Goal: Task Accomplishment & Management: Manage account settings

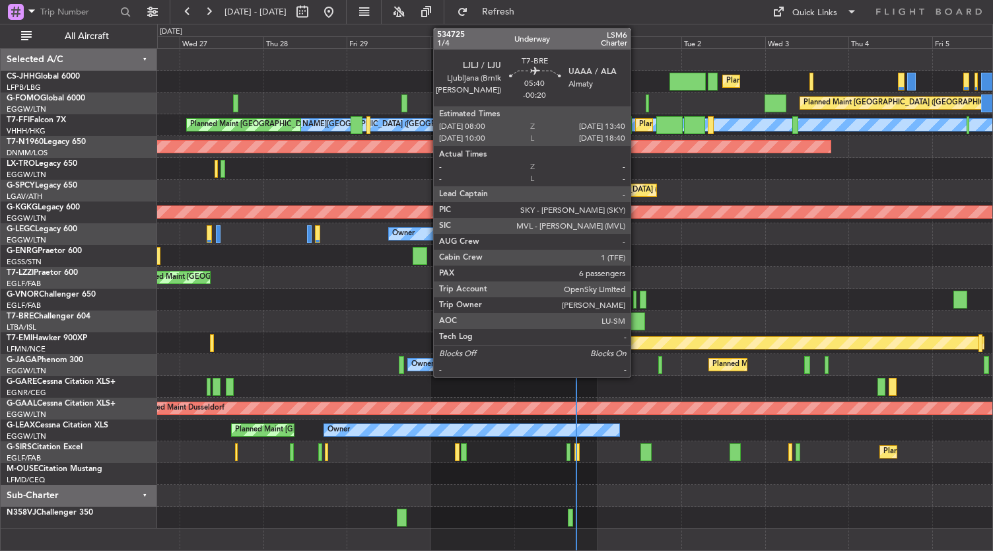
click at [637, 317] on div at bounding box center [635, 321] width 20 height 18
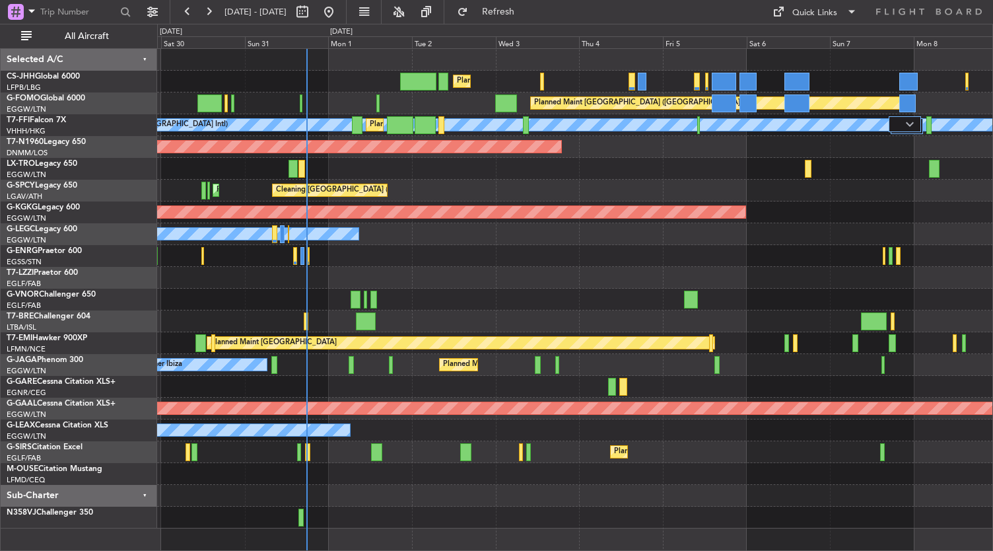
click at [366, 494] on div at bounding box center [575, 496] width 836 height 22
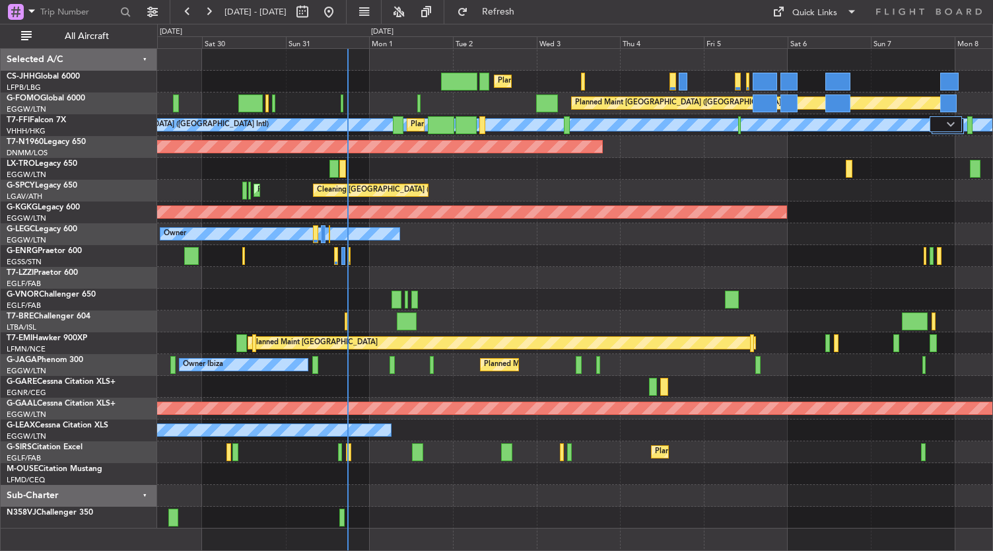
click at [400, 505] on div at bounding box center [575, 496] width 836 height 22
click at [506, 249] on div at bounding box center [575, 256] width 836 height 22
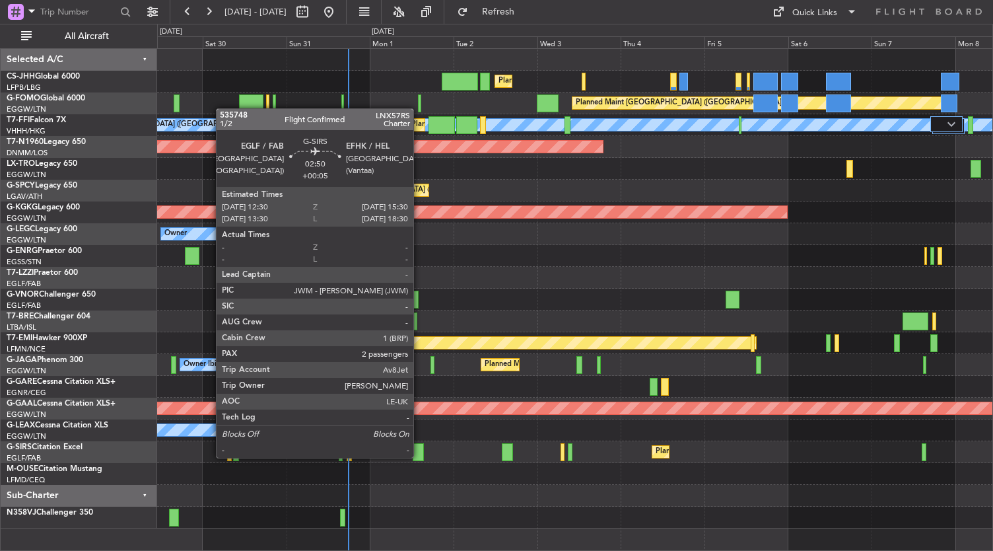
click at [420, 456] on div at bounding box center [418, 452] width 11 height 18
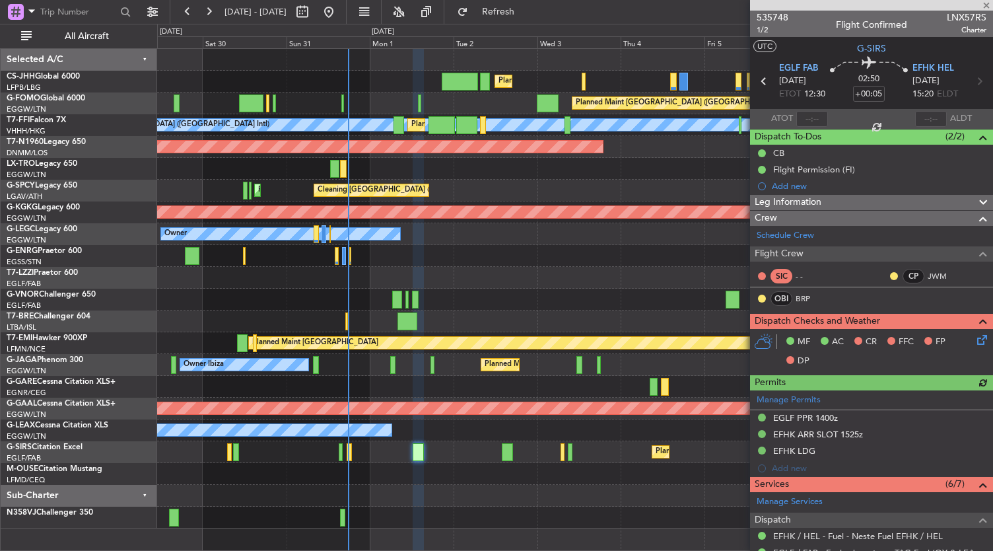
scroll to position [267, 0]
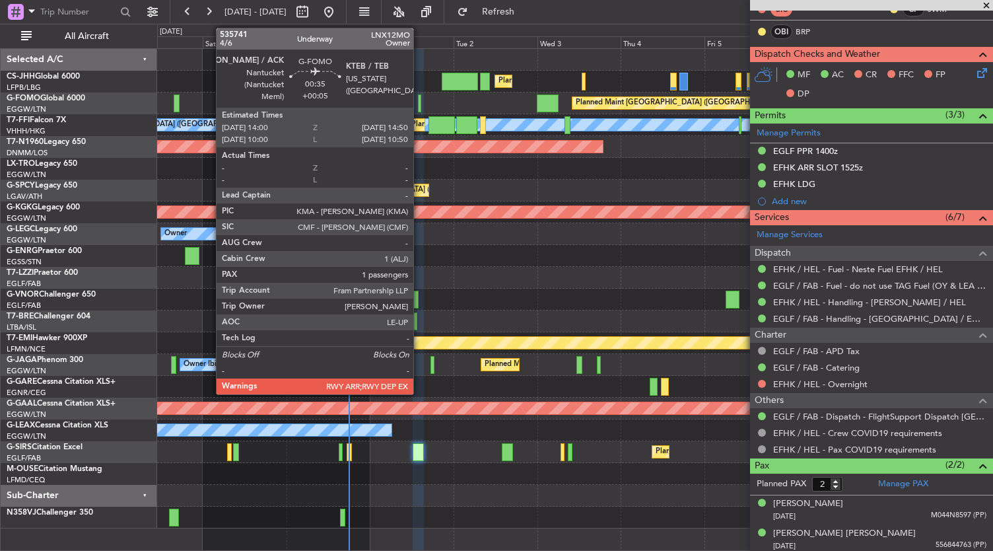
click at [420, 97] on div at bounding box center [419, 103] width 3 height 18
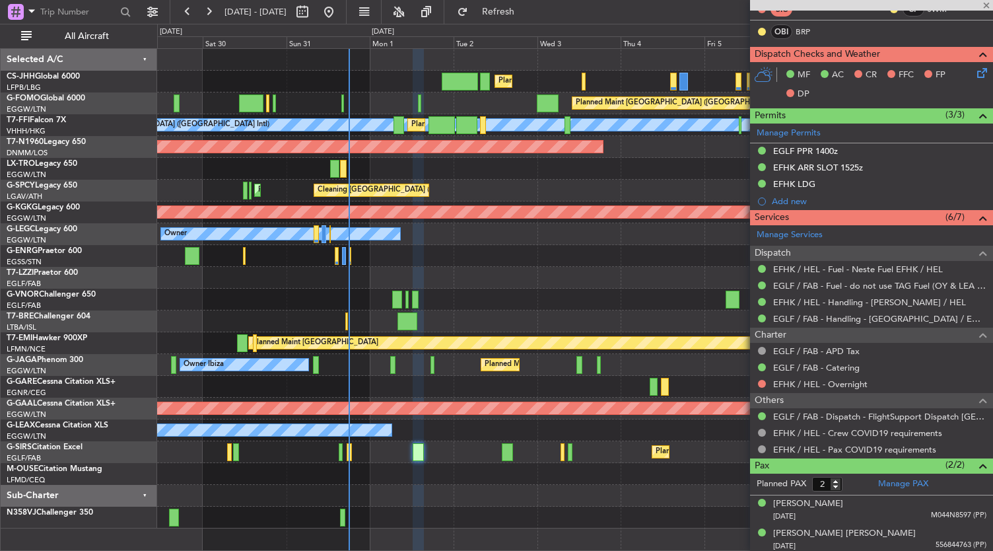
type input "1"
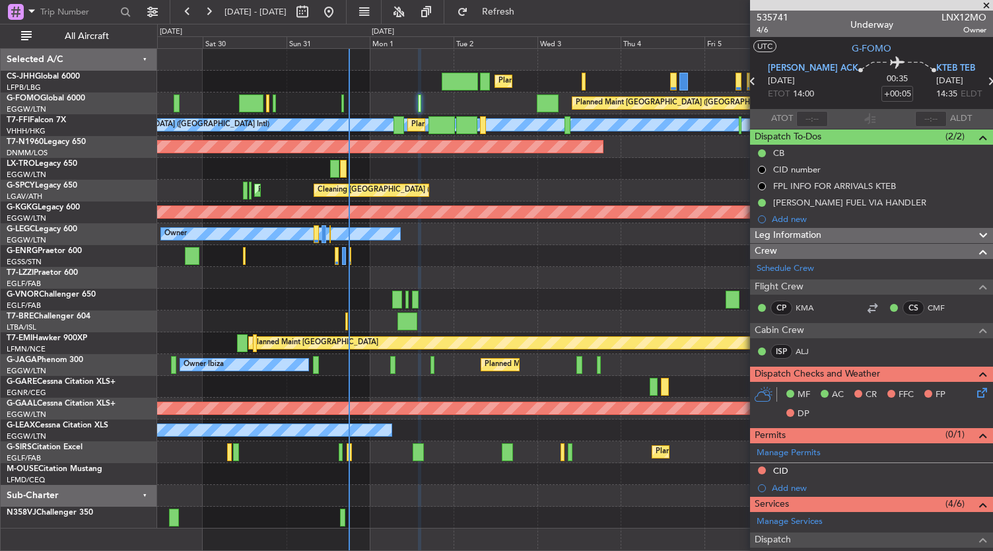
click at [555, 267] on div "Owner Unplanned Maint [GEOGRAPHIC_DATA] ([GEOGRAPHIC_DATA])" at bounding box center [575, 278] width 836 height 22
click at [512, 229] on div "Planned Maint [GEOGRAPHIC_DATA] ([GEOGRAPHIC_DATA]) Planned Maint [GEOGRAPHIC_D…" at bounding box center [575, 288] width 836 height 479
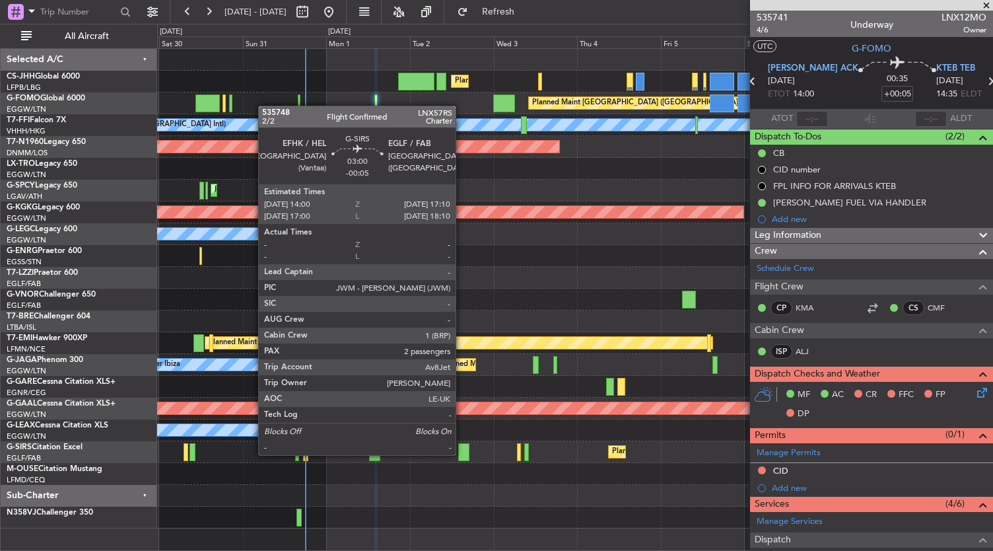
click at [462, 453] on div at bounding box center [463, 452] width 11 height 18
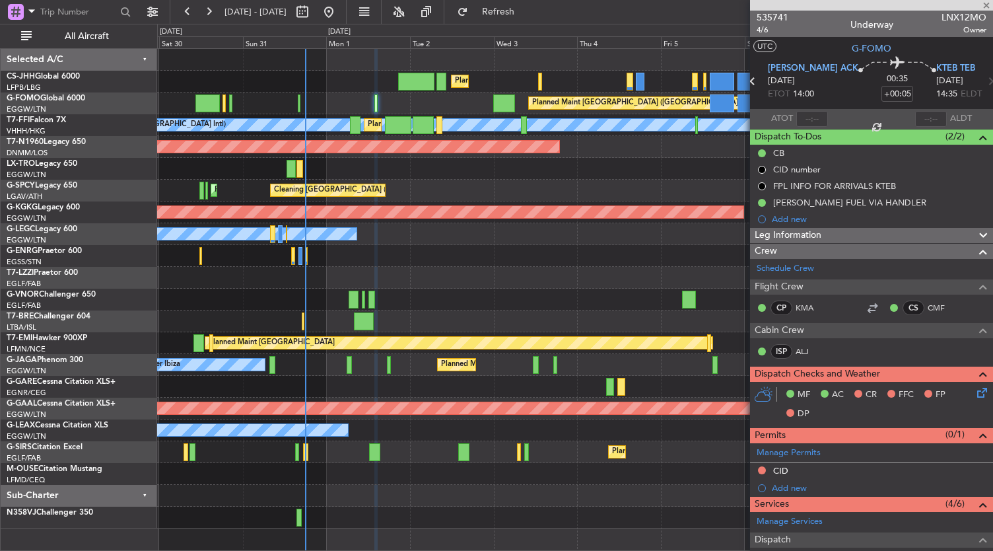
type input "-00:05"
type input "2"
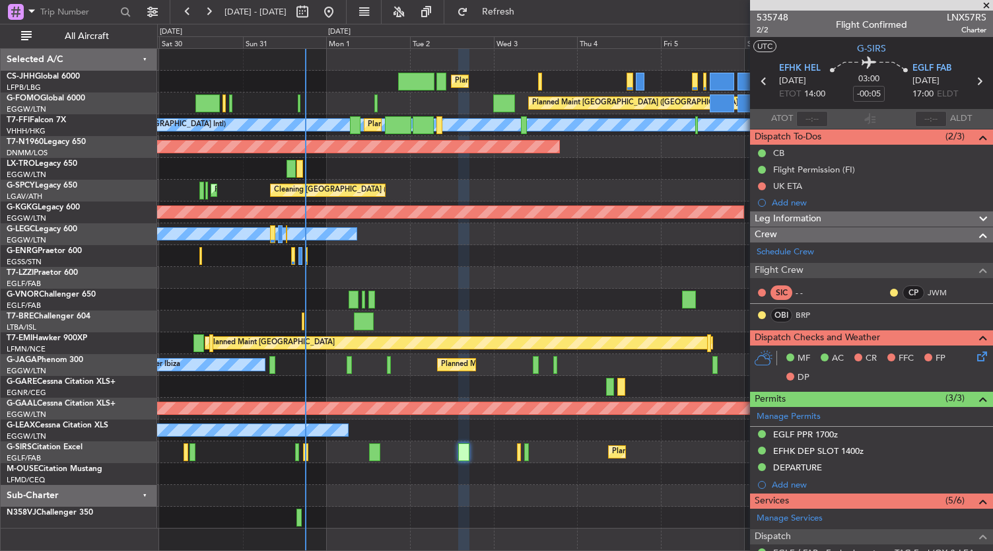
click at [535, 270] on div "Owner" at bounding box center [575, 278] width 836 height 22
click at [502, 259] on div "Planned Maint London (Luton) Planned Maint Paris (Le Bourget) Planned Maint Lon…" at bounding box center [575, 288] width 836 height 479
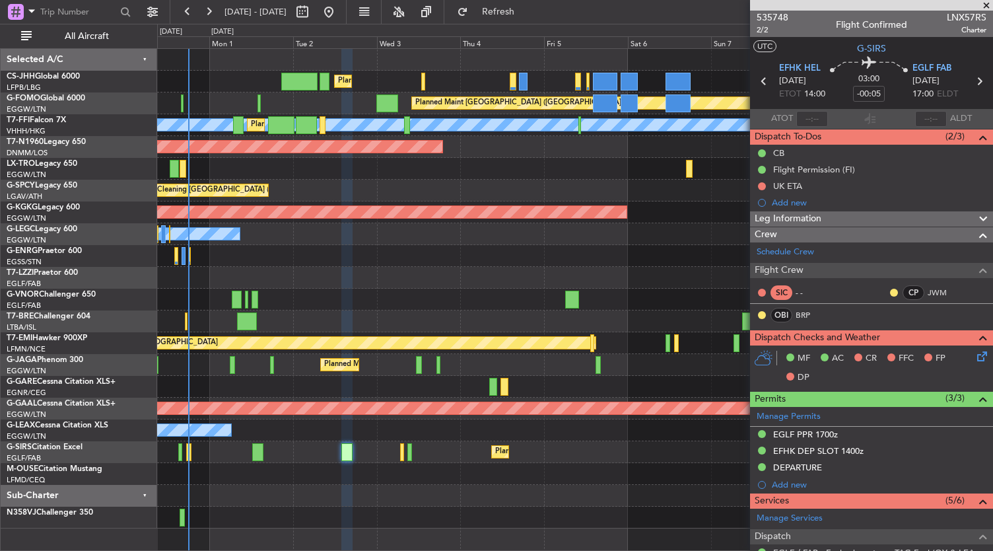
scroll to position [250, 0]
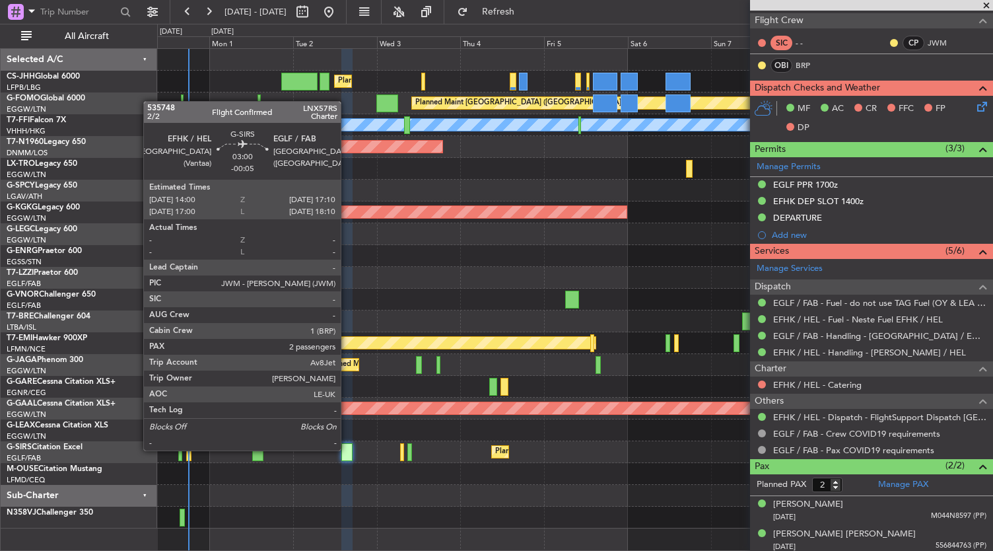
click at [347, 449] on div at bounding box center [346, 452] width 11 height 18
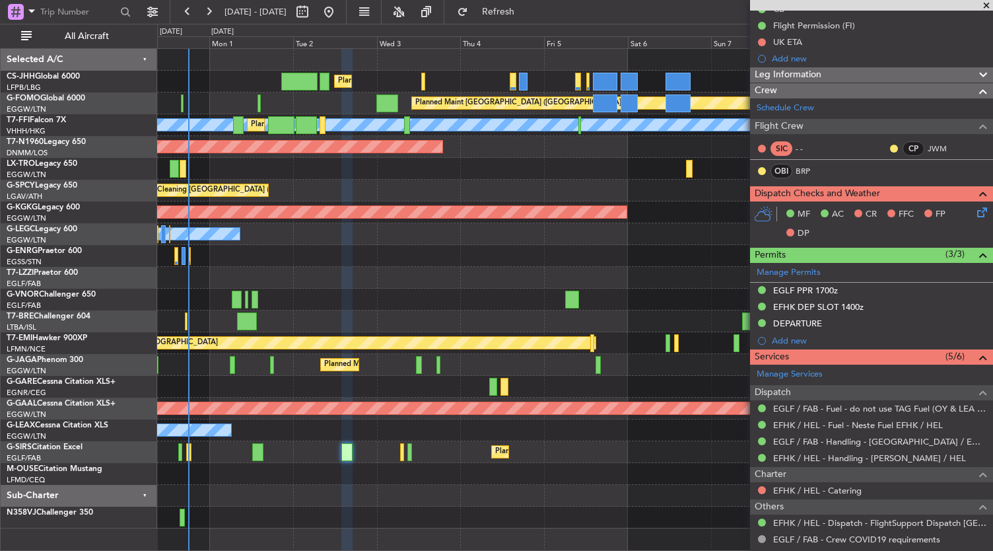
scroll to position [143, 0]
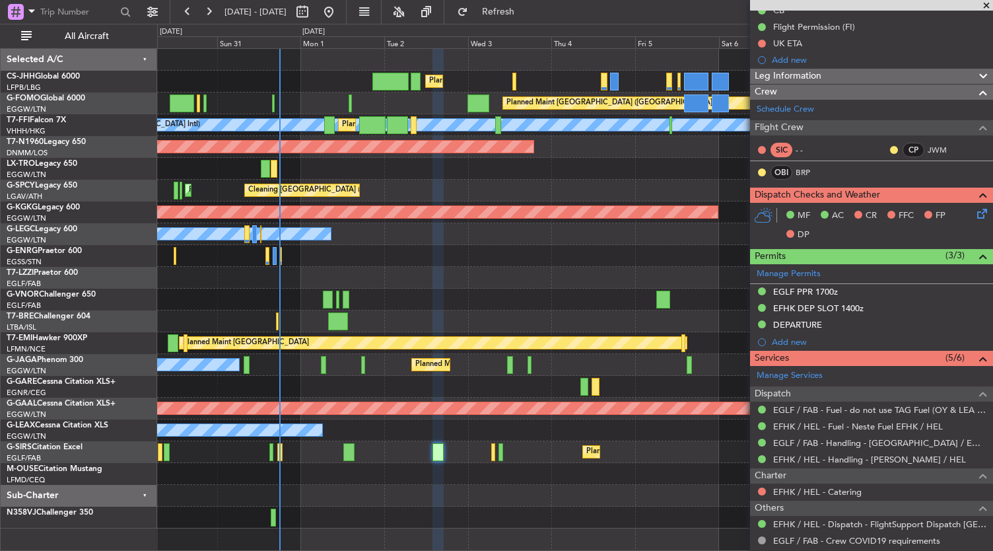
click at [485, 295] on div "Planned Maint London (Luton) Planned Maint Paris (Le Bourget) Planned Maint Lon…" at bounding box center [575, 288] width 836 height 479
click at [337, 131] on div "Planned Maint London (Luton) Planned Maint Paris (Le Bourget) Planned Maint Lon…" at bounding box center [575, 288] width 836 height 479
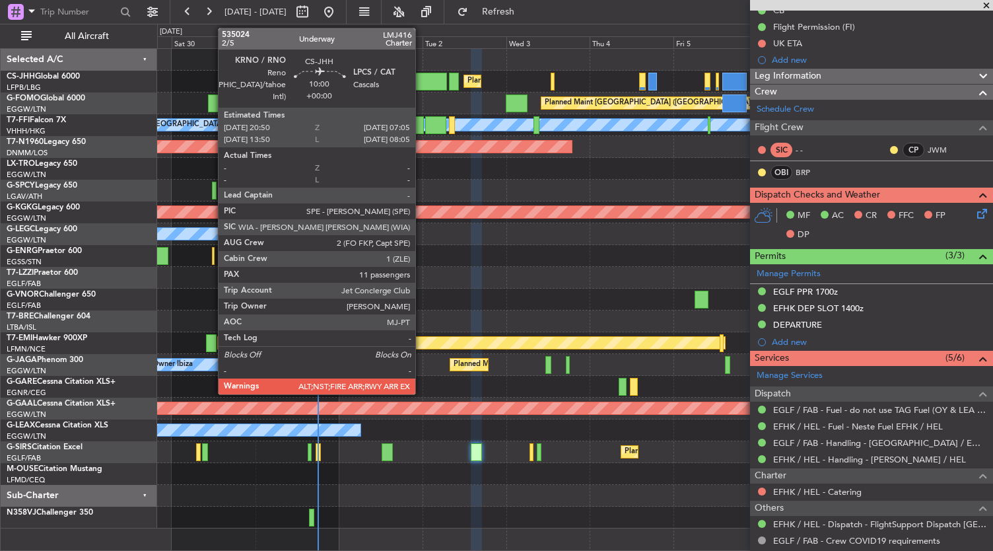
click at [419, 88] on div at bounding box center [429, 82] width 36 height 18
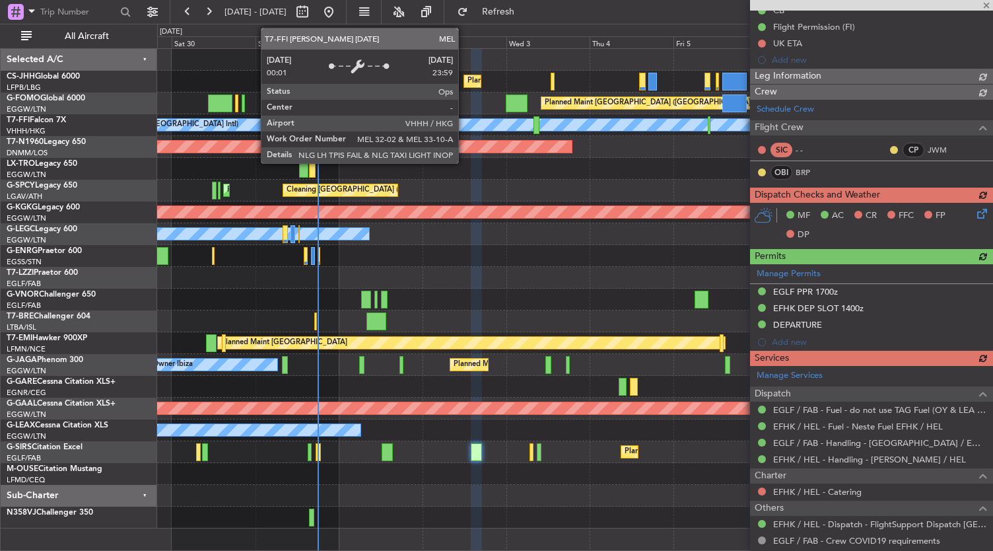
type input "11"
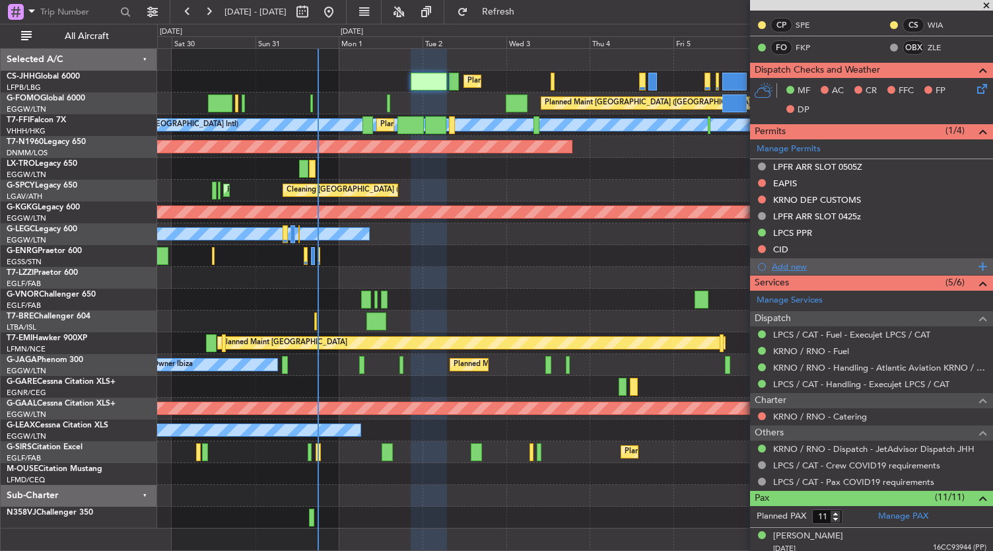
scroll to position [335, 0]
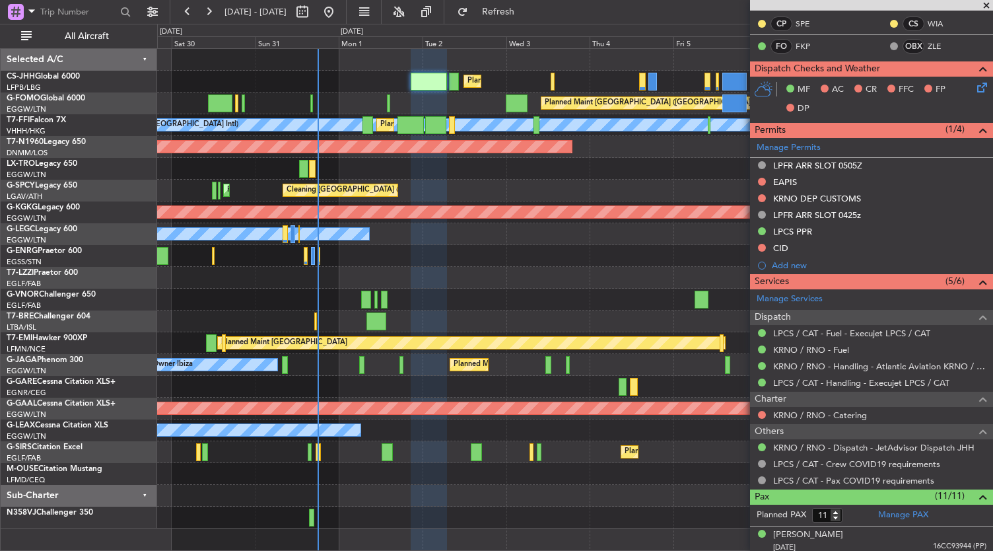
click at [618, 272] on div "Owner Unplanned Maint [GEOGRAPHIC_DATA] ([GEOGRAPHIC_DATA])" at bounding box center [575, 278] width 836 height 22
click at [758, 414] on mat-tooltip-component "Confirmed" at bounding box center [762, 400] width 59 height 35
click at [763, 411] on button at bounding box center [762, 415] width 8 height 8
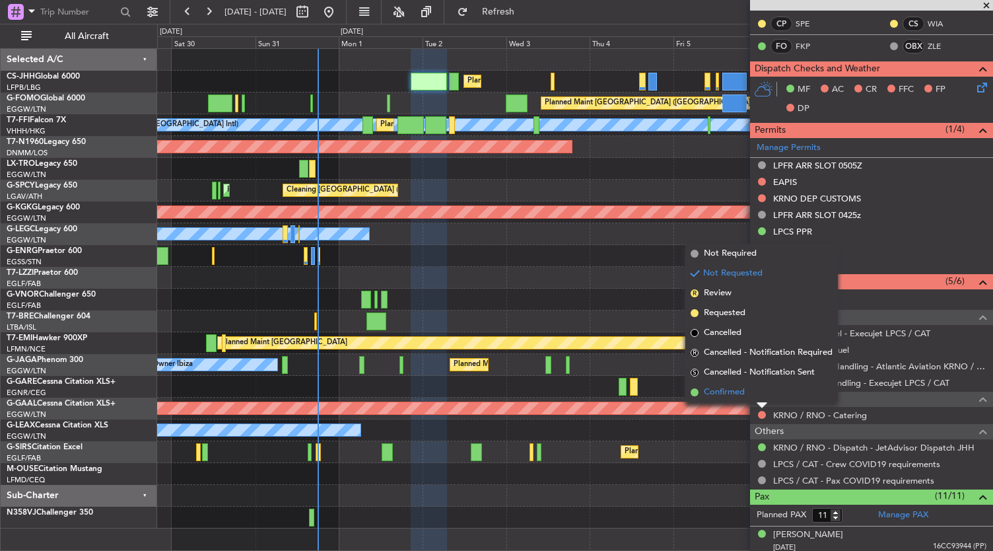
click at [727, 391] on span "Confirmed" at bounding box center [724, 391] width 41 height 13
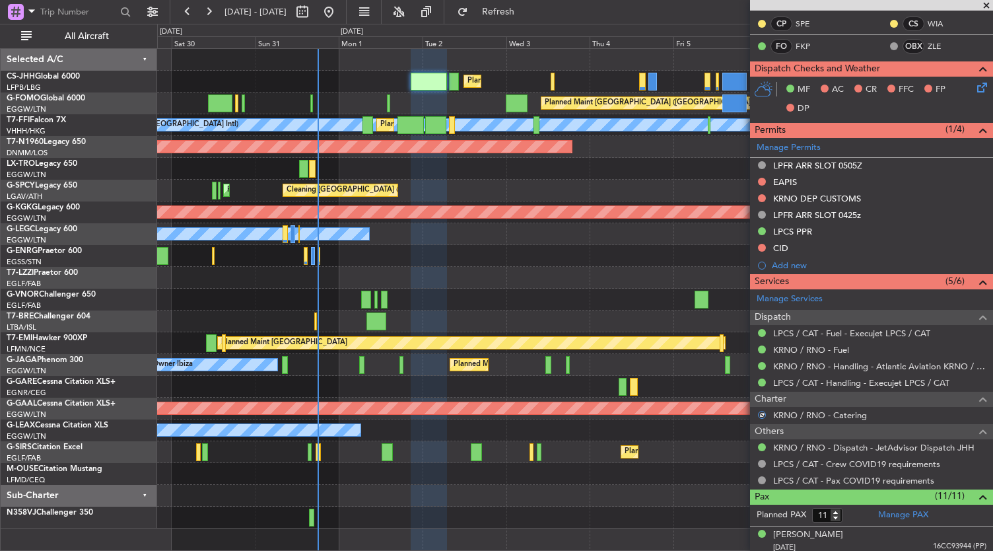
click at [597, 314] on div at bounding box center [575, 321] width 836 height 22
click at [587, 300] on div at bounding box center [575, 299] width 836 height 22
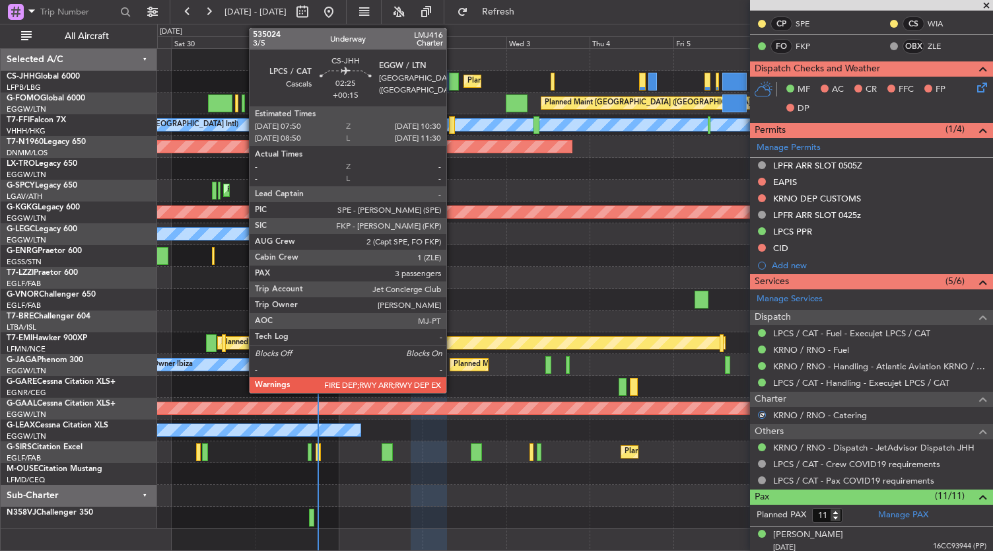
click at [453, 83] on div at bounding box center [454, 82] width 10 height 18
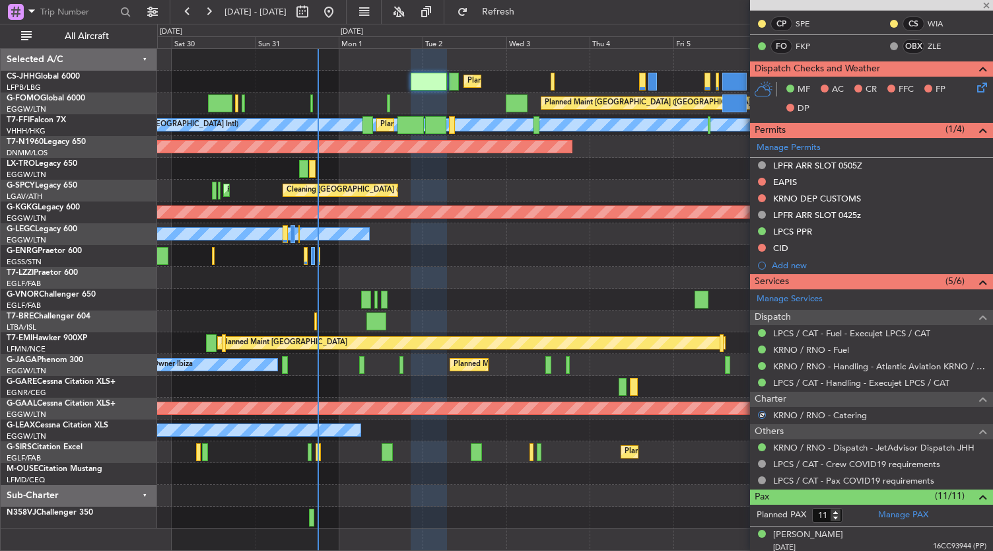
type input "+00:15"
type input "3"
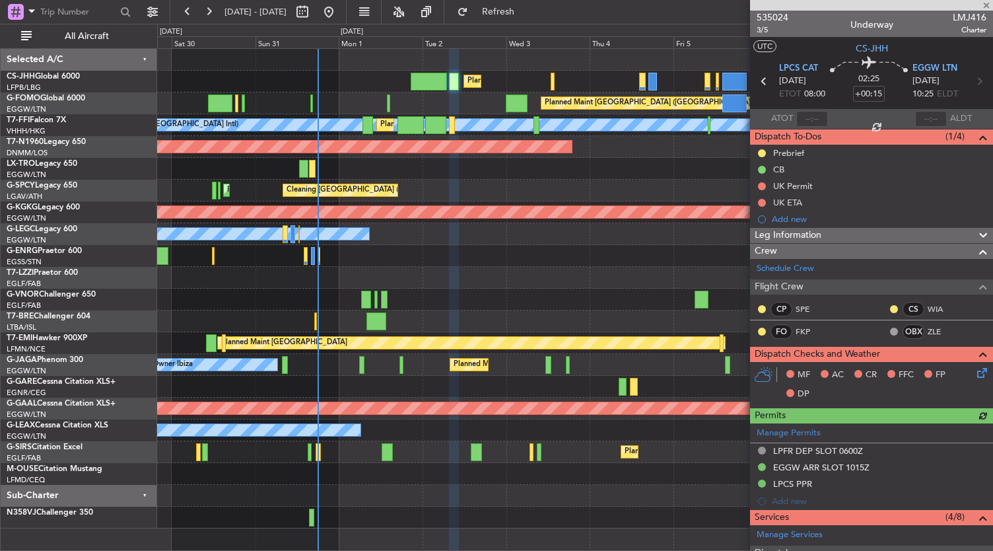
scroll to position [362, 0]
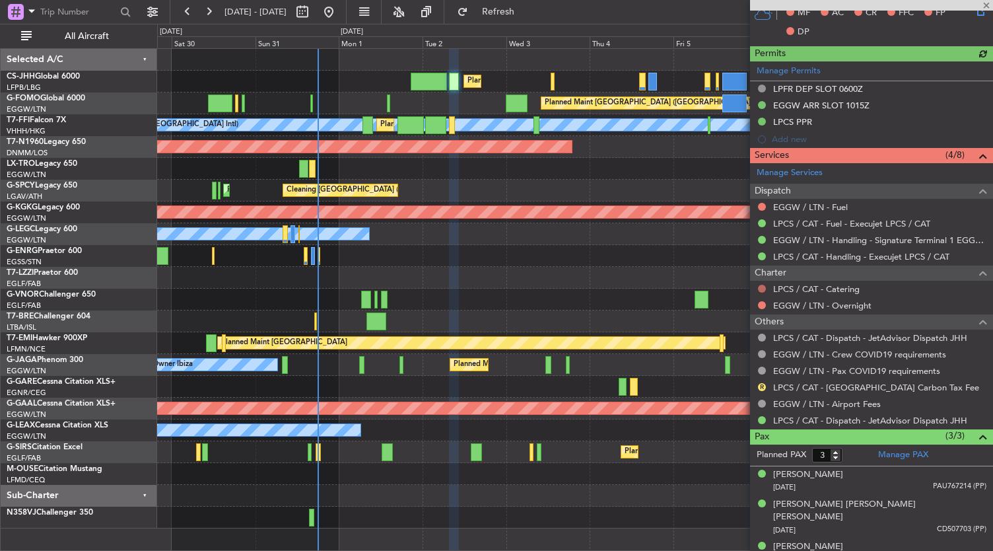
click at [759, 287] on button at bounding box center [762, 289] width 8 height 8
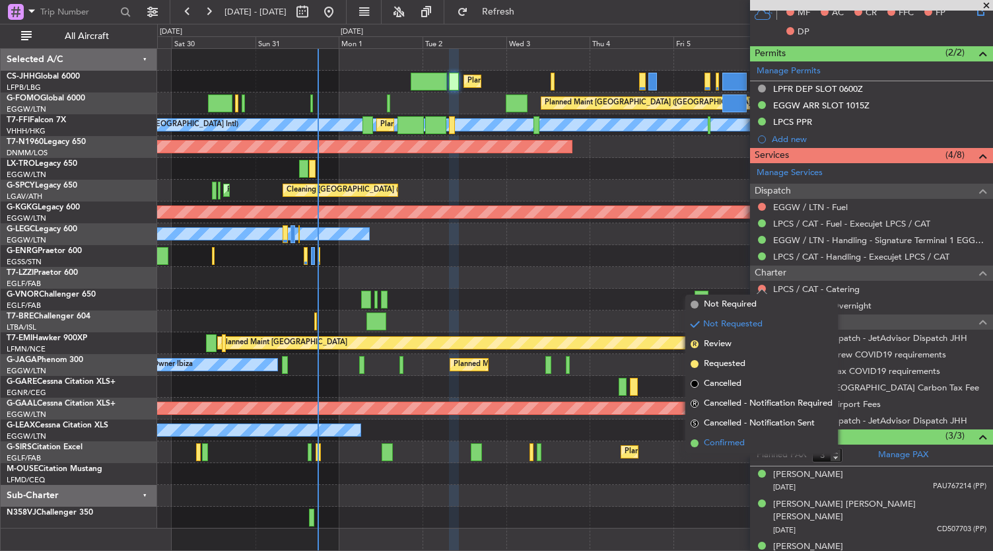
click at [737, 444] on span "Confirmed" at bounding box center [724, 442] width 41 height 13
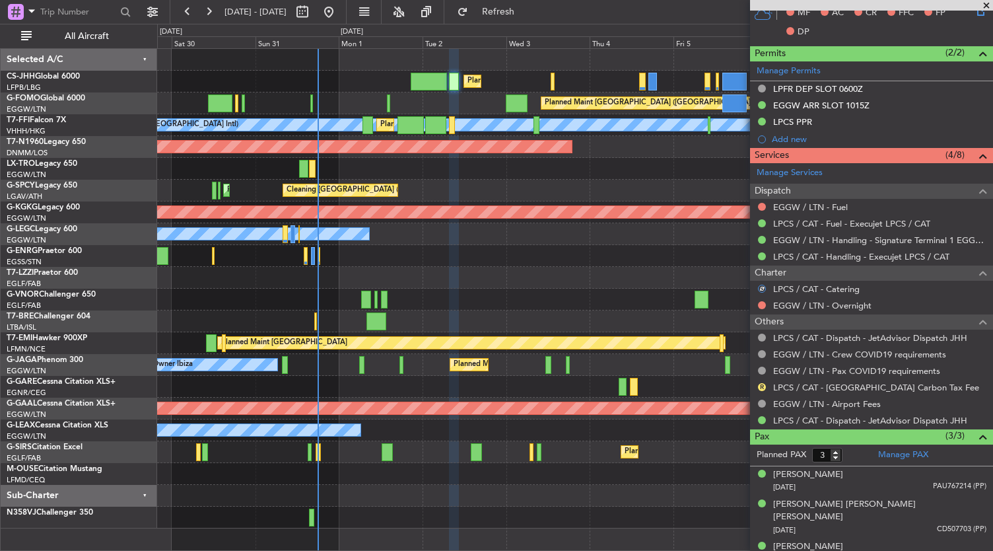
scroll to position [0, 0]
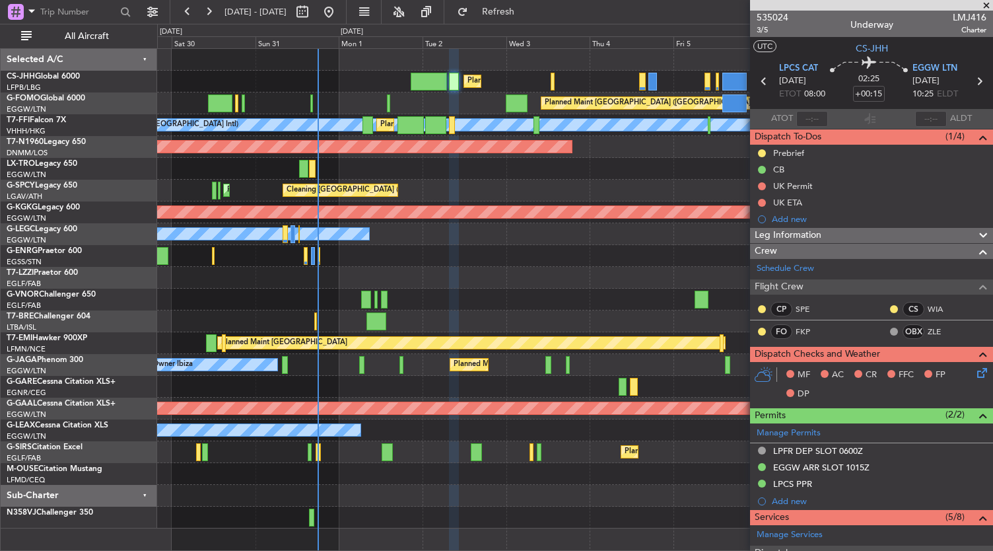
click at [570, 282] on div "Owner Unplanned Maint [GEOGRAPHIC_DATA] ([GEOGRAPHIC_DATA])" at bounding box center [575, 278] width 836 height 22
click at [404, 170] on div "Planned Maint Dusseldorf" at bounding box center [575, 169] width 836 height 22
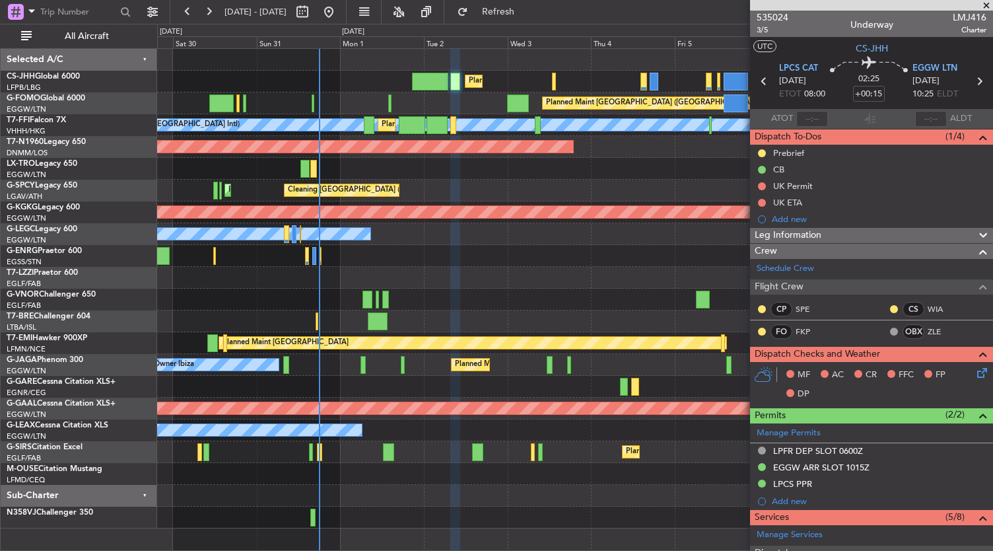
click at [500, 277] on div "Planned Maint London (Luton) Planned Maint Paris (Le Bourget) Planned Maint Lon…" at bounding box center [575, 288] width 836 height 479
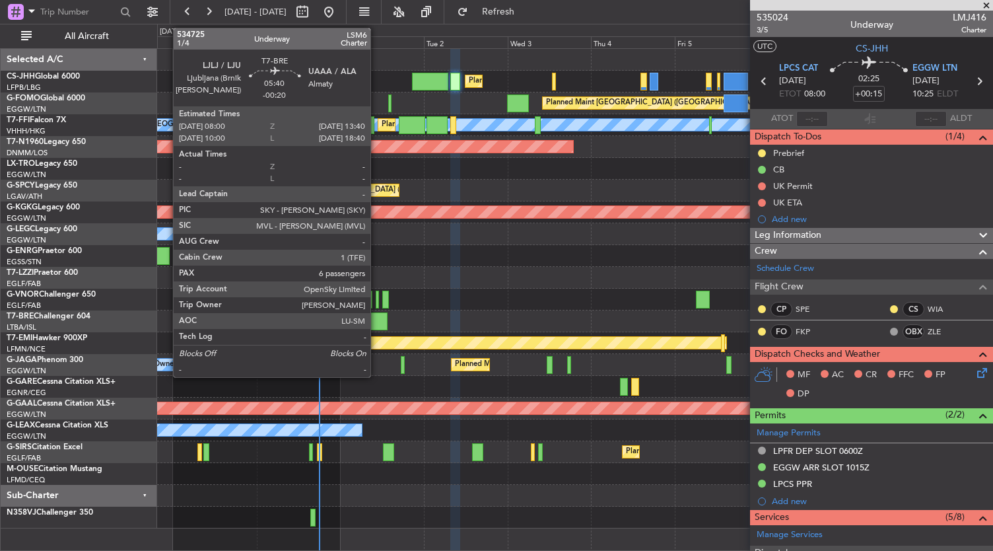
click at [377, 319] on div at bounding box center [378, 321] width 20 height 18
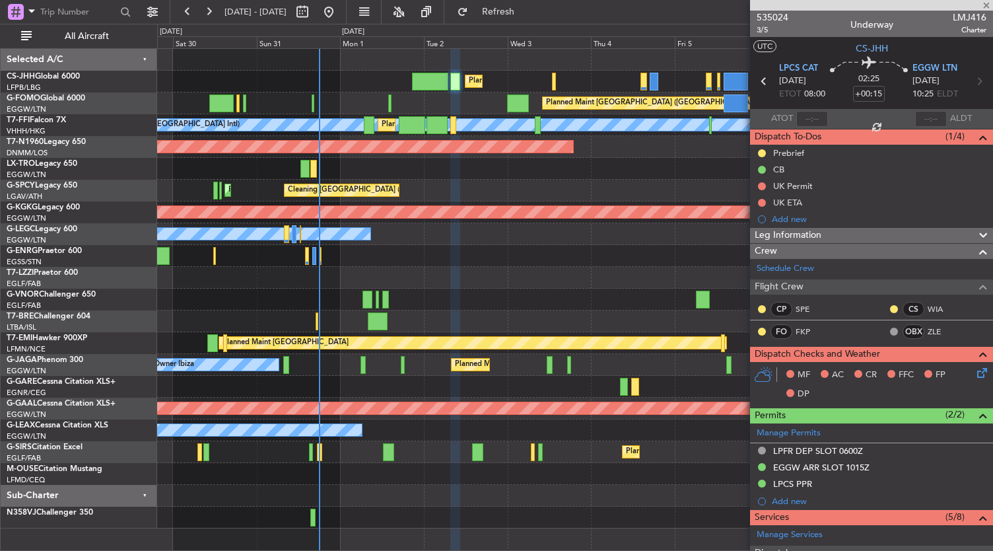
type input "-00:20"
type input "6"
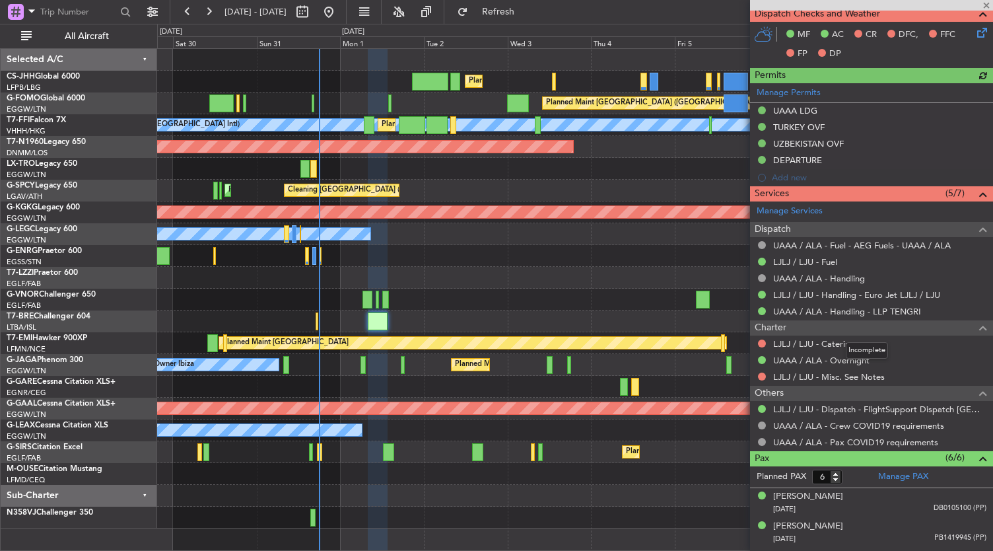
scroll to position [397, 0]
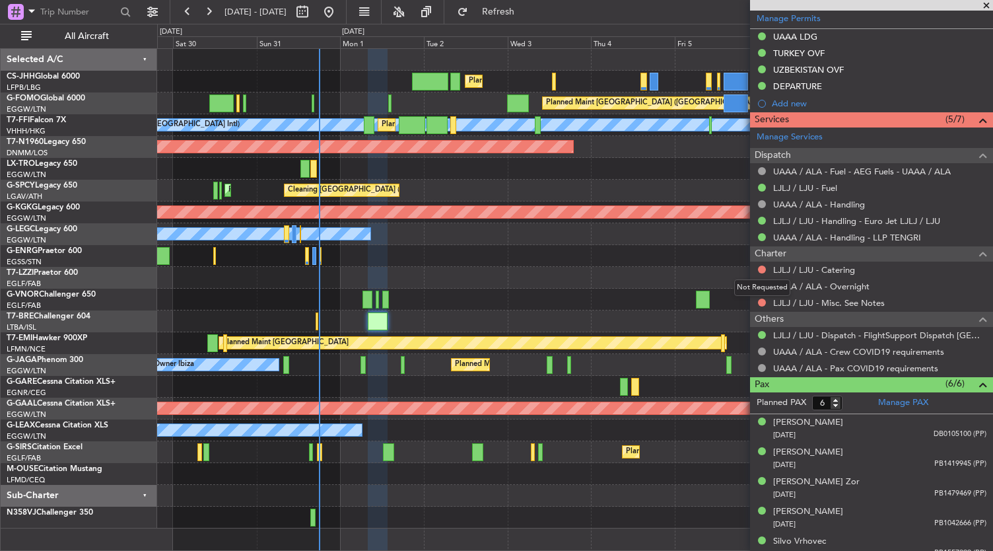
click at [762, 270] on mat-tooltip-component "Not Requested" at bounding box center [762, 287] width 75 height 35
click at [762, 266] on button at bounding box center [762, 269] width 8 height 8
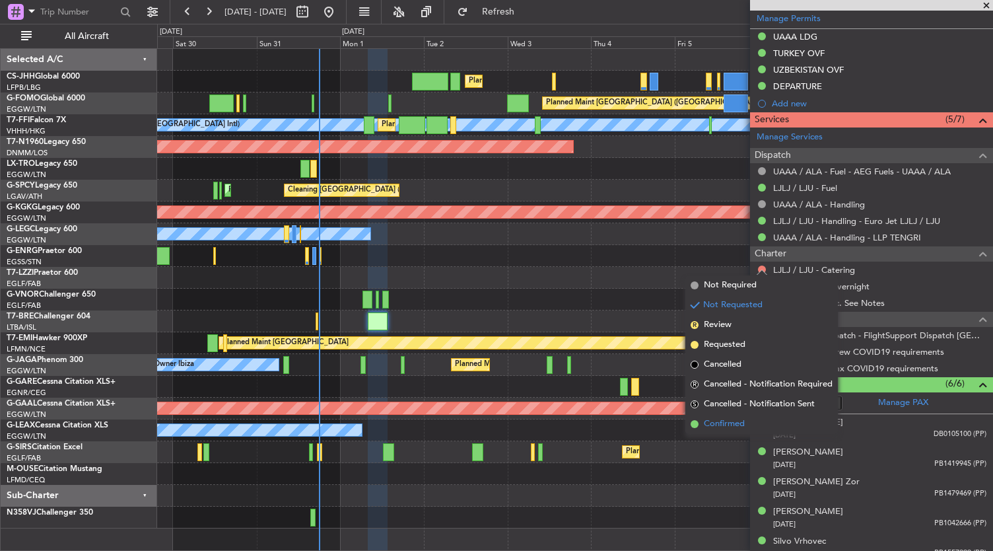
click at [725, 425] on span "Confirmed" at bounding box center [724, 423] width 41 height 13
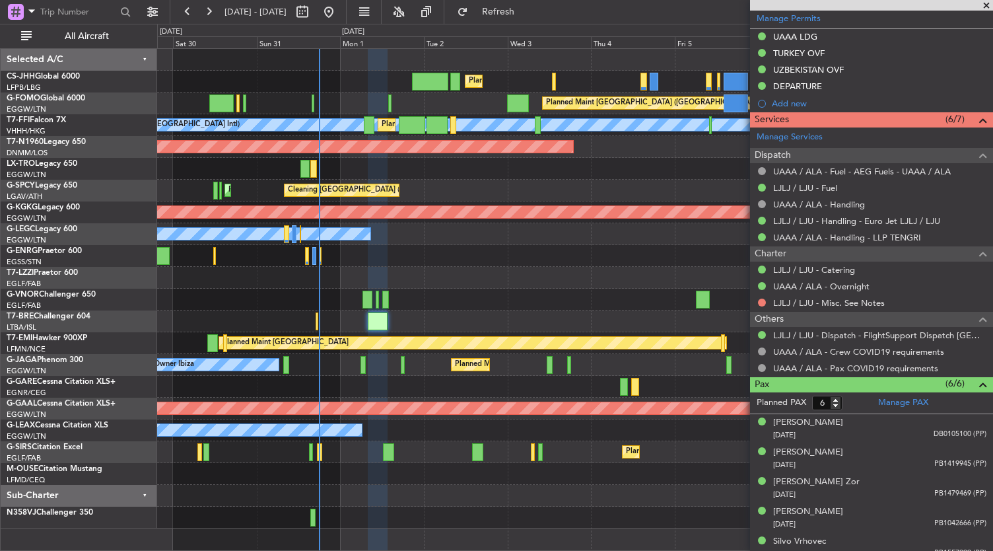
click at [411, 529] on div "Planned Maint London (Luton) Planned Maint Paris (Le Bourget) Planned Maint Lon…" at bounding box center [575, 299] width 836 height 503
click at [462, 516] on div at bounding box center [575, 517] width 836 height 22
click at [529, 275] on div "Owner Unplanned Maint [GEOGRAPHIC_DATA] ([GEOGRAPHIC_DATA])" at bounding box center [575, 278] width 836 height 22
click at [479, 177] on div "Planned Maint Dusseldorf" at bounding box center [575, 169] width 836 height 22
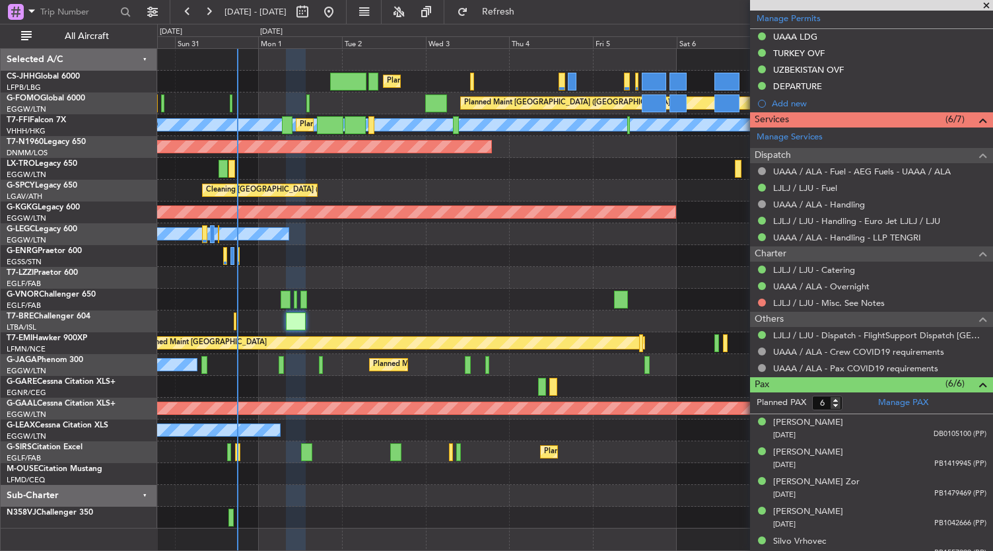
click at [429, 199] on div "Planned Maint London (Luton) Planned Maint Paris (Le Bourget) Planned Maint Lon…" at bounding box center [575, 288] width 836 height 479
click at [425, 279] on div "Owner" at bounding box center [575, 278] width 836 height 22
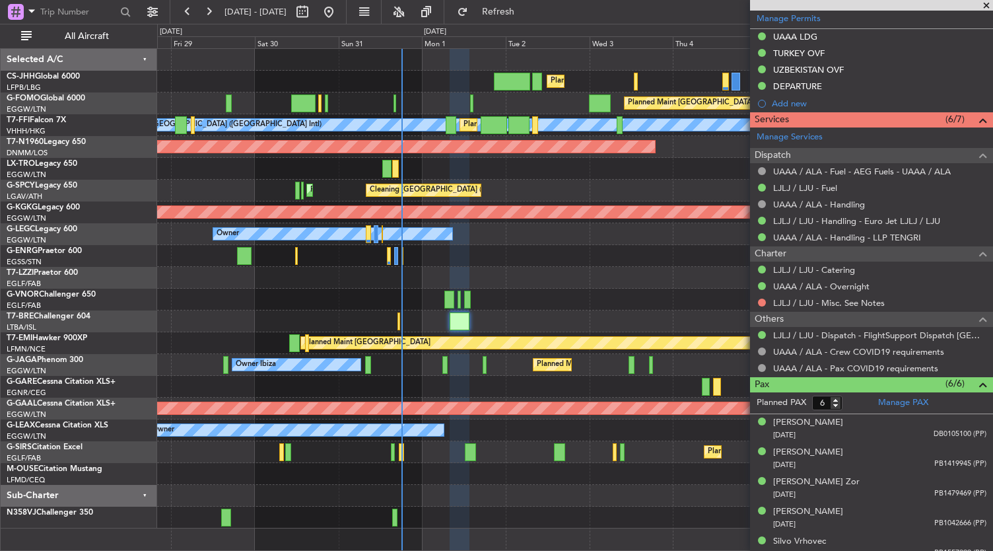
click at [521, 274] on div "Planned Maint [GEOGRAPHIC_DATA] ([GEOGRAPHIC_DATA]) Planned Maint [GEOGRAPHIC_D…" at bounding box center [575, 288] width 836 height 479
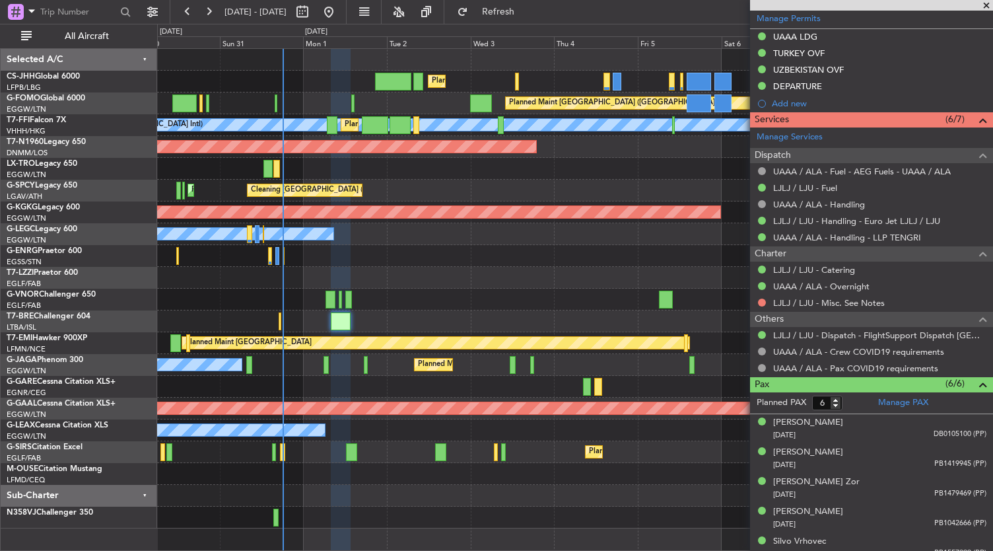
click at [397, 516] on div "Planned Maint London (Luton) Planned Maint Paris (Le Bourget) Planned Maint Lon…" at bounding box center [575, 299] width 836 height 503
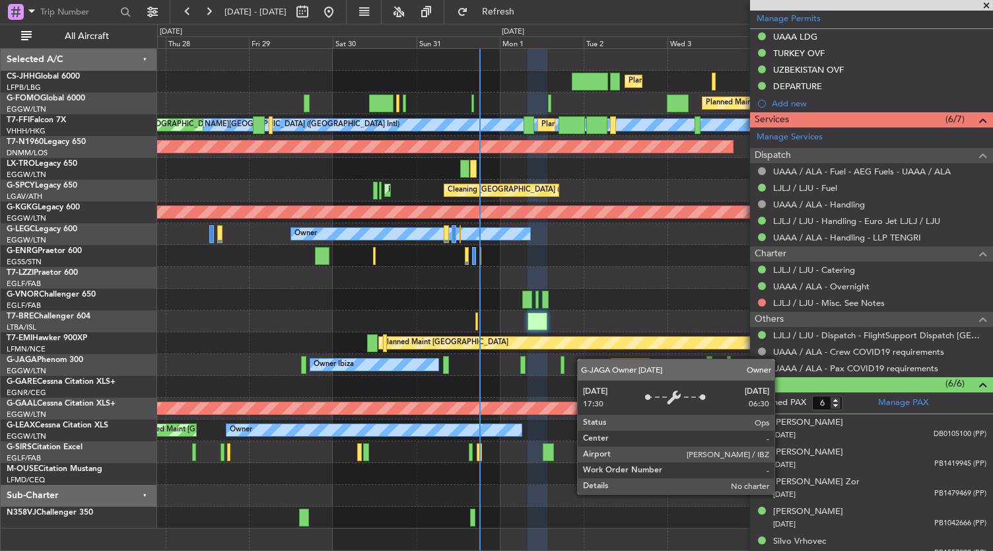
click at [387, 358] on div "Planned Maint London (Luton) Planned Maint Paris (Le Bourget) Planned Maint Lon…" at bounding box center [575, 288] width 836 height 479
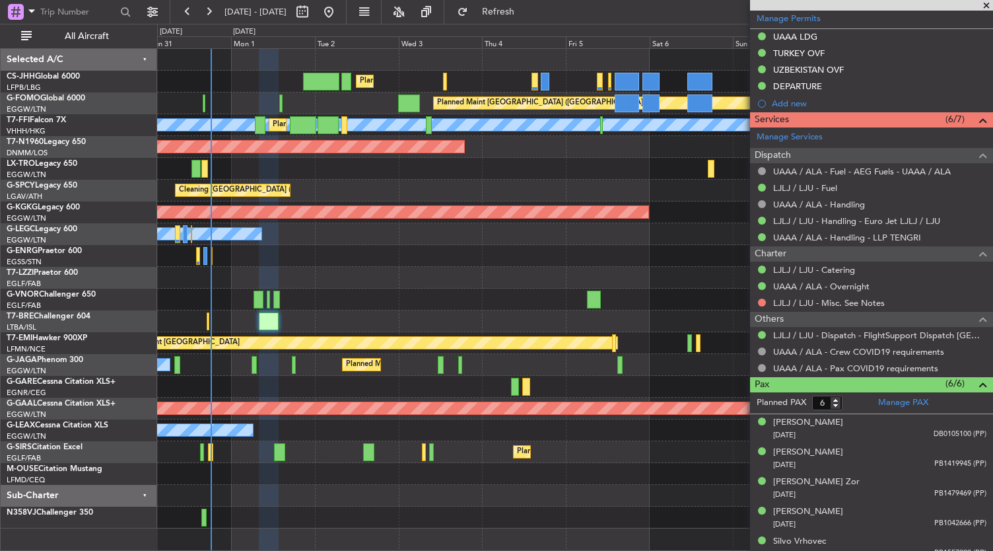
click at [358, 304] on div at bounding box center [575, 299] width 836 height 22
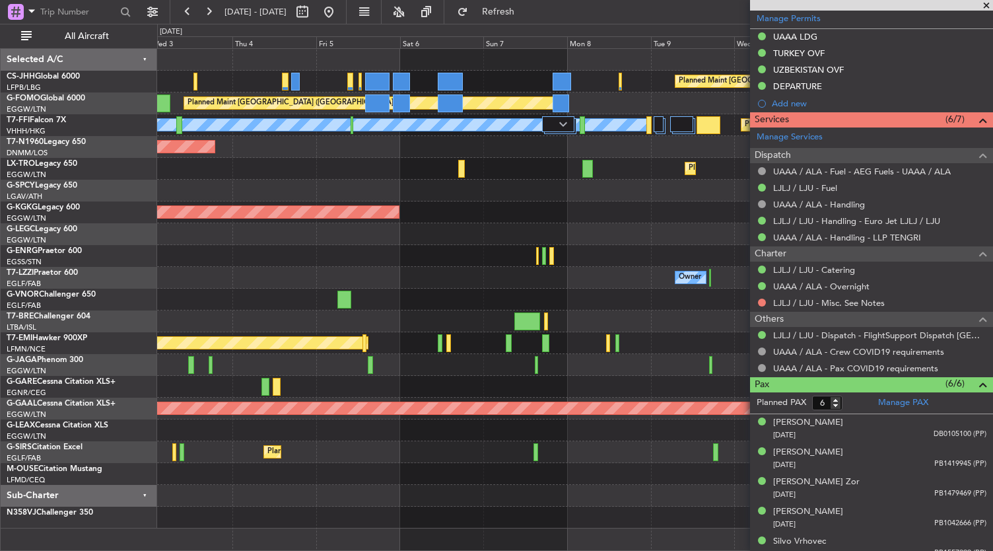
click at [252, 277] on div "Planned Maint Paris (Le Bourget) Planned Maint London (Luton) Planned Maint Lon…" at bounding box center [575, 288] width 836 height 479
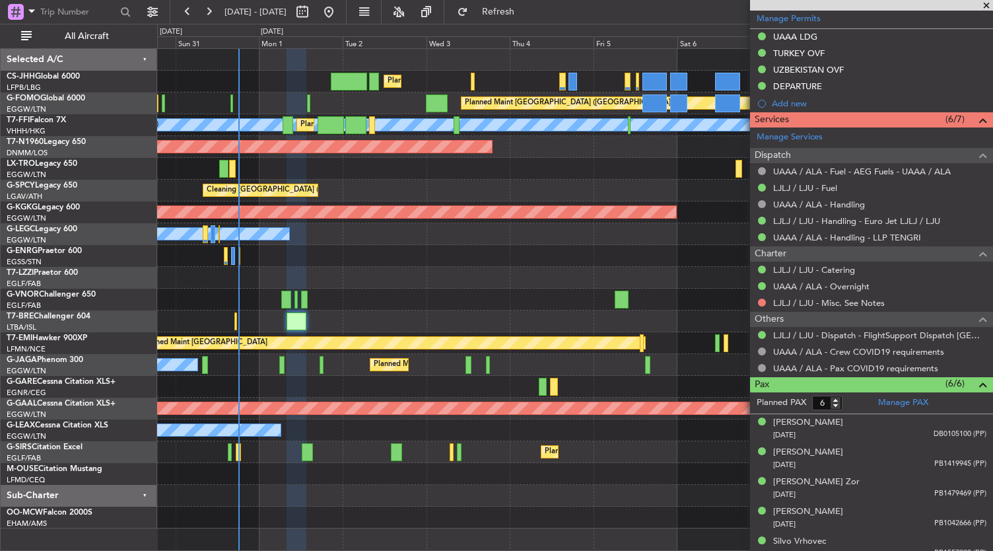
click at [592, 278] on div "Planned Maint [GEOGRAPHIC_DATA] ([GEOGRAPHIC_DATA]) Planned Maint [GEOGRAPHIC_D…" at bounding box center [575, 288] width 836 height 479
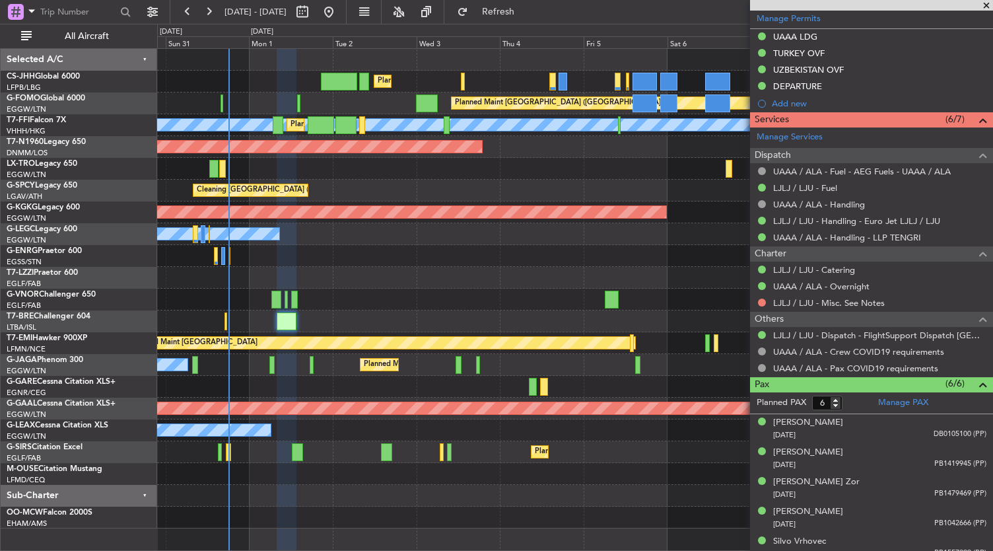
click at [432, 283] on div "Owner" at bounding box center [575, 278] width 836 height 22
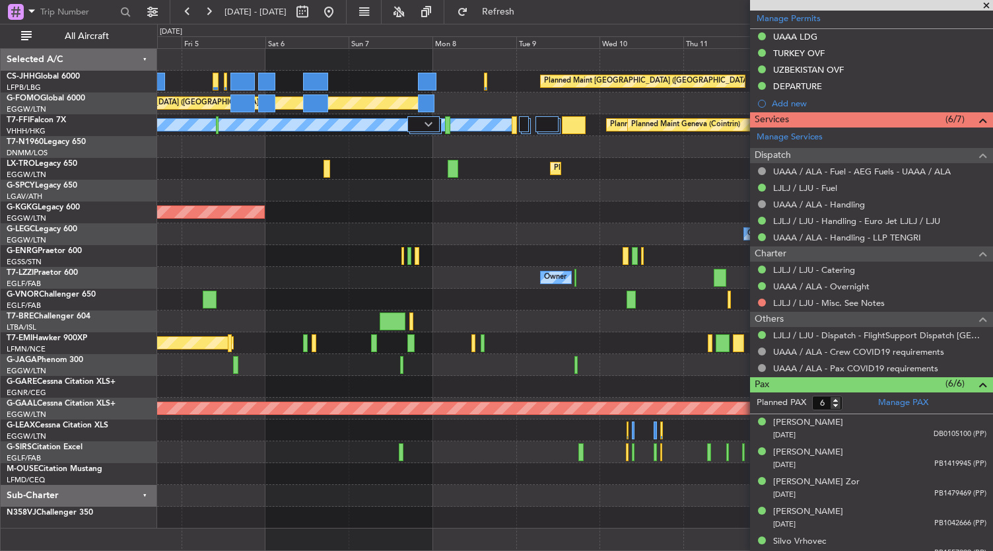
click at [127, 366] on div "Planned Maint Paris (Le Bourget) Planned Maint London (Luton) Planned Maint Lon…" at bounding box center [496, 287] width 993 height 527
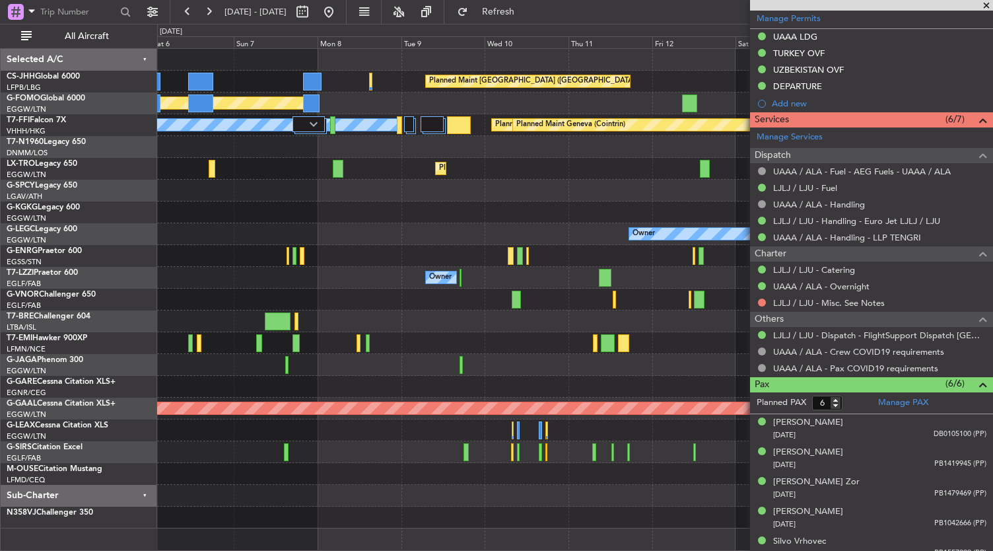
click at [345, 315] on div "Planned Maint Paris (Le Bourget) Planned Maint London (Luton) MEL Hong Kong (Ho…" at bounding box center [575, 288] width 836 height 479
click at [756, 498] on fb-app "06 Sep 2025 - 16 Sep 2025 Refresh Quick Links All Aircraft Planned Maint Paris …" at bounding box center [496, 280] width 993 height 541
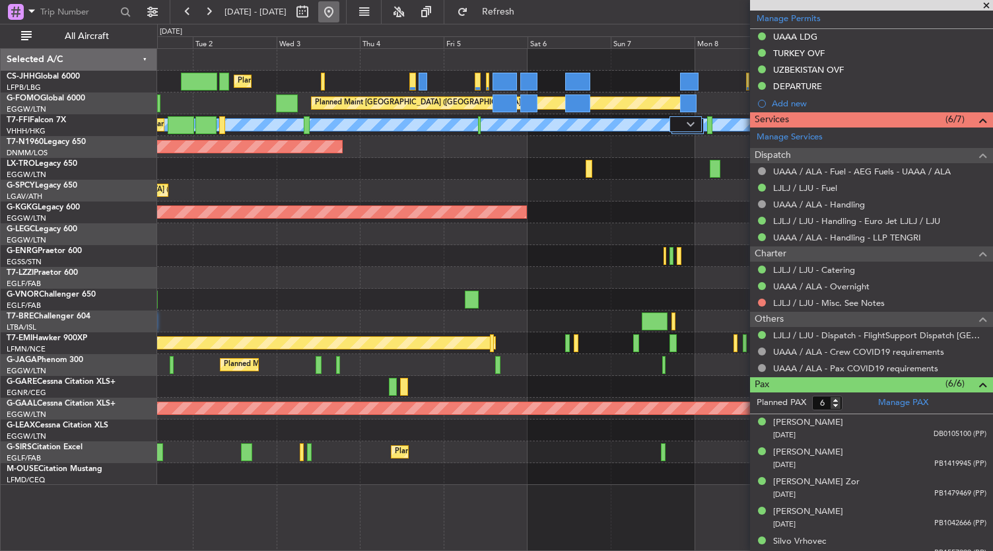
click at [339, 14] on button at bounding box center [328, 11] width 21 height 21
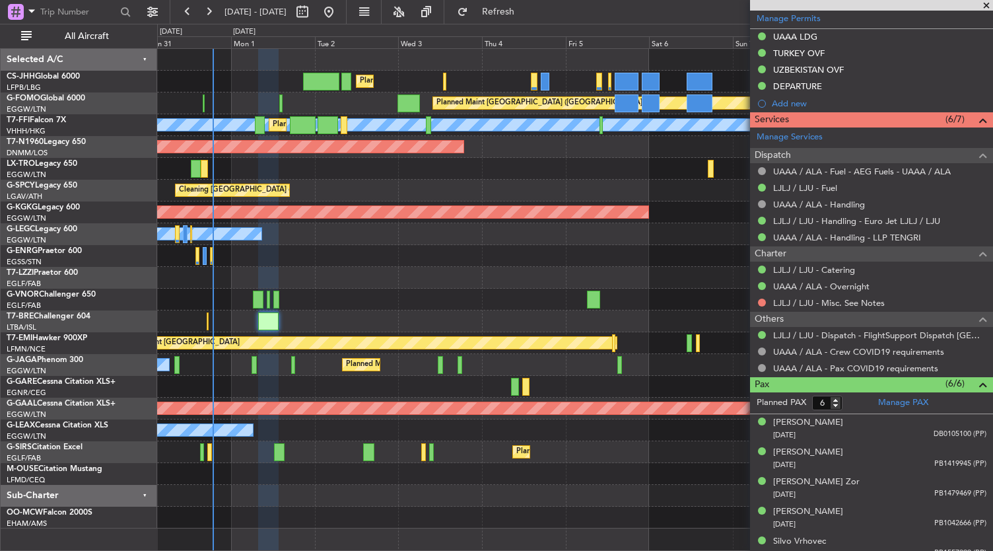
click at [475, 275] on div "Planned Maint Paris (Le Bourget) Planned Maint London (Luton) Planned Maint Lon…" at bounding box center [575, 288] width 836 height 479
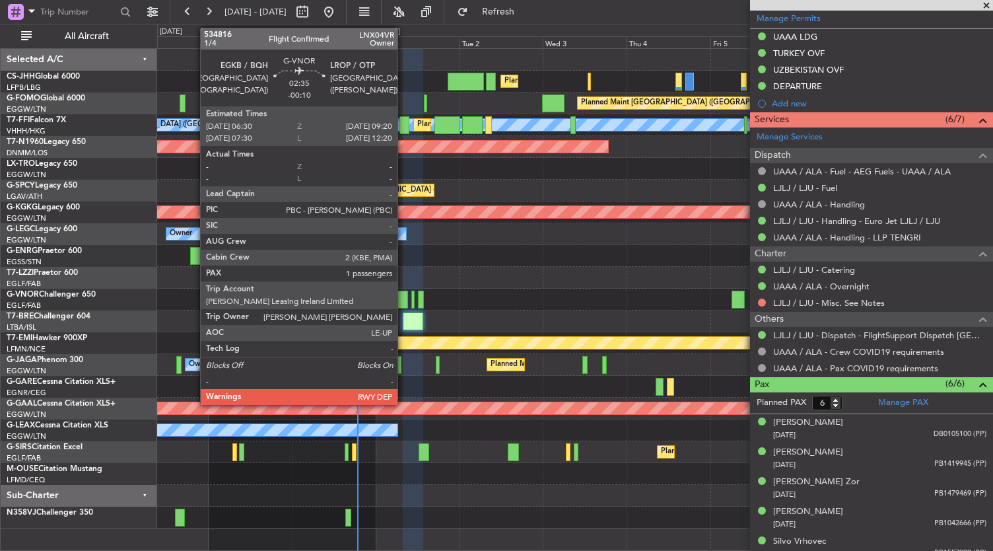
click at [404, 304] on div at bounding box center [402, 299] width 10 height 18
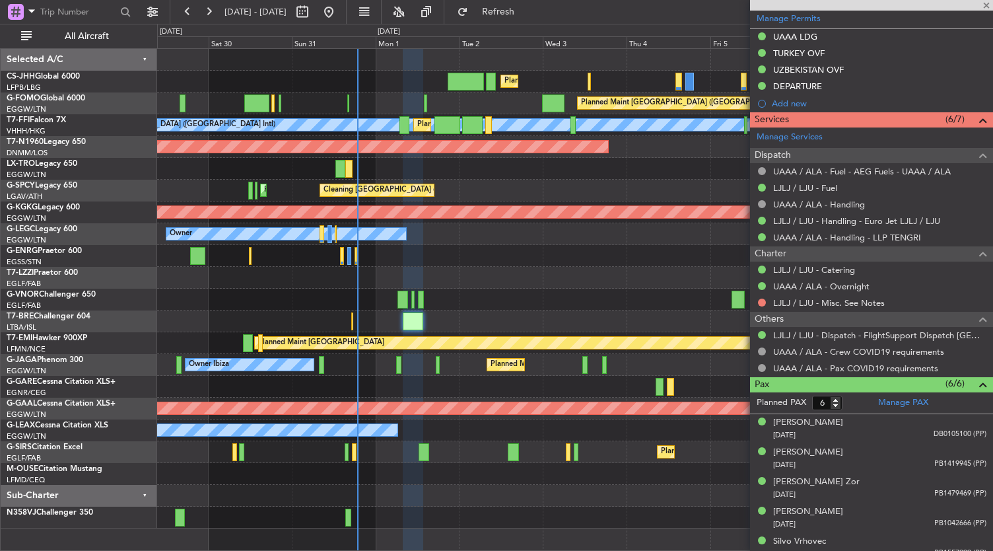
type input "-00:10"
type input "1"
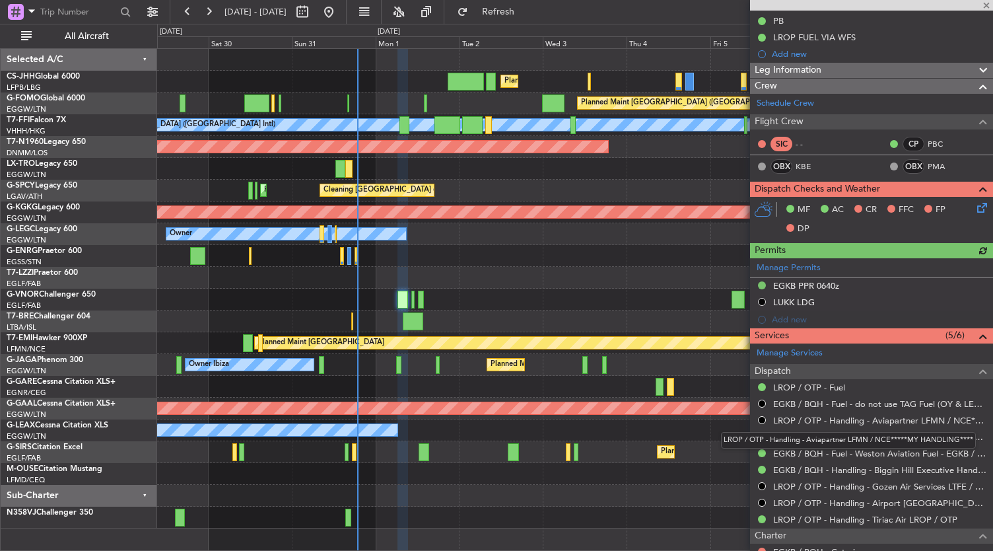
scroll to position [0, 0]
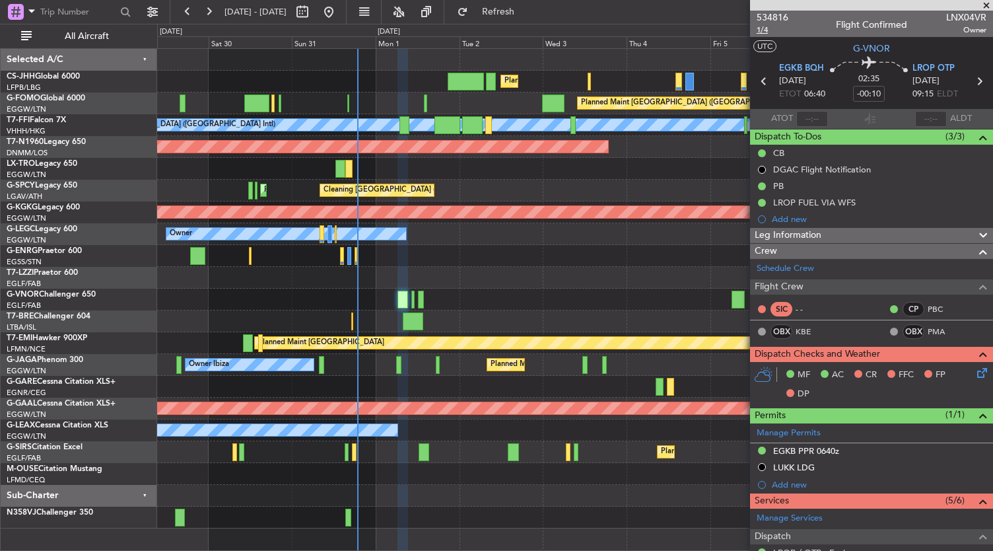
click at [766, 32] on span "1/4" at bounding box center [772, 29] width 32 height 11
click at [594, 284] on div "Owner Unplanned Maint [GEOGRAPHIC_DATA] ([GEOGRAPHIC_DATA])" at bounding box center [575, 278] width 836 height 22
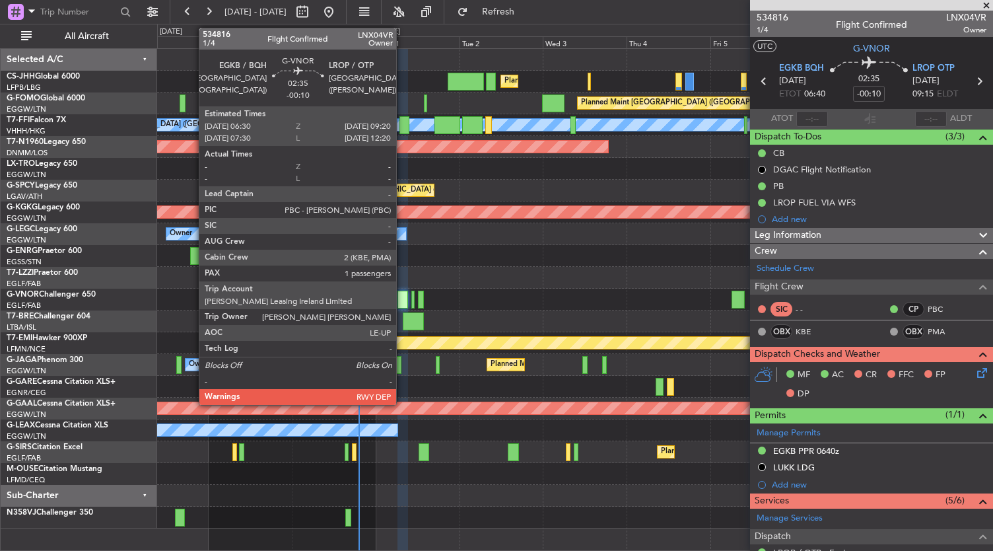
click at [403, 302] on div at bounding box center [402, 299] width 10 height 18
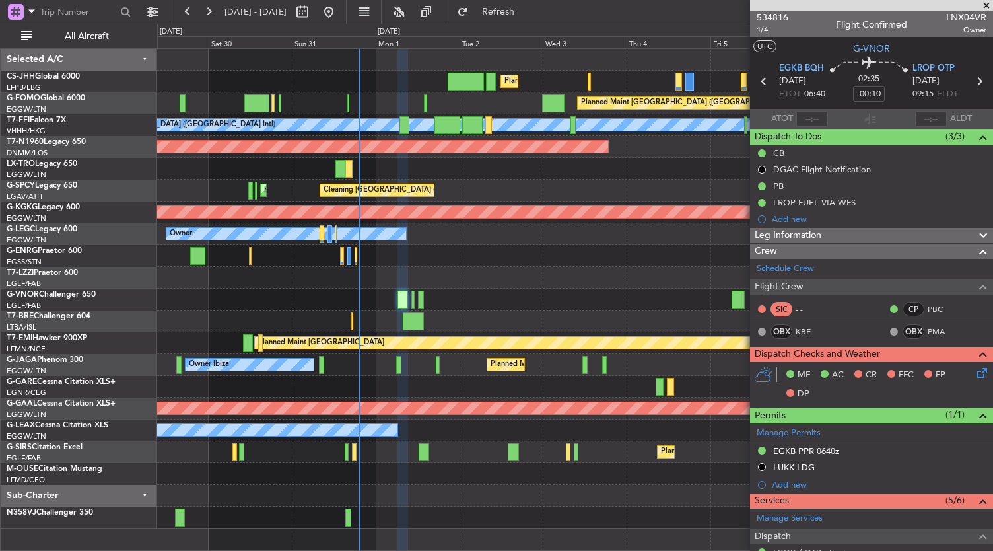
click at [551, 288] on div at bounding box center [575, 299] width 836 height 22
click at [617, 254] on div at bounding box center [575, 256] width 836 height 22
click at [526, 9] on span "Refresh" at bounding box center [498, 11] width 55 height 9
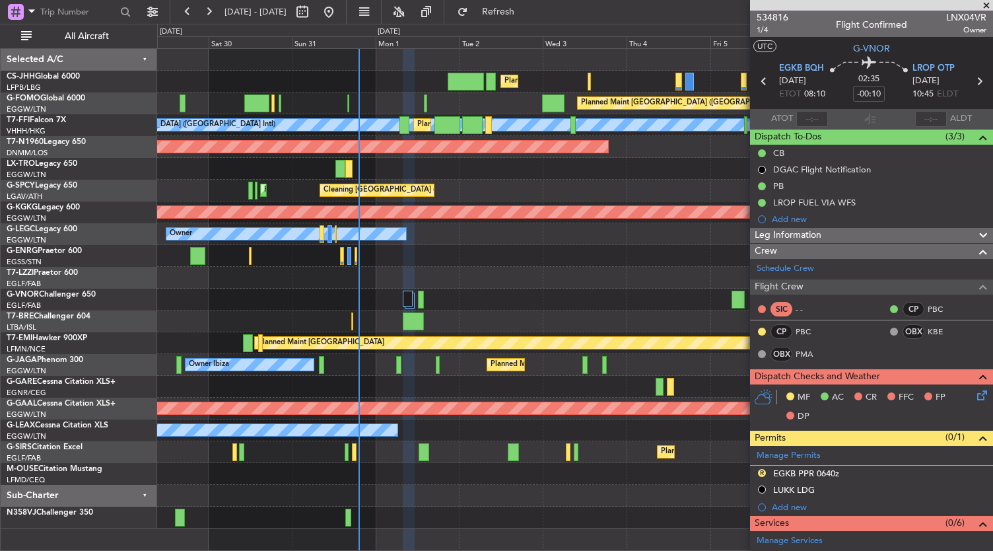
click at [596, 281] on div "Owner Unplanned Maint [GEOGRAPHIC_DATA] ([GEOGRAPHIC_DATA])" at bounding box center [575, 278] width 836 height 22
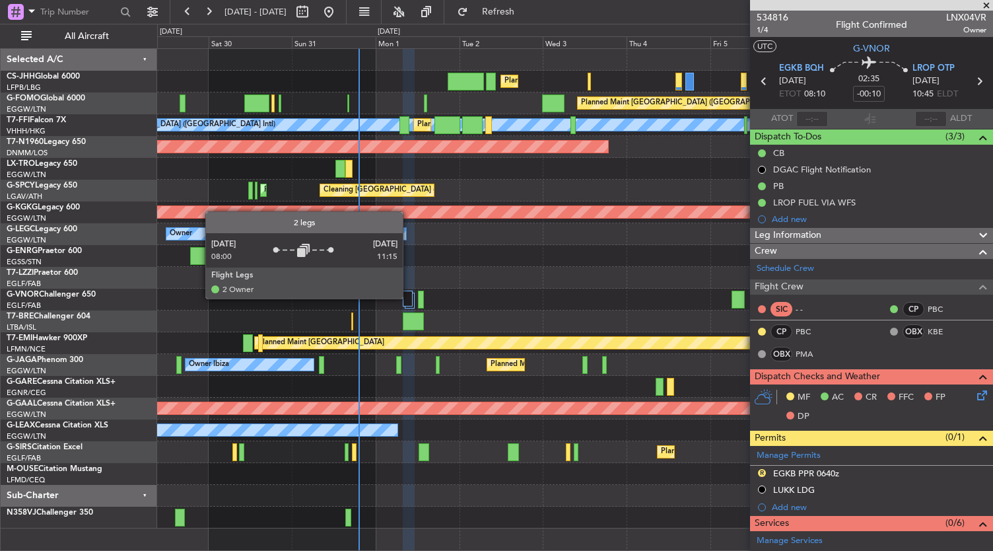
click at [409, 298] on div at bounding box center [408, 298] width 10 height 16
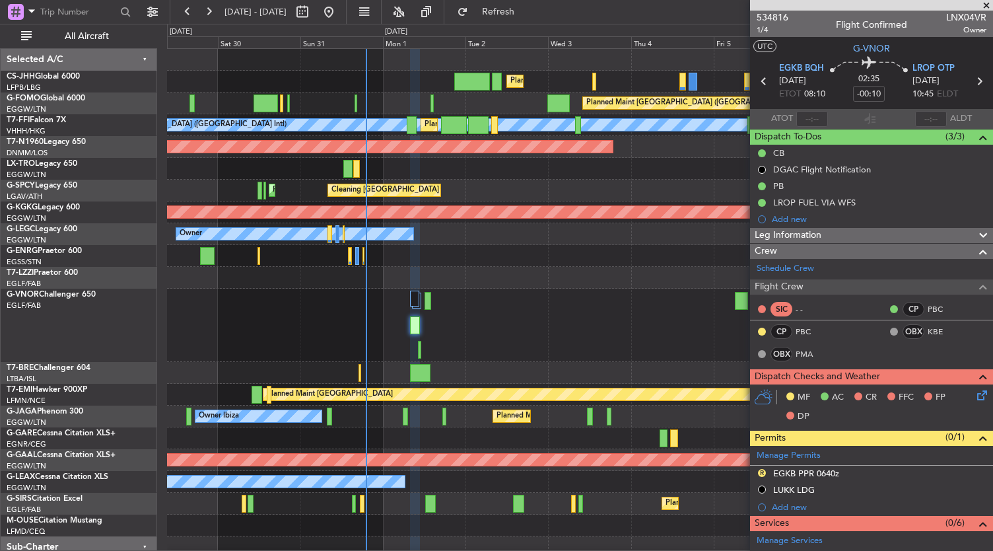
click at [619, 320] on div at bounding box center [580, 324] width 826 height 73
click at [581, 312] on div at bounding box center [580, 324] width 826 height 73
click at [605, 312] on div at bounding box center [580, 324] width 826 height 73
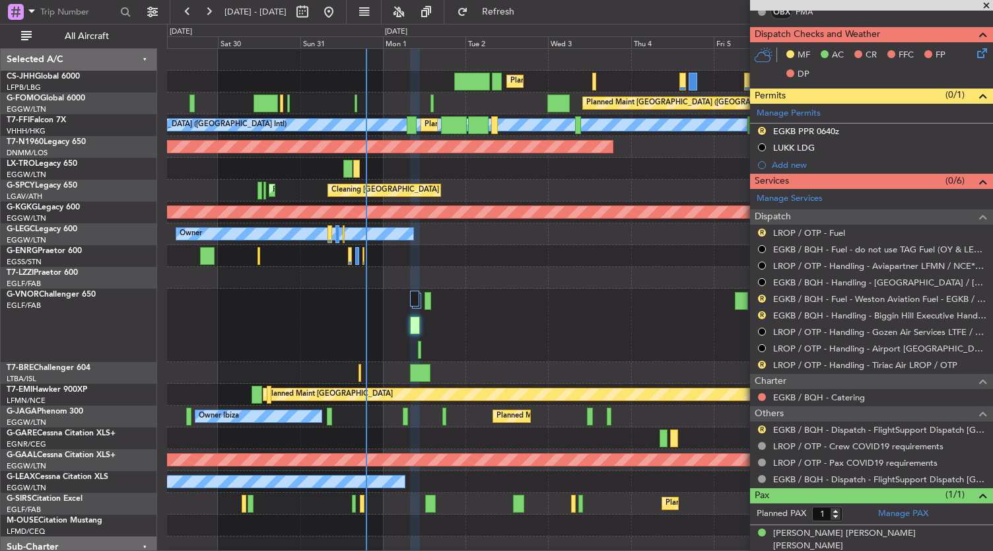
click at [534, 337] on div at bounding box center [580, 324] width 826 height 73
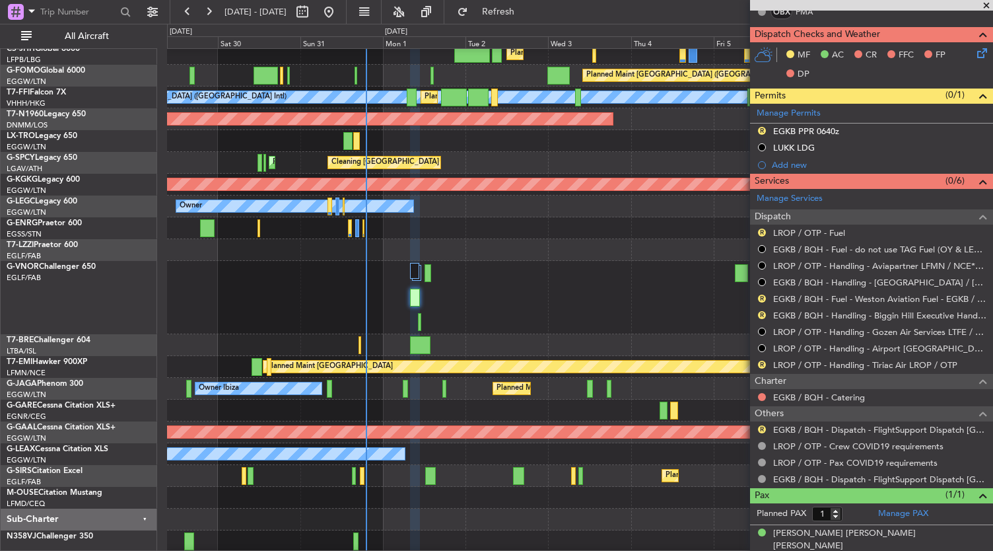
scroll to position [28, 0]
click at [520, 307] on div at bounding box center [580, 297] width 826 height 73
click at [560, 277] on div at bounding box center [580, 297] width 826 height 73
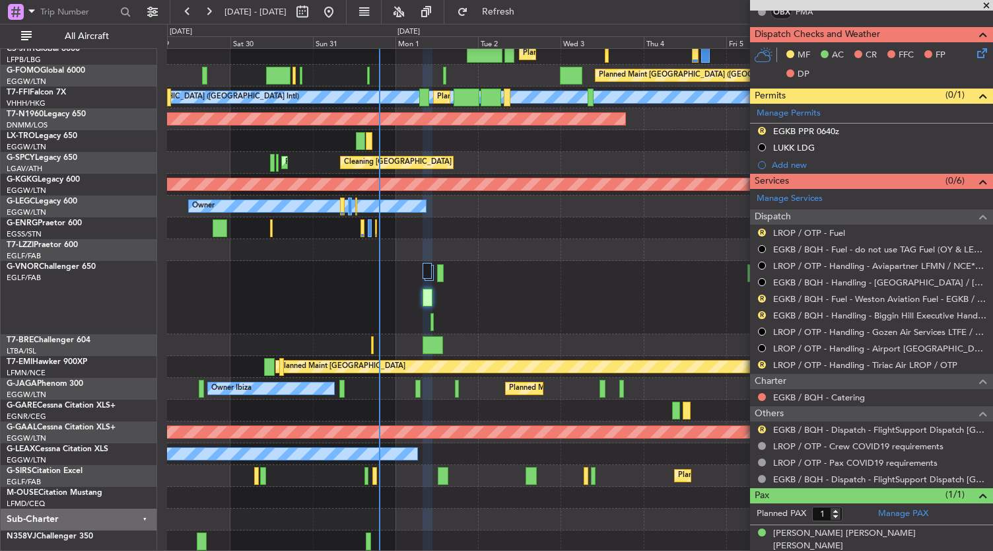
click at [420, 278] on div at bounding box center [580, 297] width 826 height 73
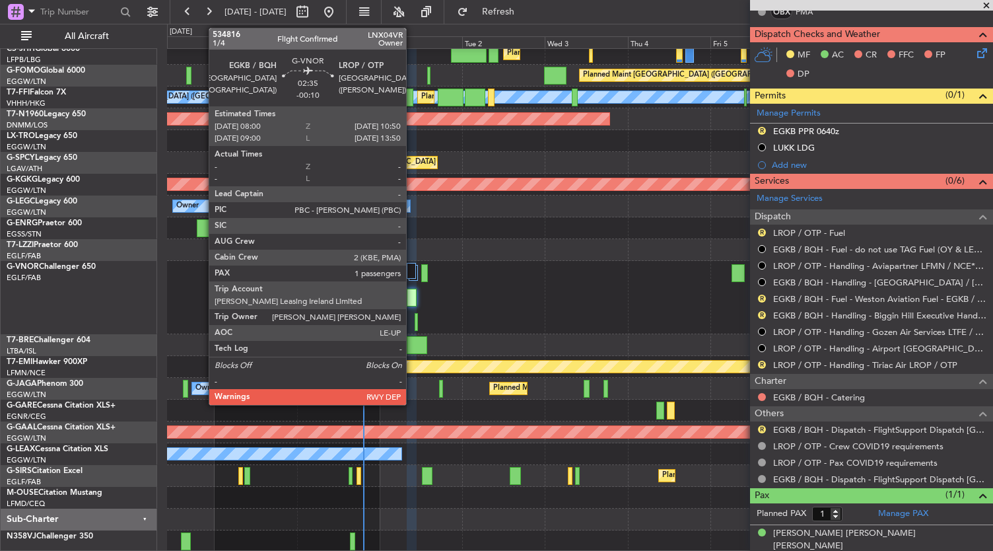
click at [413, 299] on div at bounding box center [412, 297] width 10 height 18
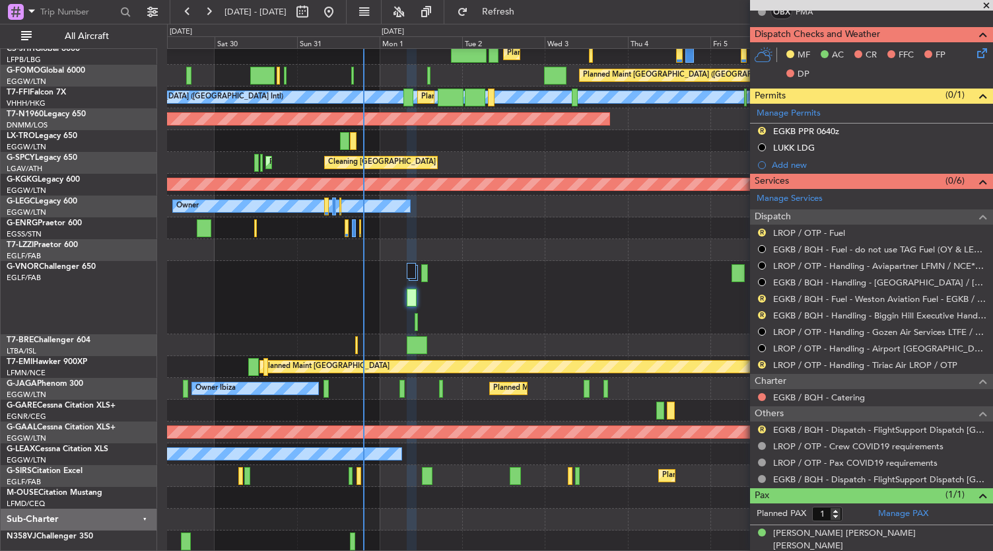
click at [615, 240] on div "Owner Unplanned Maint [GEOGRAPHIC_DATA] ([GEOGRAPHIC_DATA])" at bounding box center [580, 250] width 826 height 22
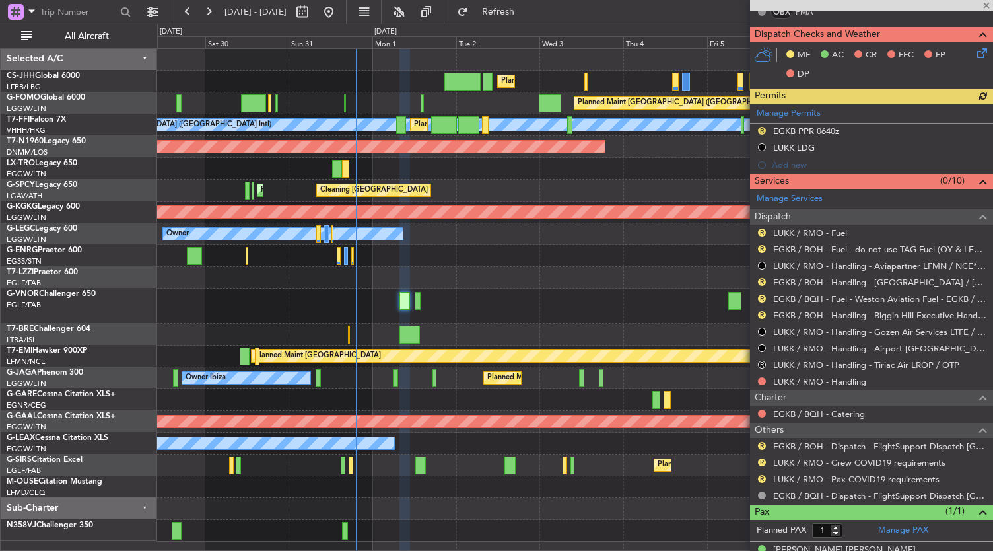
scroll to position [0, 0]
click at [526, 7] on span "Refresh" at bounding box center [498, 11] width 55 height 9
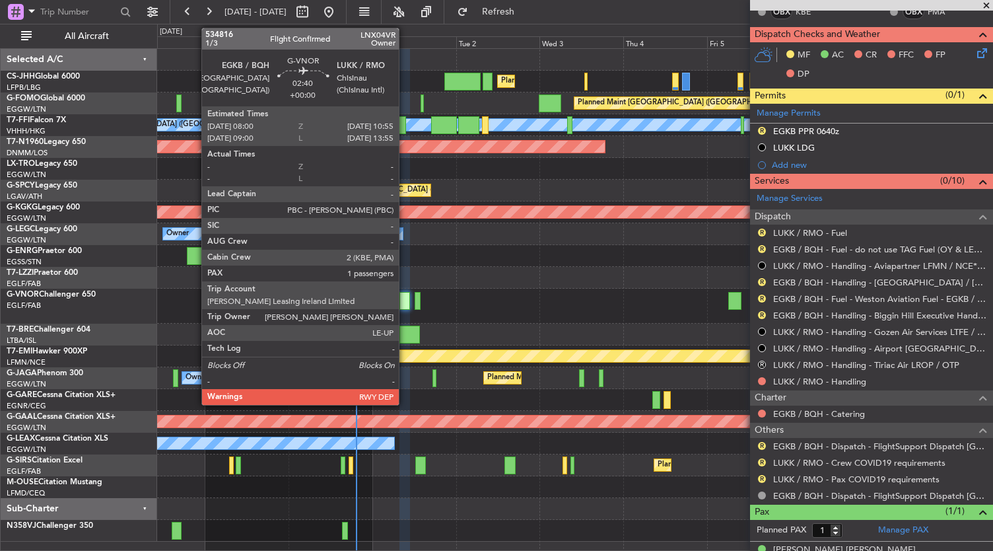
click at [405, 302] on div at bounding box center [404, 301] width 11 height 18
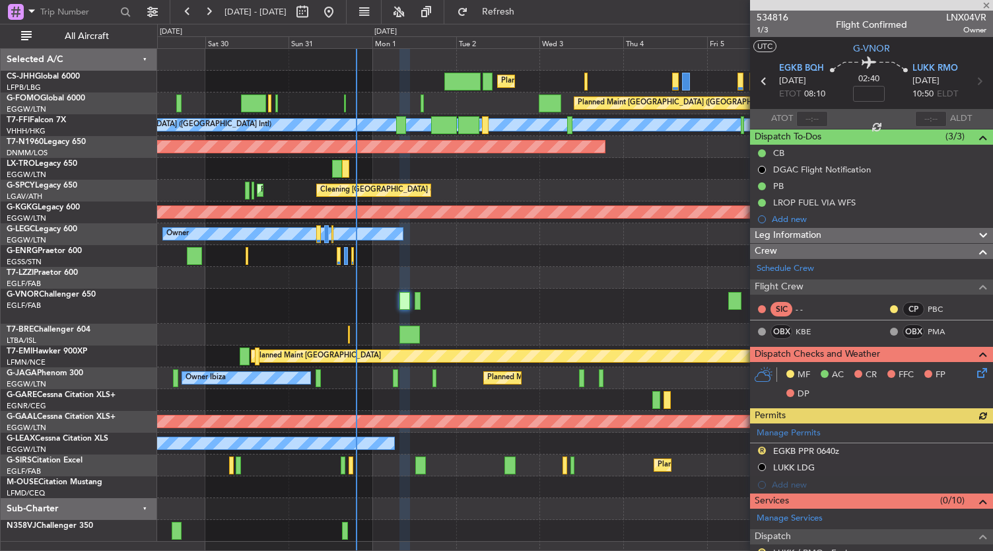
scroll to position [329, 0]
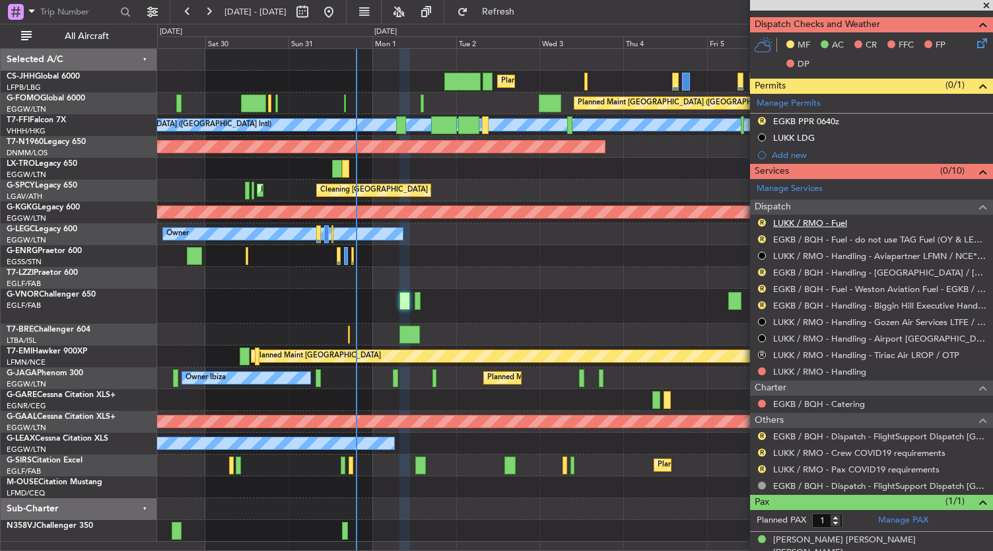
click at [817, 218] on link "LUKK / RMO - Fuel" at bounding box center [810, 222] width 74 height 11
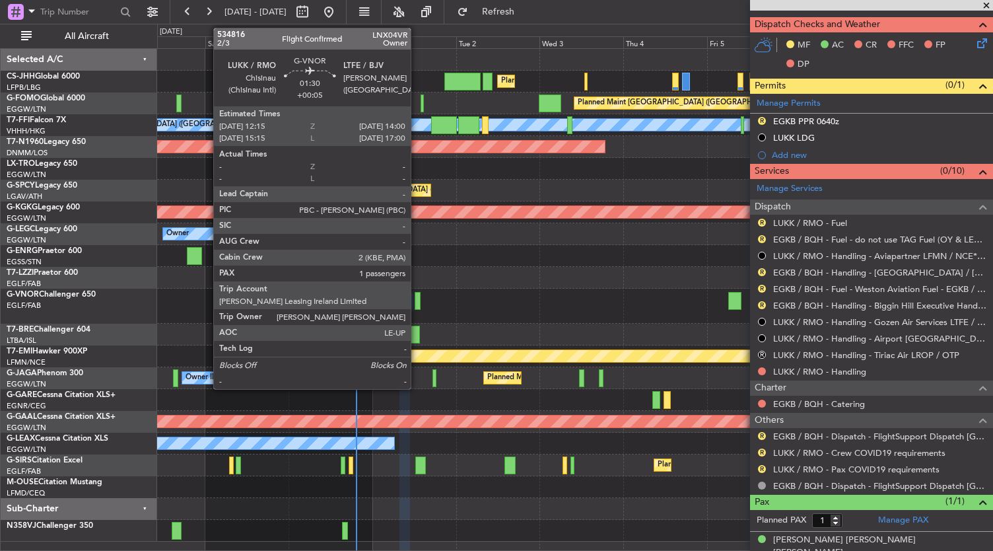
click at [417, 302] on div at bounding box center [418, 301] width 7 height 18
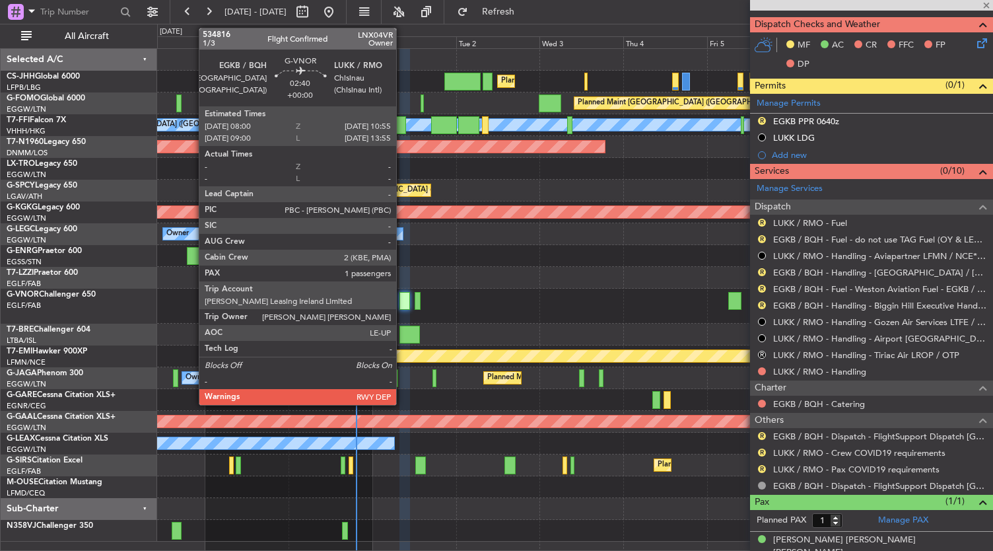
type input "+00:05"
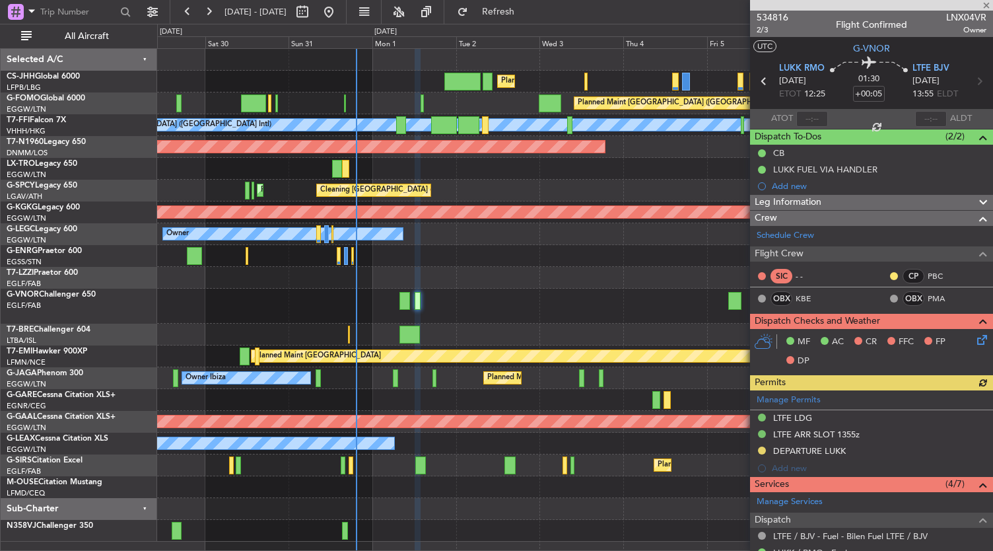
scroll to position [236, 0]
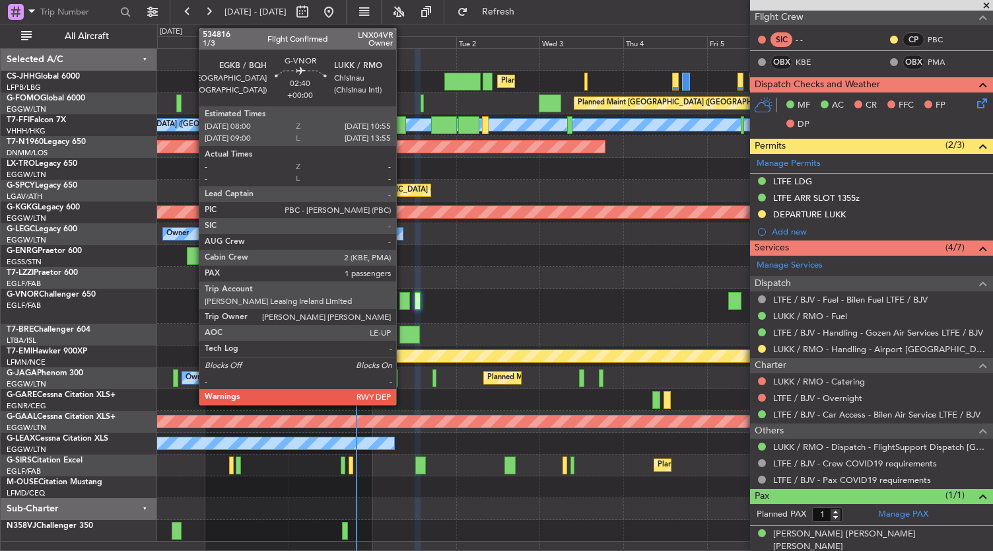
click at [403, 296] on div at bounding box center [404, 301] width 11 height 18
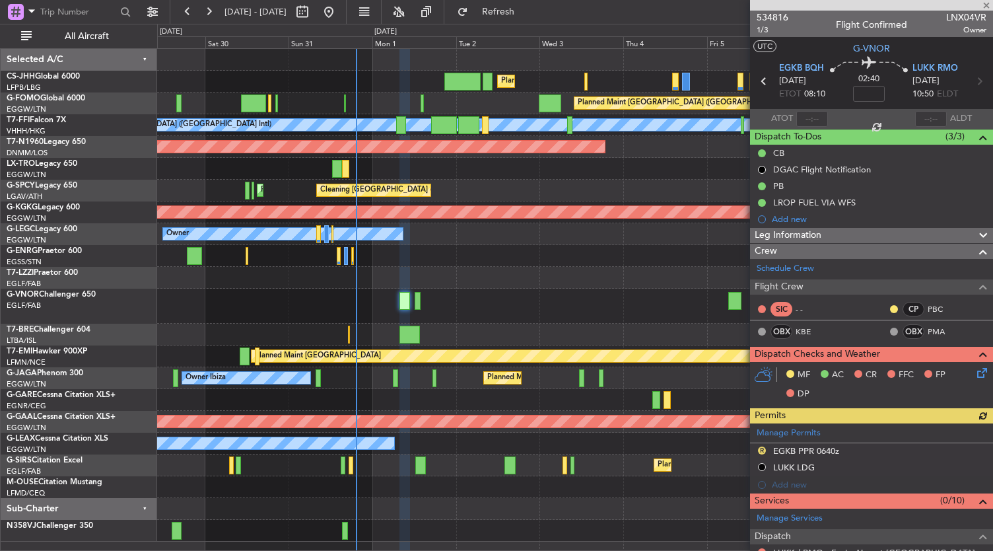
scroll to position [335, 0]
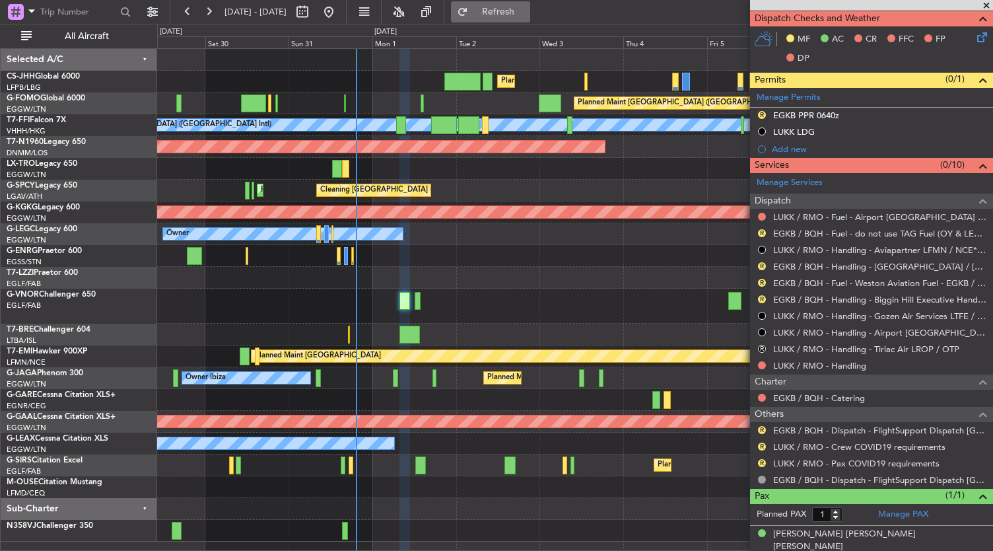
click at [526, 13] on span "Refresh" at bounding box center [498, 11] width 55 height 9
click at [820, 364] on link "LUKK / RMO - Handling" at bounding box center [819, 365] width 93 height 11
click at [521, 10] on span "Refresh" at bounding box center [498, 11] width 55 height 9
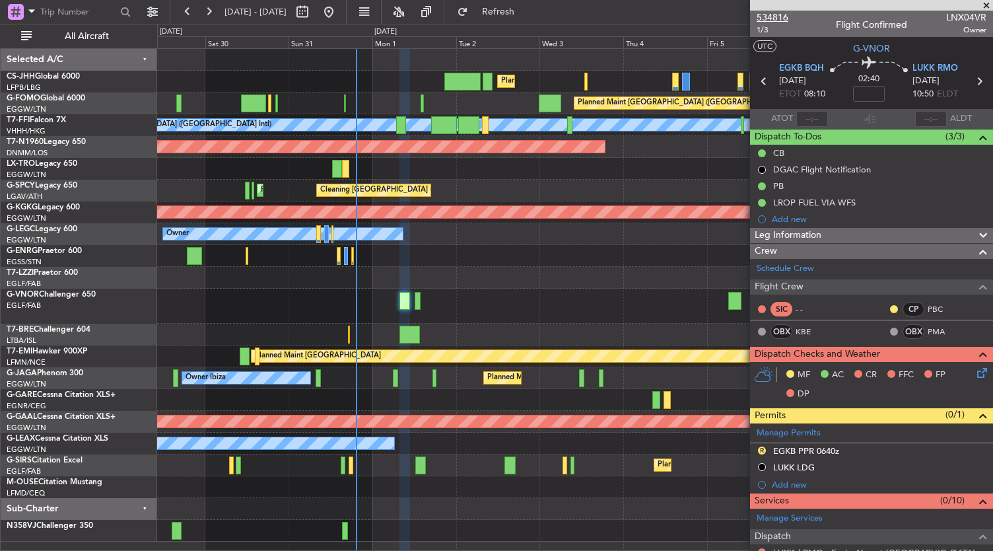
click at [771, 19] on span "534816" at bounding box center [772, 18] width 32 height 14
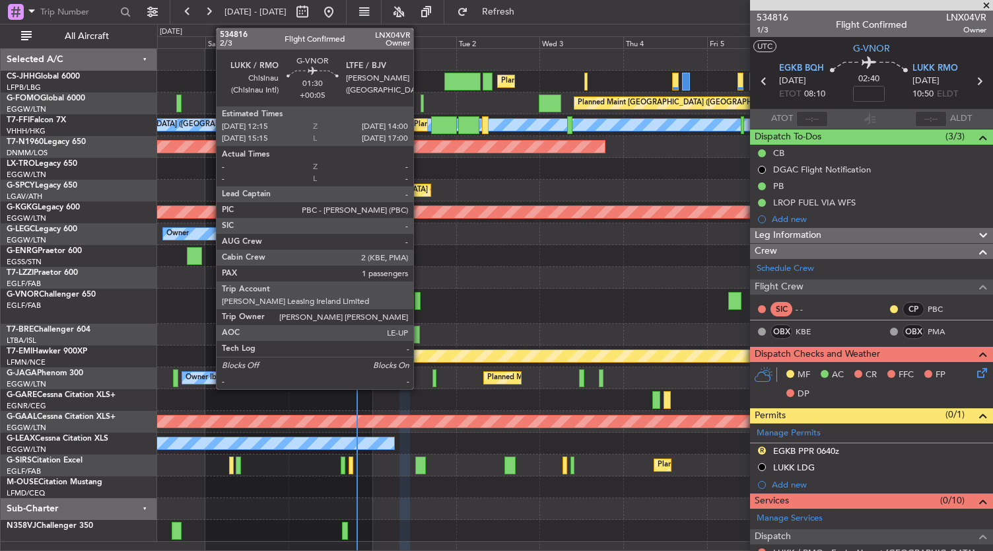
click at [420, 302] on div at bounding box center [418, 301] width 7 height 18
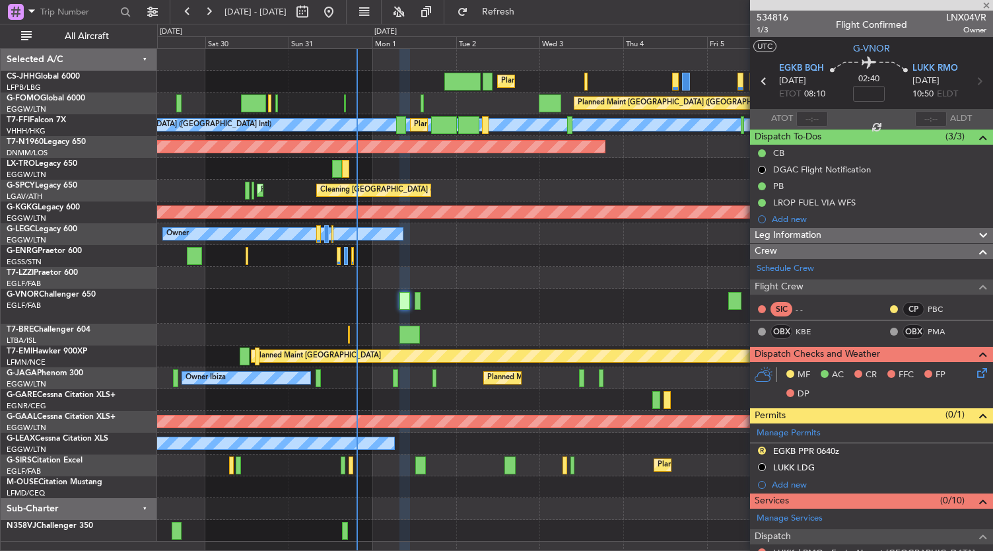
type input "+00:05"
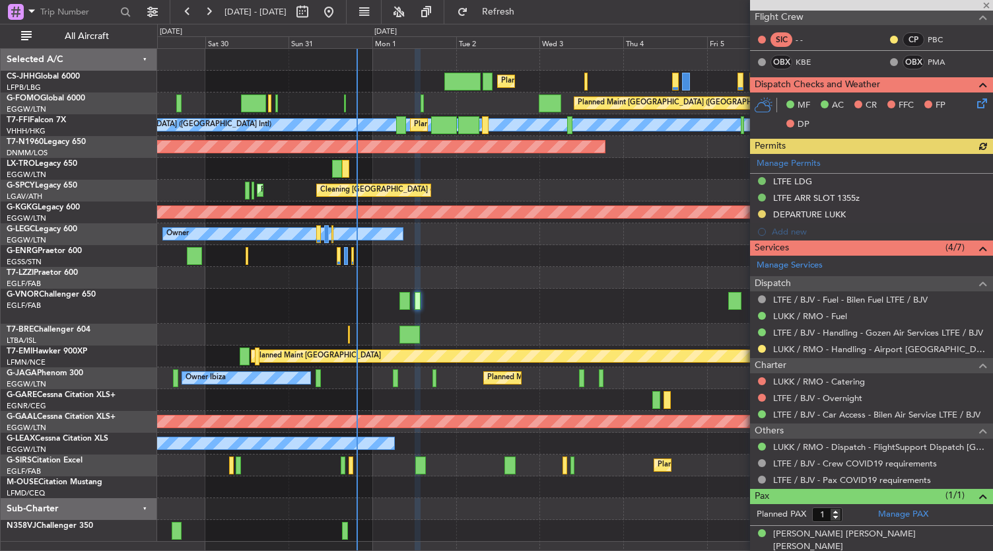
scroll to position [236, 0]
click at [500, 278] on div "Owner Unplanned Maint [GEOGRAPHIC_DATA] ([GEOGRAPHIC_DATA])" at bounding box center [575, 278] width 836 height 22
click at [488, 305] on div at bounding box center [575, 305] width 836 height 35
click at [523, 312] on div at bounding box center [575, 305] width 836 height 35
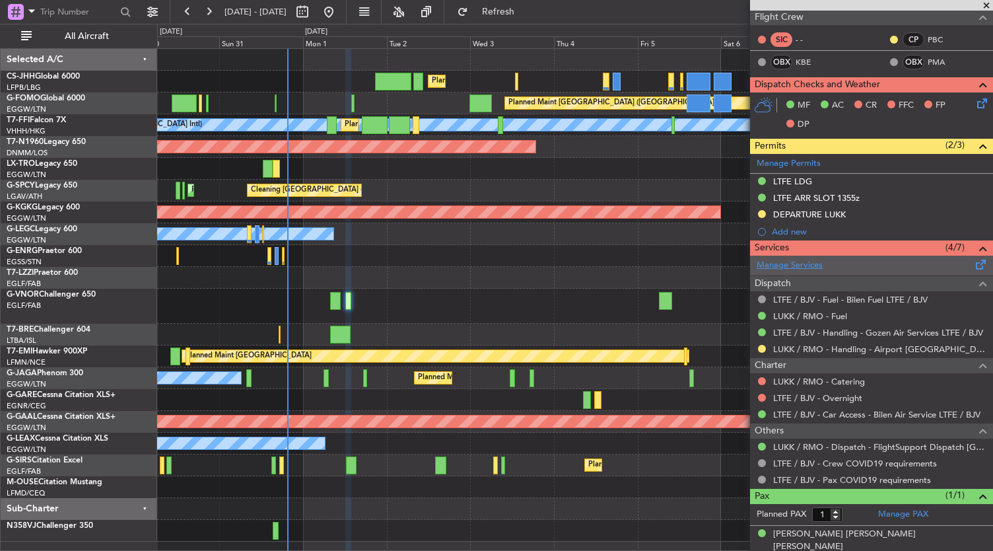
click at [779, 263] on link "Manage Services" at bounding box center [789, 265] width 66 height 13
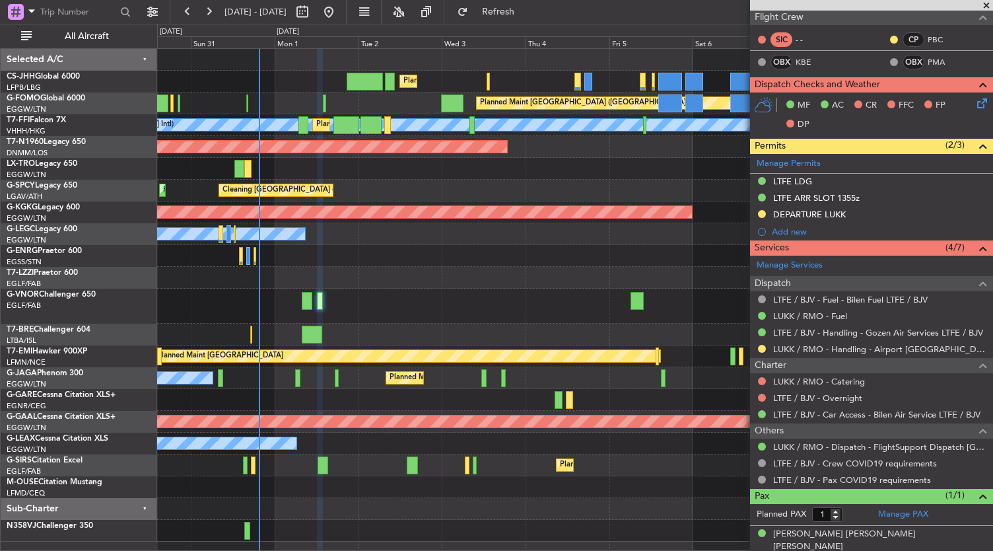
click at [394, 323] on div at bounding box center [575, 334] width 836 height 22
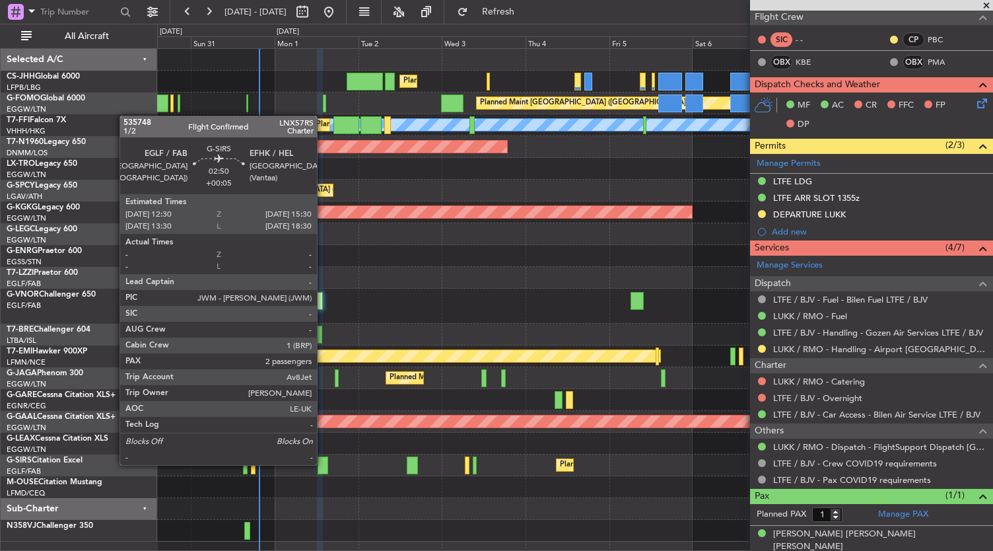
click at [323, 463] on div at bounding box center [323, 465] width 11 height 18
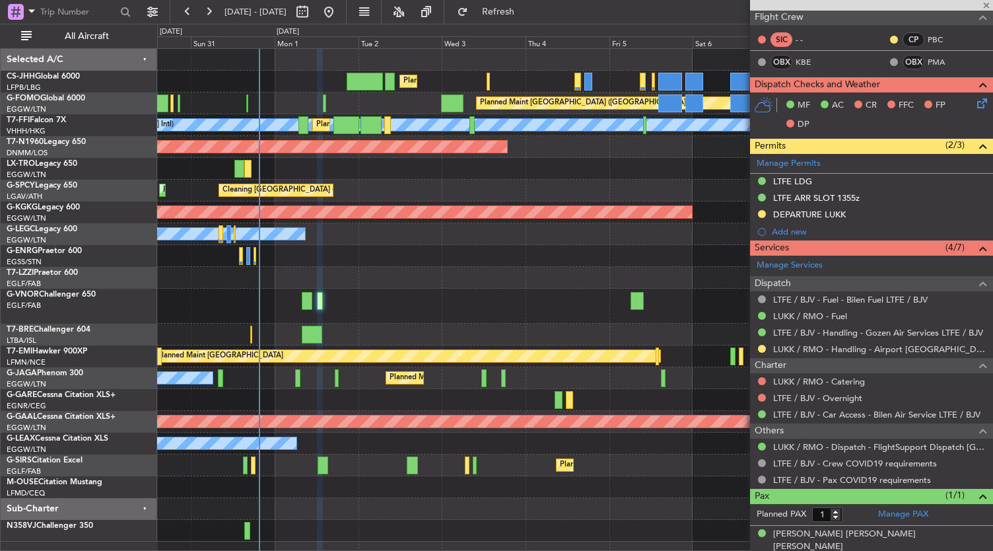
type input "2"
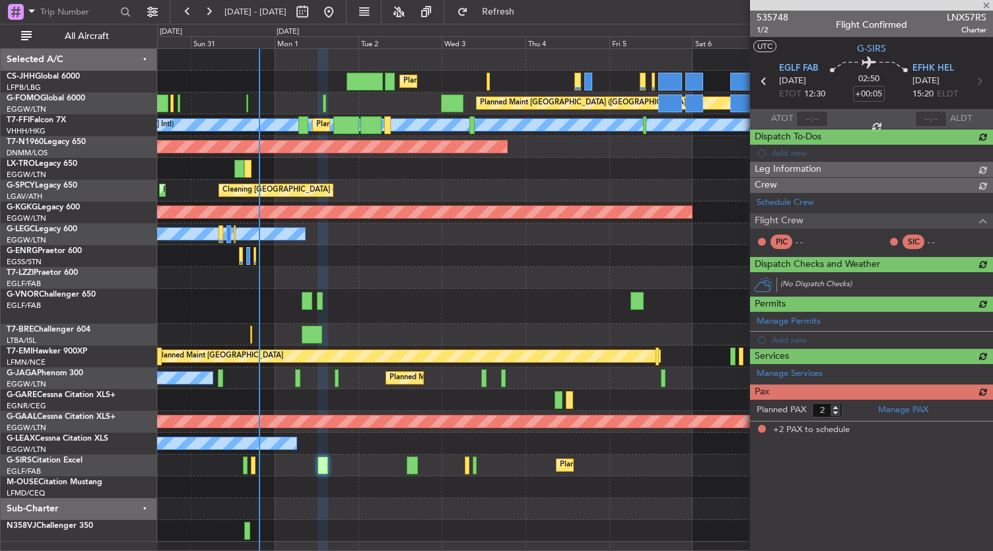
click at [419, 332] on div "Planned Maint London (Luton) Planned Maint Paris (Le Bourget) Planned Maint Lon…" at bounding box center [575, 295] width 836 height 492
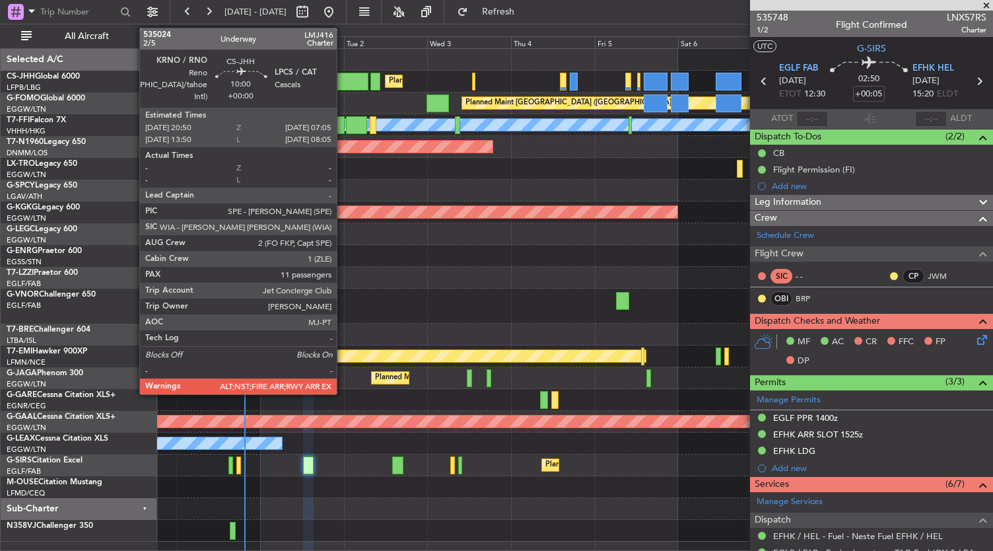
click at [343, 85] on div at bounding box center [350, 82] width 36 height 18
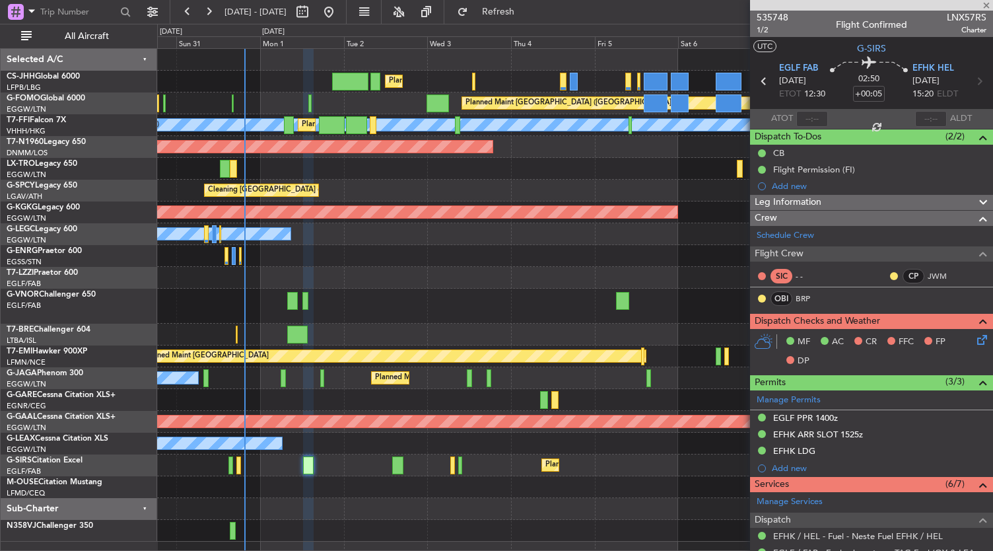
type input "11"
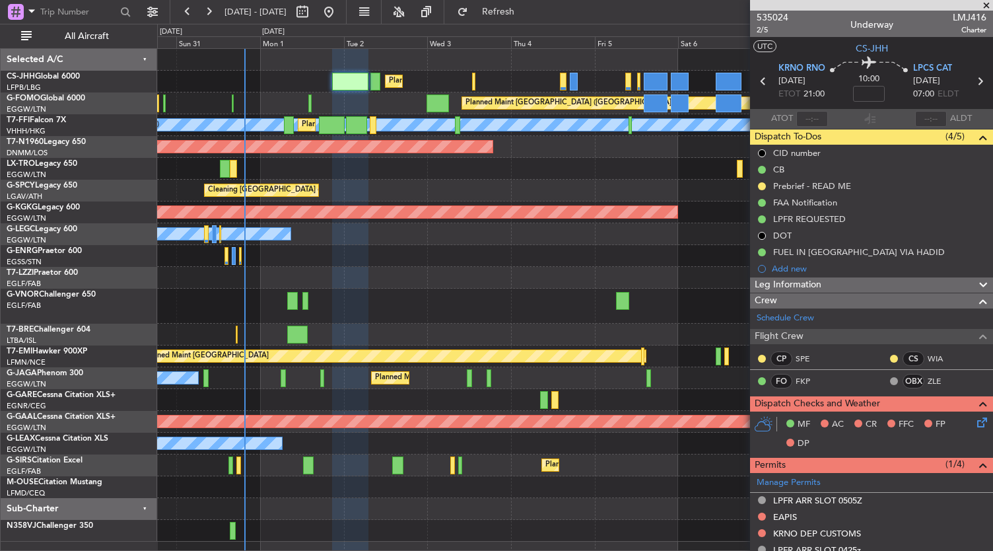
scroll to position [61, 0]
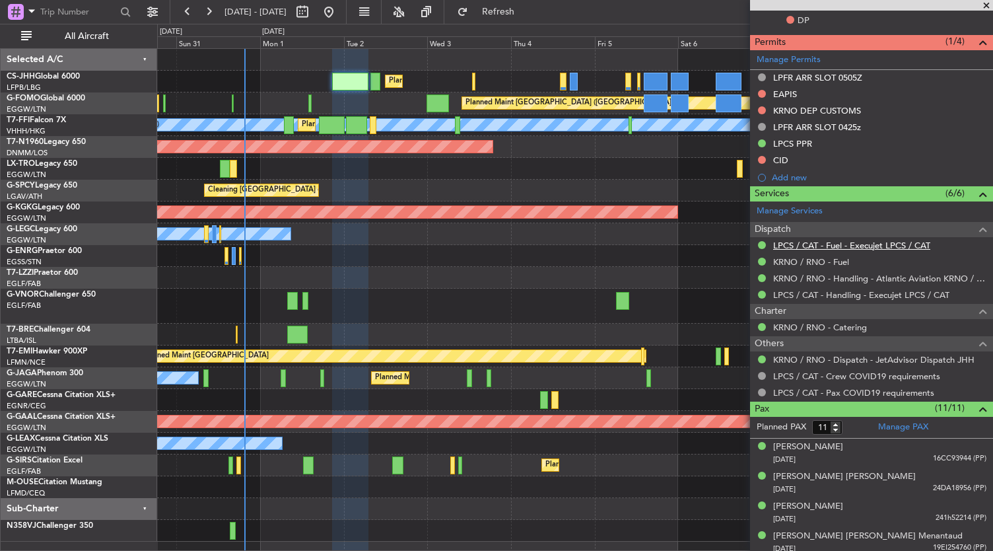
scroll to position [632, 0]
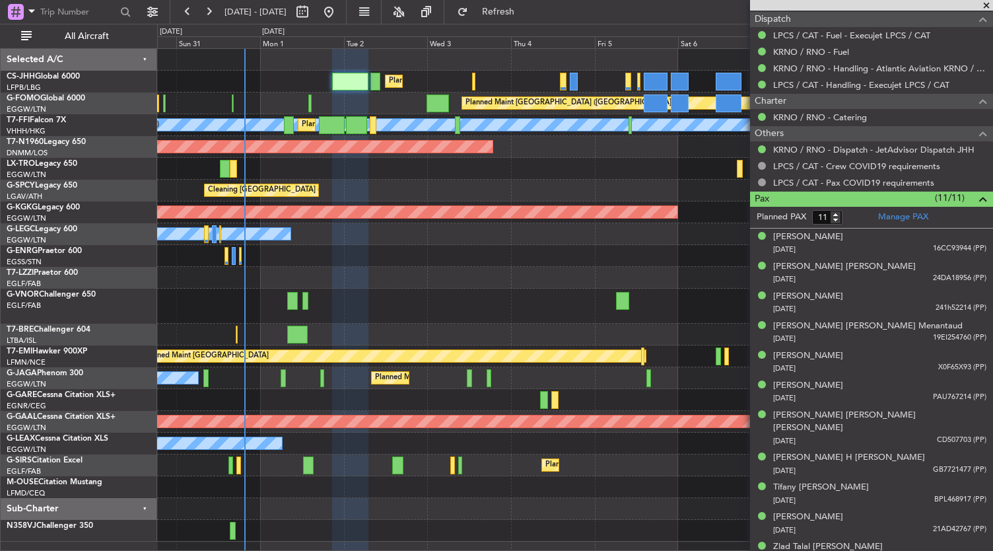
click at [485, 248] on div at bounding box center [575, 256] width 836 height 22
click at [513, 18] on button "Refresh" at bounding box center [490, 11] width 79 height 21
click at [309, 308] on div at bounding box center [575, 305] width 836 height 35
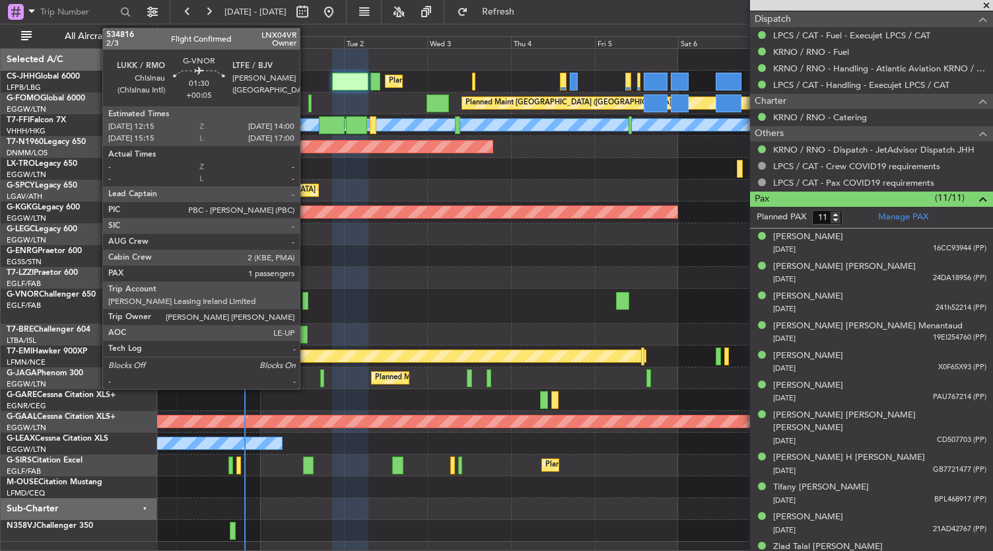
click at [306, 302] on div at bounding box center [305, 301] width 7 height 18
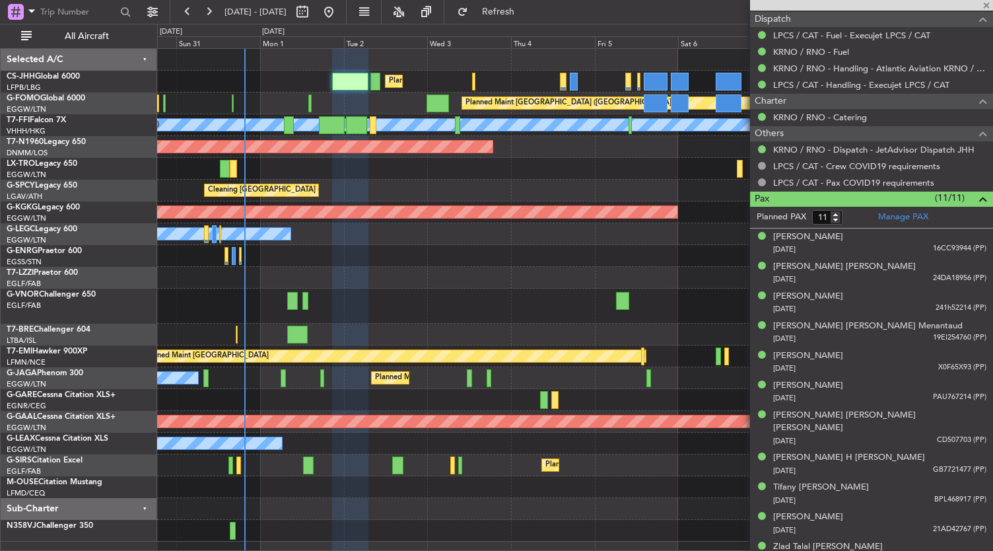
type input "+00:05"
type input "1"
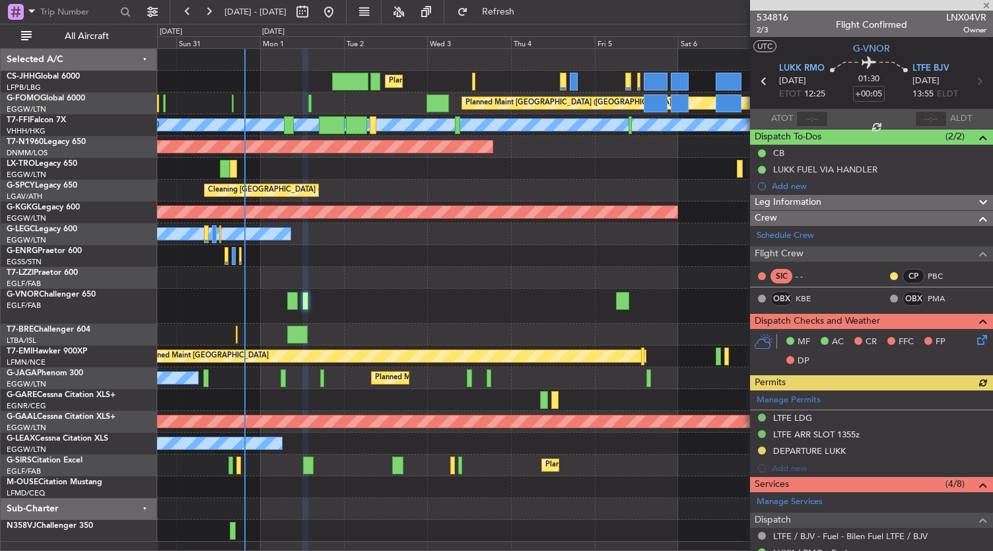
scroll to position [253, 0]
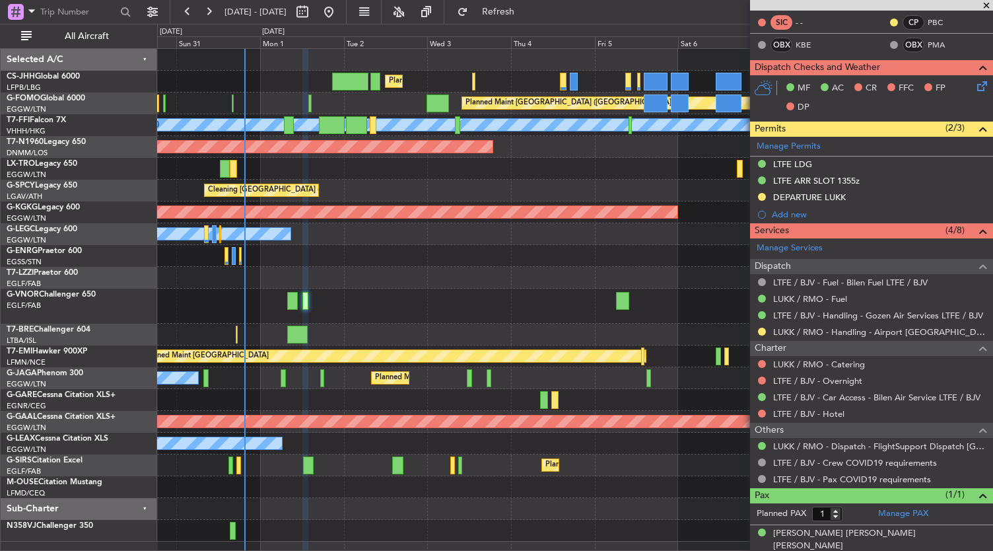
click at [766, 415] on nimbus-traffic-light at bounding box center [761, 413] width 11 height 11
click at [760, 411] on button at bounding box center [762, 413] width 8 height 8
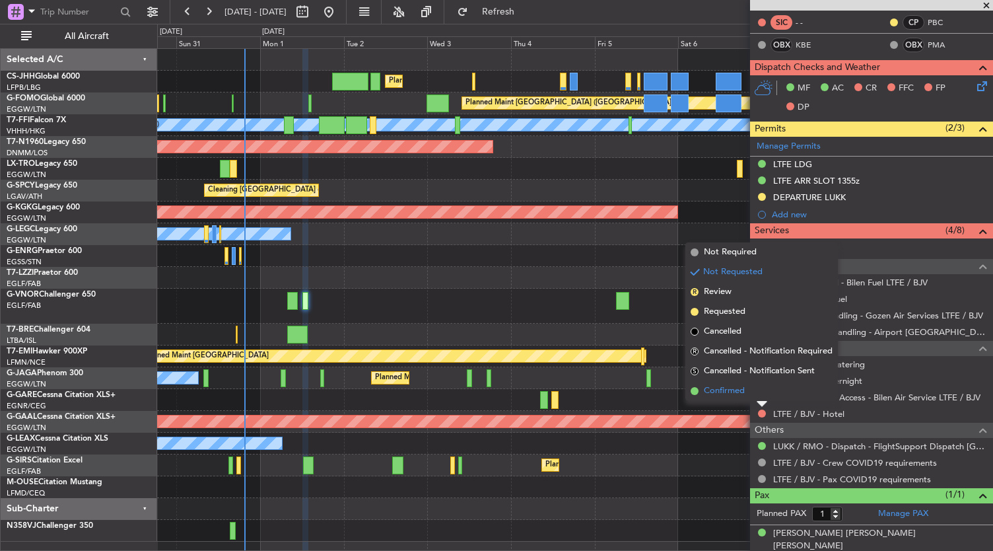
click at [713, 393] on span "Confirmed" at bounding box center [724, 390] width 41 height 13
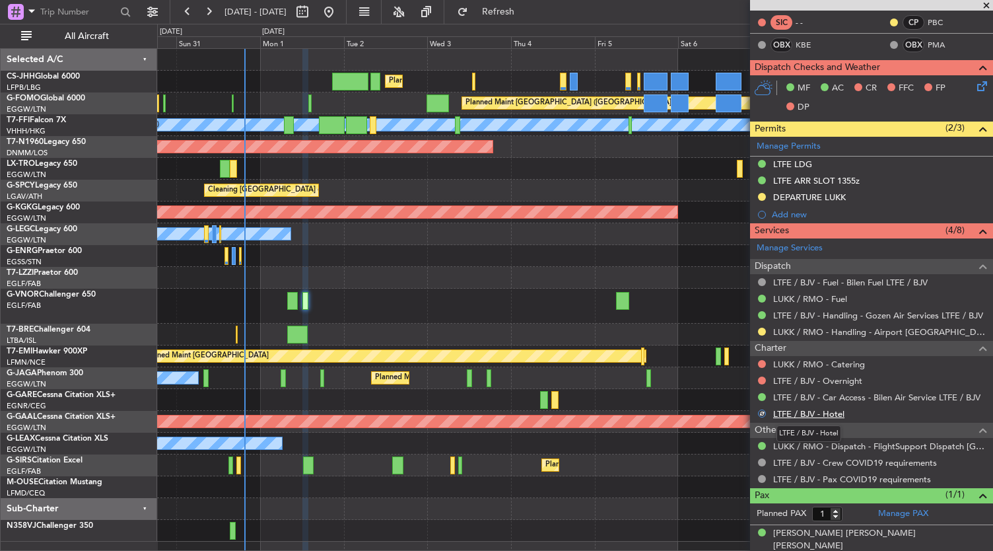
click at [818, 413] on link "LTFE / BJV - Hotel" at bounding box center [808, 413] width 71 height 11
click at [510, 5] on button "Refresh" at bounding box center [490, 11] width 79 height 21
click at [765, 408] on div at bounding box center [761, 413] width 11 height 11
click at [763, 409] on button at bounding box center [762, 413] width 8 height 8
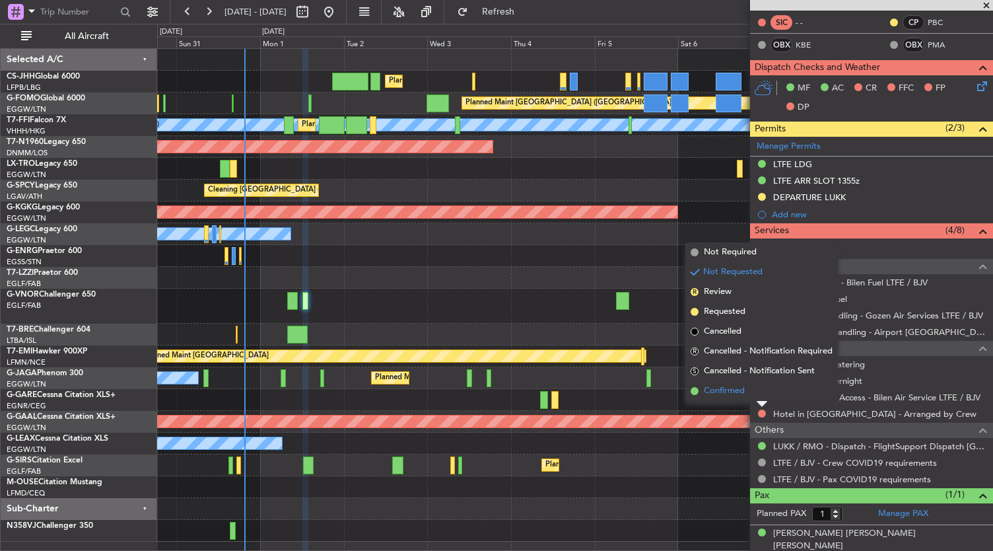
click at [741, 395] on span "Confirmed" at bounding box center [724, 390] width 41 height 13
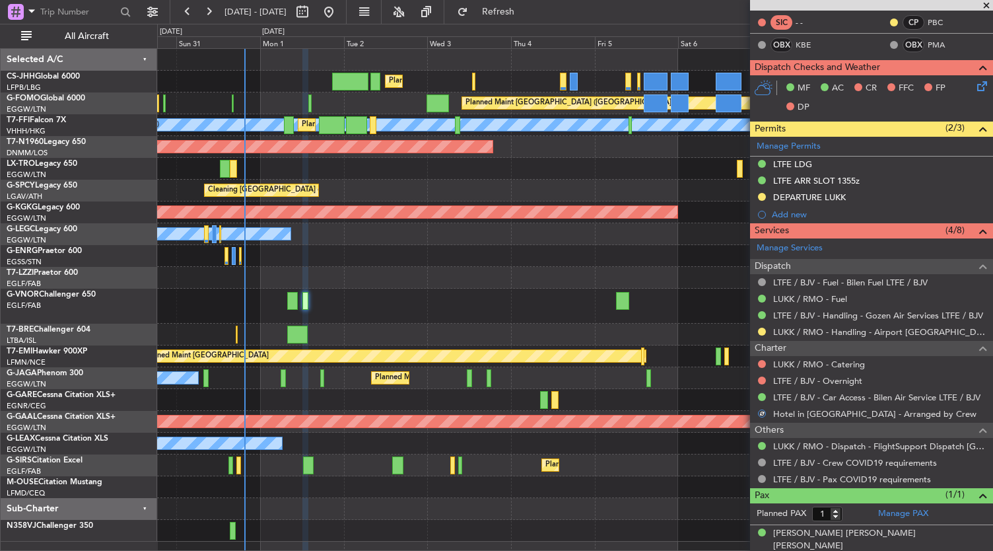
click at [530, 310] on div at bounding box center [575, 305] width 836 height 35
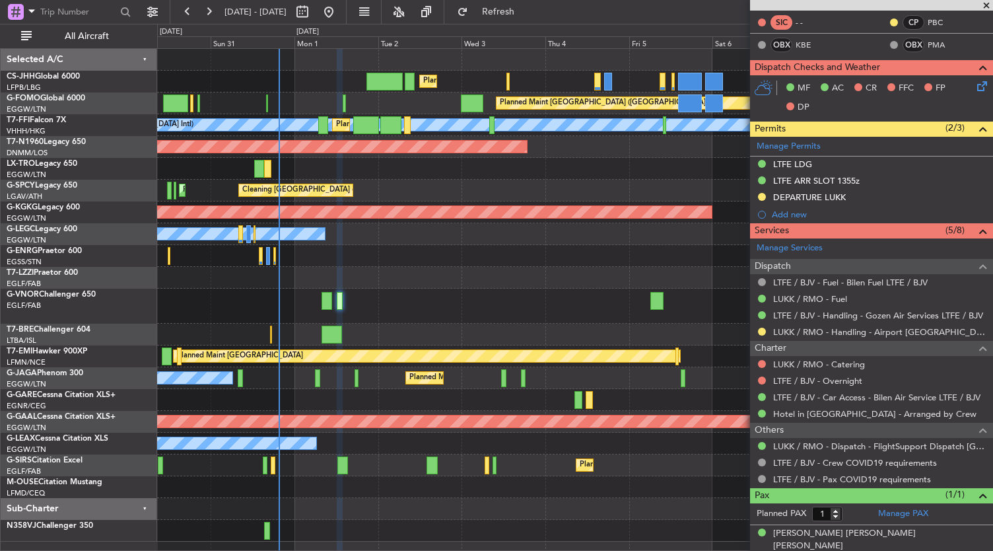
click at [391, 246] on div "Planned Maint [GEOGRAPHIC_DATA] ([GEOGRAPHIC_DATA]) Planned Maint [GEOGRAPHIC_D…" at bounding box center [575, 295] width 836 height 492
click at [974, 87] on icon at bounding box center [979, 84] width 11 height 11
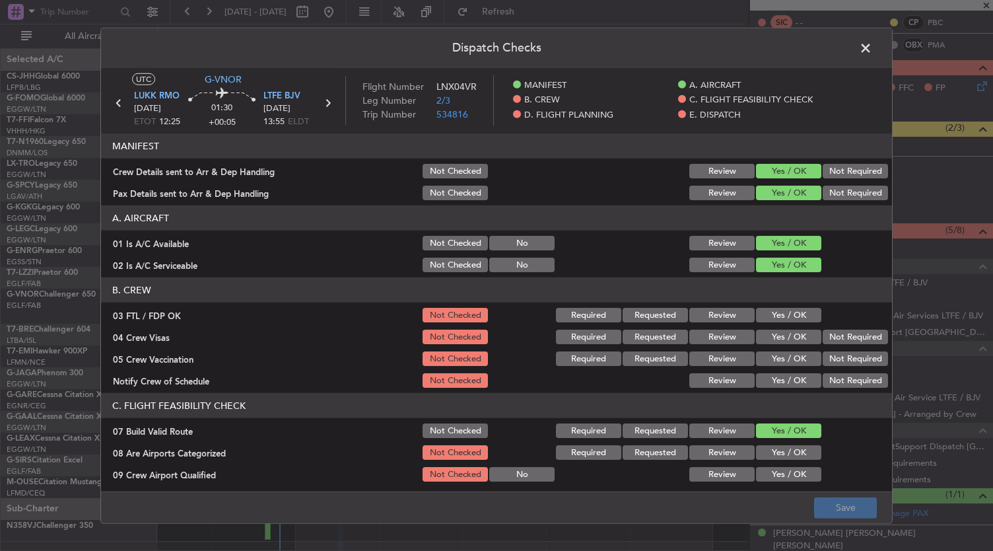
click at [776, 384] on button "Yes / OK" at bounding box center [788, 380] width 65 height 15
click at [860, 358] on button "Not Required" at bounding box center [854, 358] width 65 height 15
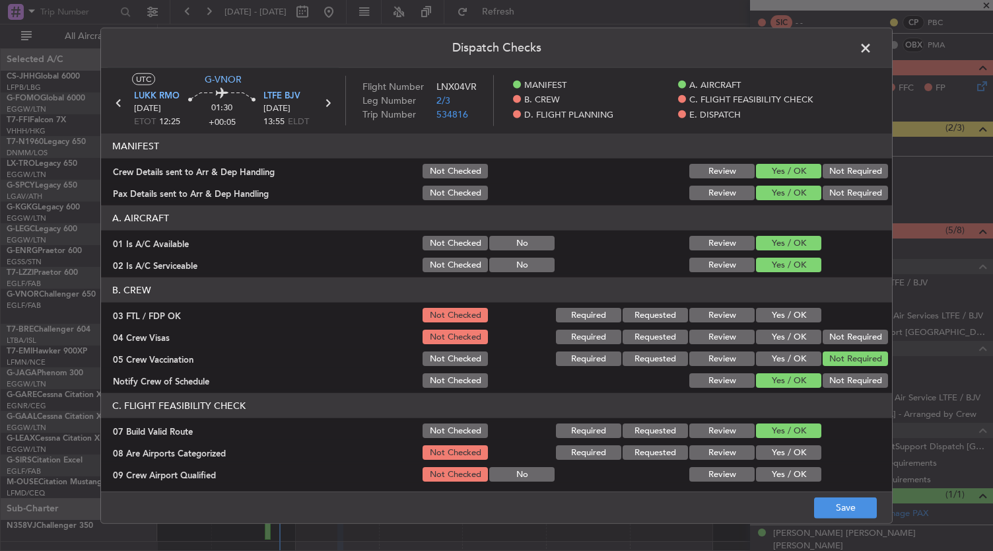
click at [832, 333] on button "Not Required" at bounding box center [854, 336] width 65 height 15
click at [793, 314] on button "Yes / OK" at bounding box center [788, 315] width 65 height 15
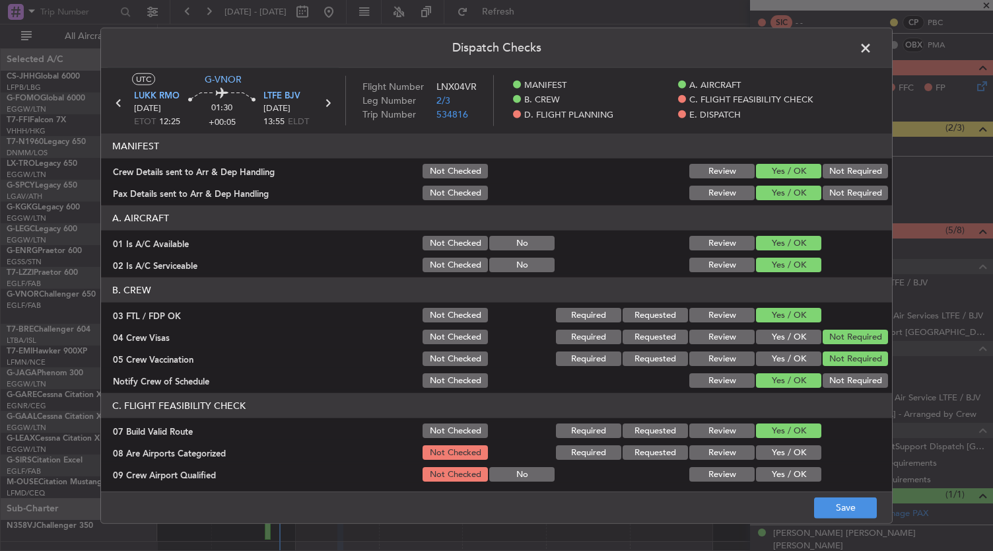
click at [867, 523] on div "Dispatch Checks UTC G-VNOR LUKK RMO [DATE] ETOT 12:25 01:30 +00:05 LTFE BJV [DA…" at bounding box center [496, 275] width 993 height 551
click at [865, 512] on button "Save" at bounding box center [845, 506] width 63 height 21
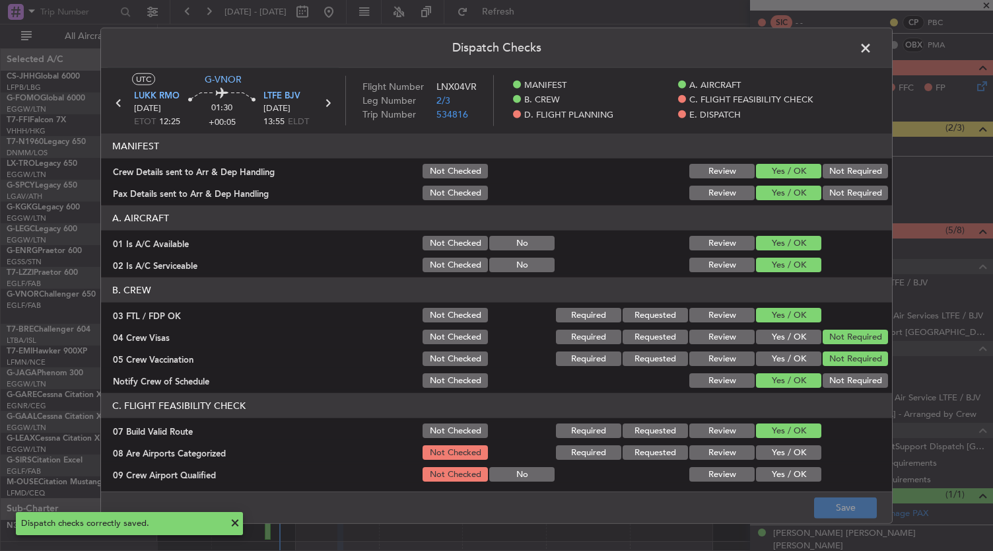
click at [872, 49] on span at bounding box center [872, 51] width 0 height 26
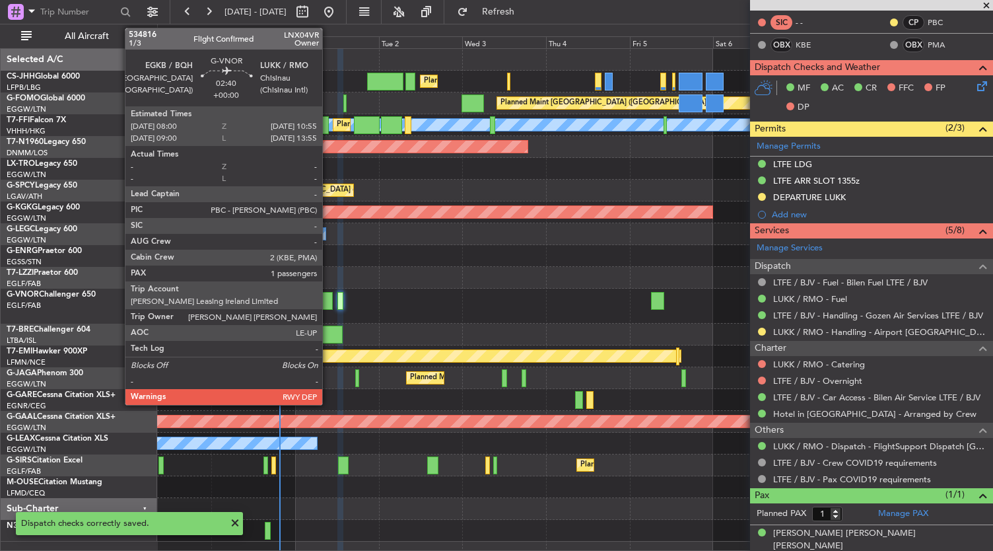
click at [329, 306] on div at bounding box center [327, 301] width 11 height 18
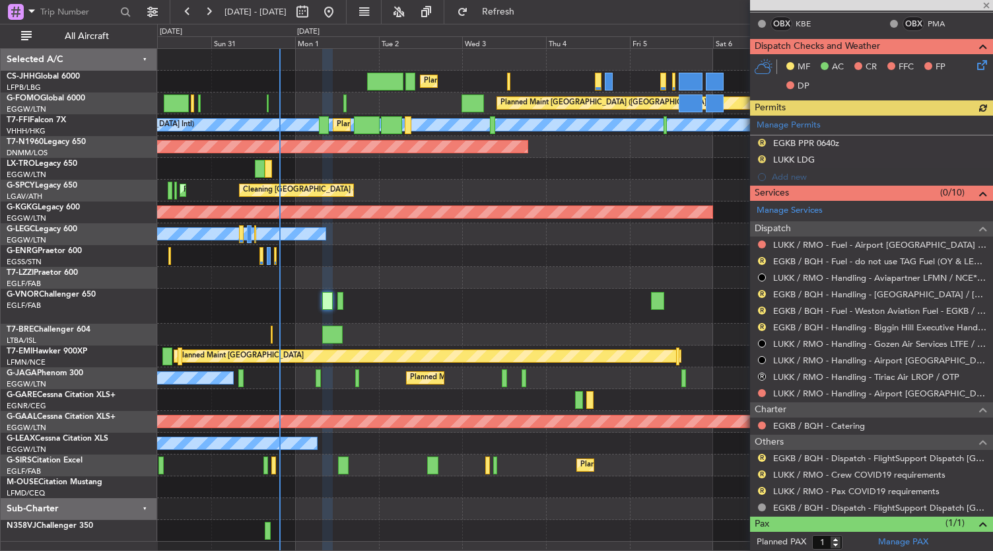
scroll to position [91, 0]
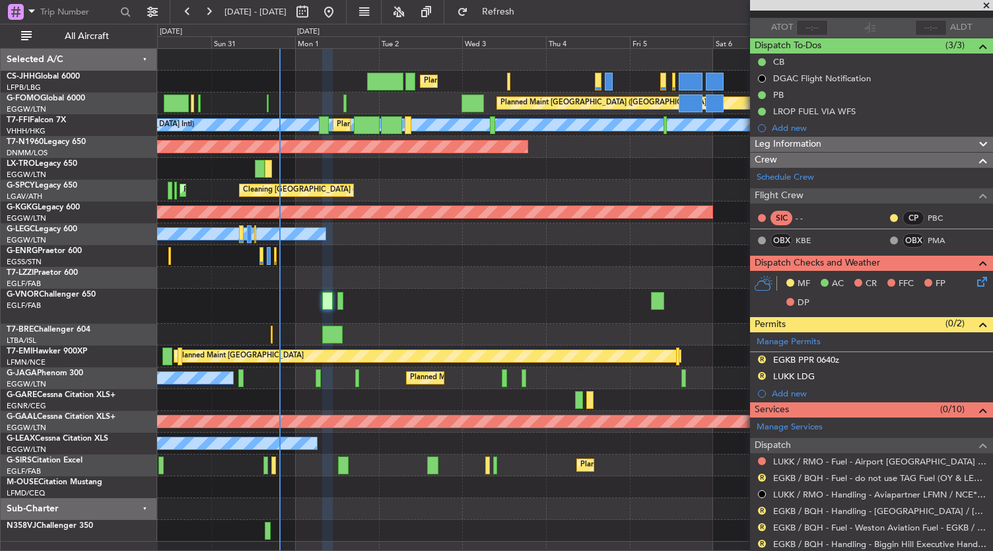
click at [974, 283] on icon at bounding box center [979, 279] width 11 height 11
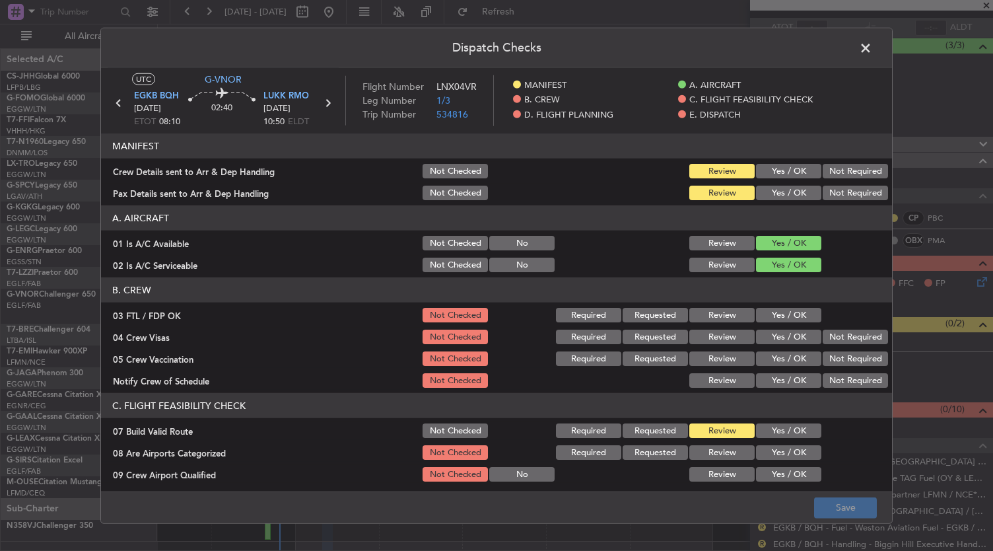
click at [799, 378] on button "Yes / OK" at bounding box center [788, 380] width 65 height 15
click at [830, 368] on section "B. CREW 03 FTL / FDP OK Not Checked Required Requested Review Yes / OK 04 Crew …" at bounding box center [496, 333] width 791 height 112
click at [838, 359] on button "Not Required" at bounding box center [854, 358] width 65 height 15
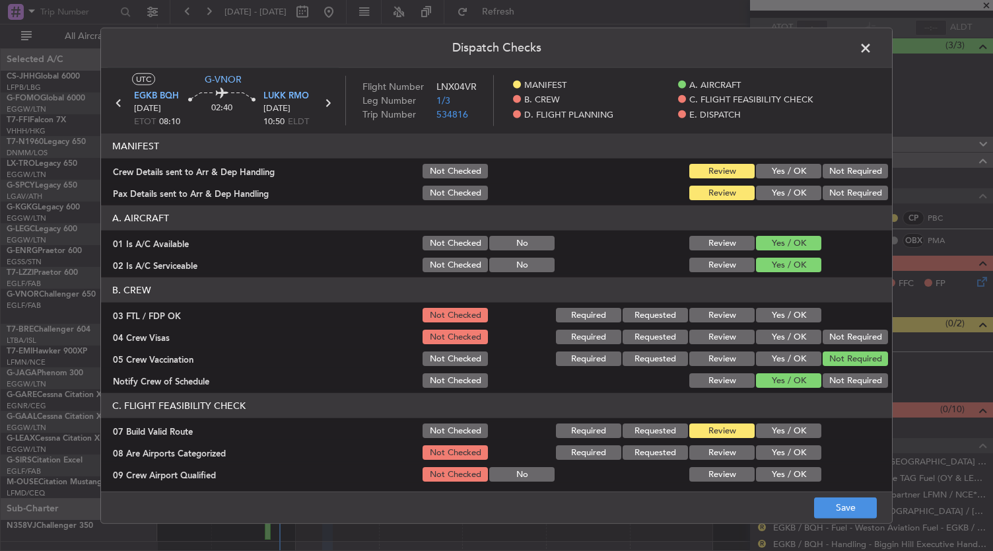
click at [846, 343] on button "Not Required" at bounding box center [854, 336] width 65 height 15
click at [802, 312] on button "Yes / OK" at bounding box center [788, 315] width 65 height 15
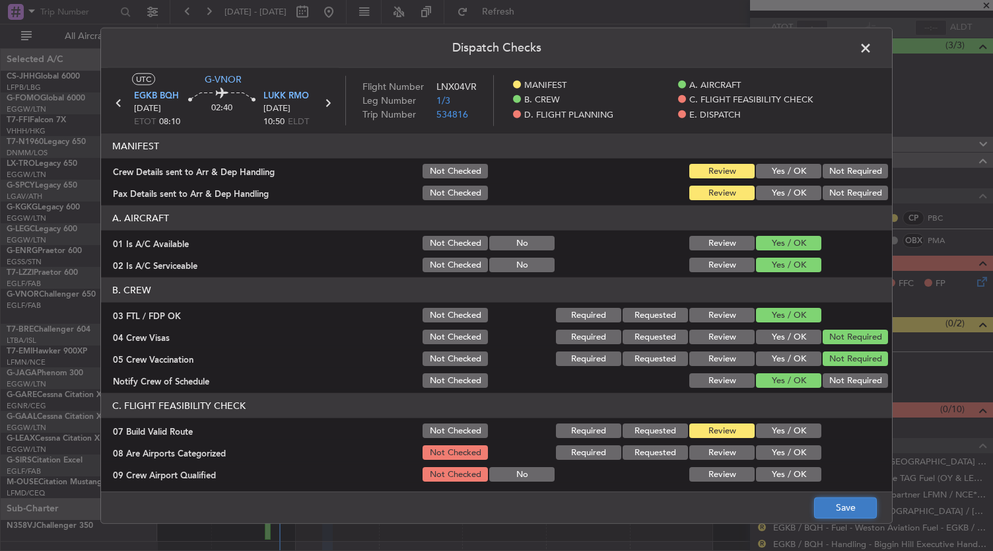
click at [869, 510] on button "Save" at bounding box center [845, 506] width 63 height 21
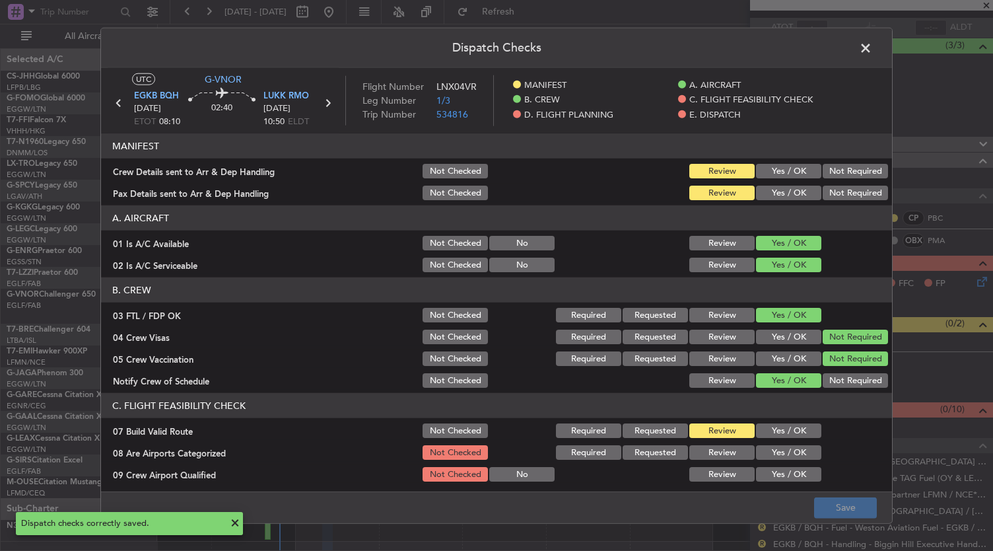
click at [872, 48] on span at bounding box center [872, 51] width 0 height 26
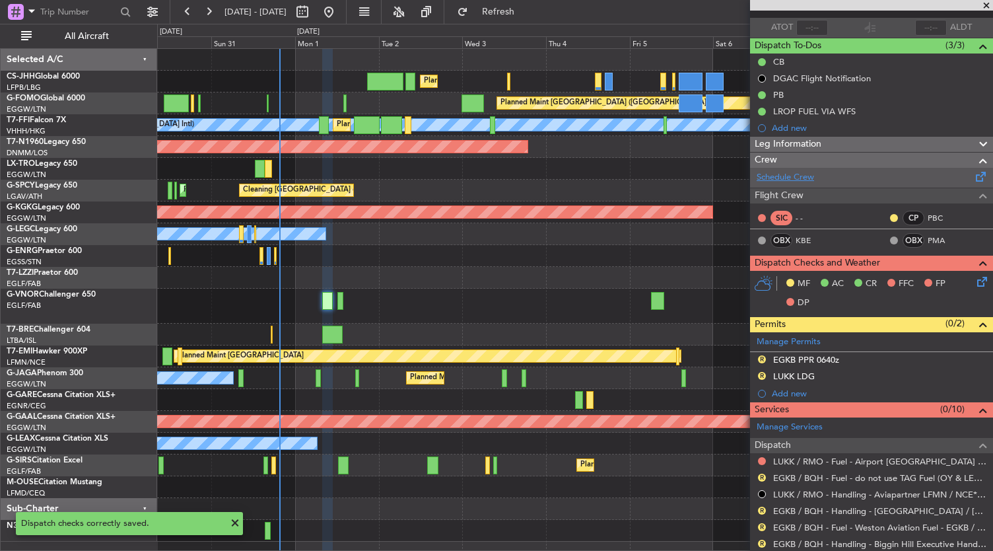
click at [807, 180] on link "Schedule Crew" at bounding box center [784, 177] width 57 height 13
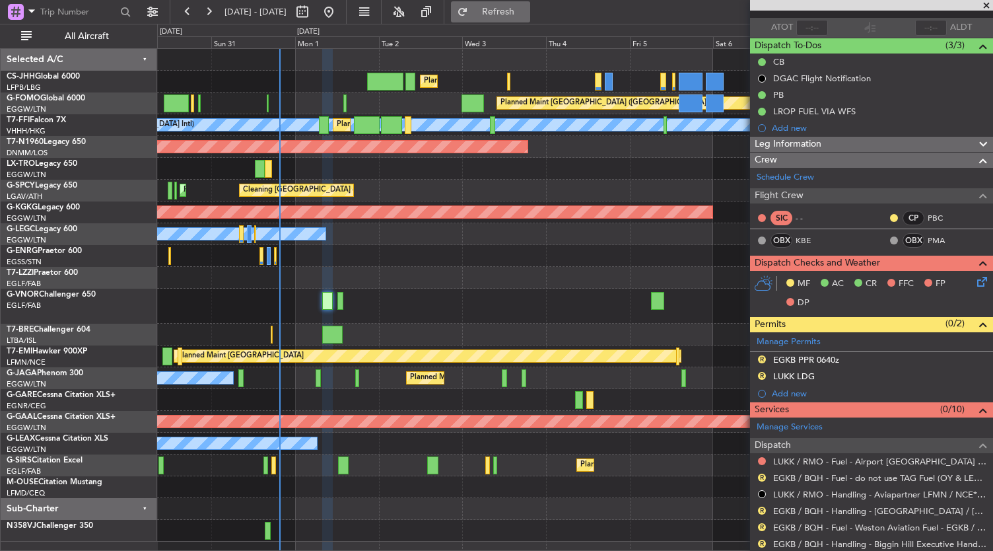
click at [519, 16] on span "Refresh" at bounding box center [498, 11] width 55 height 9
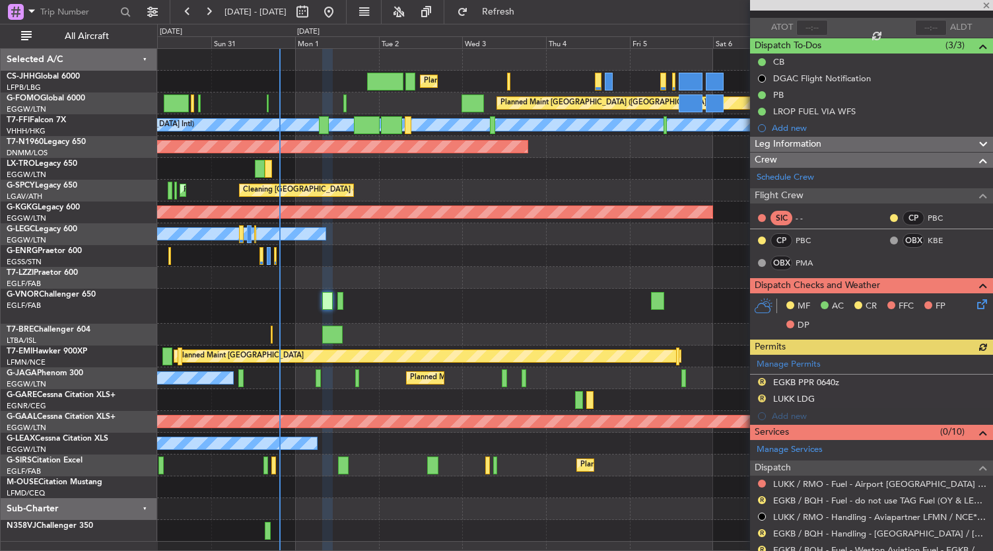
click at [974, 300] on icon at bounding box center [979, 301] width 11 height 11
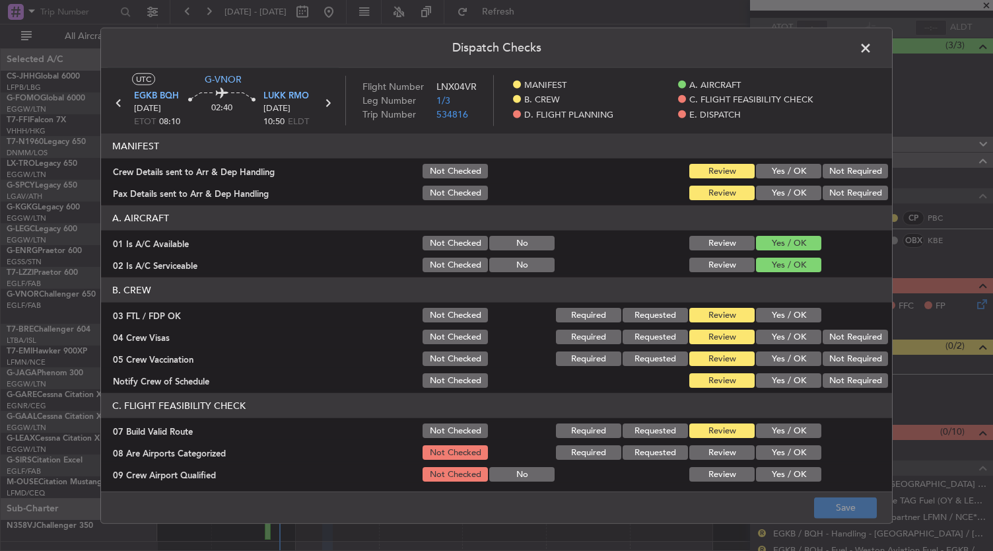
click at [786, 385] on button "Yes / OK" at bounding box center [788, 380] width 65 height 15
click at [855, 348] on section "B. CREW 03 FTL / FDP OK Not Checked Required Requested Review Yes / OK 04 Crew …" at bounding box center [496, 333] width 791 height 112
click at [844, 341] on button "Not Required" at bounding box center [854, 336] width 65 height 15
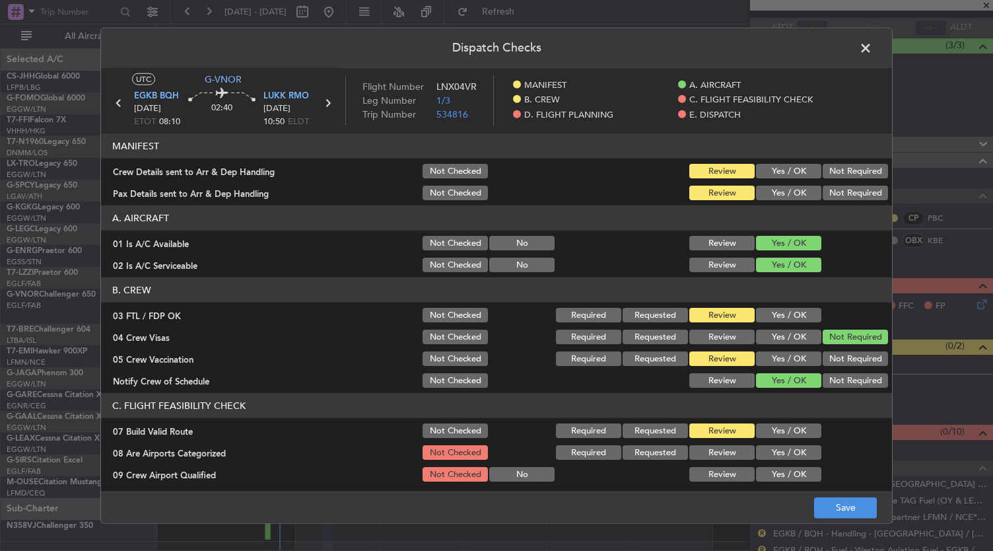
click at [842, 345] on div "Not Required" at bounding box center [854, 336] width 67 height 18
click at [837, 356] on button "Not Required" at bounding box center [854, 358] width 65 height 15
click at [783, 316] on button "Yes / OK" at bounding box center [788, 315] width 65 height 15
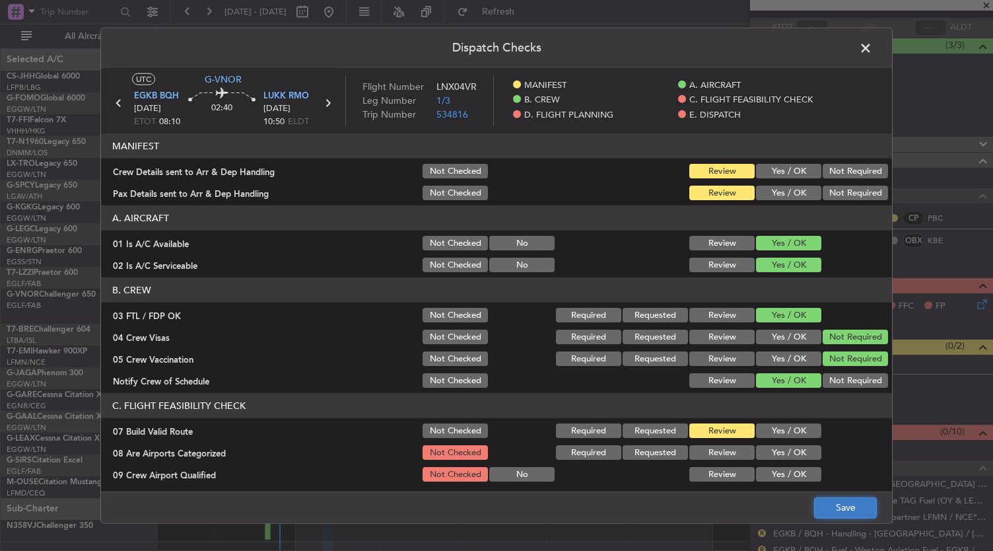
click at [864, 510] on button "Save" at bounding box center [845, 506] width 63 height 21
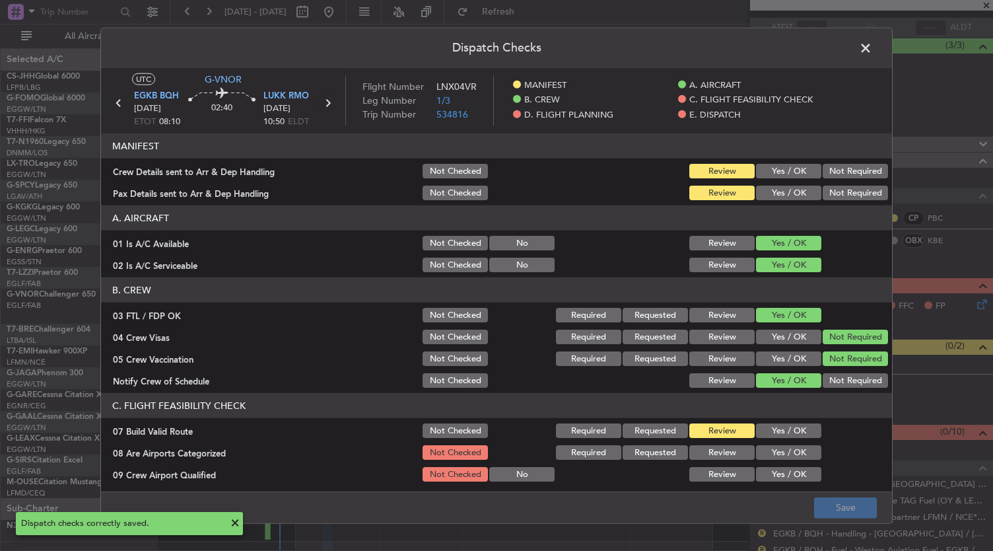
click at [327, 106] on icon at bounding box center [327, 102] width 17 height 17
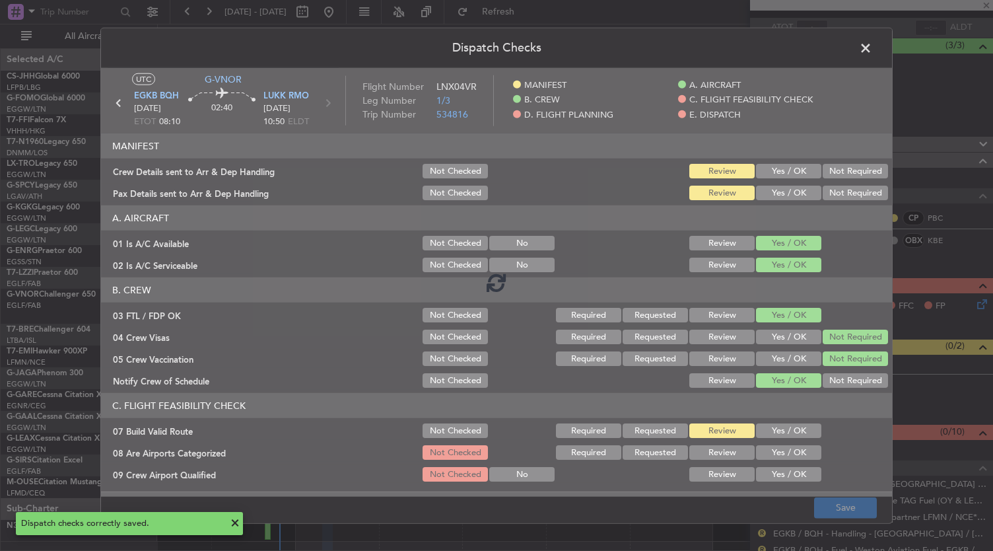
type input "+00:05"
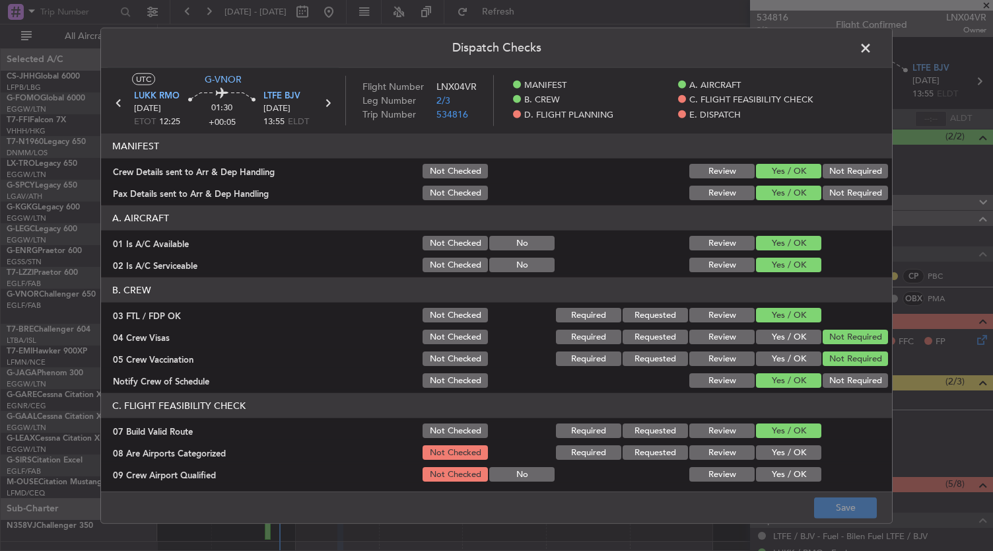
click at [872, 48] on span at bounding box center [872, 51] width 0 height 26
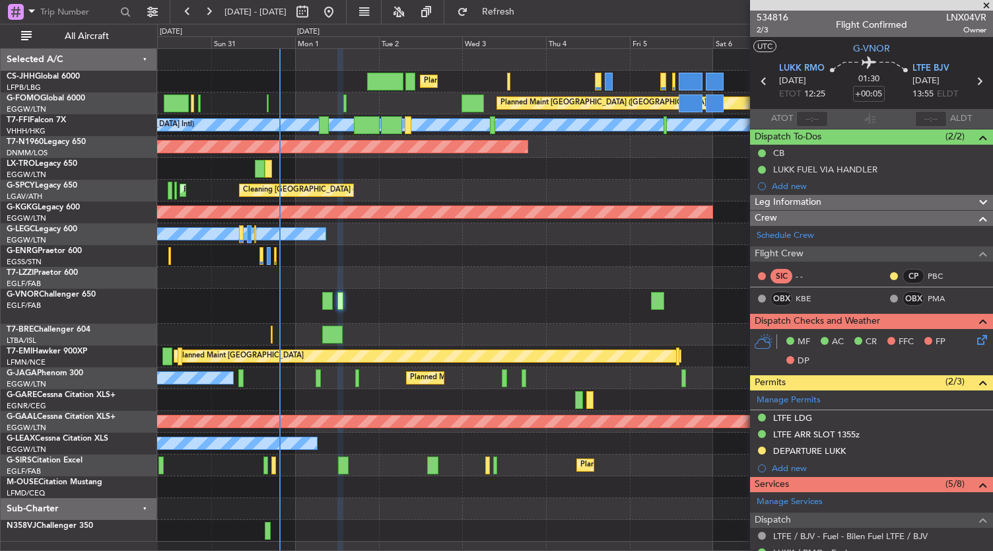
click at [481, 346] on div "Planned Maint [GEOGRAPHIC_DATA]" at bounding box center [575, 356] width 836 height 22
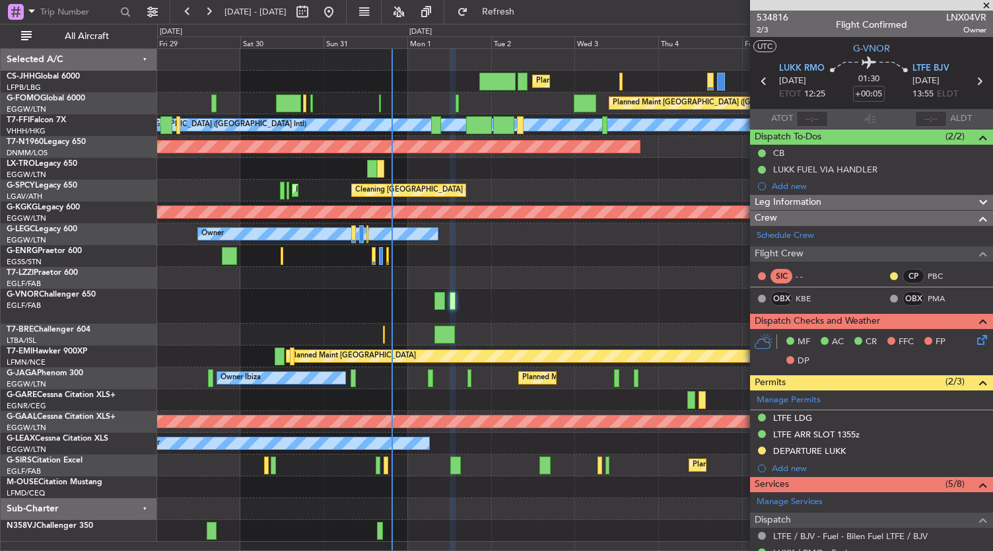
click at [493, 224] on div "Planned Maint [GEOGRAPHIC_DATA] ([GEOGRAPHIC_DATA]) Planned Maint [GEOGRAPHIC_D…" at bounding box center [575, 295] width 836 height 492
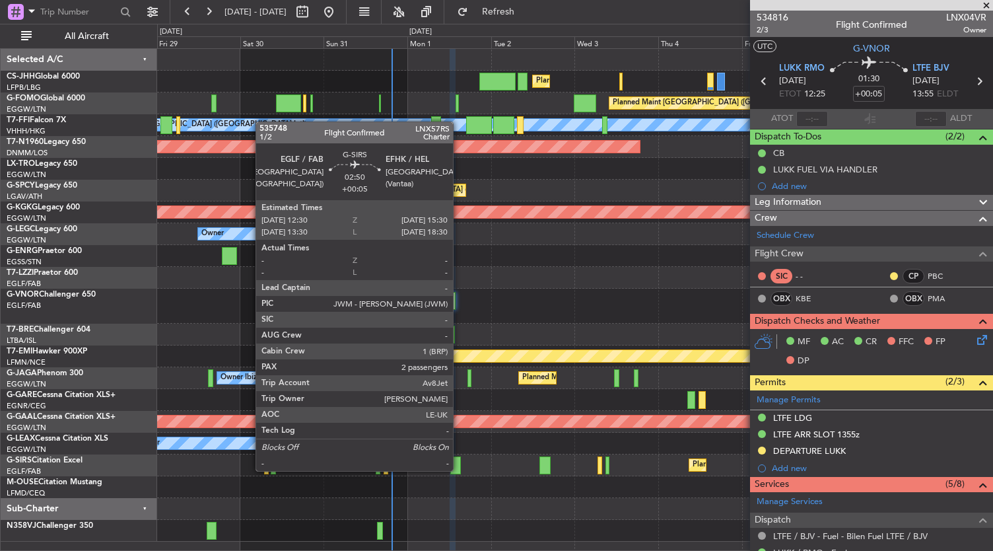
click at [459, 469] on div at bounding box center [455, 465] width 11 height 18
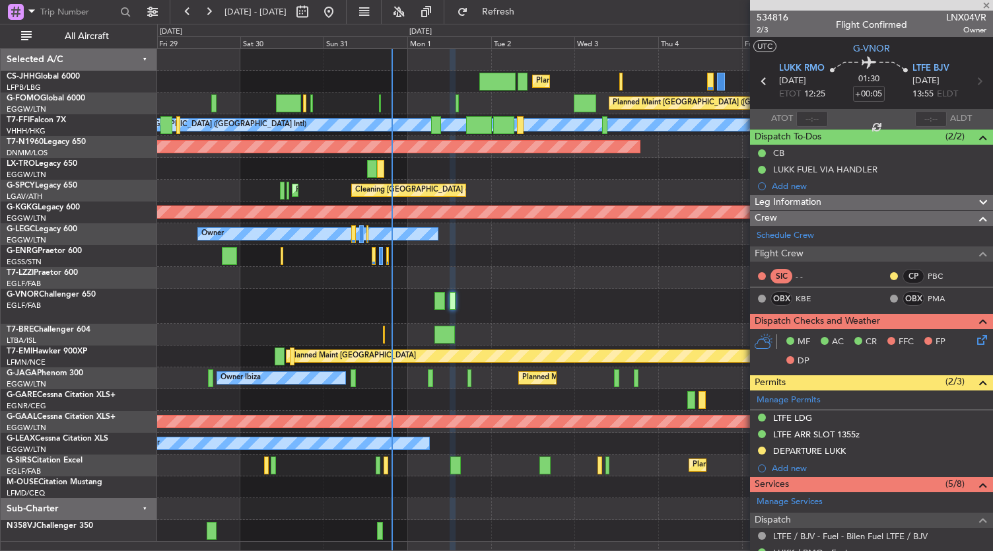
type input "2"
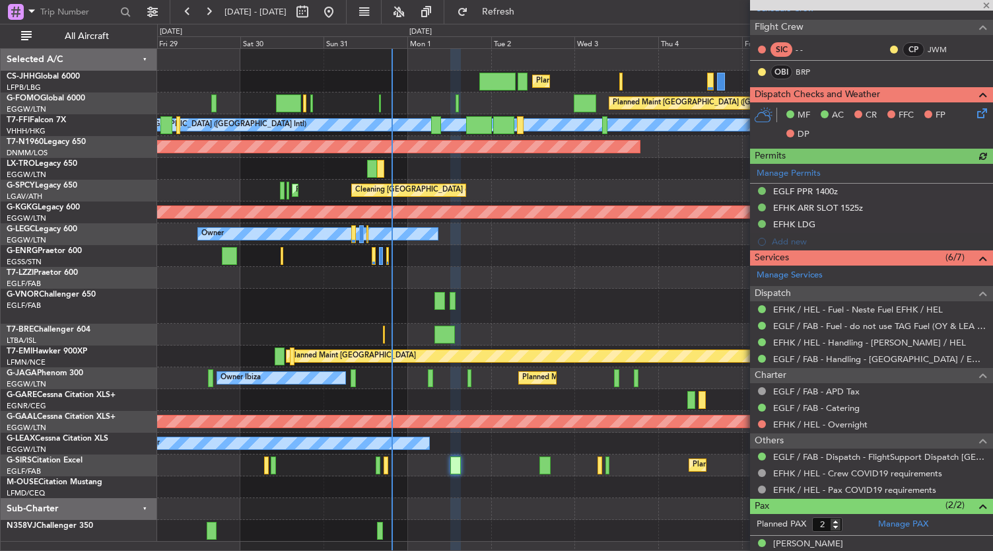
scroll to position [267, 0]
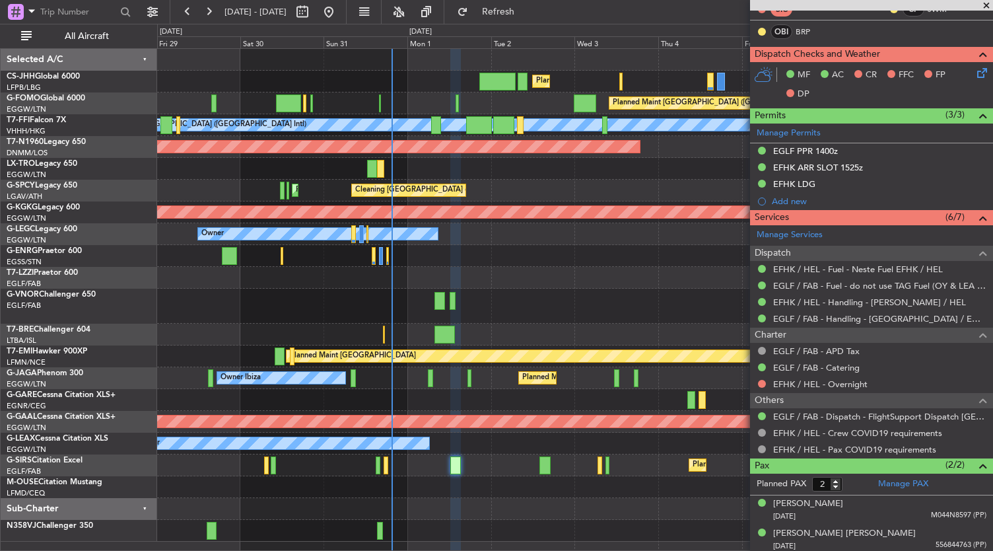
click at [757, 384] on div at bounding box center [761, 383] width 11 height 11
click at [762, 381] on button at bounding box center [762, 384] width 8 height 8
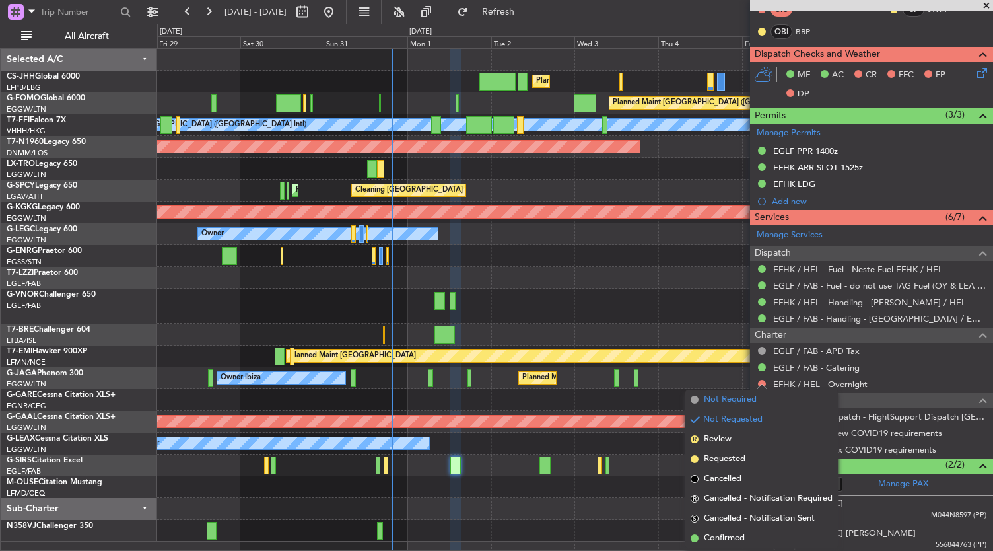
click at [729, 401] on span "Not Required" at bounding box center [730, 399] width 53 height 13
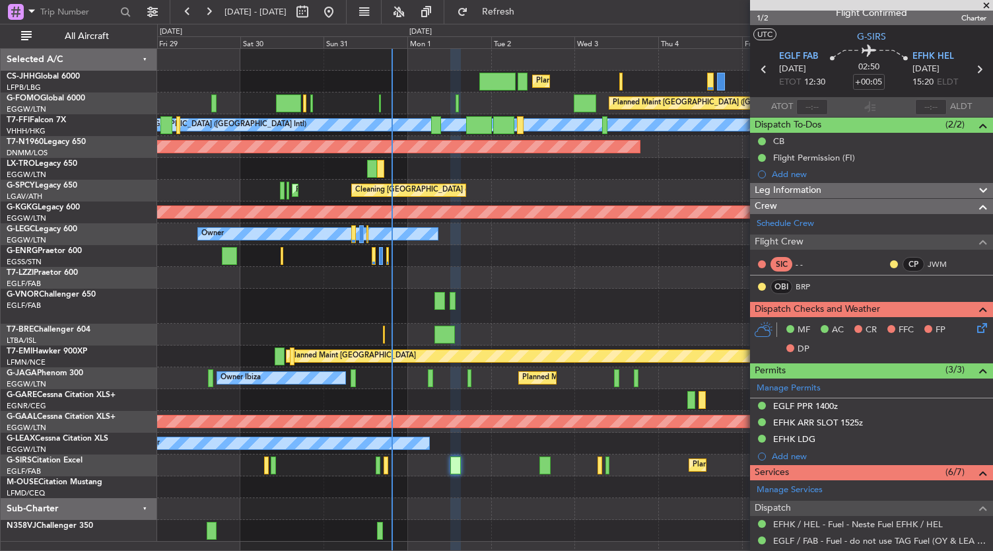
scroll to position [11, 0]
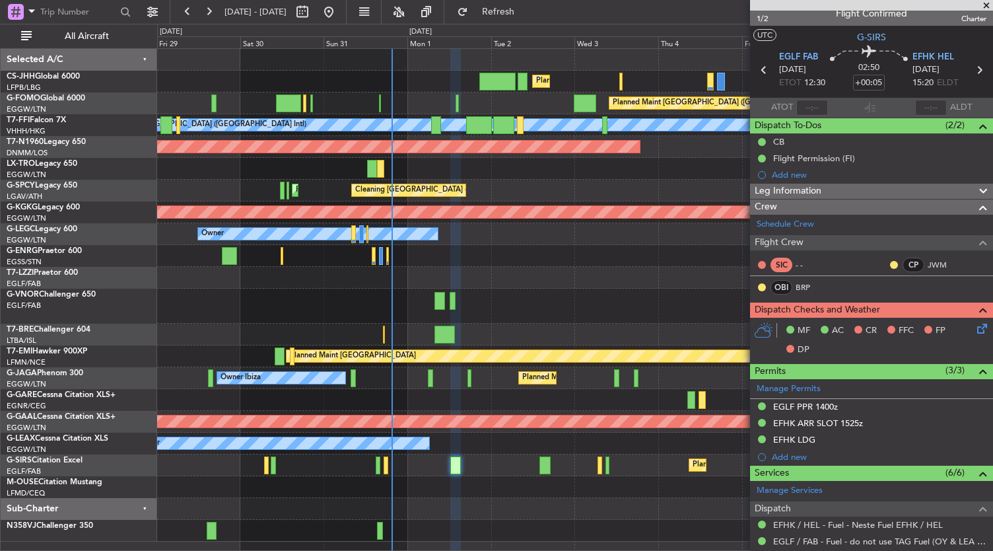
click at [975, 327] on icon at bounding box center [979, 326] width 11 height 11
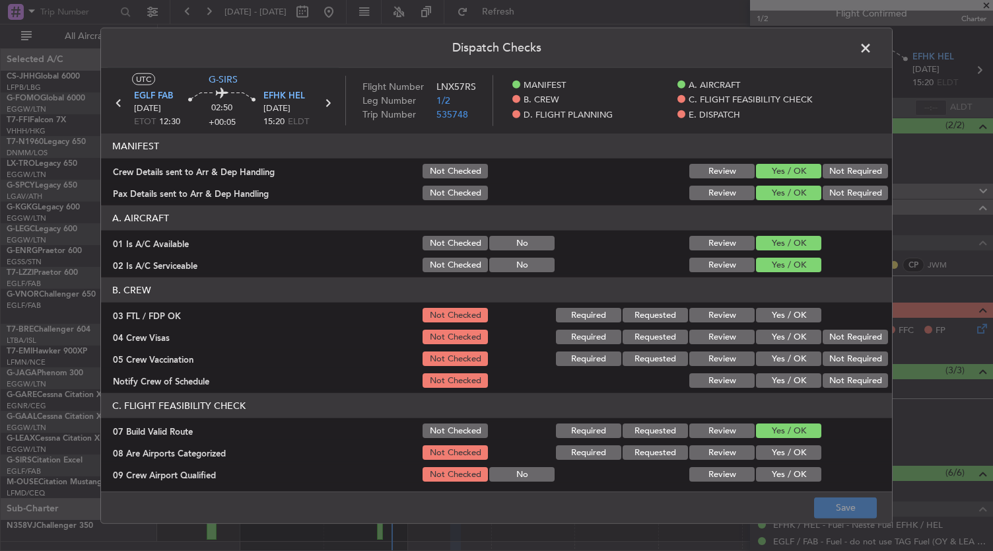
click at [798, 382] on button "Yes / OK" at bounding box center [788, 380] width 65 height 15
click at [844, 353] on button "Not Required" at bounding box center [854, 358] width 65 height 15
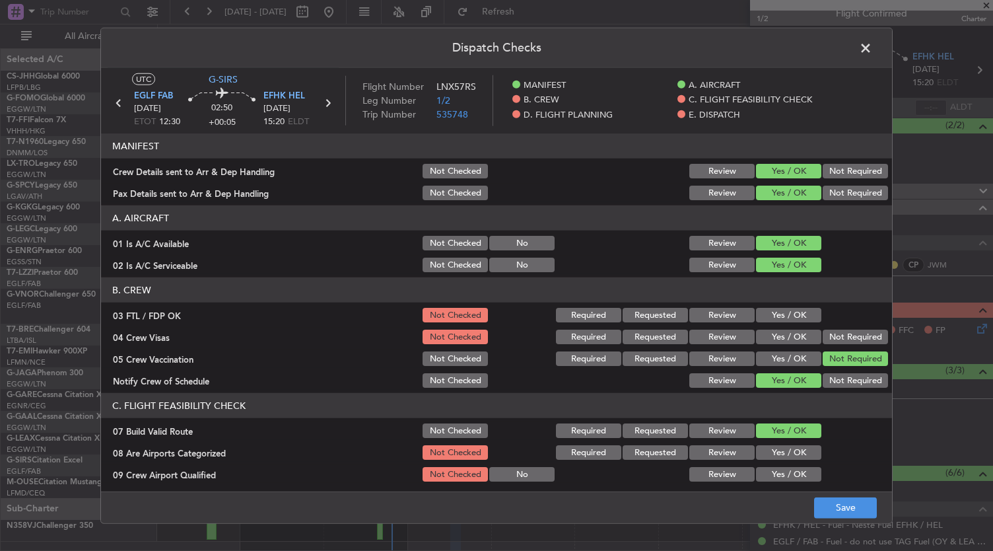
click at [845, 345] on div "Not Required" at bounding box center [854, 336] width 67 height 18
click at [845, 344] on div "Not Required" at bounding box center [854, 336] width 67 height 18
click at [844, 336] on button "Not Required" at bounding box center [854, 336] width 65 height 15
click at [801, 313] on button "Yes / OK" at bounding box center [788, 315] width 65 height 15
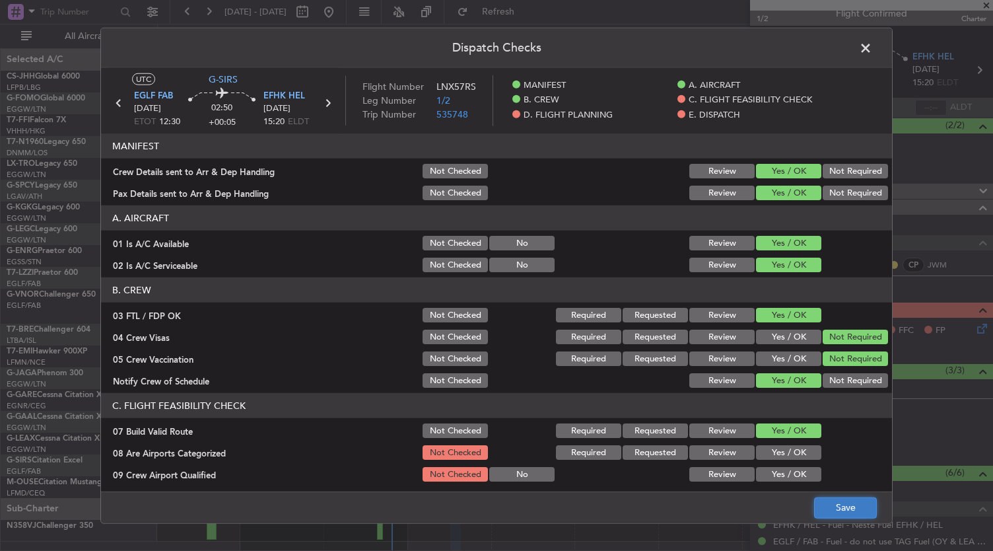
click at [854, 513] on button "Save" at bounding box center [845, 506] width 63 height 21
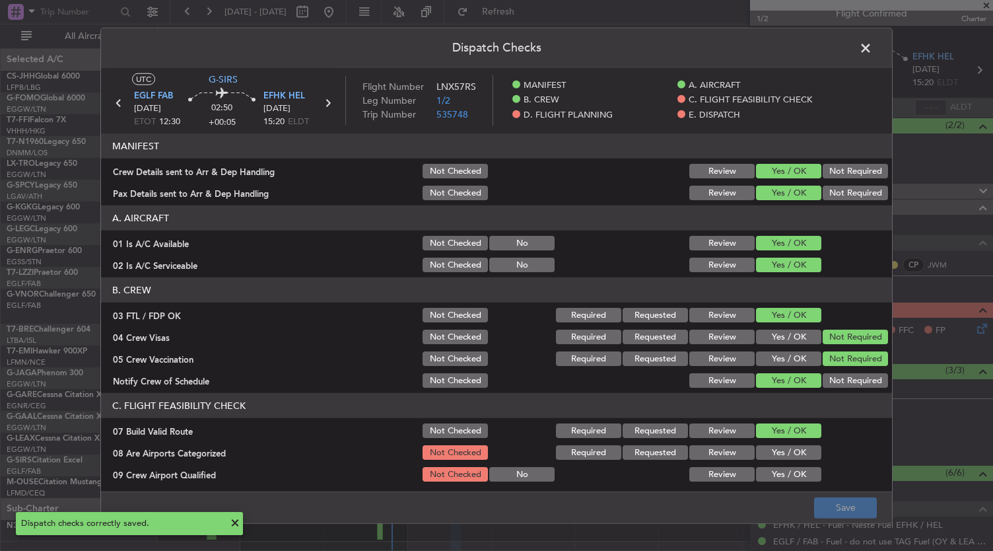
click at [329, 108] on icon at bounding box center [327, 102] width 17 height 17
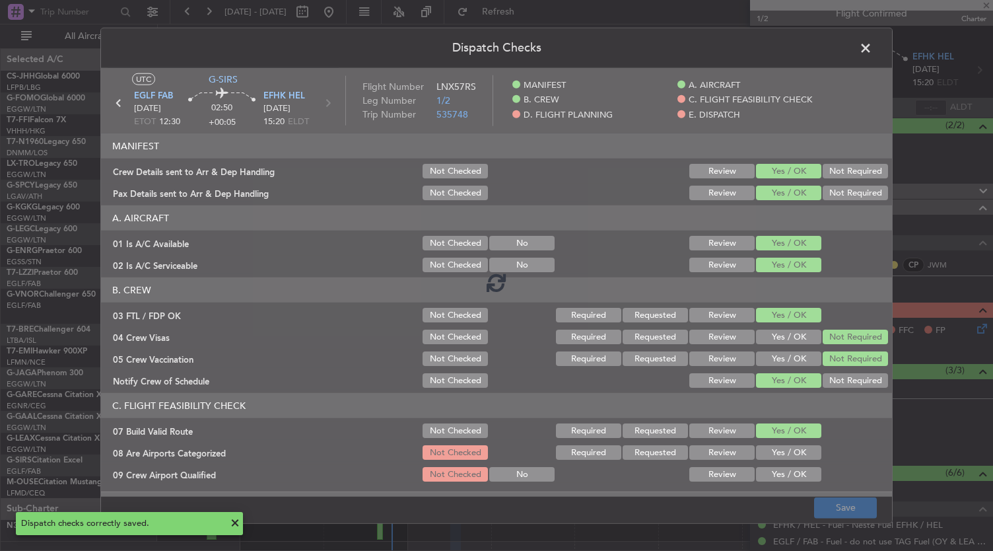
type input "-00:05"
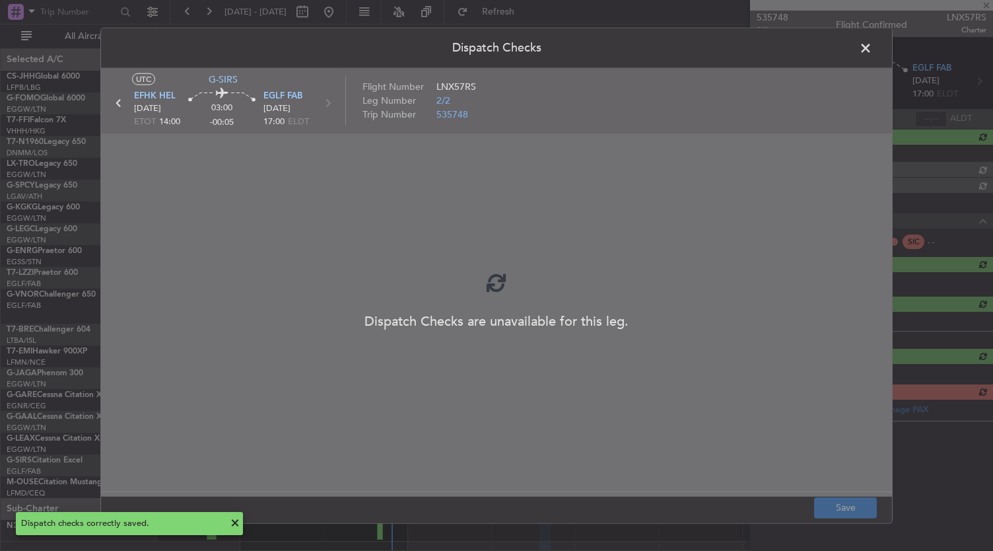
scroll to position [0, 0]
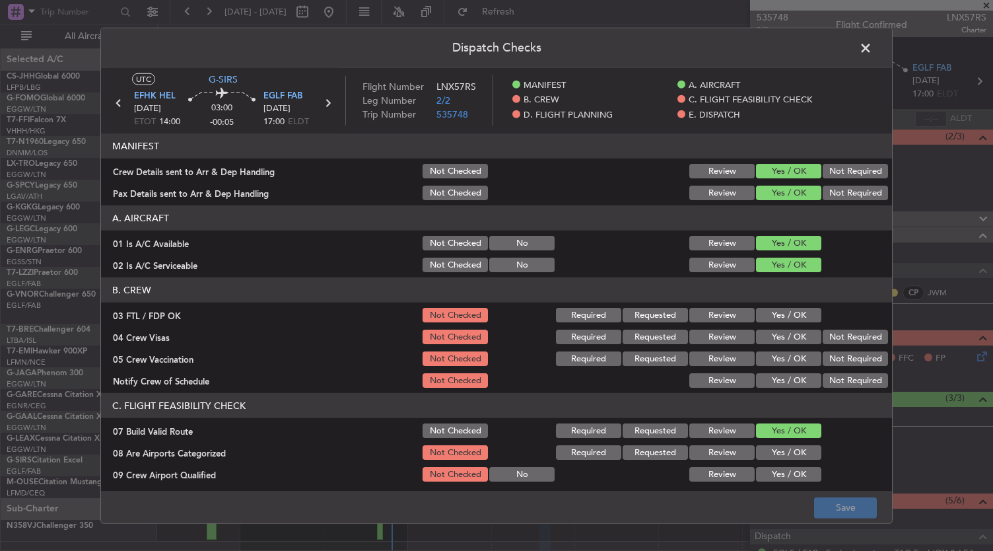
click at [780, 382] on button "Yes / OK" at bounding box center [788, 380] width 65 height 15
click at [824, 361] on button "Not Required" at bounding box center [854, 358] width 65 height 15
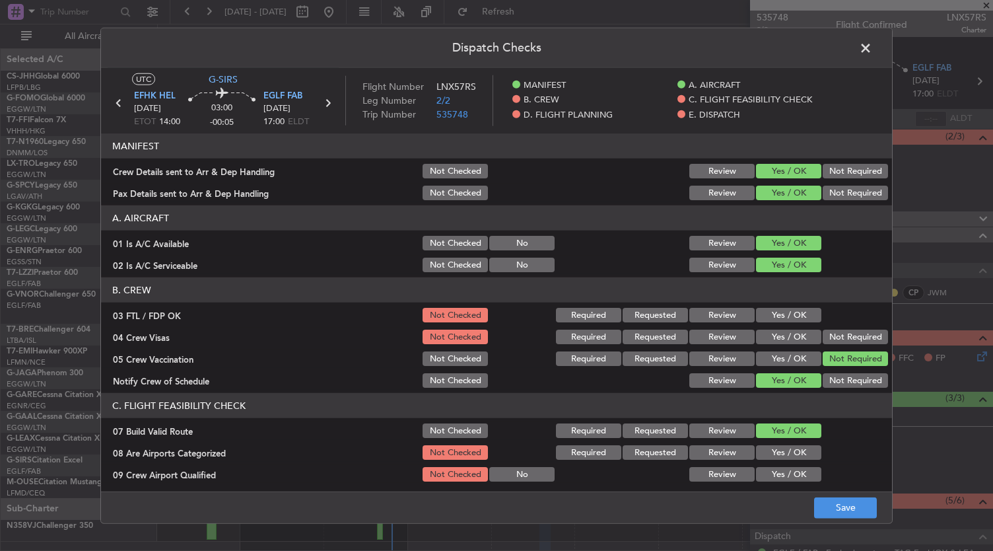
click at [841, 336] on button "Not Required" at bounding box center [854, 336] width 65 height 15
click at [787, 306] on div "Yes / OK" at bounding box center [787, 315] width 67 height 18
click at [777, 316] on button "Yes / OK" at bounding box center [788, 315] width 65 height 15
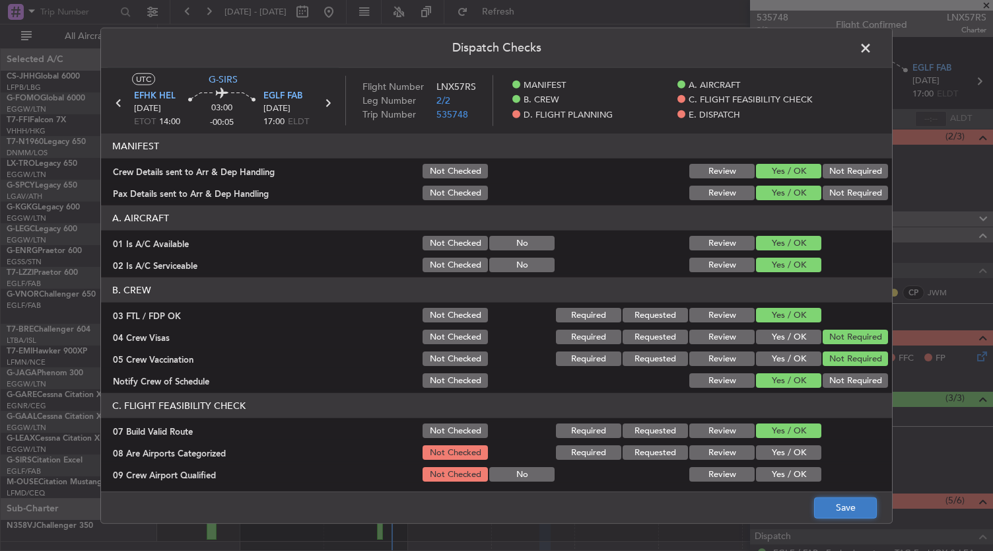
click at [857, 501] on button "Save" at bounding box center [845, 506] width 63 height 21
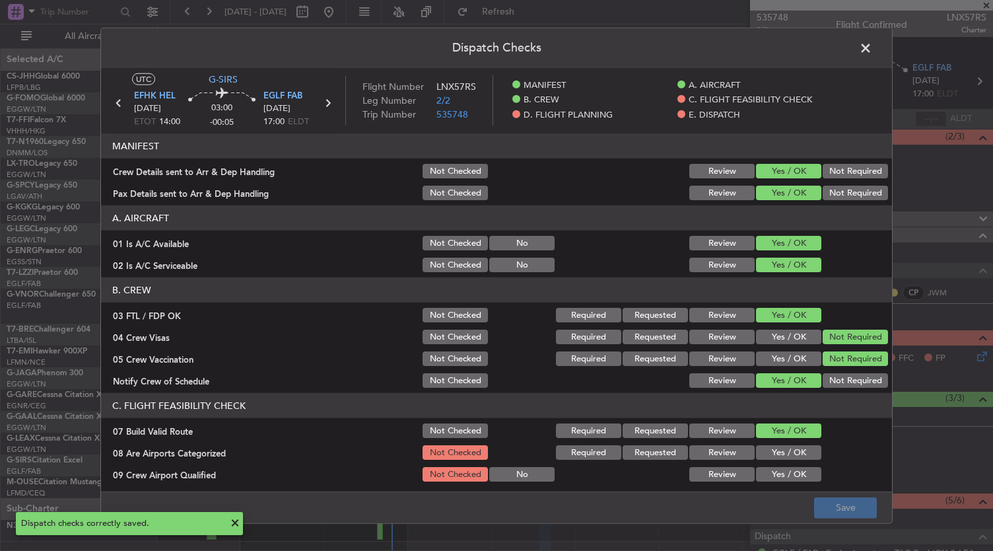
click at [872, 48] on span at bounding box center [872, 51] width 0 height 26
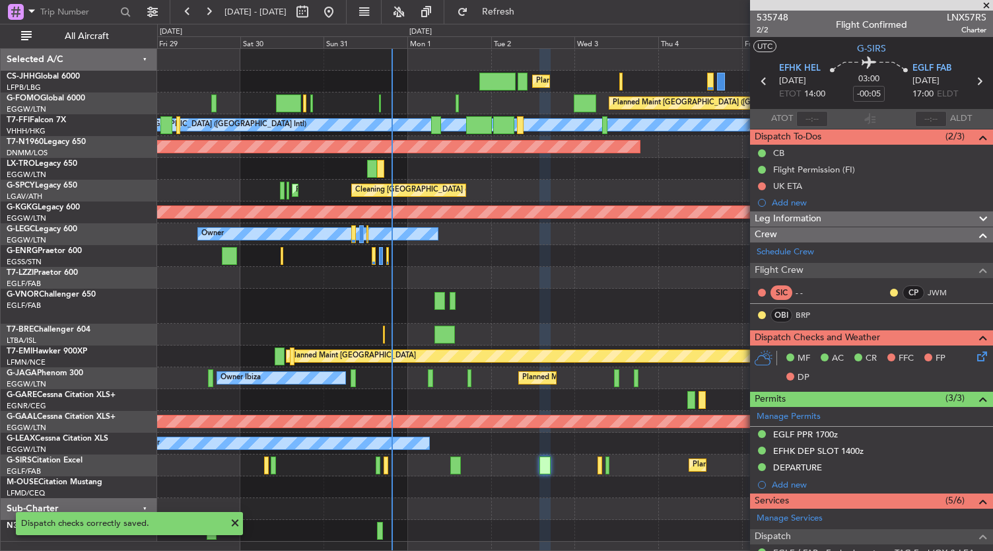
click at [569, 261] on div at bounding box center [575, 256] width 836 height 22
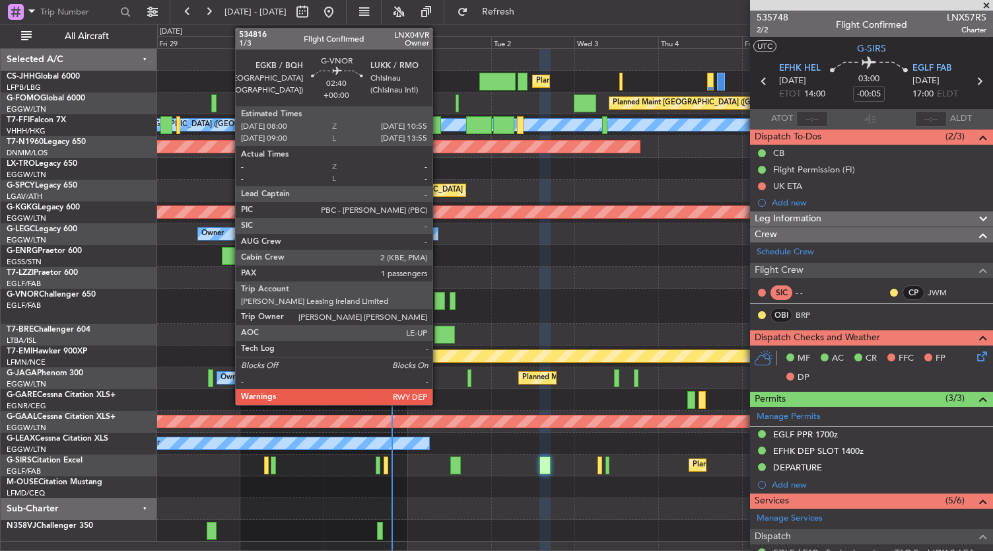
click at [438, 303] on div at bounding box center [439, 301] width 11 height 18
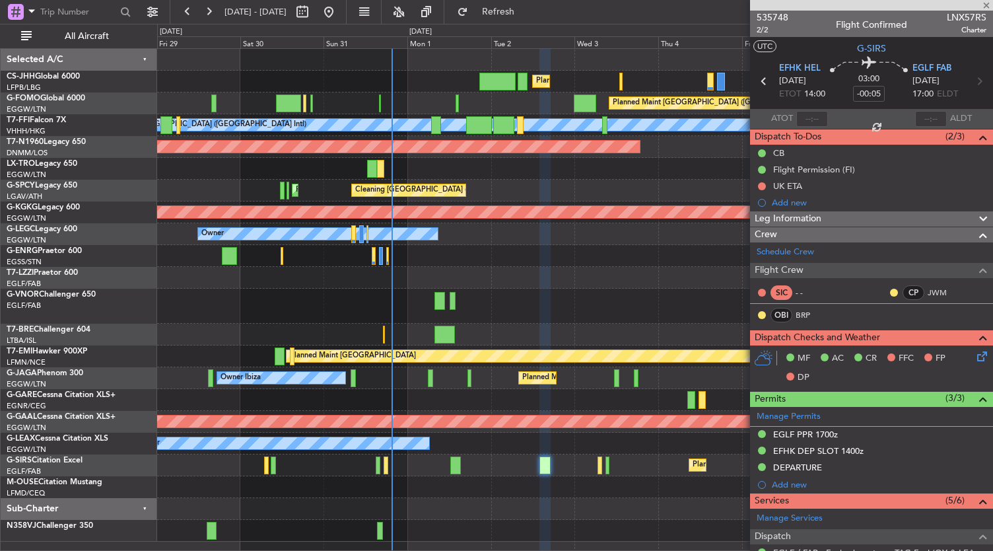
type input "1"
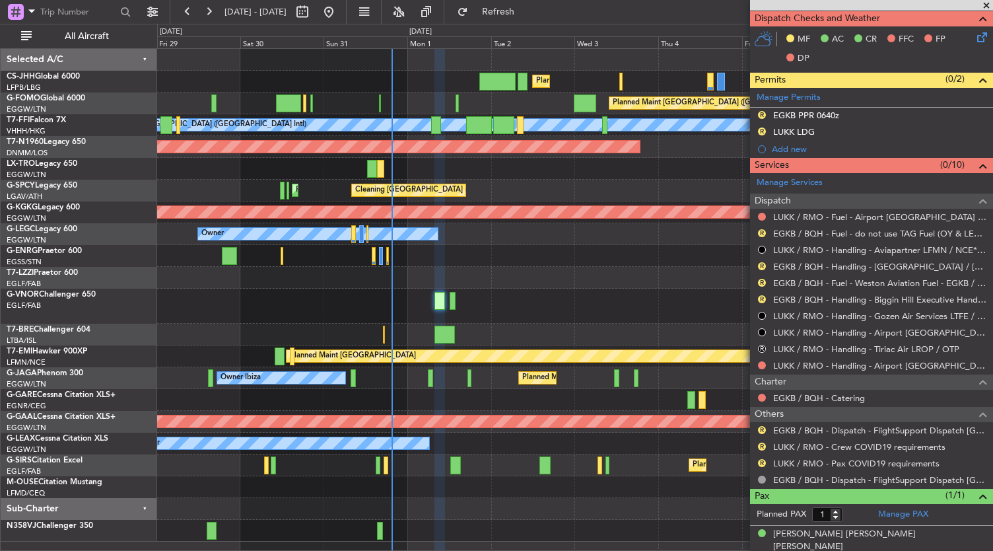
scroll to position [334, 0]
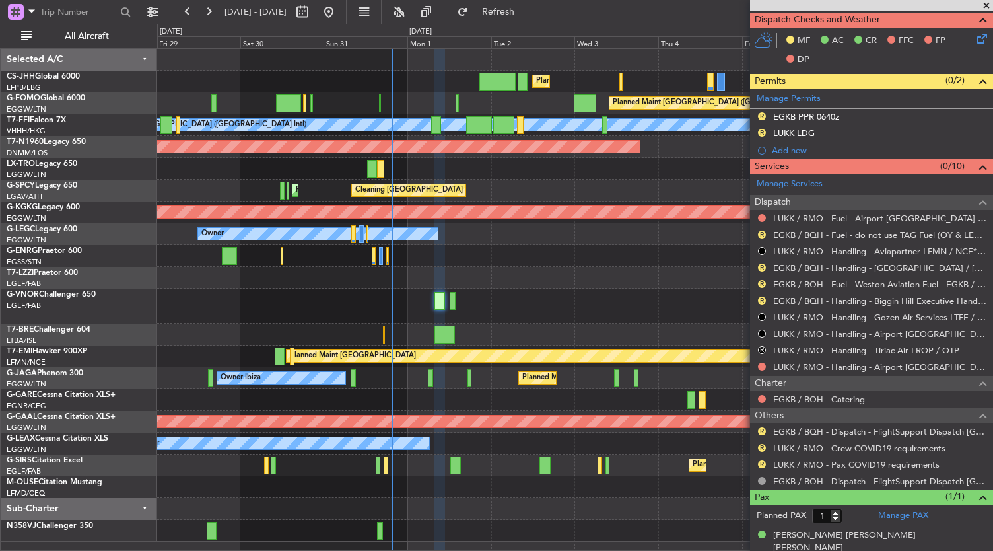
click at [550, 278] on div "Owner Unplanned Maint [GEOGRAPHIC_DATA] ([GEOGRAPHIC_DATA])" at bounding box center [575, 278] width 836 height 22
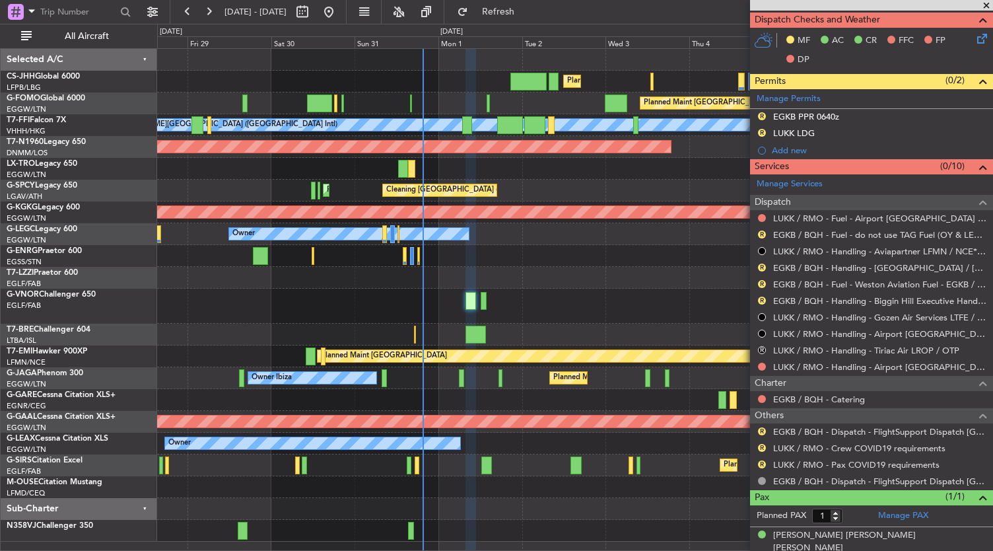
click at [538, 286] on div "Planned Maint [GEOGRAPHIC_DATA] ([GEOGRAPHIC_DATA]) Planned Maint [GEOGRAPHIC_D…" at bounding box center [575, 295] width 836 height 492
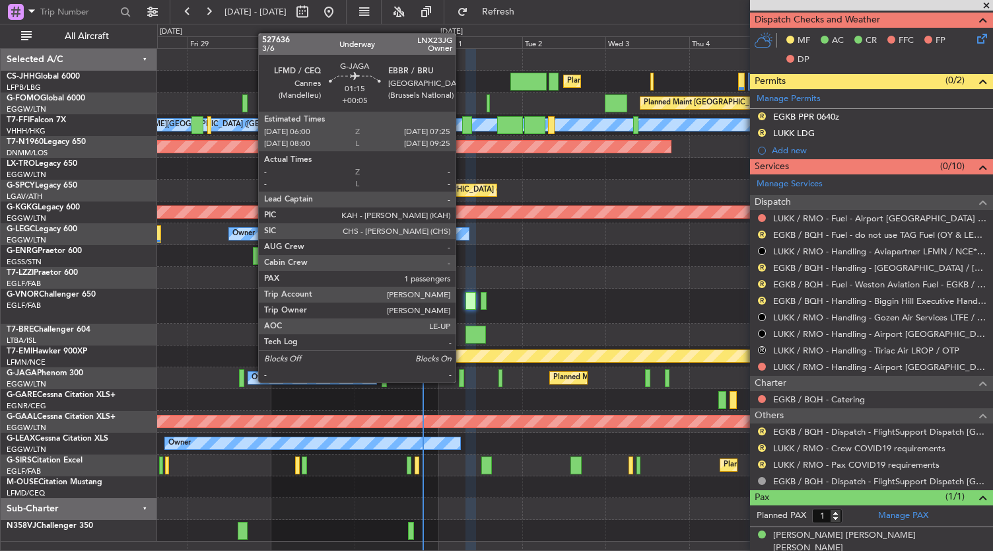
click at [463, 381] on div at bounding box center [461, 378] width 5 height 18
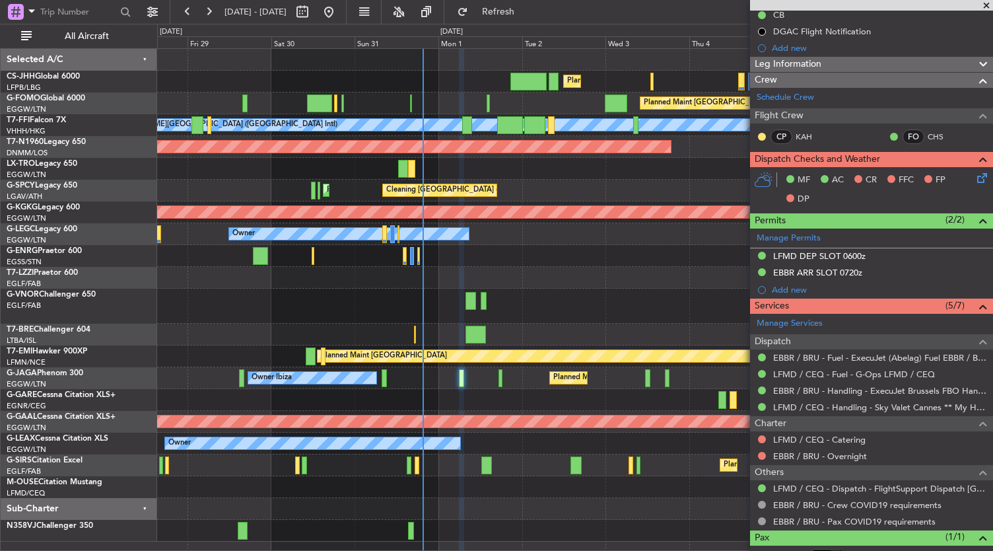
scroll to position [137, 0]
click at [762, 436] on button at bounding box center [762, 440] width 8 height 8
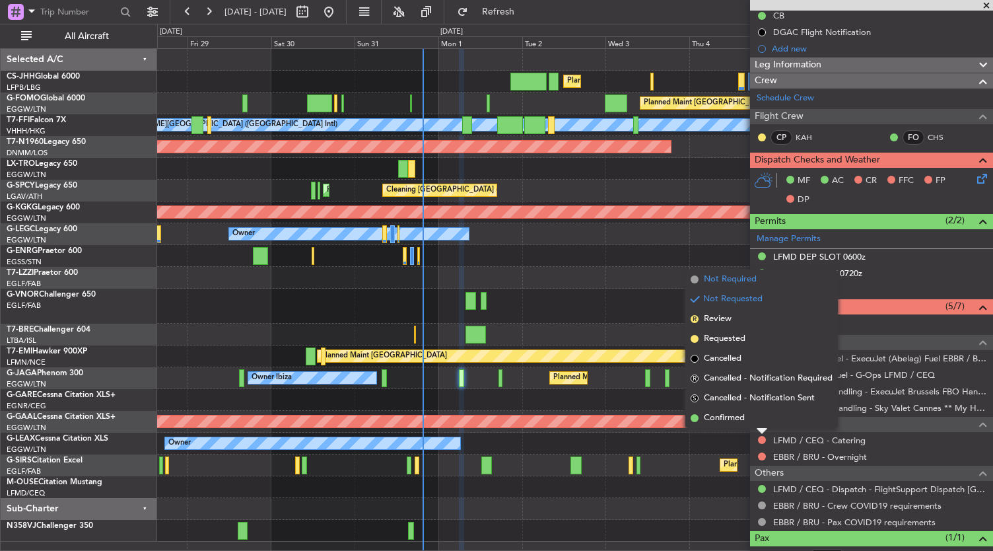
click at [748, 281] on span "Not Required" at bounding box center [730, 279] width 53 height 13
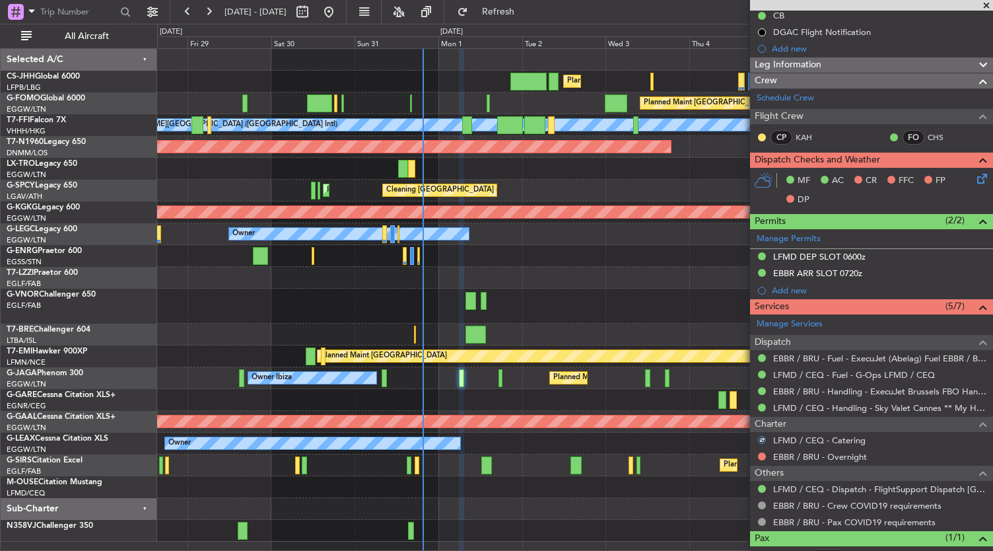
click at [761, 460] on div "EBBR / BRU - Overnight" at bounding box center [871, 456] width 243 height 17
click at [764, 453] on button at bounding box center [762, 456] width 8 height 8
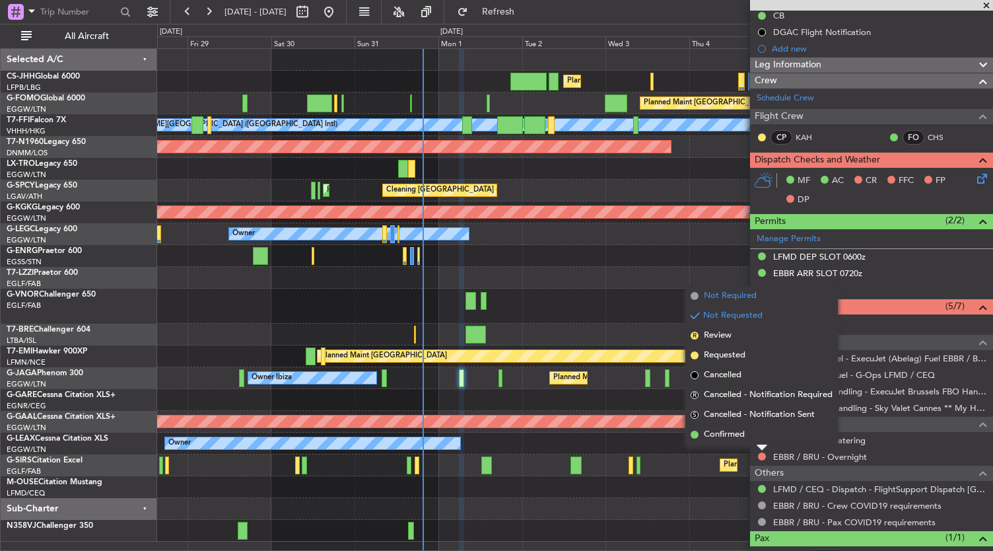
click at [753, 291] on span "Not Required" at bounding box center [730, 295] width 53 height 13
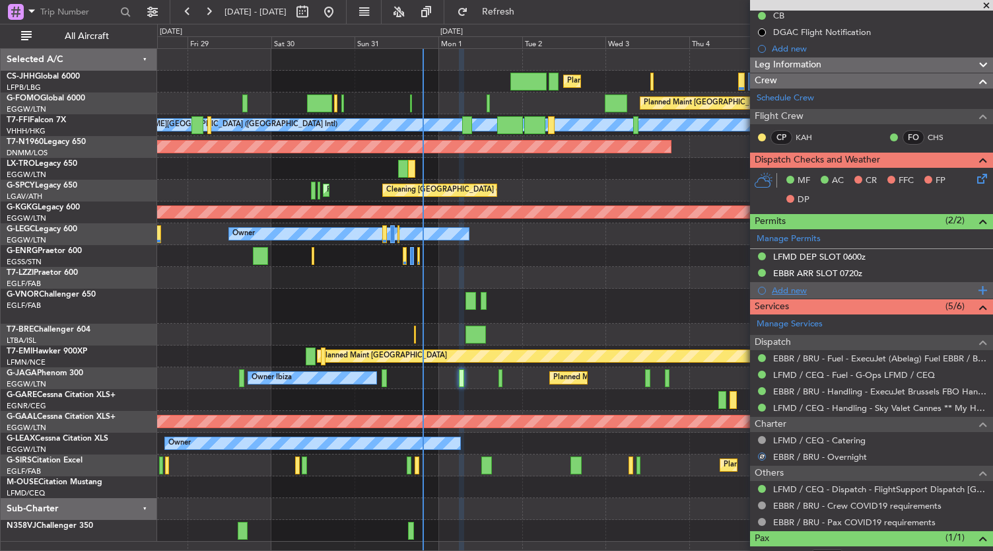
scroll to position [0, 0]
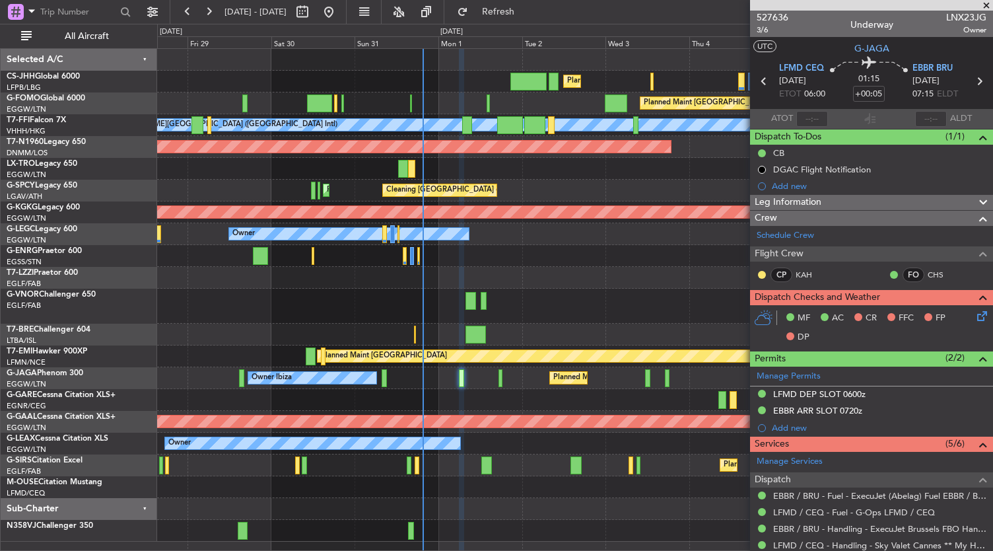
click at [974, 315] on icon at bounding box center [979, 313] width 11 height 11
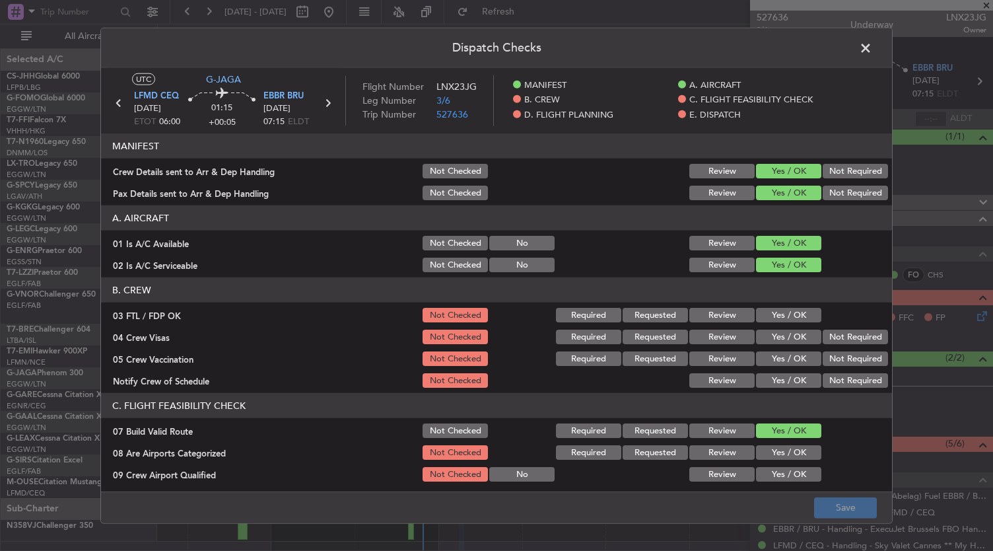
click at [793, 380] on button "Yes / OK" at bounding box center [788, 380] width 65 height 15
click at [862, 348] on section "B. CREW 03 FTL / FDP OK Not Checked Required Requested Review Yes / OK 04 Crew …" at bounding box center [496, 333] width 791 height 112
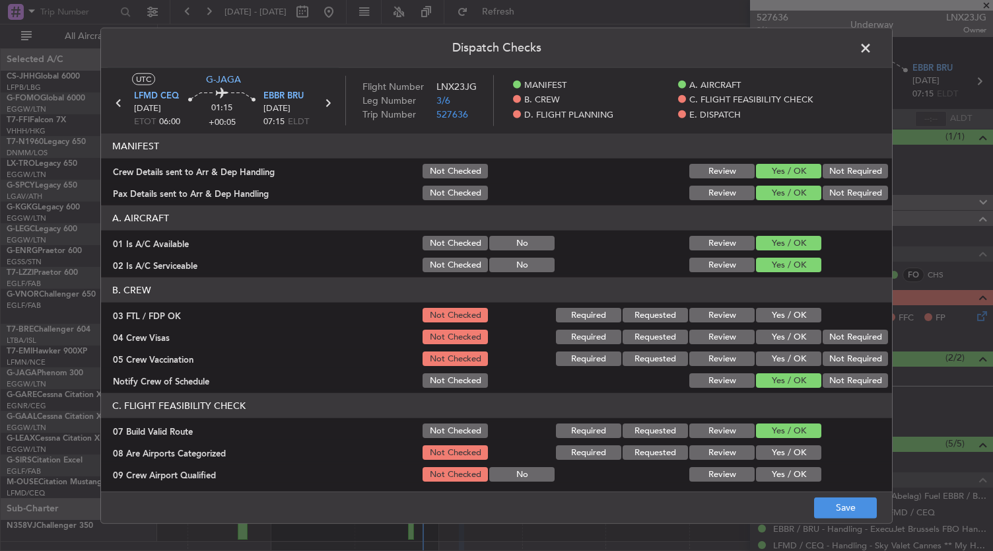
click at [844, 335] on button "Not Required" at bounding box center [854, 336] width 65 height 15
click at [844, 356] on button "Not Required" at bounding box center [854, 358] width 65 height 15
click at [799, 312] on button "Yes / OK" at bounding box center [788, 315] width 65 height 15
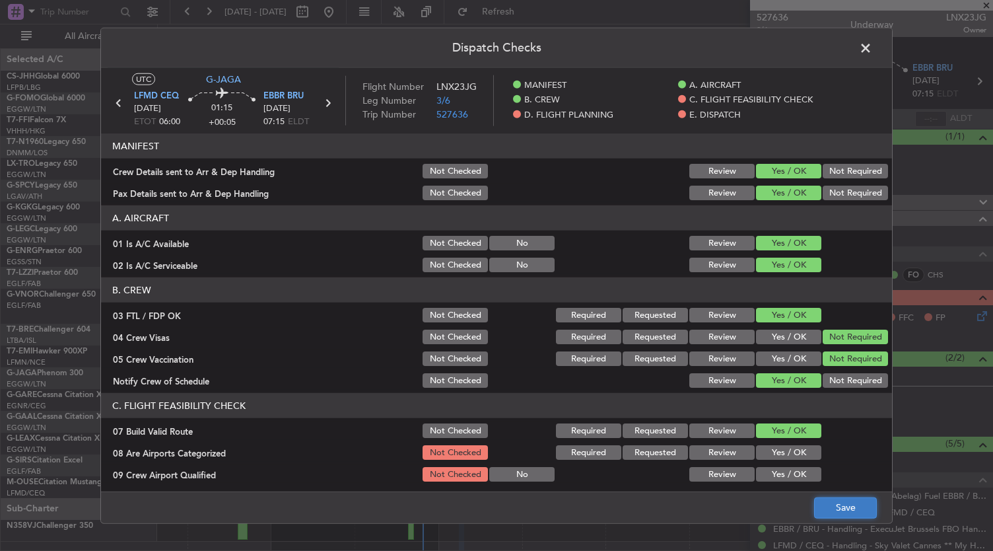
click at [866, 509] on button "Save" at bounding box center [845, 506] width 63 height 21
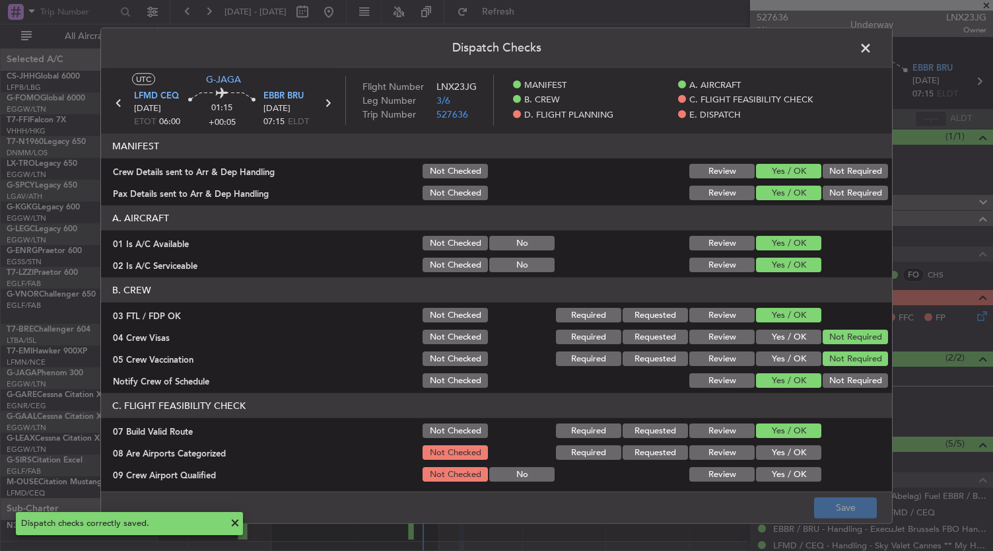
click at [321, 100] on icon at bounding box center [327, 102] width 17 height 17
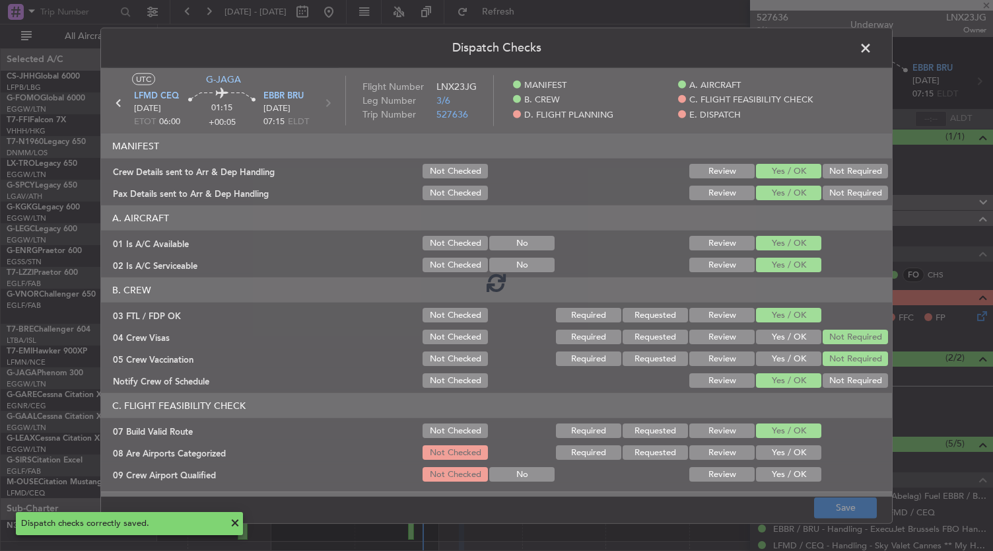
type input "+00:15"
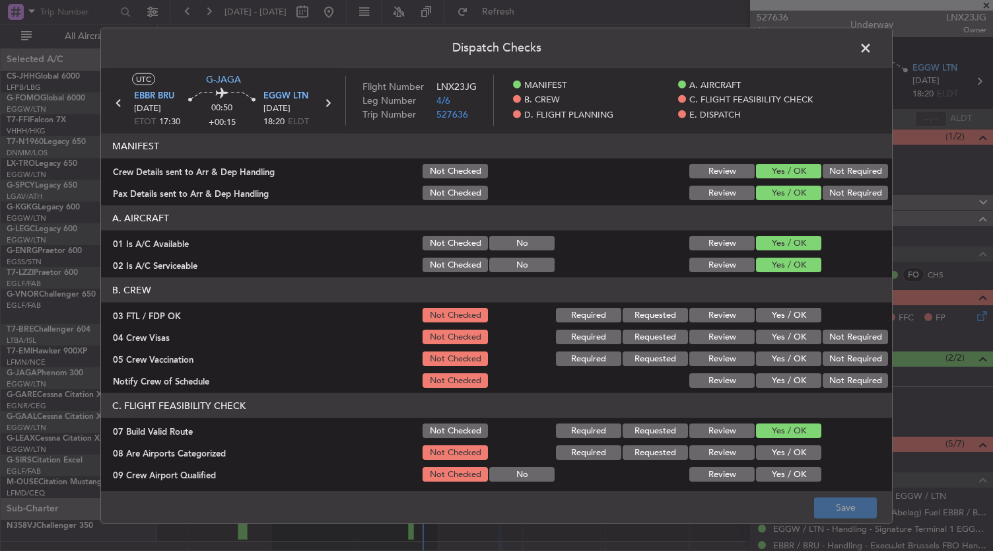
click at [786, 380] on button "Yes / OK" at bounding box center [788, 380] width 65 height 15
click at [837, 362] on button "Not Required" at bounding box center [854, 358] width 65 height 15
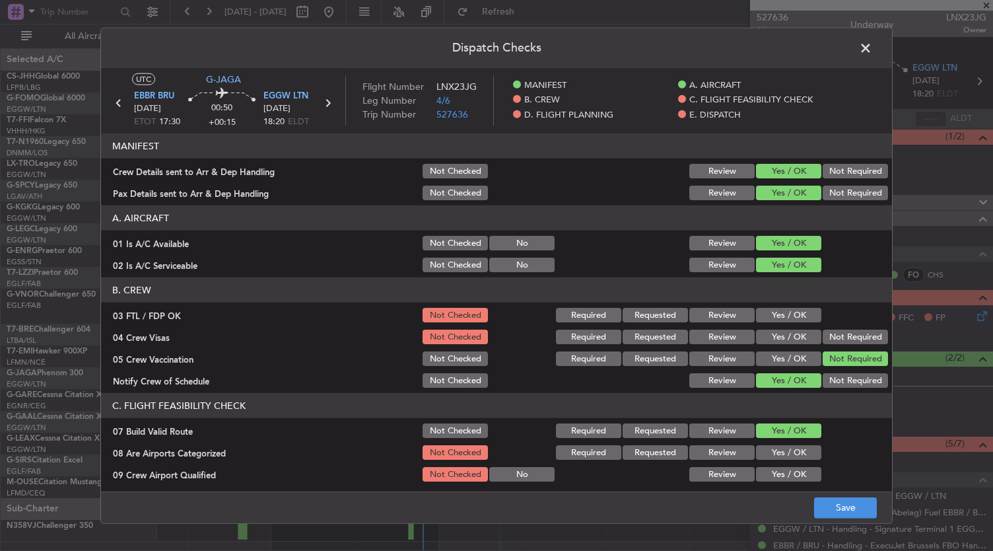
click at [844, 334] on button "Not Required" at bounding box center [854, 336] width 65 height 15
click at [797, 314] on button "Yes / OK" at bounding box center [788, 315] width 65 height 15
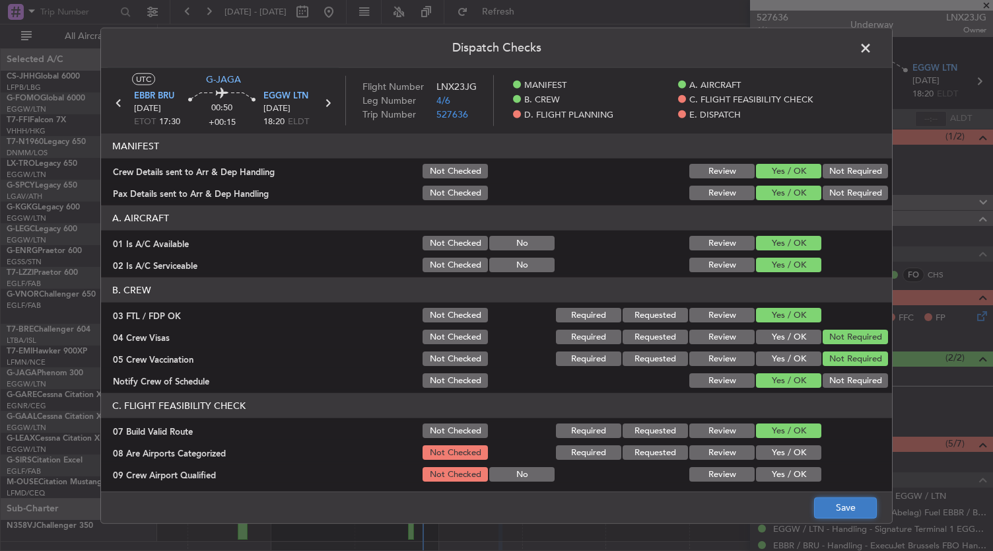
click at [845, 508] on button "Save" at bounding box center [845, 506] width 63 height 21
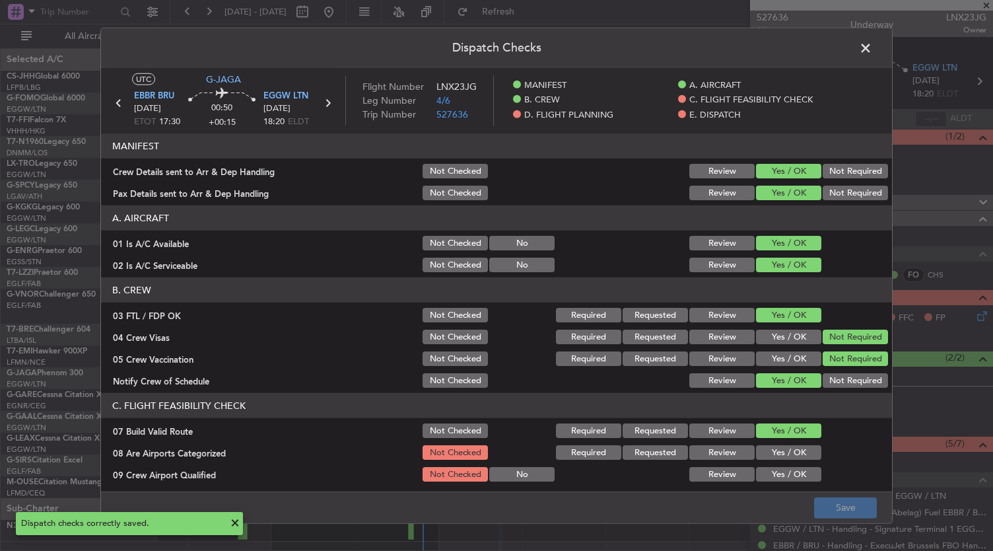
click at [872, 48] on span at bounding box center [872, 51] width 0 height 26
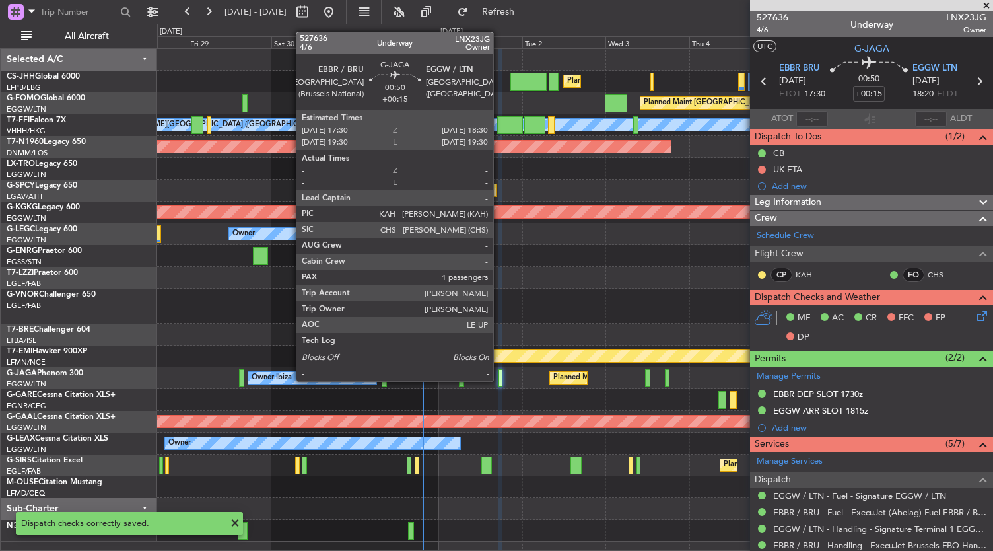
click at [500, 381] on div at bounding box center [500, 378] width 4 height 18
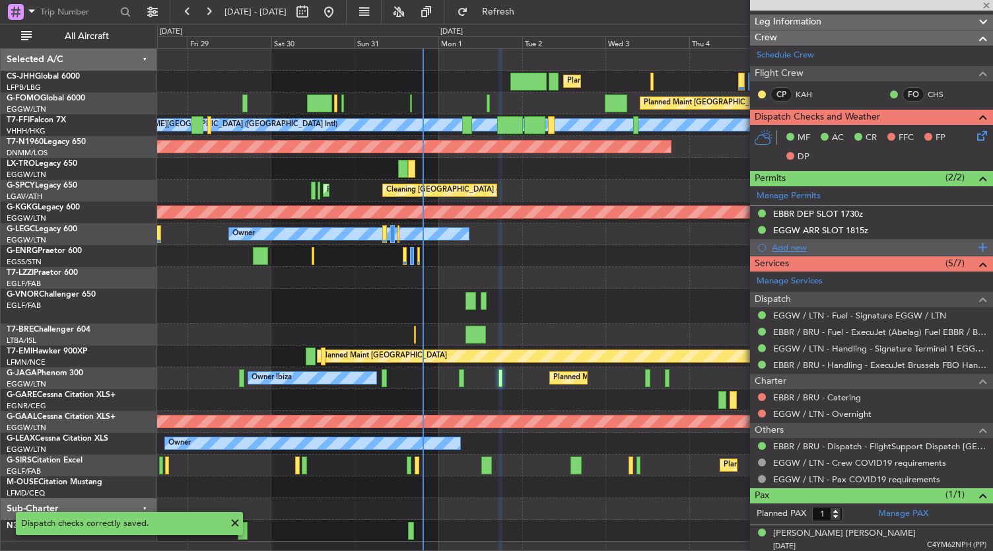
scroll to position [180, 0]
click at [762, 395] on button at bounding box center [762, 397] width 8 height 8
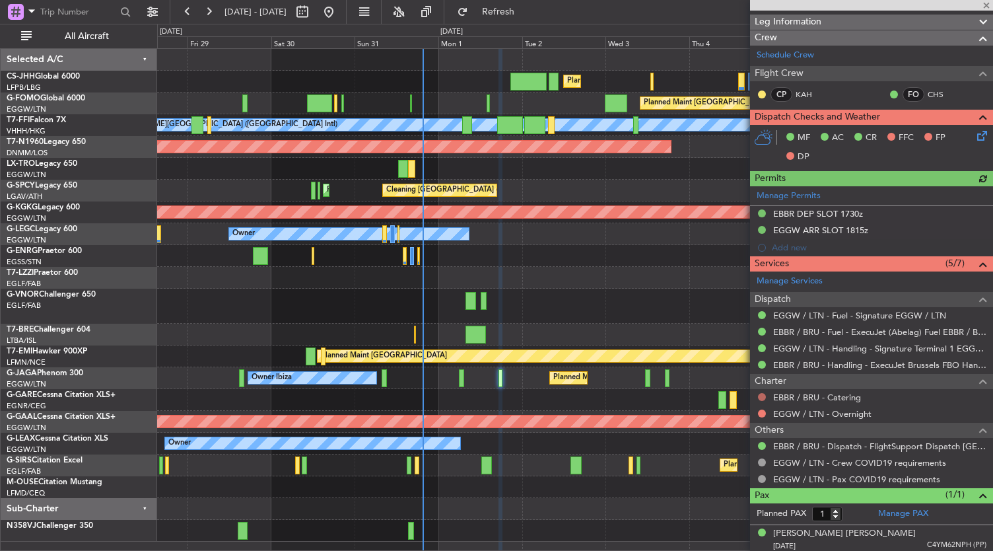
click at [764, 393] on button at bounding box center [762, 397] width 8 height 8
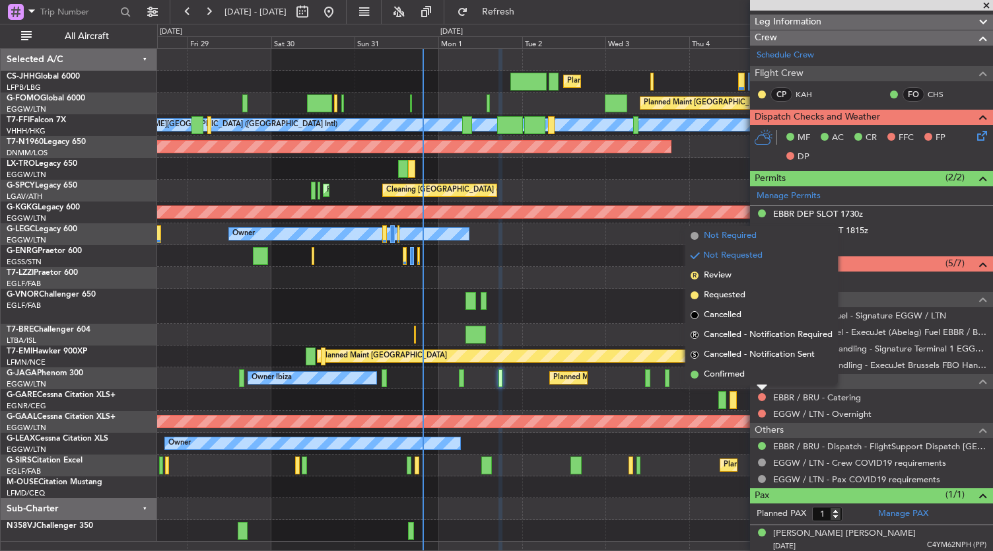
click at [731, 235] on span "Not Required" at bounding box center [730, 235] width 53 height 13
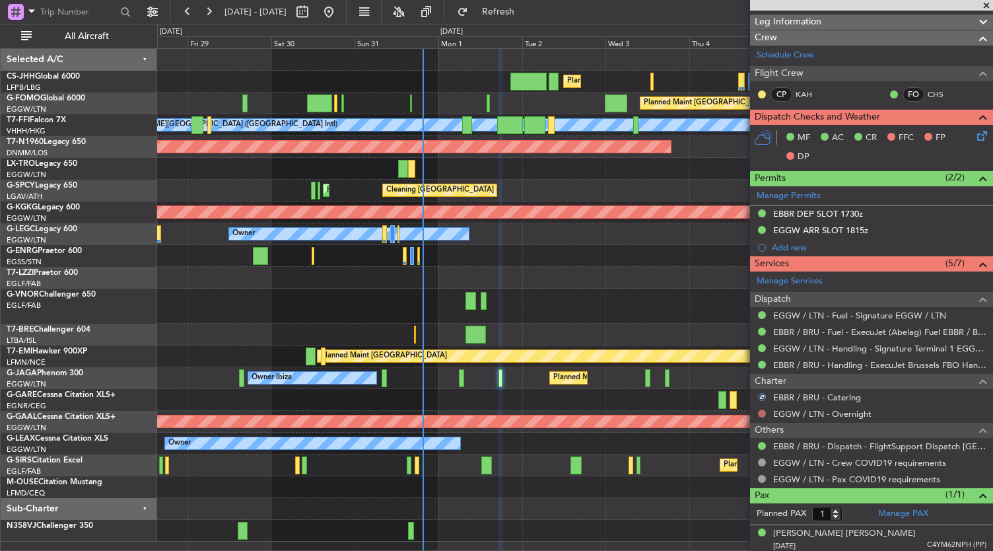
click at [760, 413] on button at bounding box center [762, 413] width 8 height 8
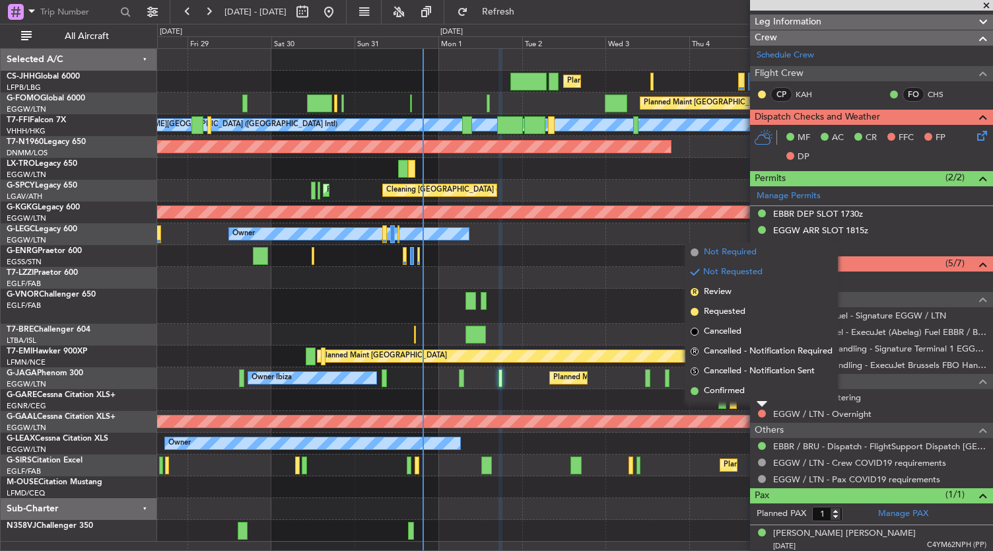
click at [734, 255] on span "Not Required" at bounding box center [730, 252] width 53 height 13
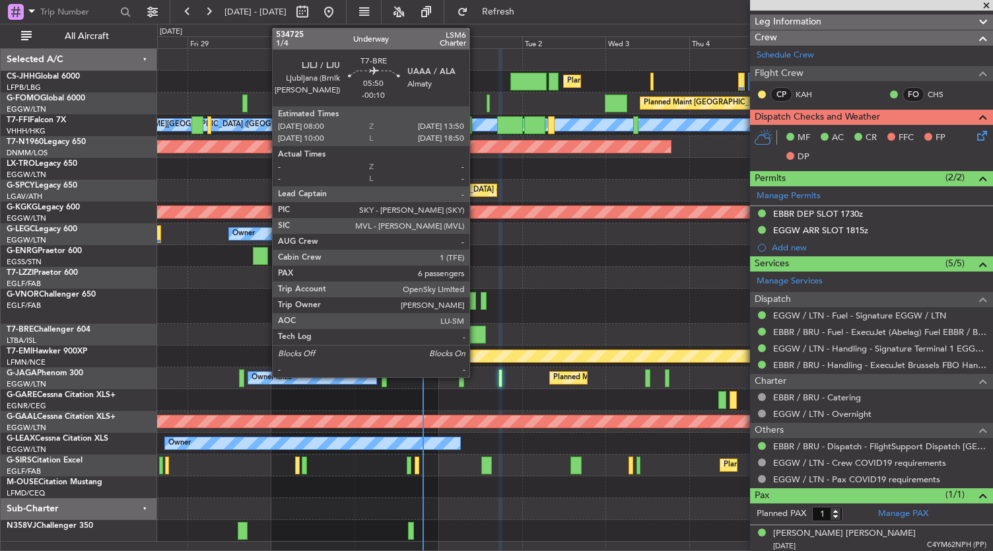
click at [476, 332] on div at bounding box center [475, 334] width 20 height 18
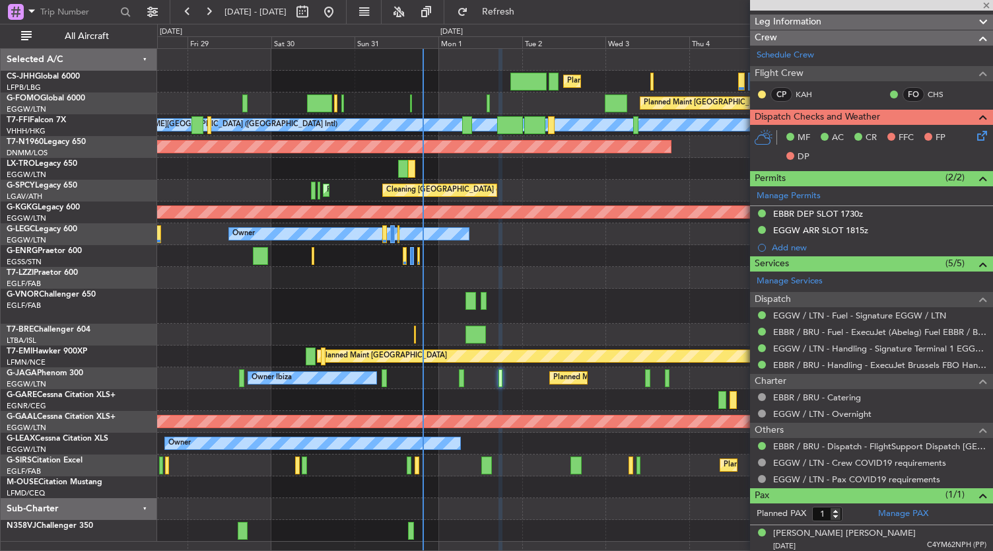
type input "-00:10"
type input "6"
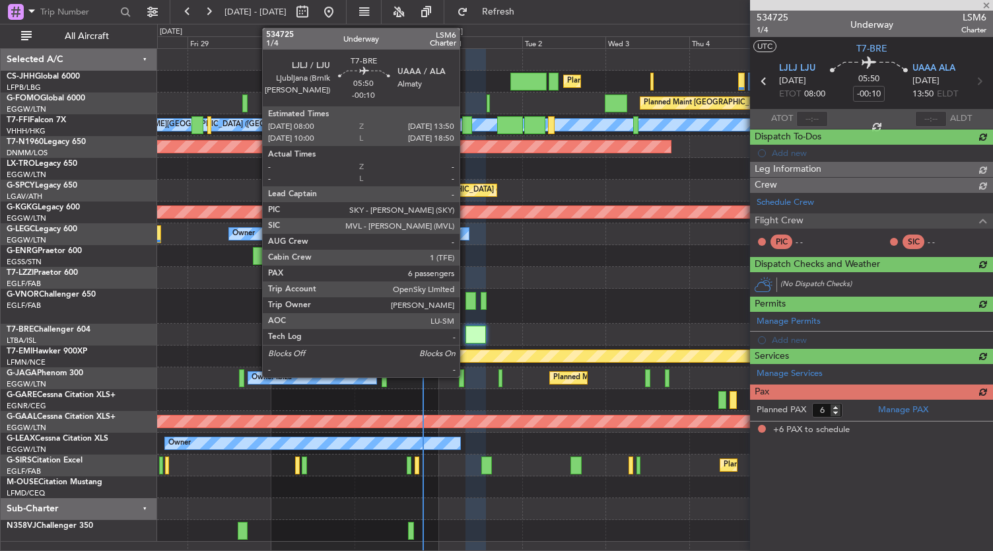
scroll to position [0, 0]
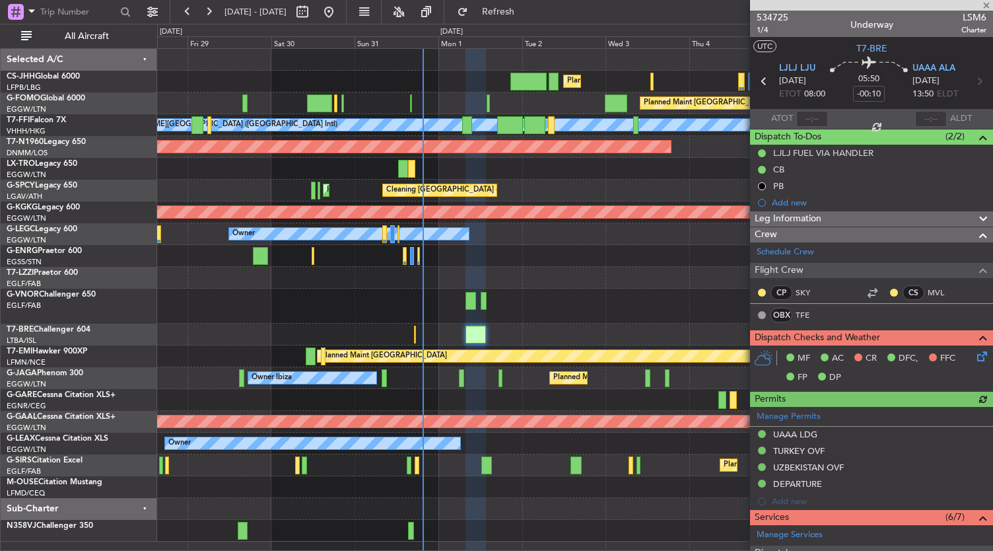
click at [974, 359] on icon at bounding box center [979, 354] width 11 height 11
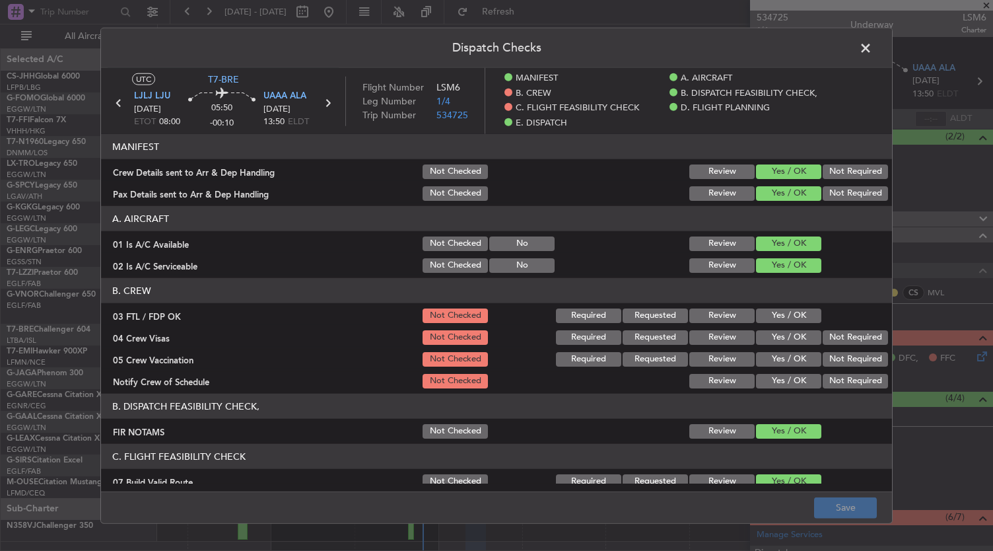
click at [786, 381] on button "Yes / OK" at bounding box center [788, 381] width 65 height 15
click at [857, 354] on button "Not Required" at bounding box center [854, 359] width 65 height 15
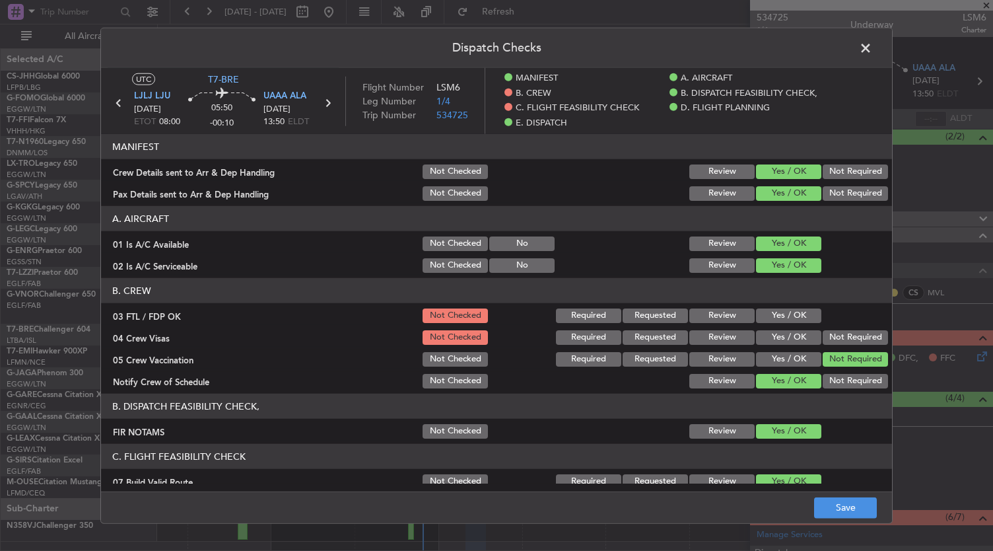
click at [848, 337] on button "Not Required" at bounding box center [854, 337] width 65 height 15
click at [799, 316] on button "Yes / OK" at bounding box center [788, 315] width 65 height 15
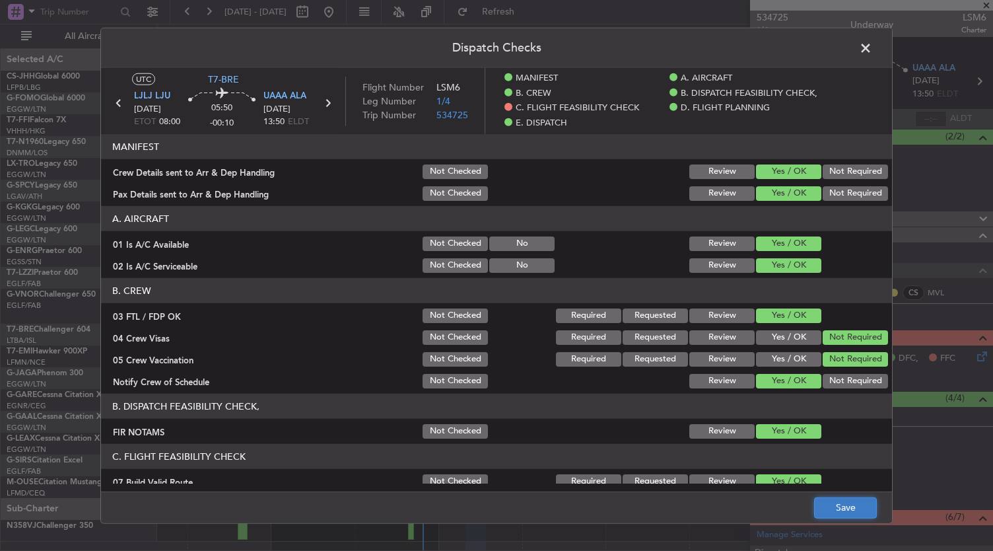
click at [862, 500] on button "Save" at bounding box center [845, 506] width 63 height 21
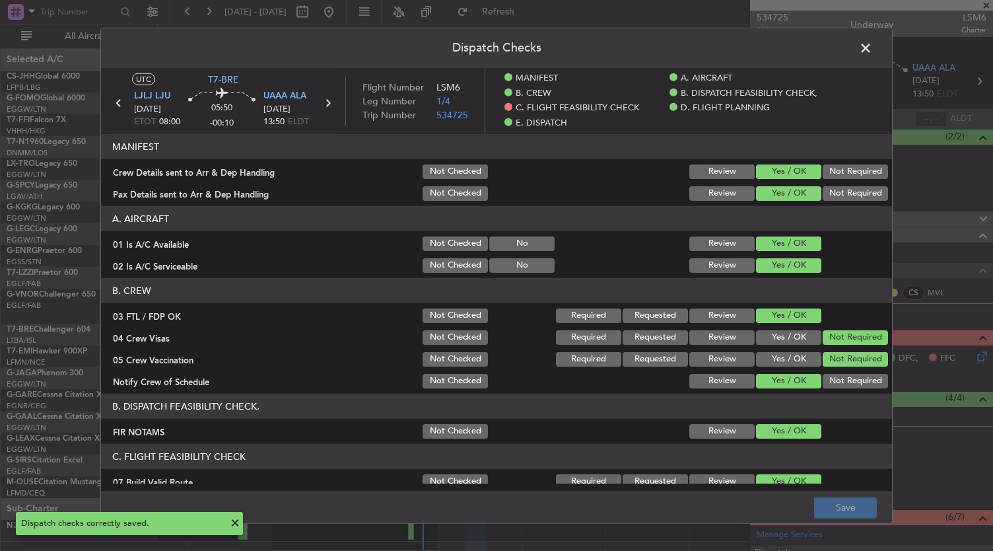
click at [872, 46] on span at bounding box center [872, 51] width 0 height 26
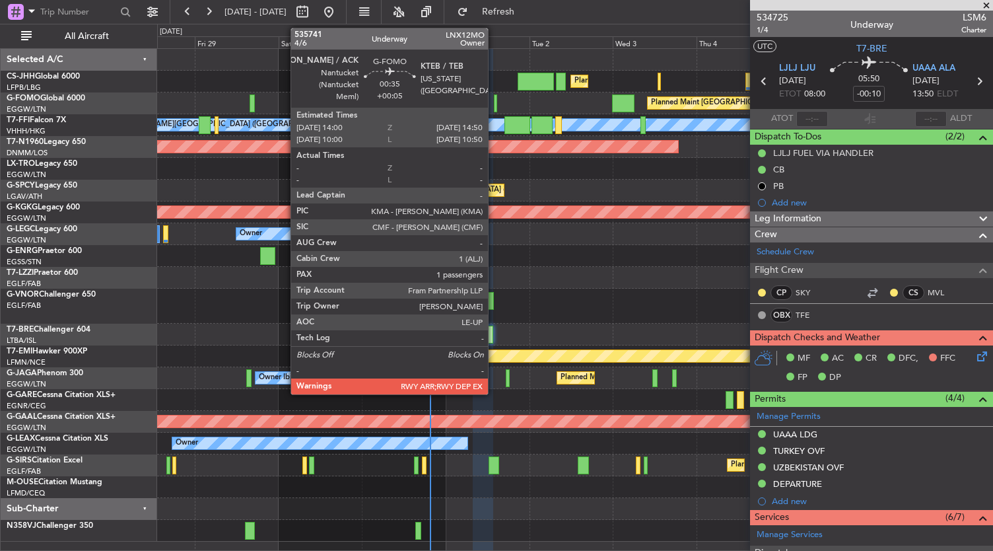
click at [494, 105] on div at bounding box center [495, 103] width 3 height 18
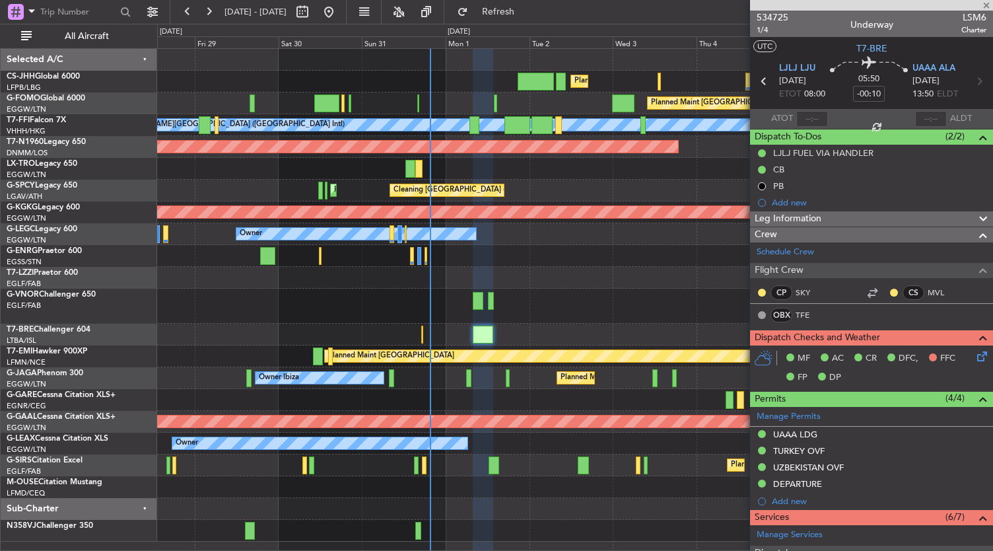
type input "+00:05"
type input "1"
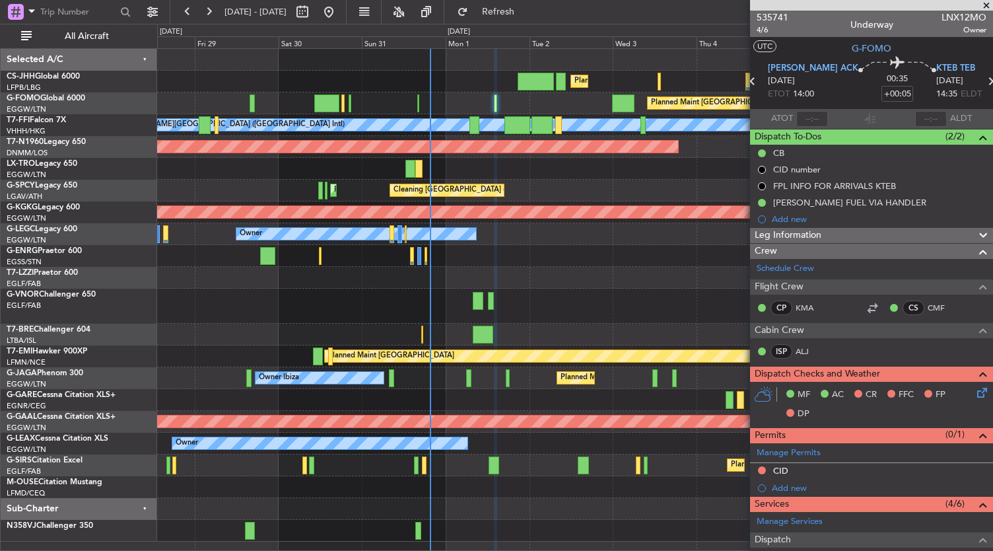
scroll to position [87, 0]
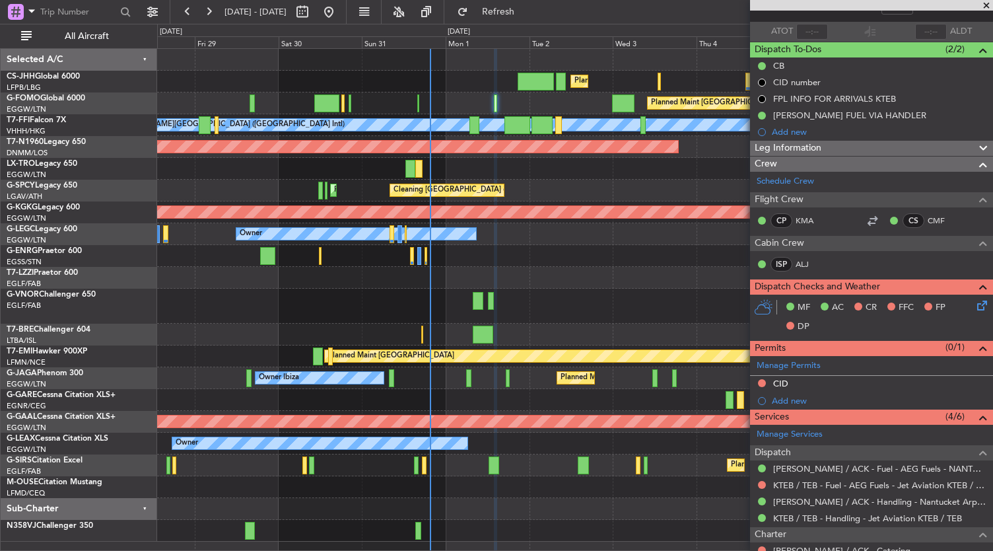
click at [976, 306] on icon at bounding box center [979, 303] width 11 height 11
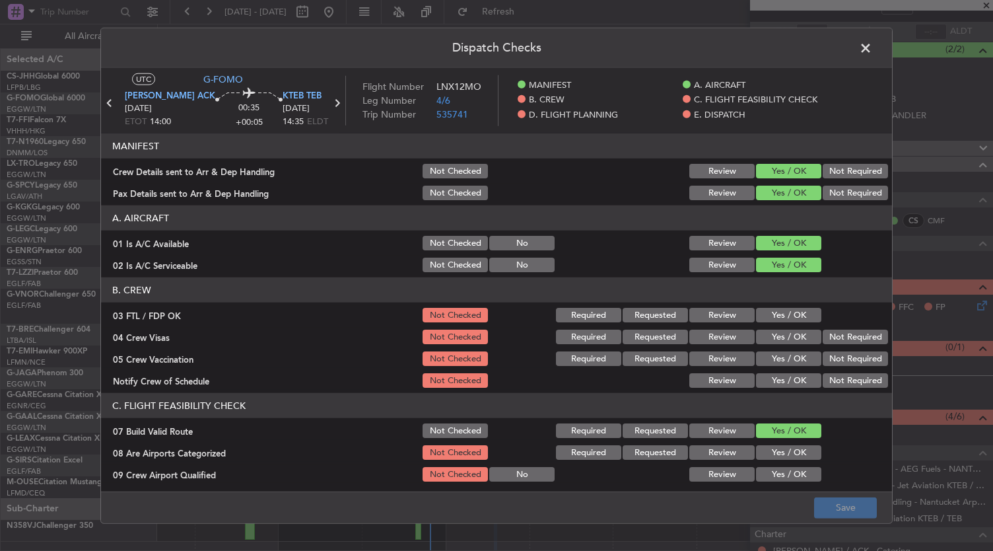
click at [786, 371] on div "Yes / OK" at bounding box center [787, 380] width 67 height 18
click at [786, 377] on button "Yes / OK" at bounding box center [788, 380] width 65 height 15
click at [840, 352] on button "Not Required" at bounding box center [854, 358] width 65 height 15
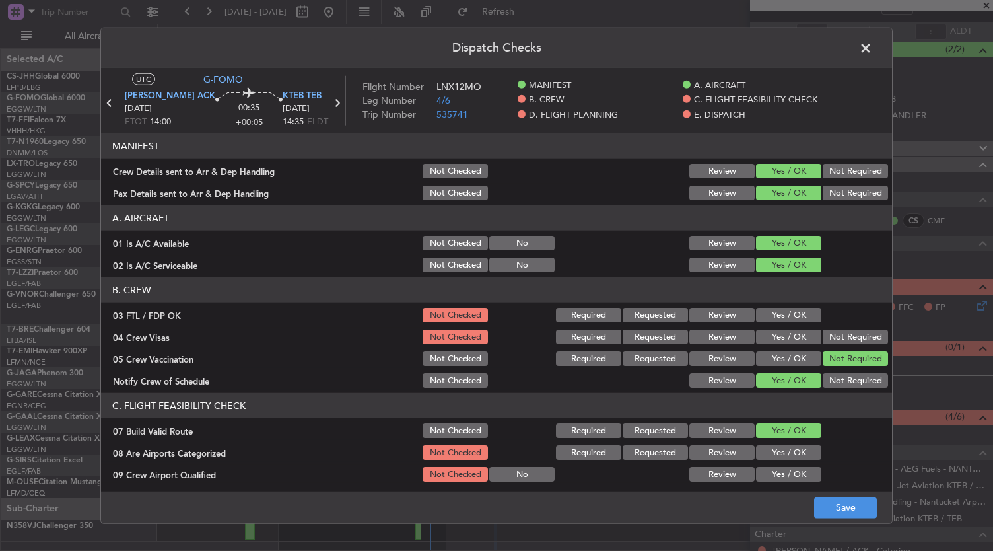
click at [842, 332] on button "Not Required" at bounding box center [854, 336] width 65 height 15
click at [784, 312] on button "Yes / OK" at bounding box center [788, 315] width 65 height 15
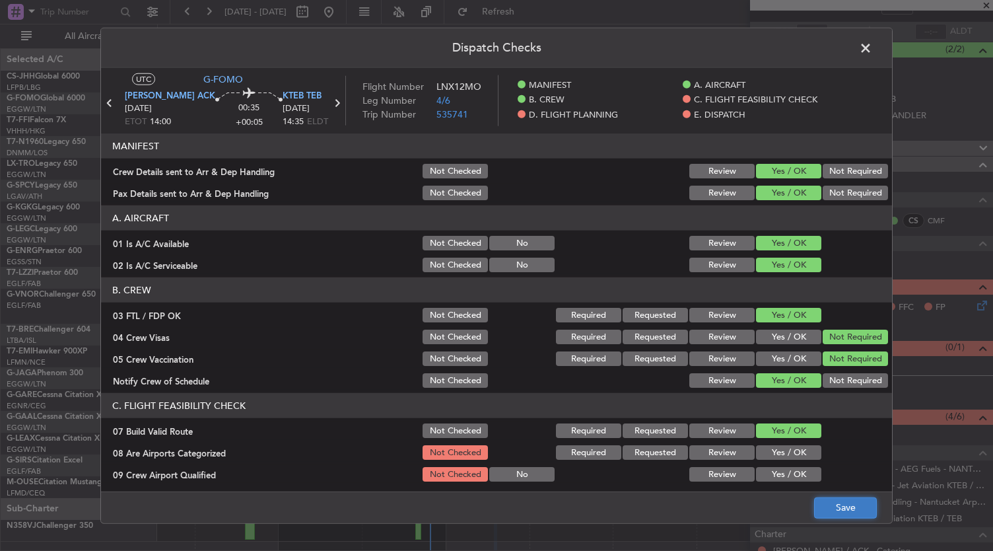
click at [843, 502] on button "Save" at bounding box center [845, 506] width 63 height 21
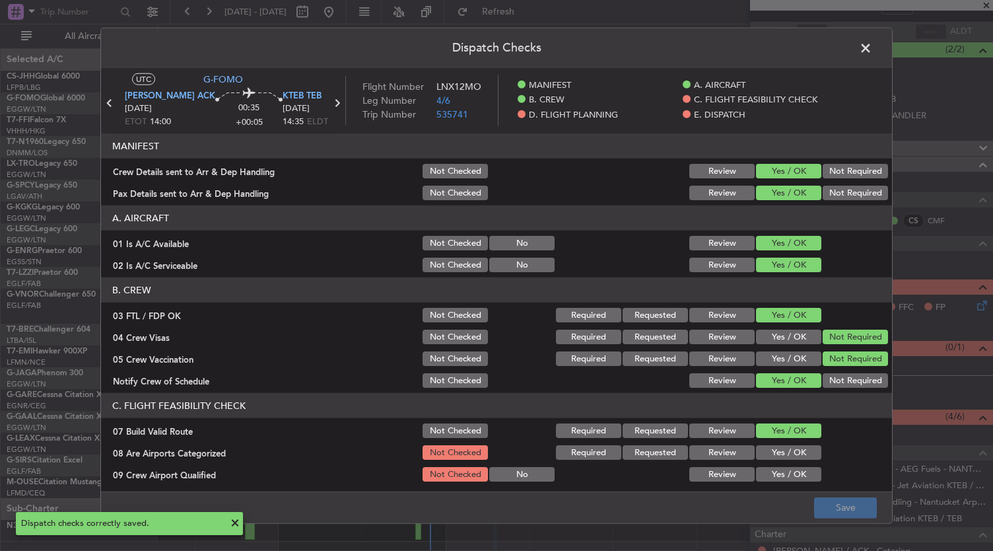
click at [872, 43] on span at bounding box center [872, 51] width 0 height 26
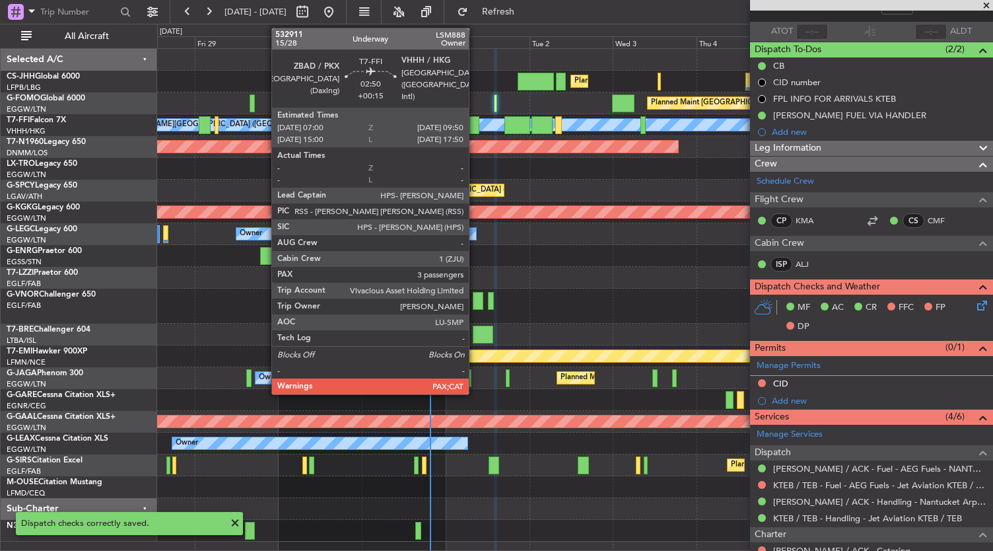
click at [475, 126] on div at bounding box center [474, 125] width 10 height 18
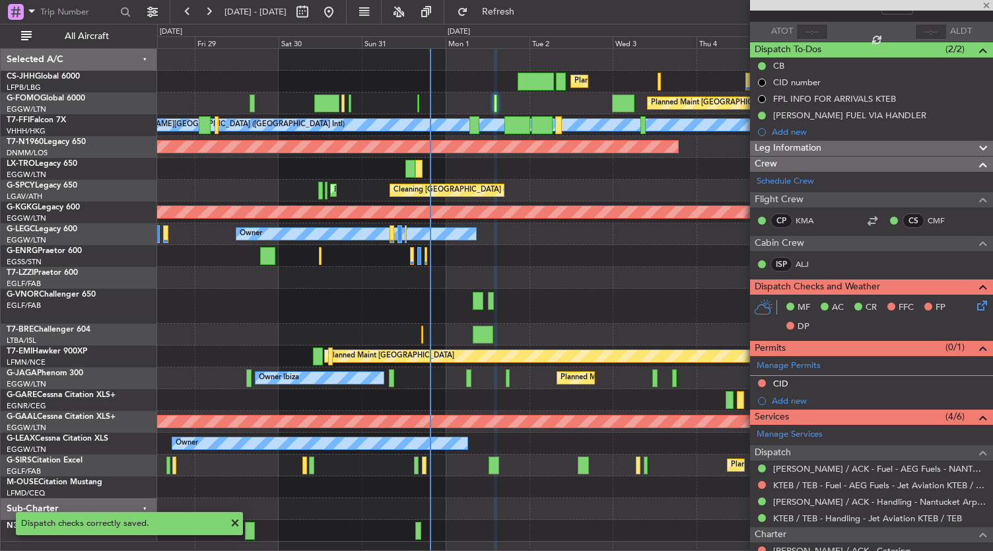
type input "+00:15"
type input "5"
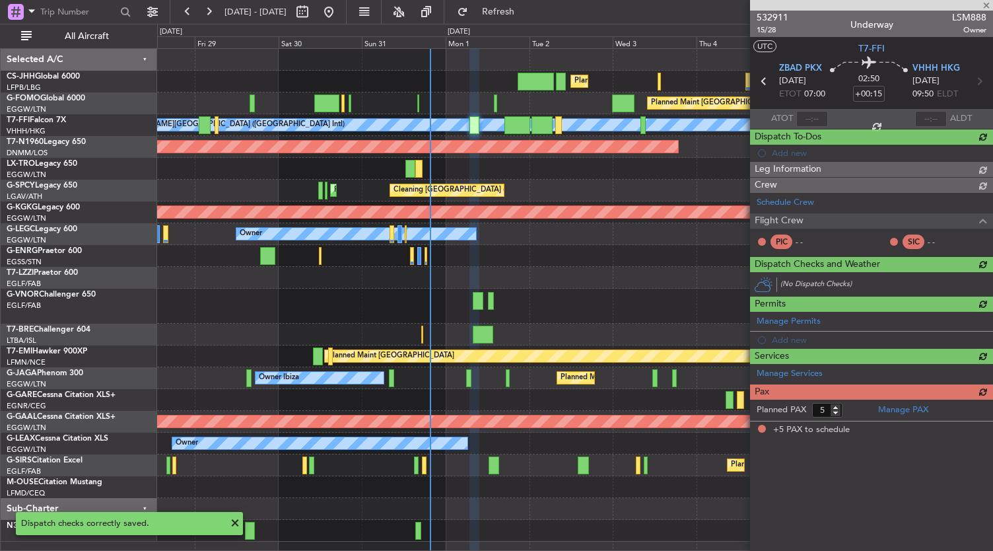
scroll to position [0, 0]
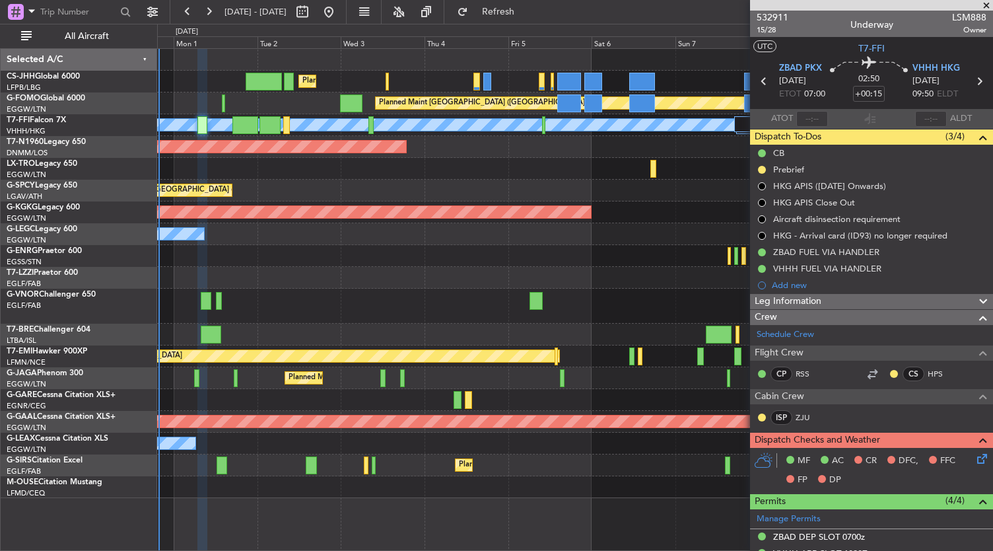
click at [387, 288] on div at bounding box center [575, 305] width 836 height 35
click at [133, 275] on div "Planned Maint [GEOGRAPHIC_DATA] ([GEOGRAPHIC_DATA]) Planned Maint [GEOGRAPHIC_D…" at bounding box center [496, 287] width 993 height 527
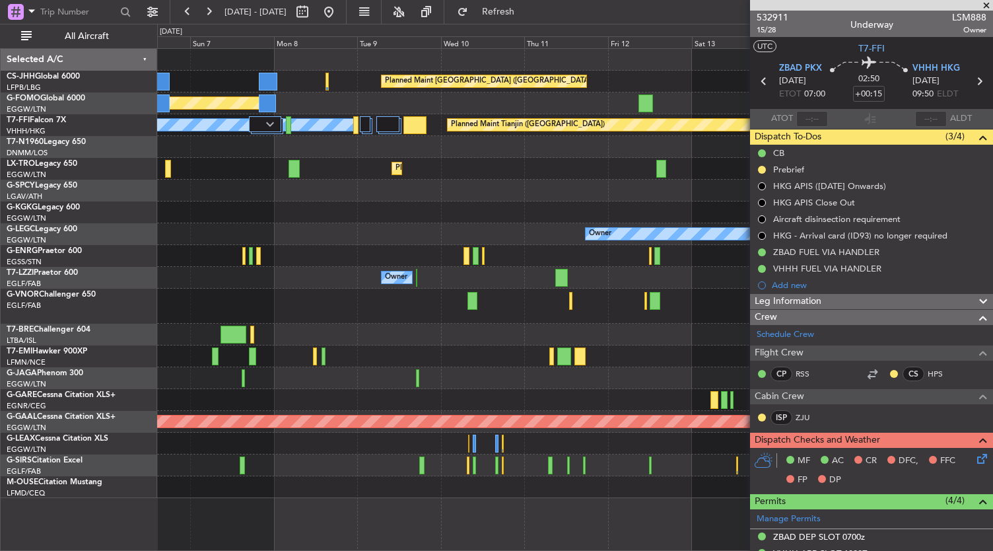
click at [236, 253] on div "Planned Maint [GEOGRAPHIC_DATA] ([GEOGRAPHIC_DATA]) Planned Maint [GEOGRAPHIC_D…" at bounding box center [575, 273] width 836 height 449
click at [228, 259] on div "Planned Maint [GEOGRAPHIC_DATA] ([GEOGRAPHIC_DATA]) Planned Maint [GEOGRAPHIC_D…" at bounding box center [575, 273] width 836 height 449
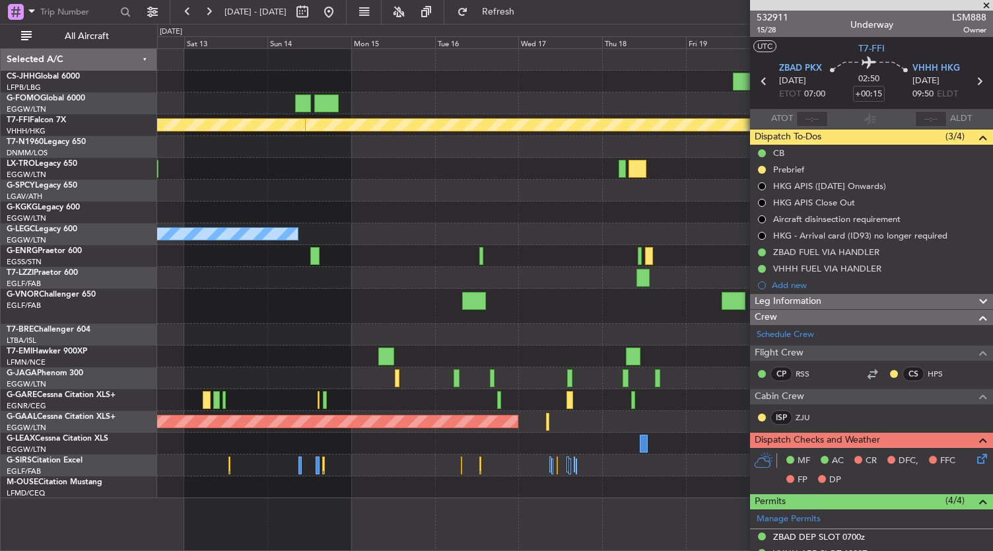
click at [161, 270] on div at bounding box center [575, 278] width 836 height 22
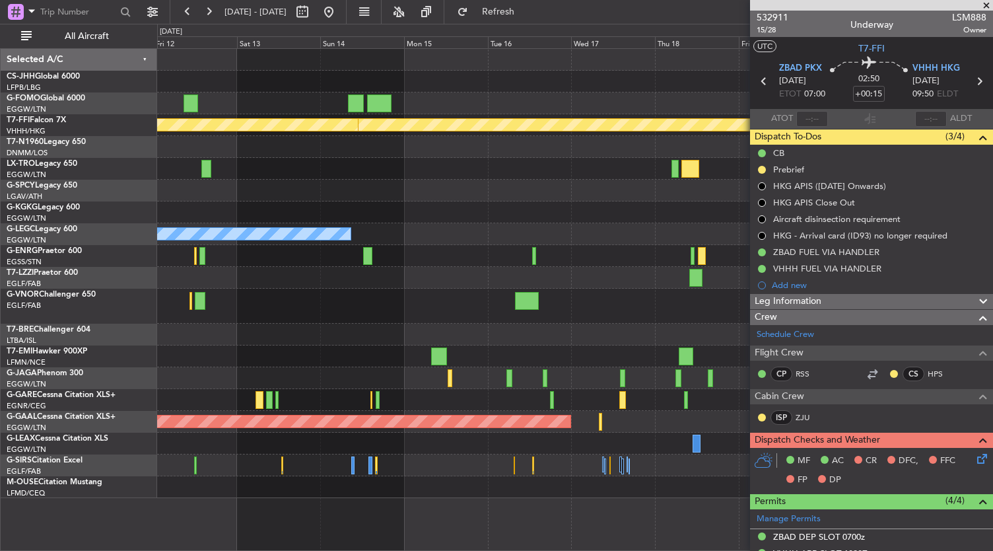
click at [708, 265] on div "Planned Maint [GEOGRAPHIC_DATA] ([GEOGRAPHIC_DATA]) Planned Maint Geneva ([GEOG…" at bounding box center [575, 273] width 836 height 449
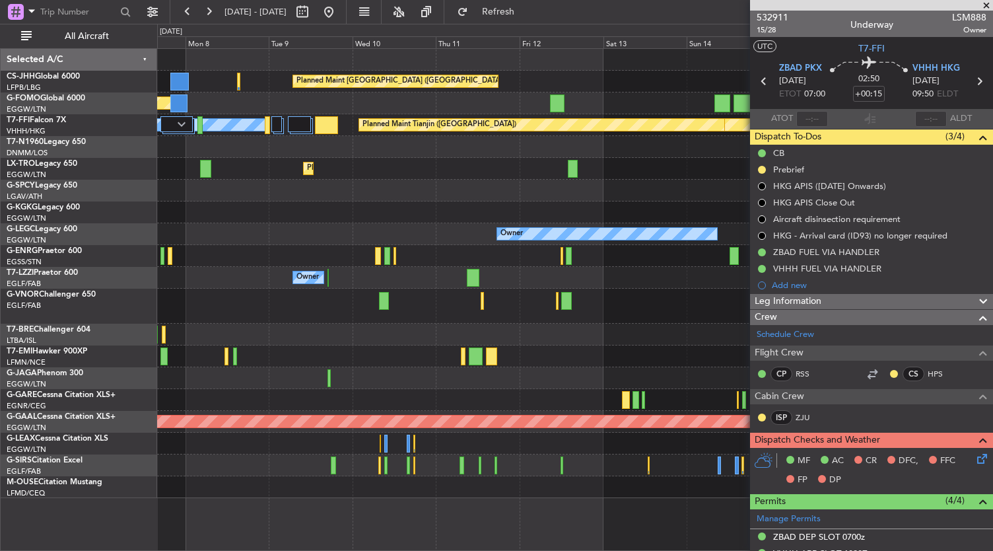
click at [602, 310] on div "Planned Maint [GEOGRAPHIC_DATA] ([GEOGRAPHIC_DATA]) Planned Maint [GEOGRAPHIC_D…" at bounding box center [575, 273] width 836 height 449
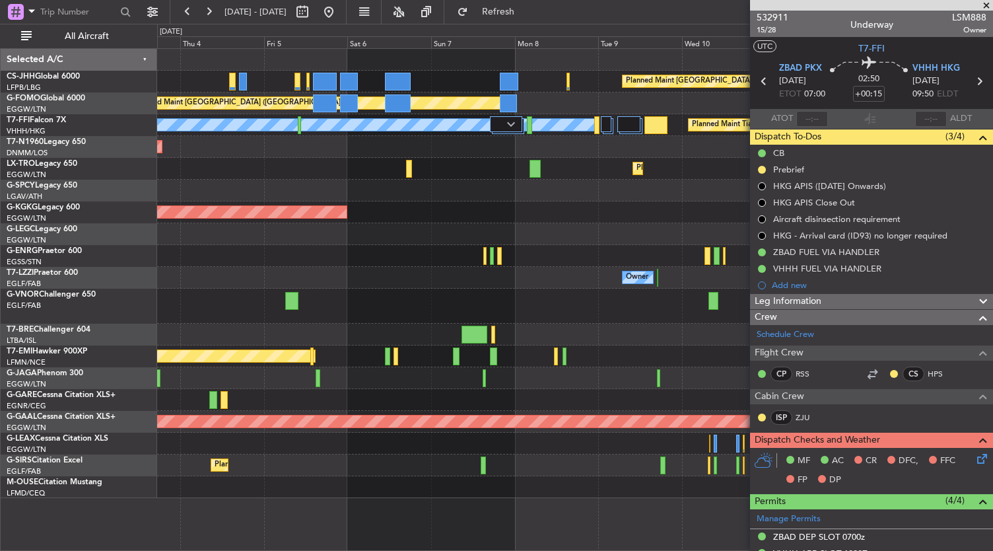
click at [624, 360] on div "Planned Maint [GEOGRAPHIC_DATA] ([GEOGRAPHIC_DATA]) Planned Maint [GEOGRAPHIC_D…" at bounding box center [575, 273] width 836 height 449
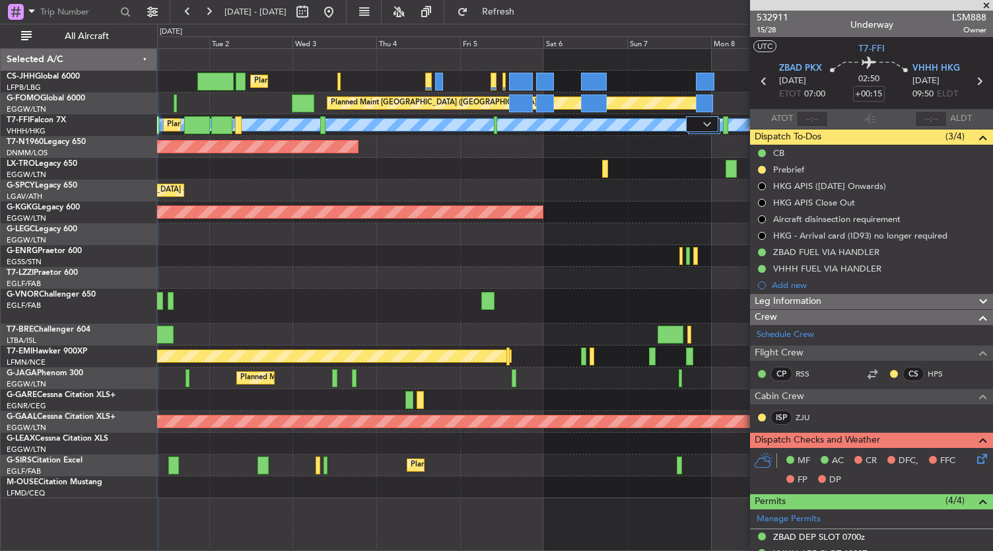
click at [615, 384] on div "Planned Maint [GEOGRAPHIC_DATA] ([GEOGRAPHIC_DATA]) Planned Maint [GEOGRAPHIC_D…" at bounding box center [575, 273] width 836 height 449
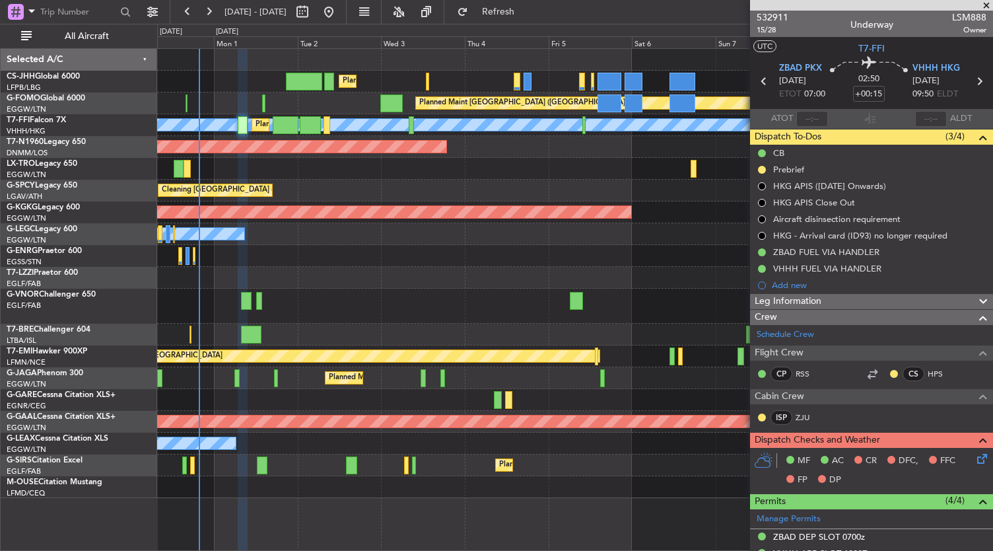
click at [277, 376] on div "Planned Maint [GEOGRAPHIC_DATA] ([GEOGRAPHIC_DATA]) Planned Maint [GEOGRAPHIC_D…" at bounding box center [575, 273] width 836 height 449
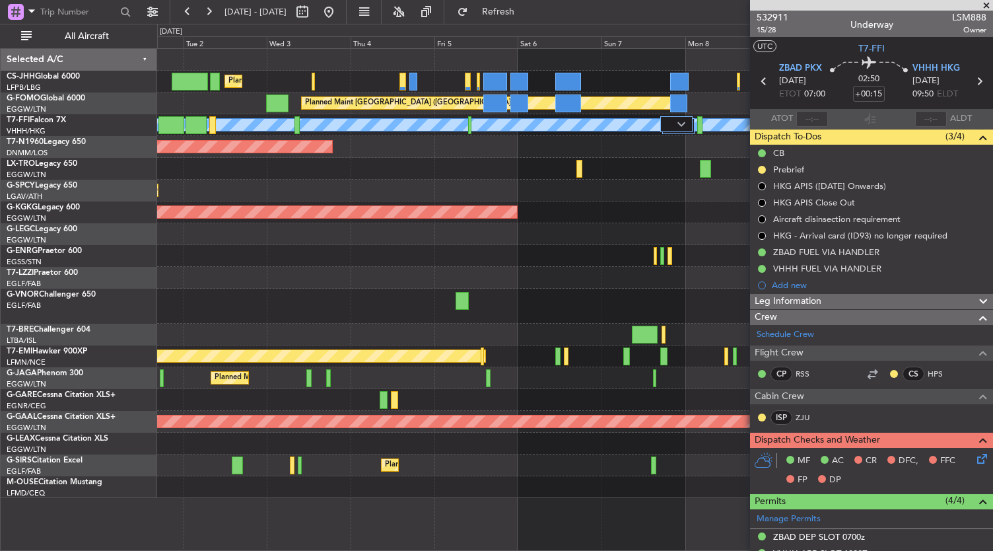
click at [308, 406] on div "Planned Maint [GEOGRAPHIC_DATA] ([GEOGRAPHIC_DATA]) Planned Maint [GEOGRAPHIC_D…" at bounding box center [575, 273] width 836 height 449
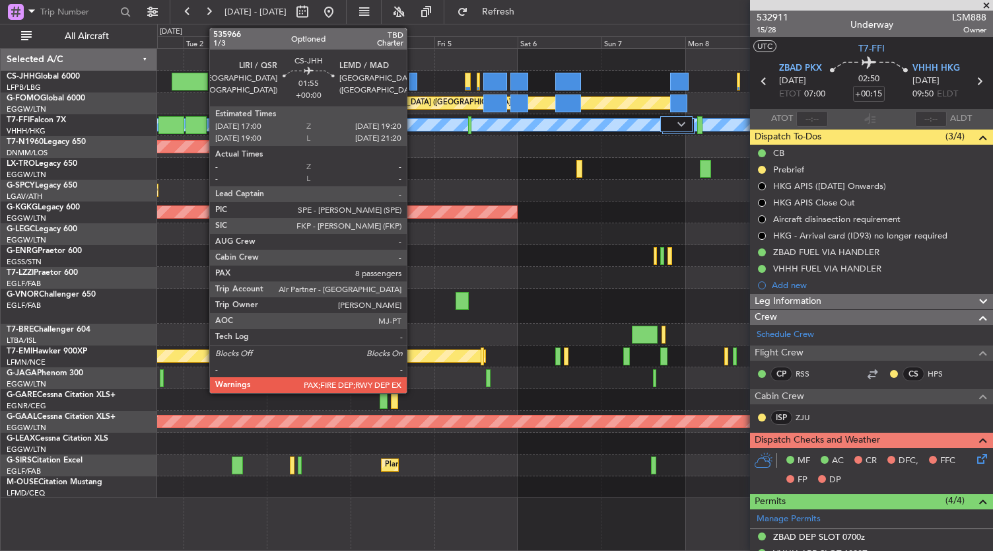
click at [413, 85] on div at bounding box center [413, 82] width 9 height 18
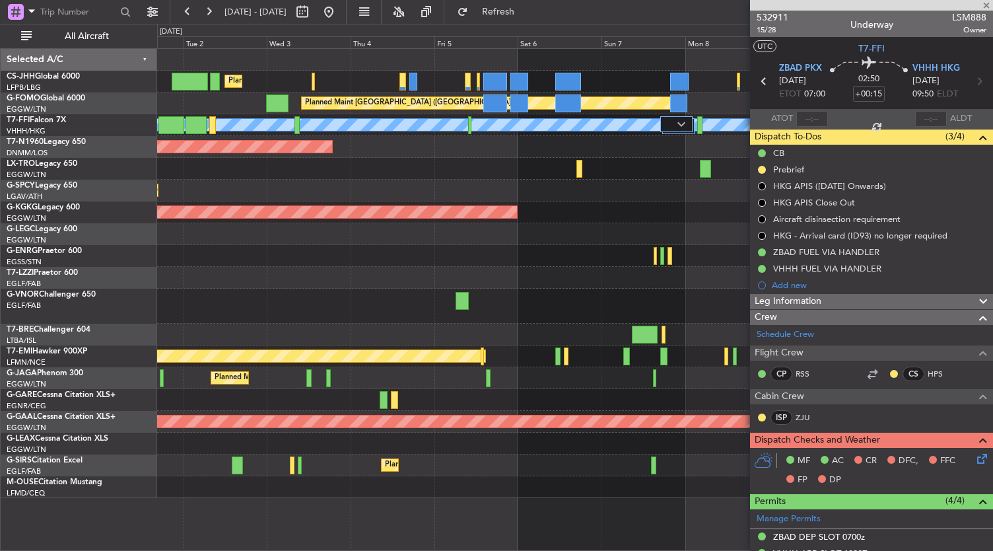
type input "8"
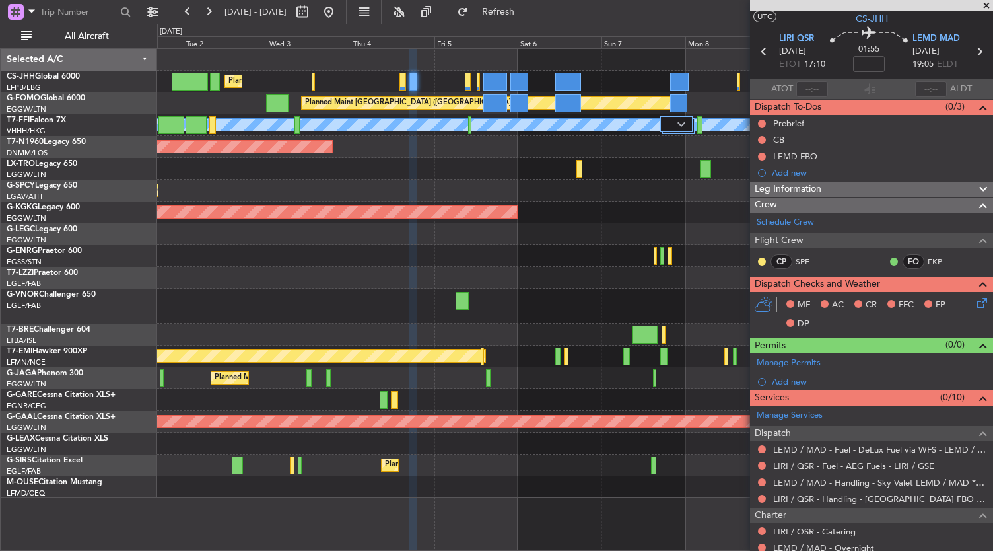
scroll to position [27, 0]
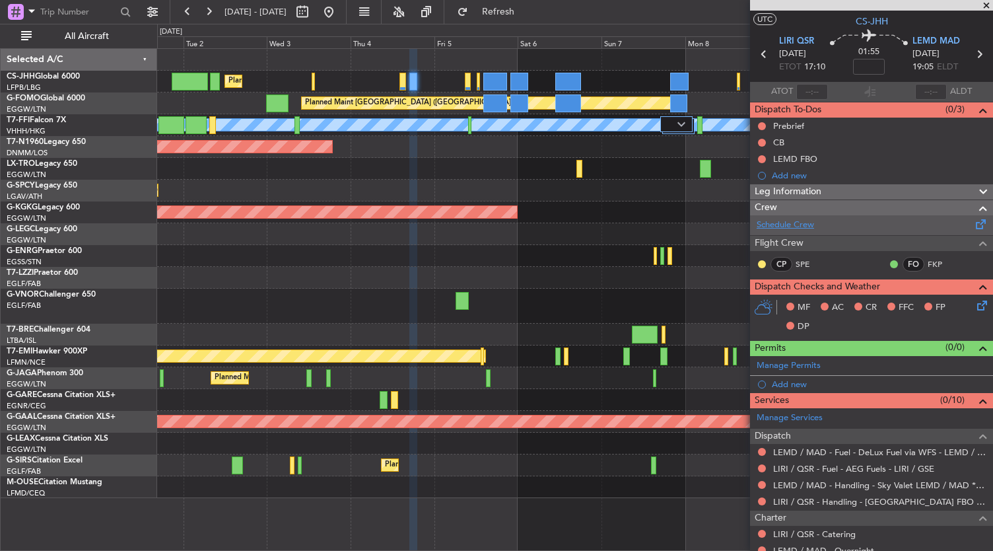
click at [780, 224] on link "Schedule Crew" at bounding box center [784, 224] width 57 height 13
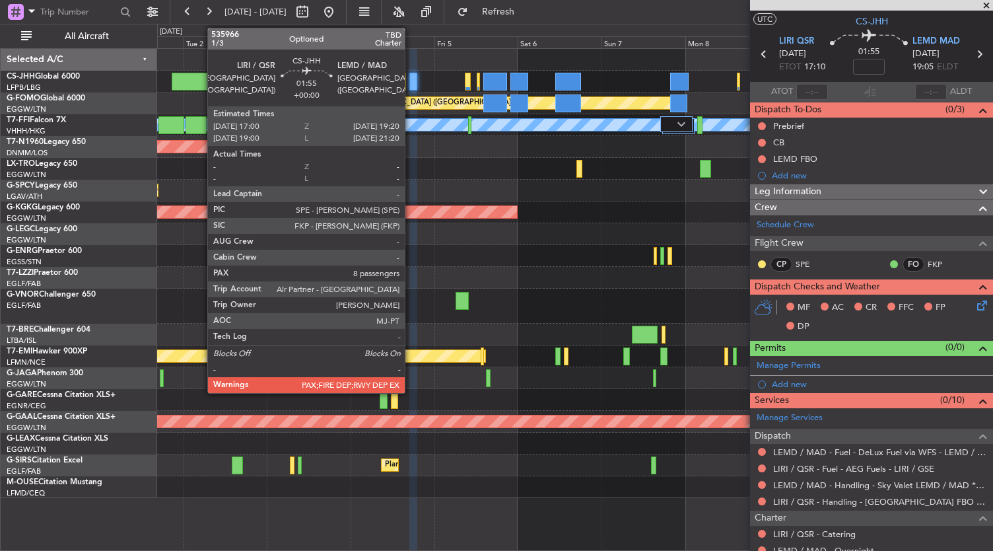
click at [411, 86] on div at bounding box center [413, 82] width 9 height 18
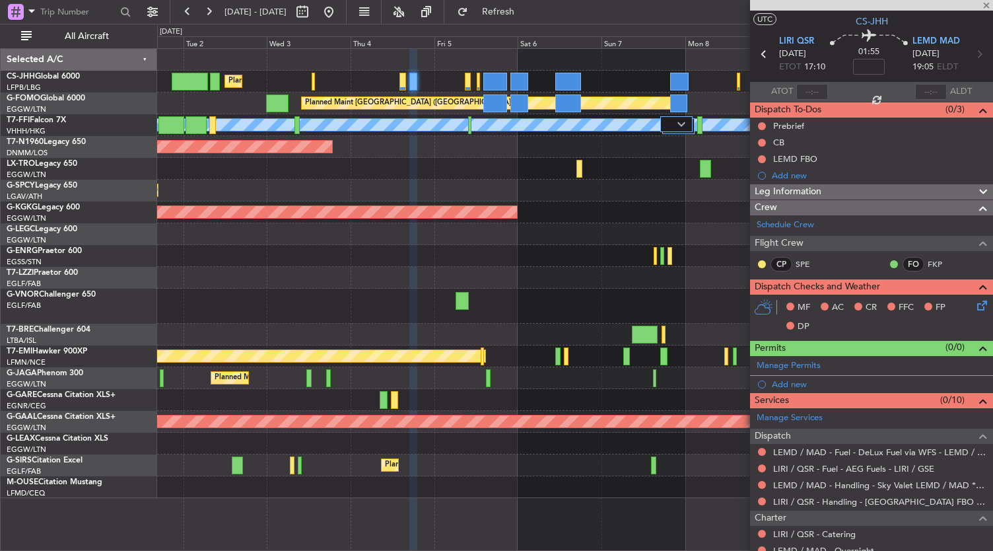
scroll to position [0, 0]
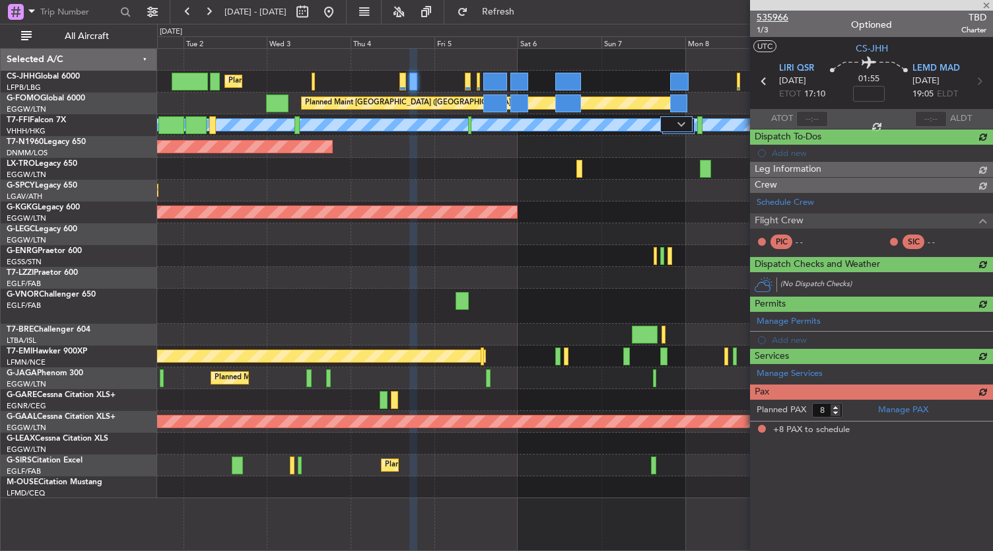
click at [774, 18] on span "535966" at bounding box center [772, 18] width 32 height 14
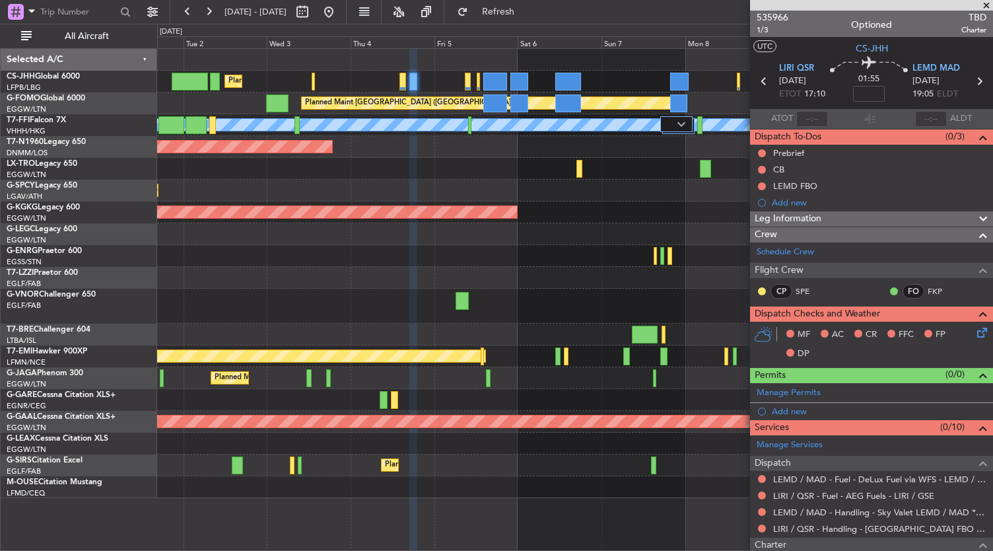
click at [526, 10] on span "Refresh" at bounding box center [498, 11] width 55 height 9
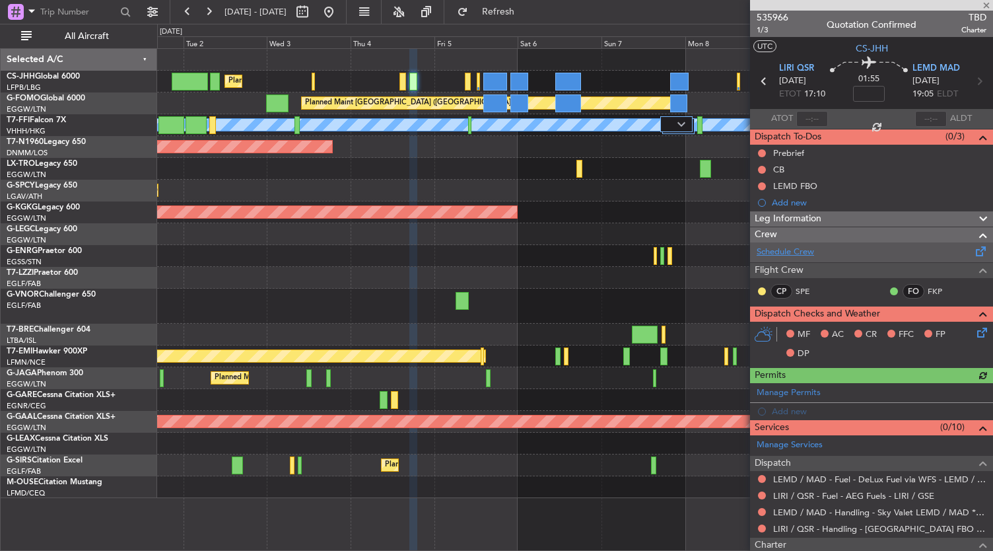
click at [787, 253] on link "Schedule Crew" at bounding box center [784, 252] width 57 height 13
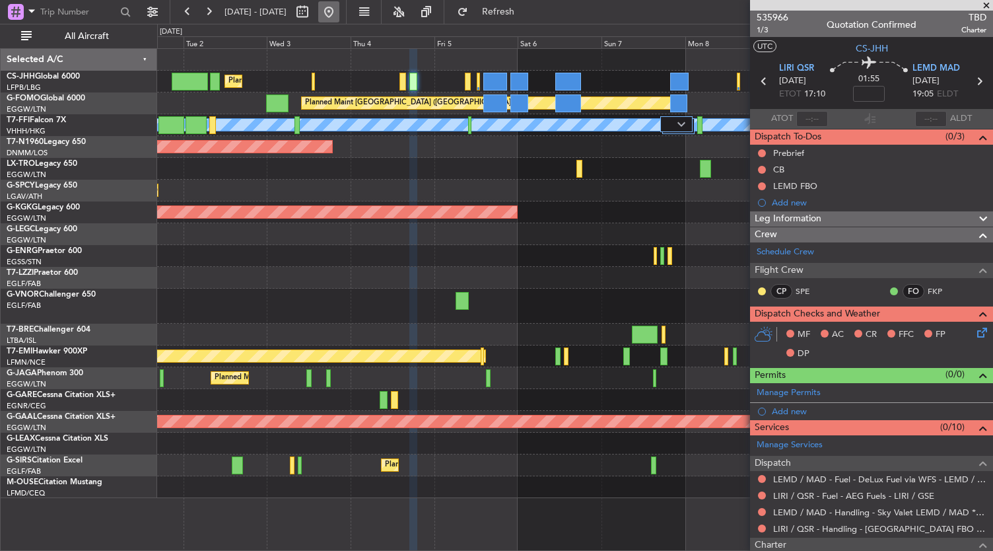
click at [339, 3] on button at bounding box center [328, 11] width 21 height 21
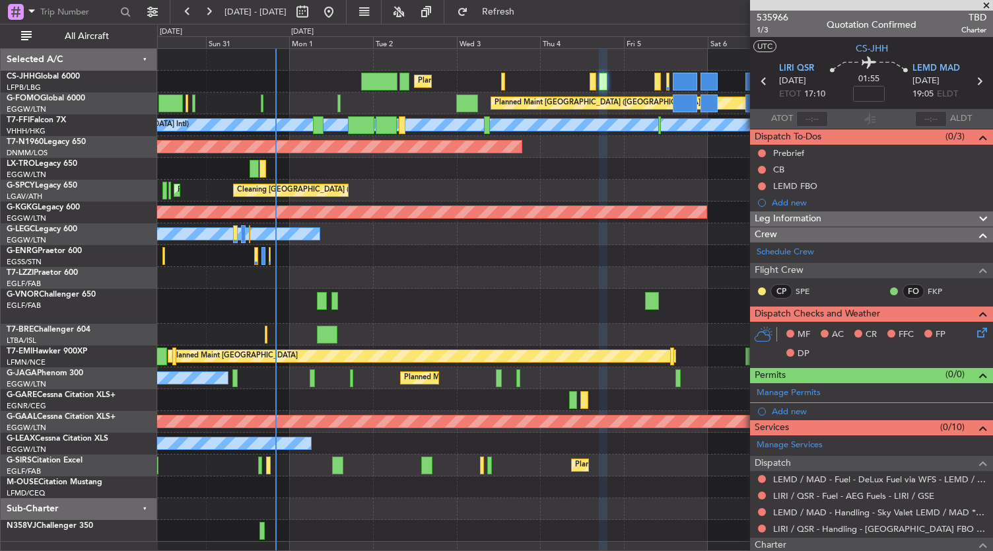
click at [439, 300] on div at bounding box center [575, 305] width 836 height 35
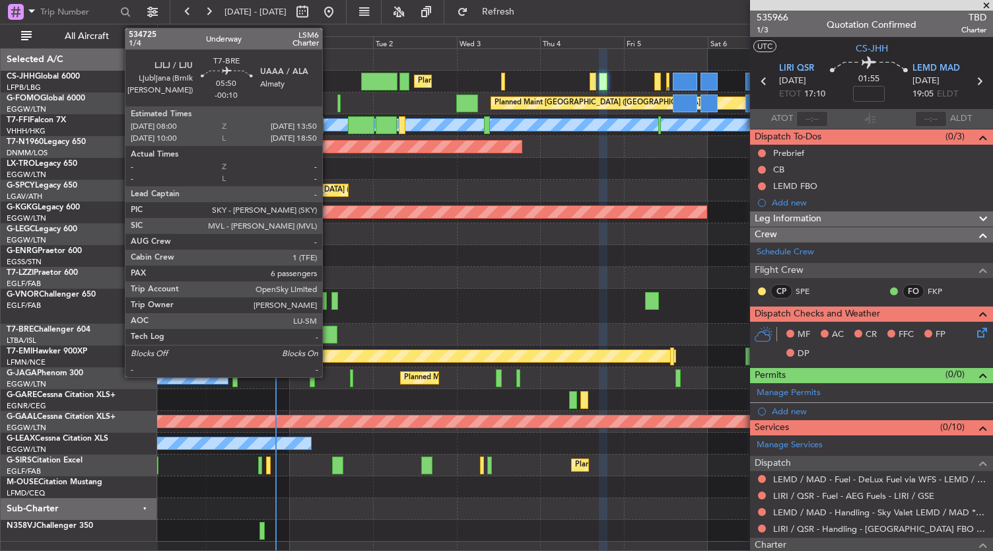
click at [329, 333] on div at bounding box center [327, 334] width 20 height 18
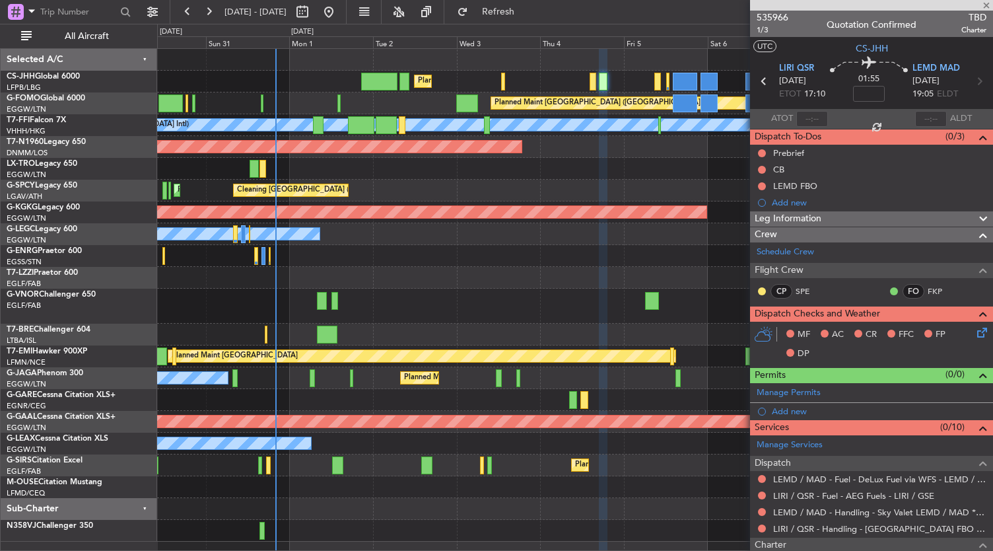
type input "-00:10"
type input "6"
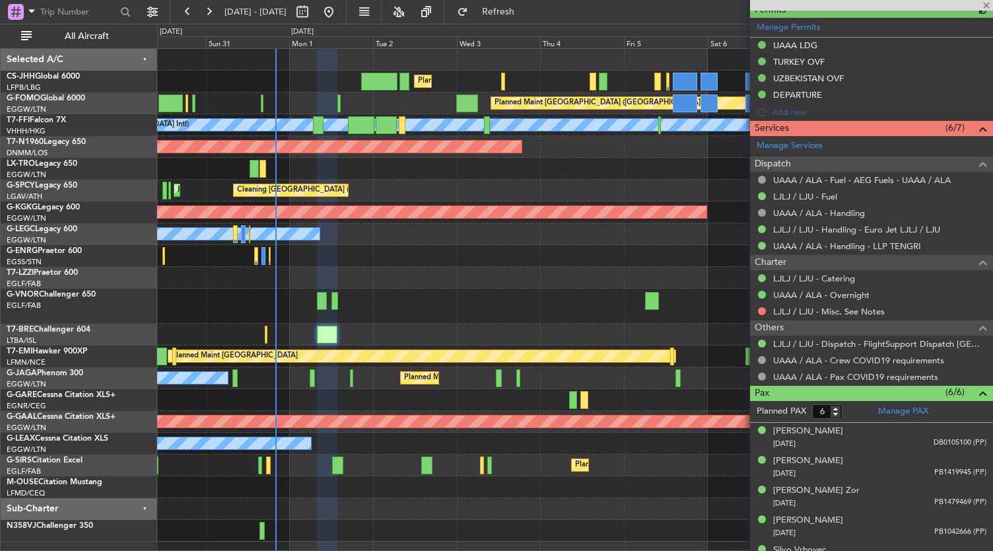
scroll to position [396, 0]
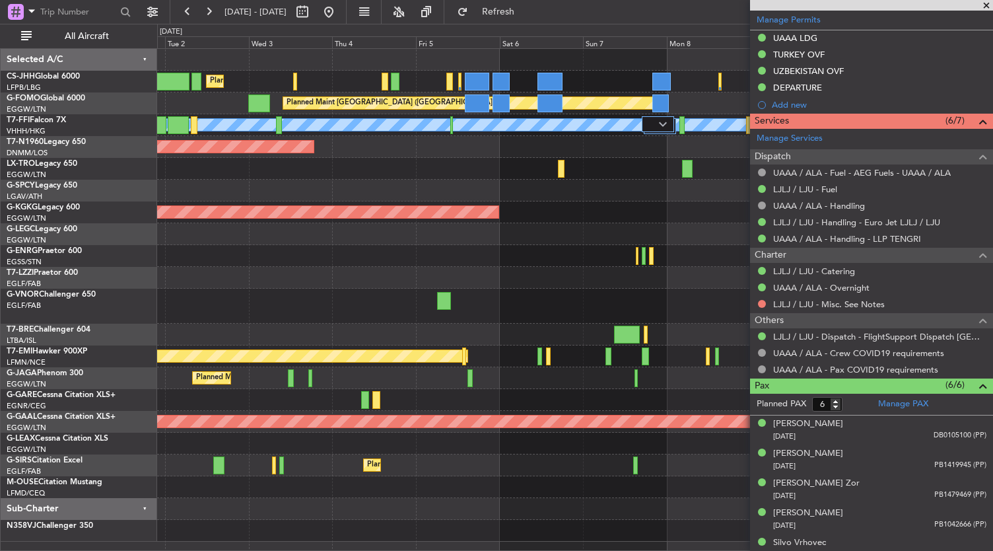
click at [347, 275] on div "Owner" at bounding box center [575, 278] width 836 height 22
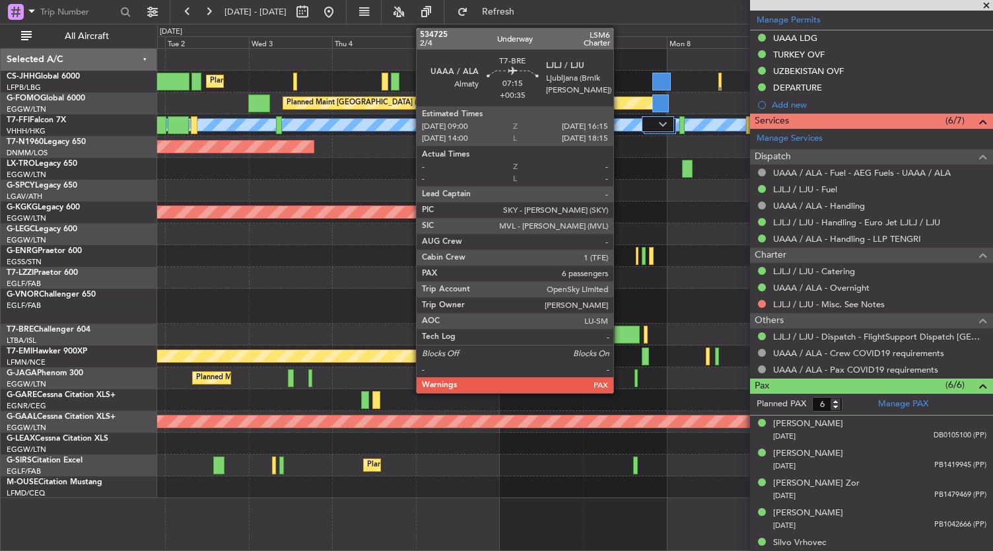
click at [620, 332] on div at bounding box center [627, 334] width 26 height 18
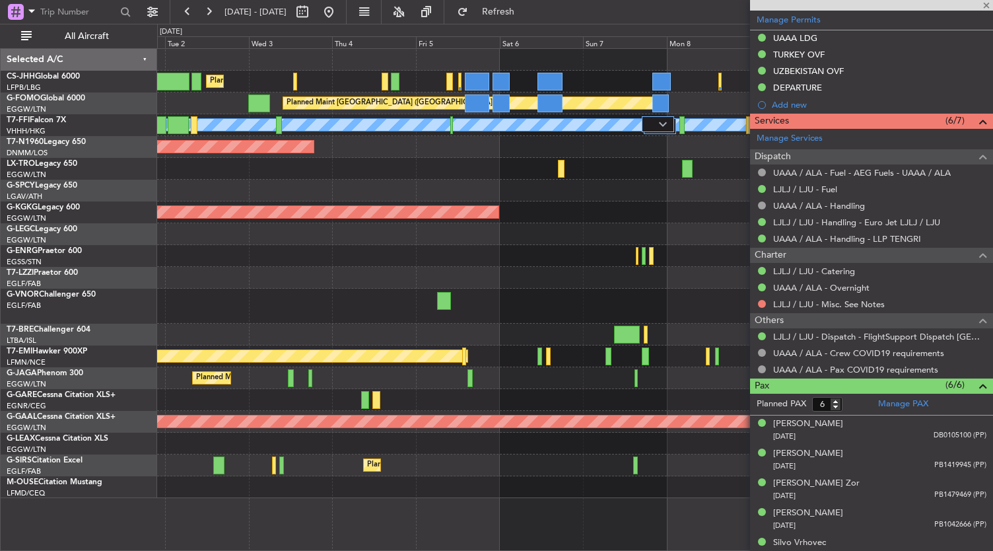
type input "+00:35"
type input "7"
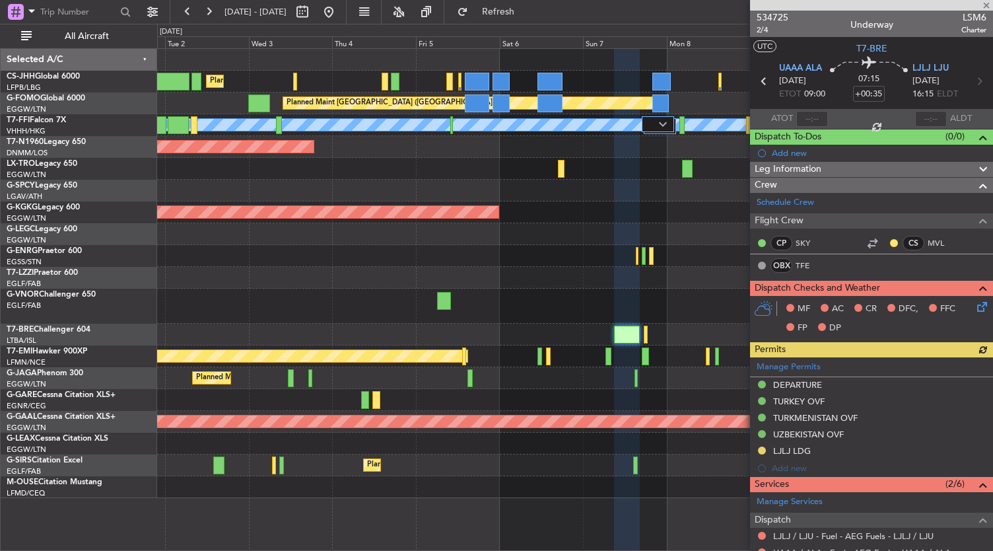
scroll to position [331, 0]
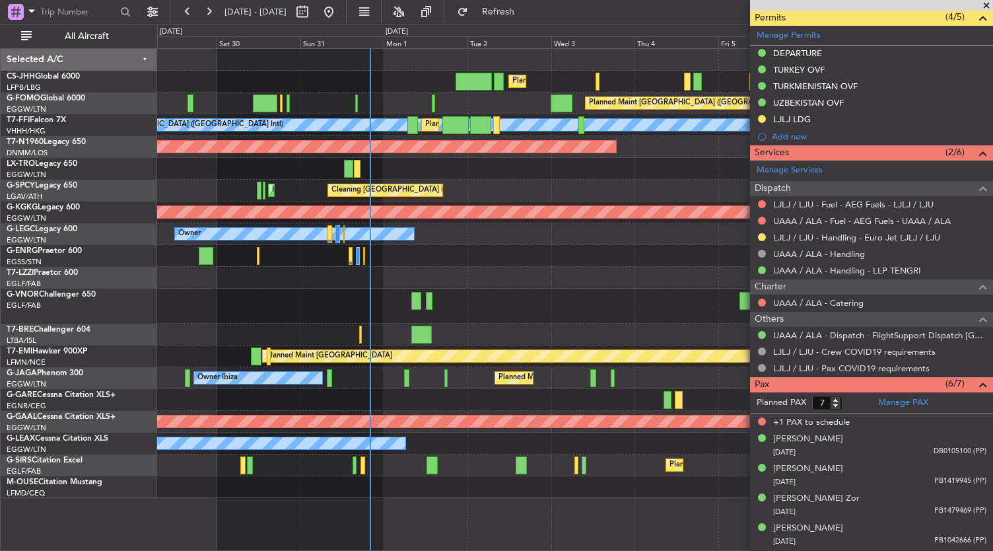
click at [657, 269] on div "Planned Maint [GEOGRAPHIC_DATA] ([GEOGRAPHIC_DATA]) Planned Maint [GEOGRAPHIC_D…" at bounding box center [575, 273] width 836 height 449
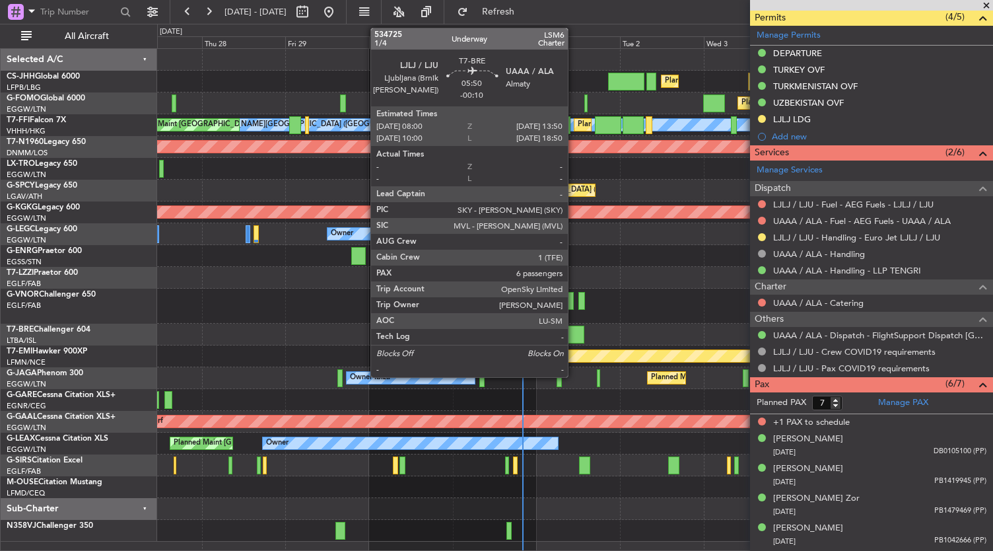
click at [574, 335] on div at bounding box center [574, 334] width 20 height 18
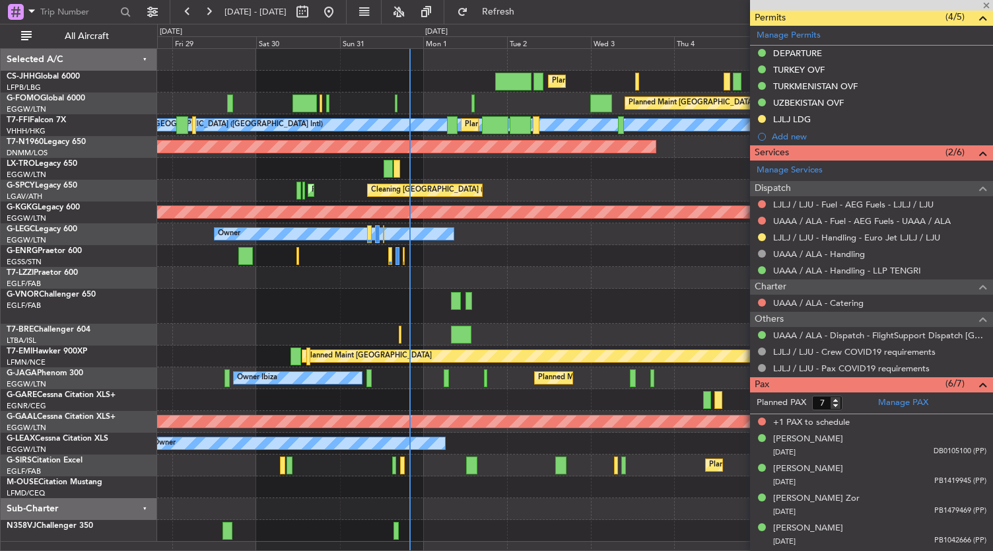
click at [587, 263] on div at bounding box center [575, 256] width 836 height 22
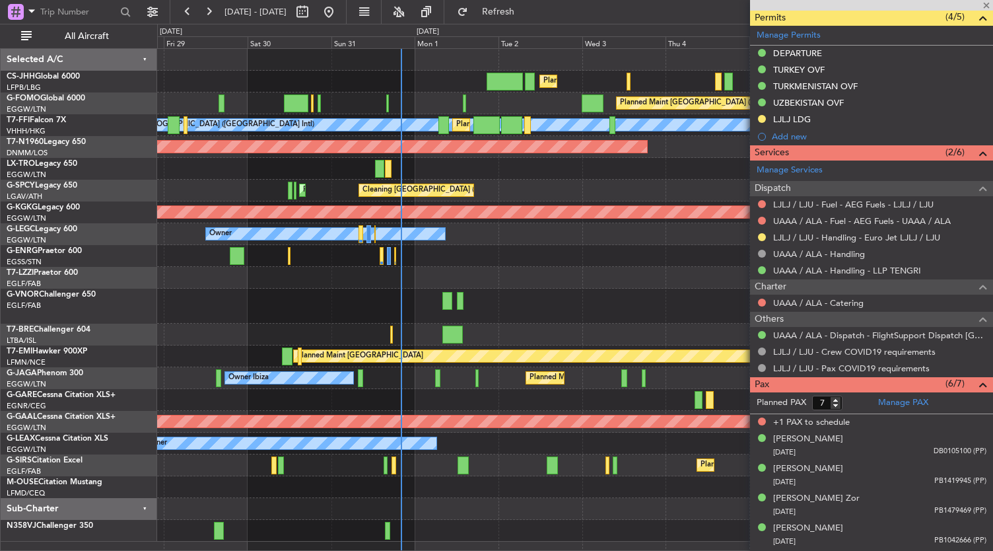
type input "-00:10"
type input "6"
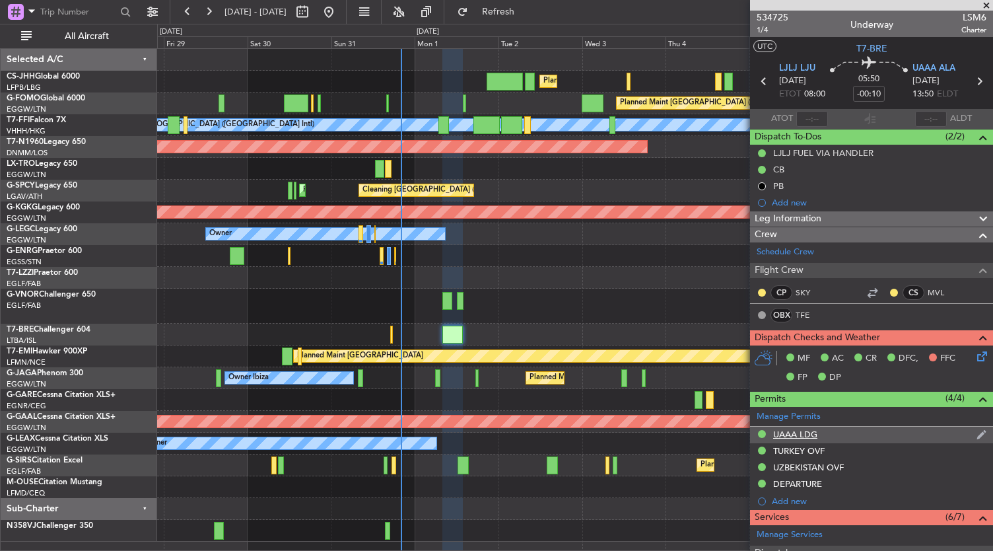
scroll to position [297, 0]
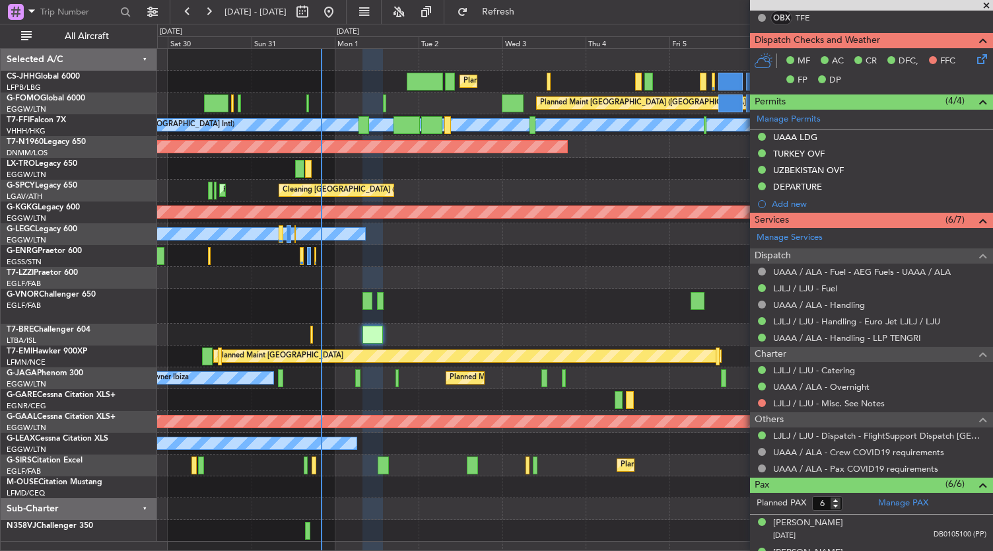
click at [550, 285] on div "Owner" at bounding box center [575, 278] width 836 height 22
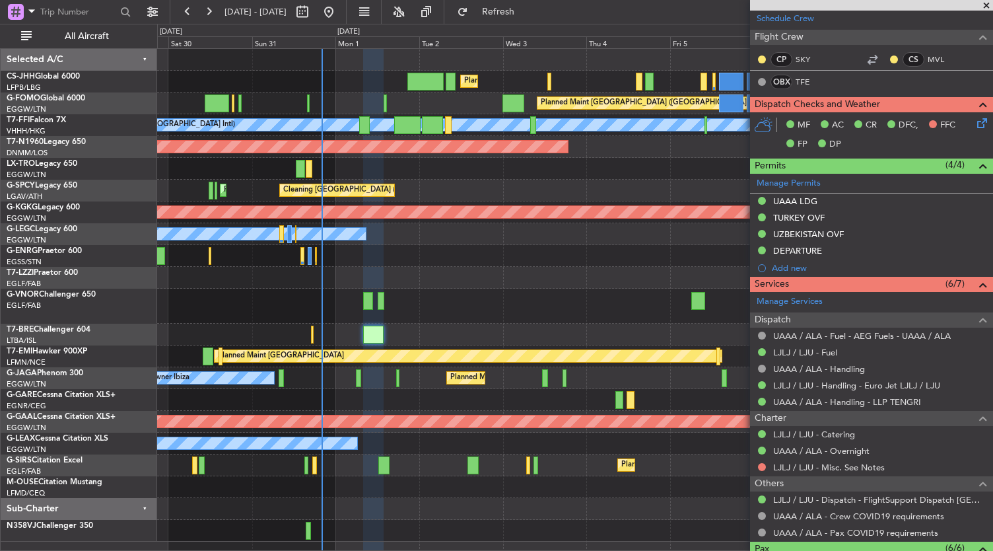
click at [494, 255] on div "Planned Maint [GEOGRAPHIC_DATA] ([GEOGRAPHIC_DATA]) Planned Maint [GEOGRAPHIC_D…" at bounding box center [575, 295] width 836 height 492
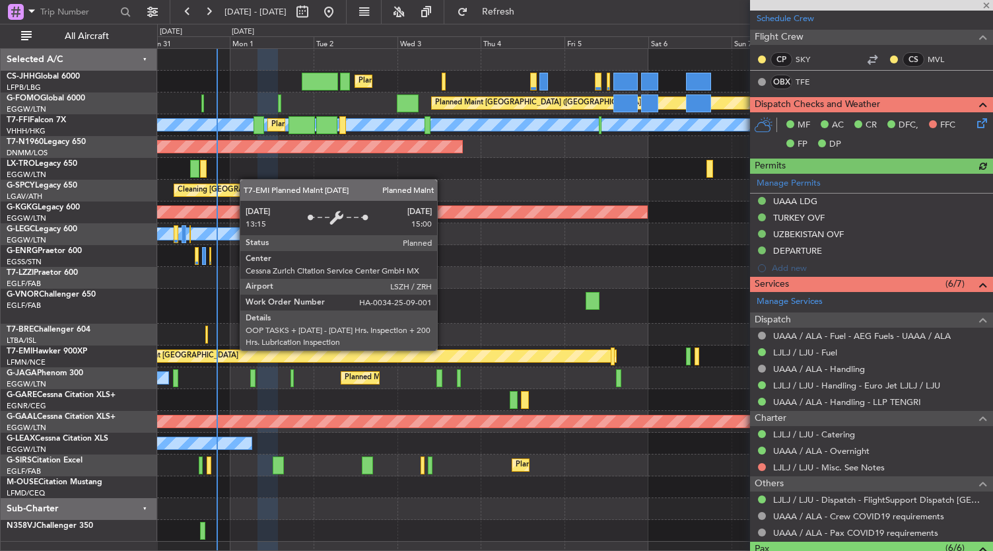
click at [489, 253] on div at bounding box center [575, 256] width 836 height 22
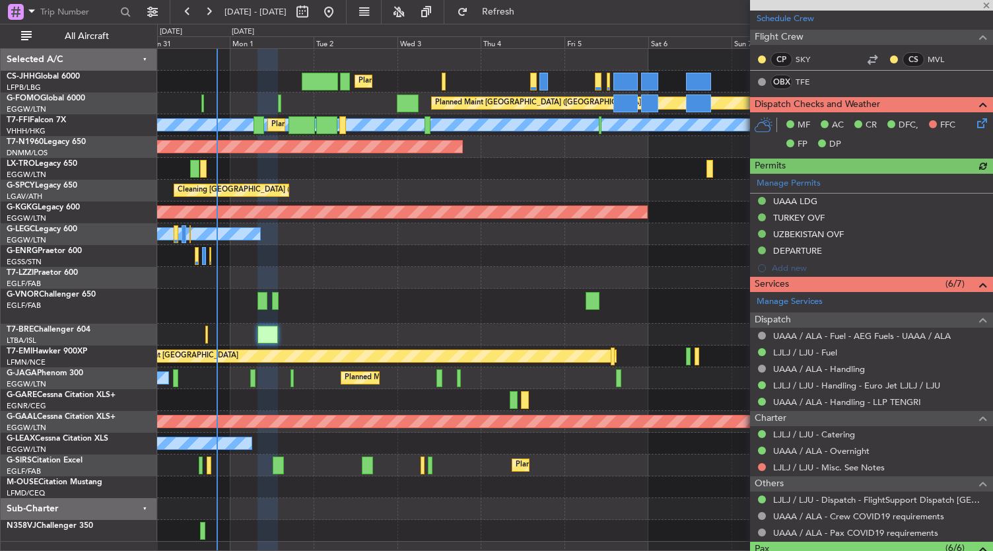
click at [501, 304] on div at bounding box center [575, 305] width 836 height 35
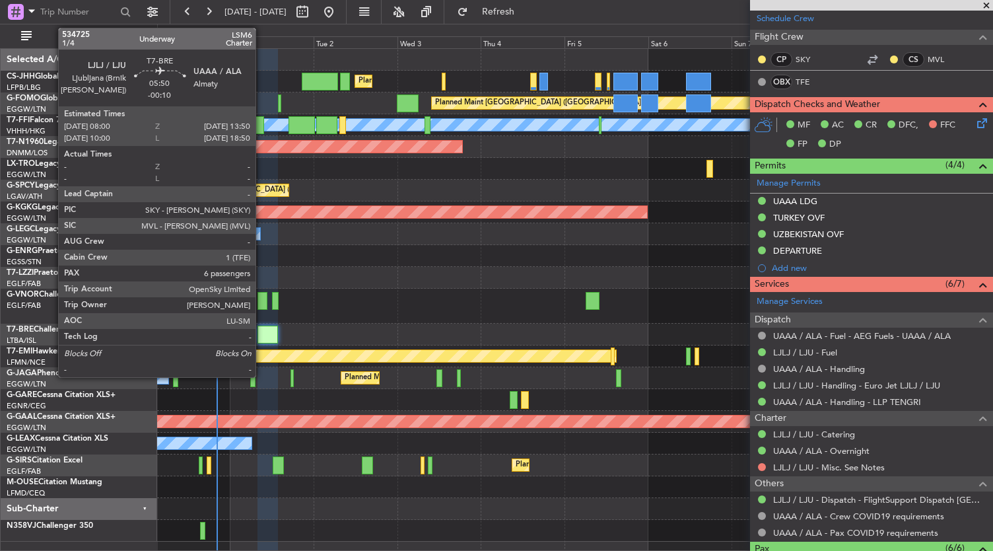
click at [262, 341] on div at bounding box center [267, 334] width 20 height 18
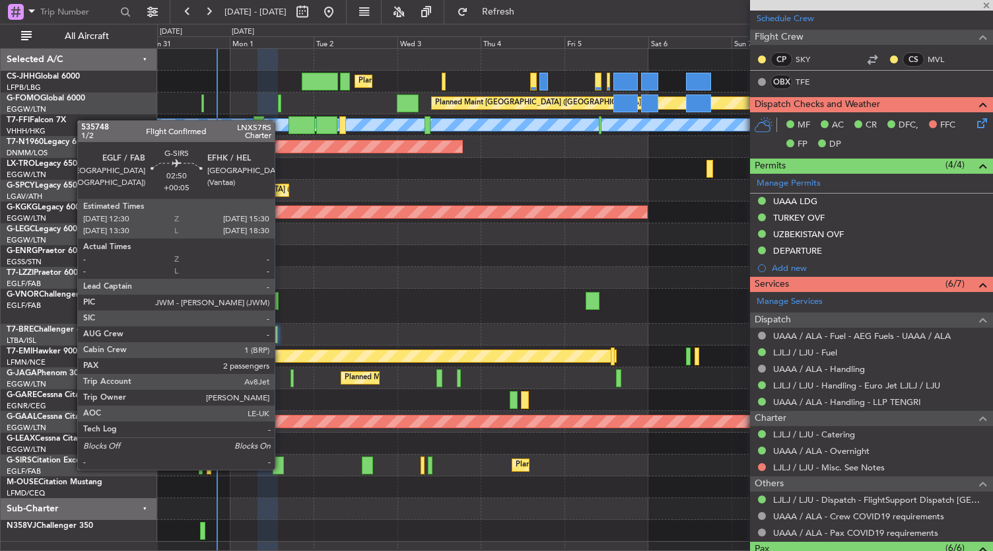
click at [281, 468] on div at bounding box center [278, 465] width 11 height 18
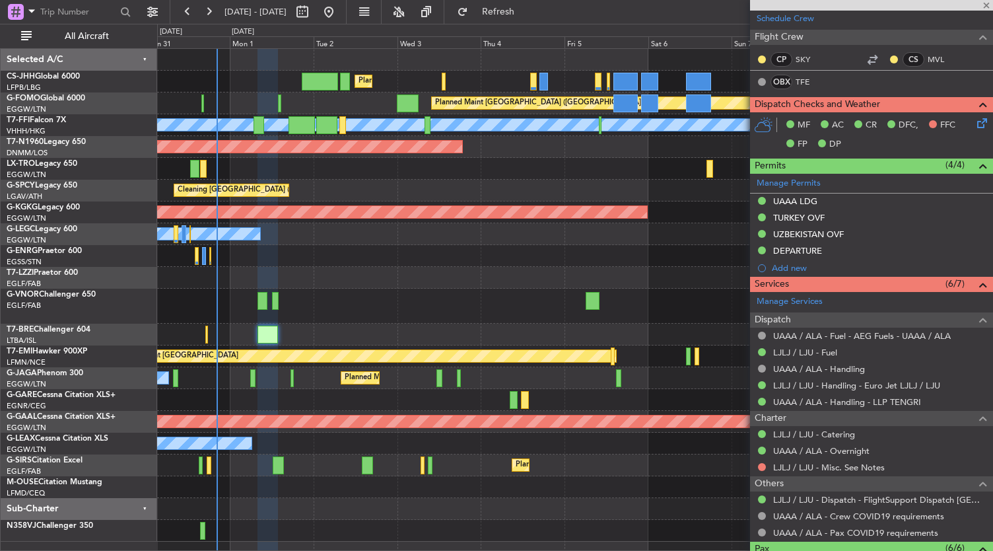
type input "+00:05"
type input "2"
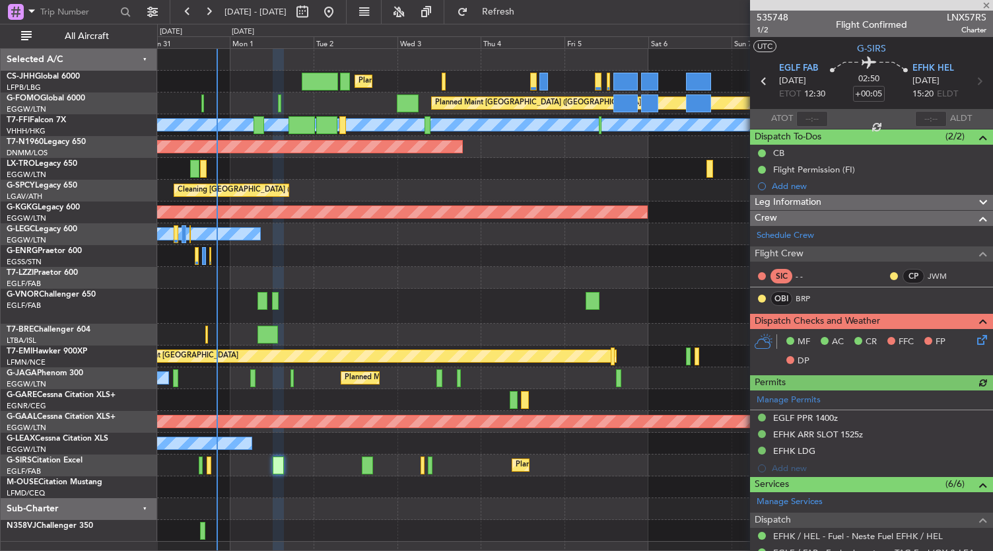
scroll to position [267, 0]
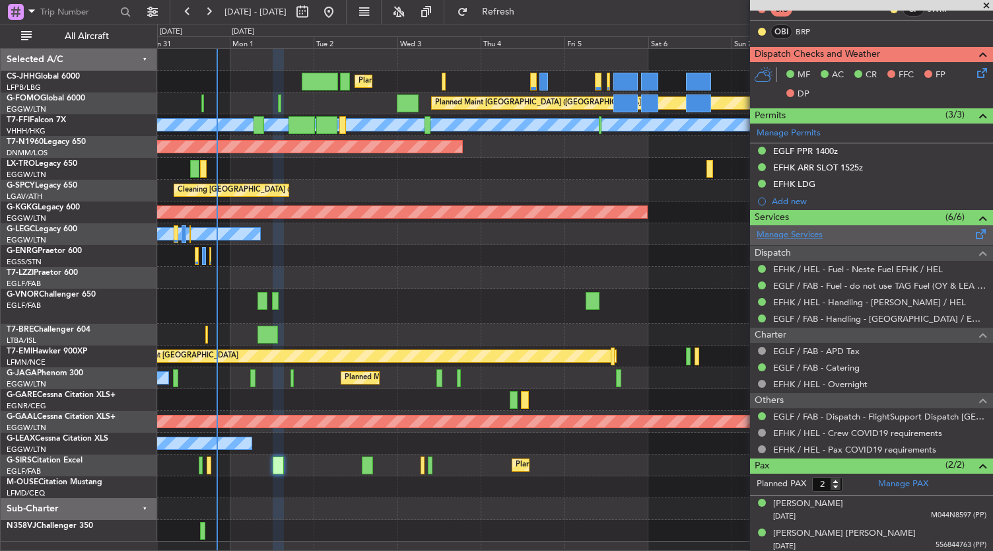
click at [803, 234] on link "Manage Services" at bounding box center [789, 234] width 66 height 13
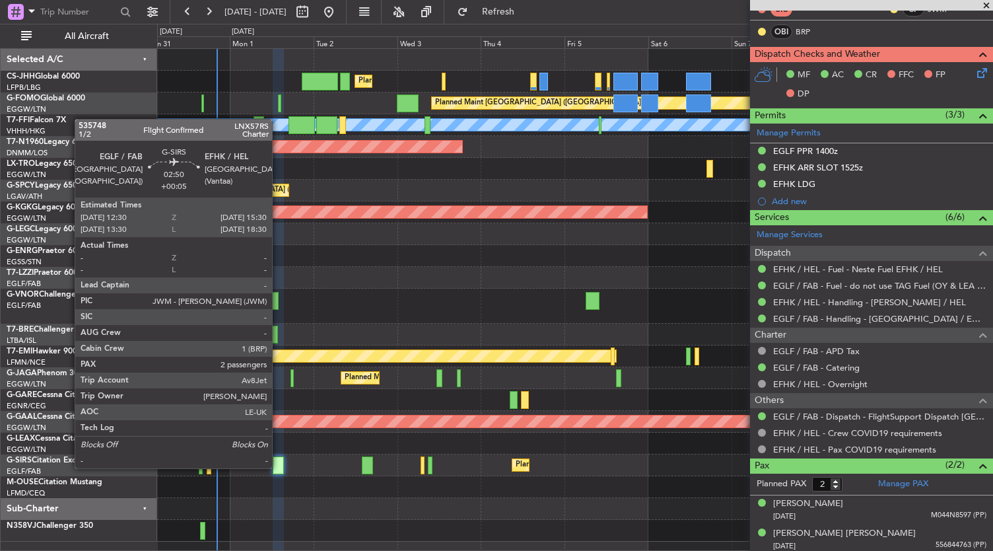
click at [279, 467] on div at bounding box center [278, 465] width 11 height 18
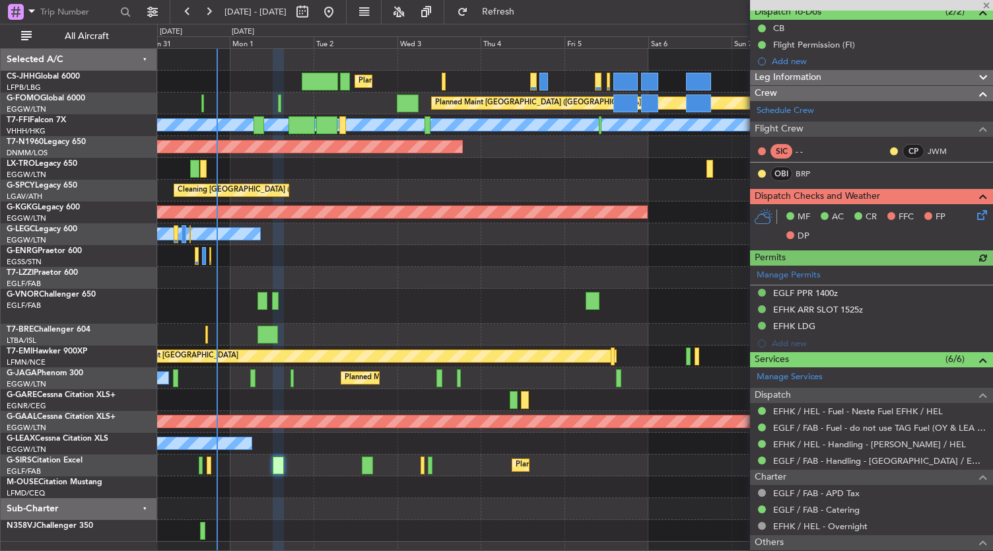
scroll to position [125, 0]
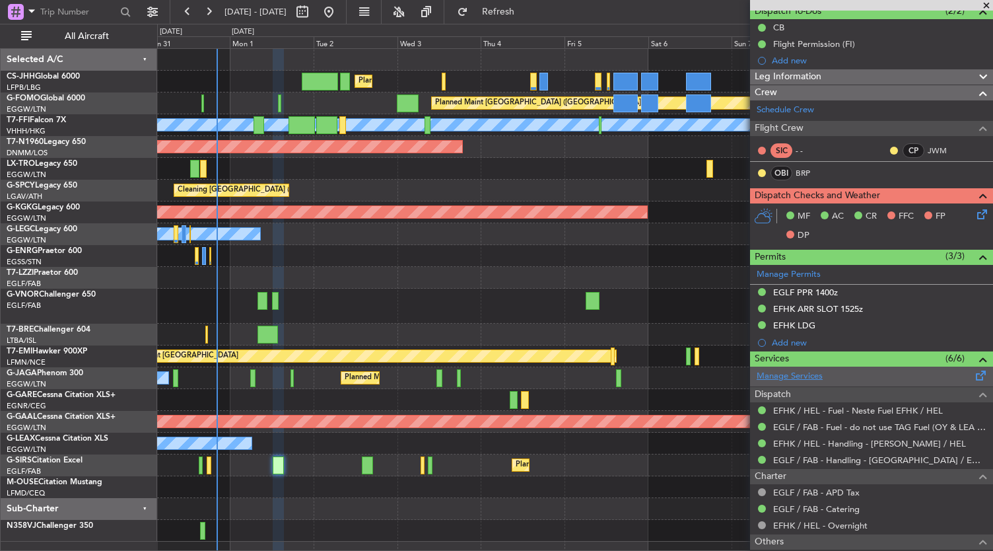
click at [795, 378] on link "Manage Services" at bounding box center [789, 376] width 66 height 13
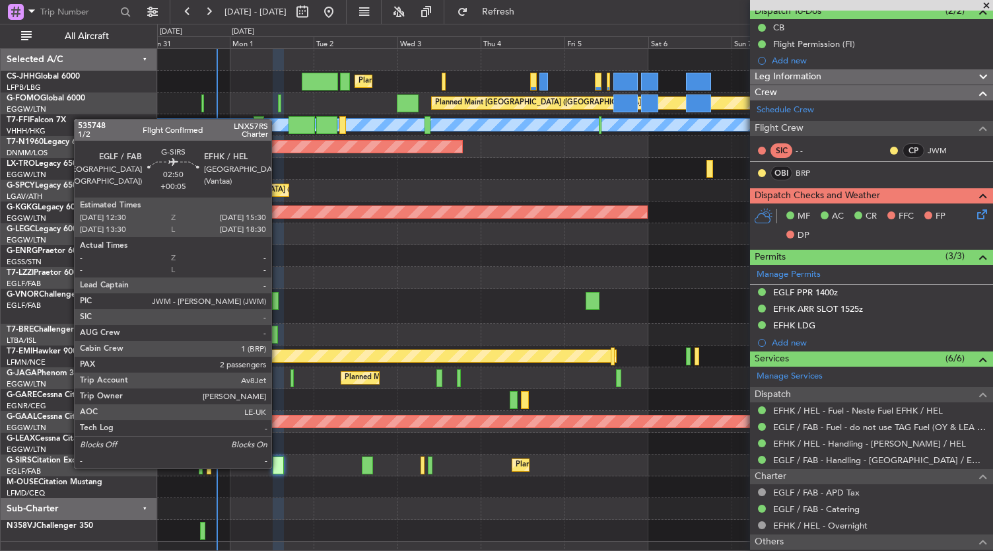
click at [277, 467] on div at bounding box center [278, 465] width 11 height 18
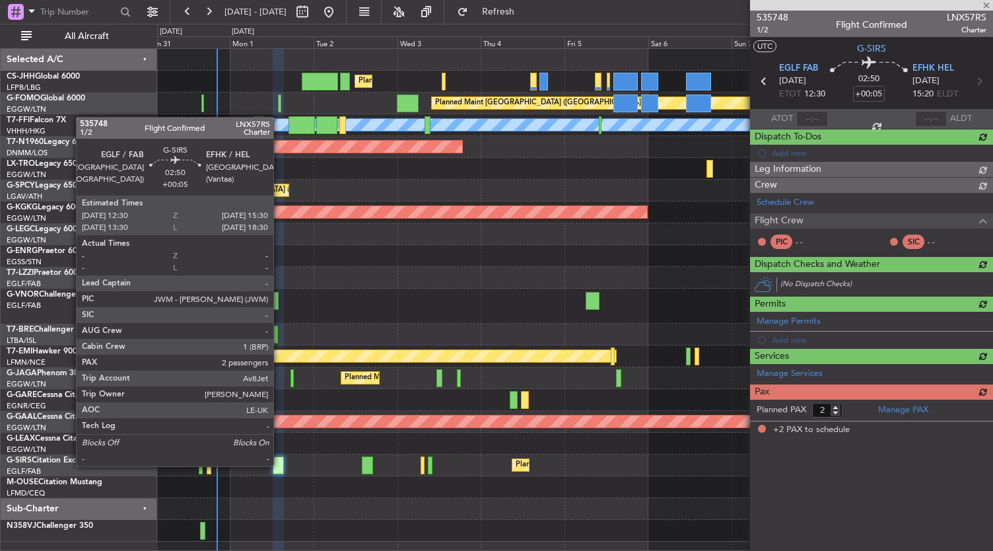
scroll to position [0, 0]
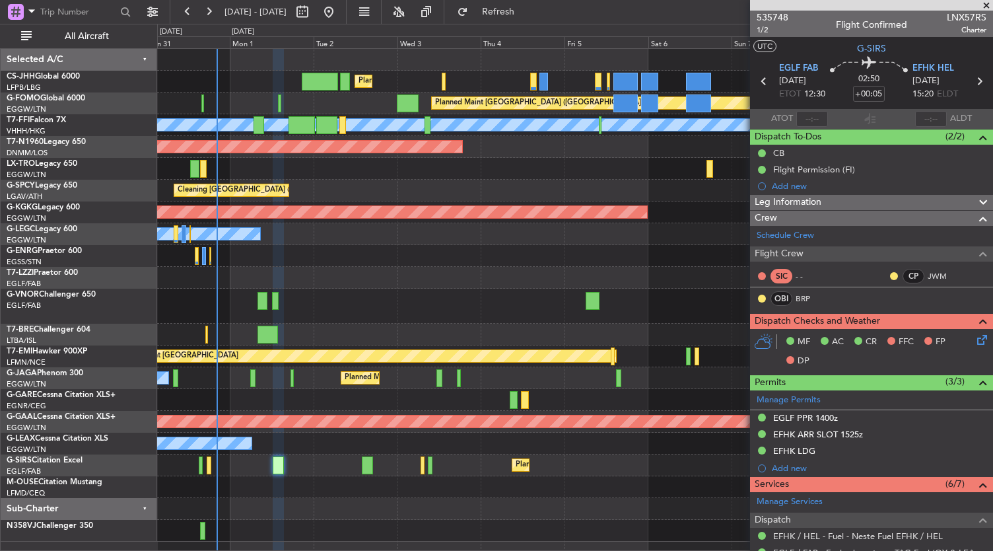
click at [448, 277] on div "Owner" at bounding box center [575, 278] width 836 height 22
click at [365, 294] on div at bounding box center [575, 305] width 836 height 35
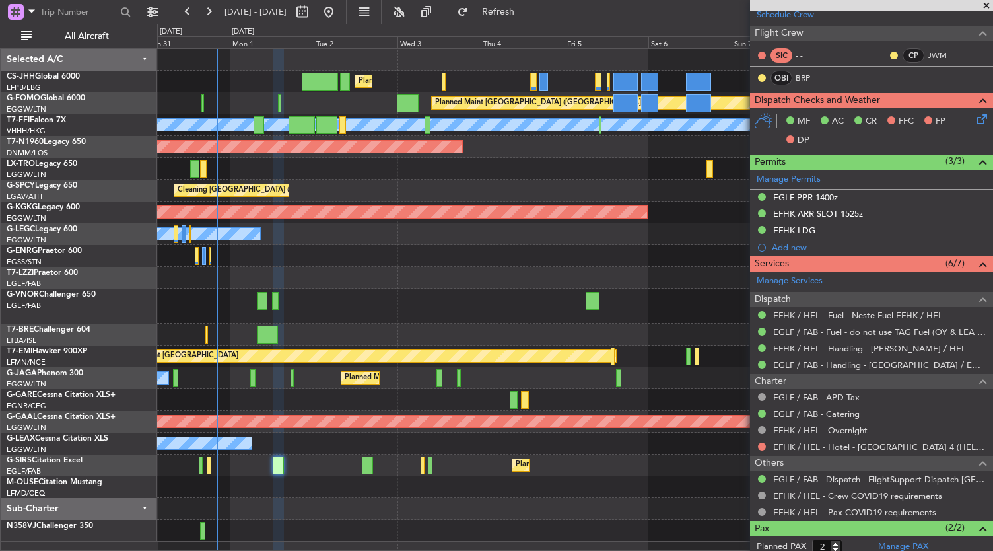
scroll to position [283, 0]
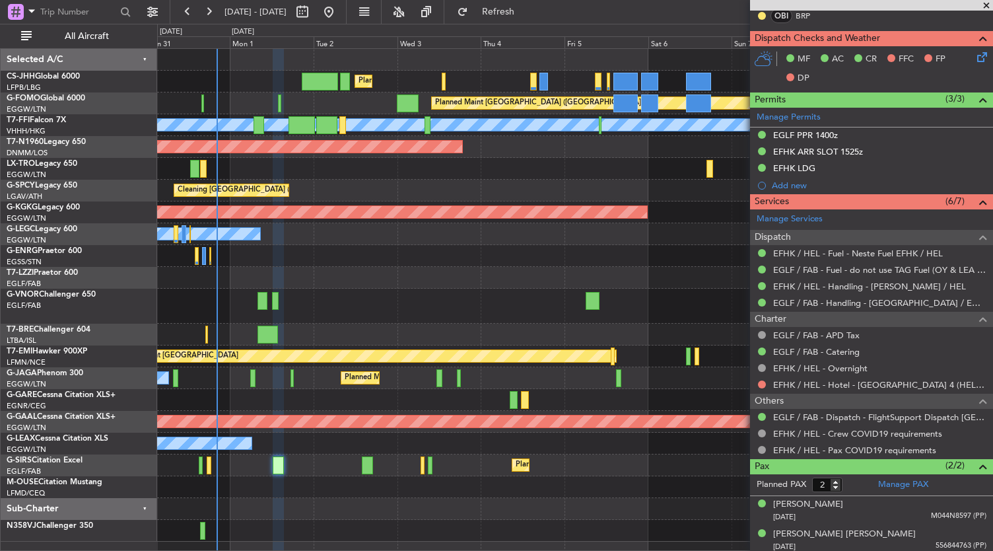
click at [766, 382] on div at bounding box center [761, 384] width 11 height 11
click at [763, 382] on button at bounding box center [762, 384] width 8 height 8
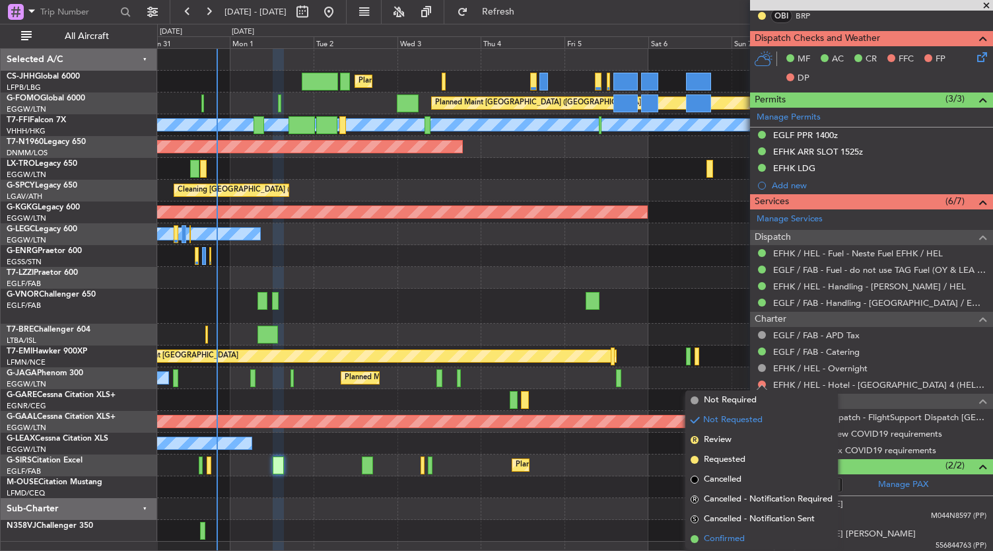
click at [722, 544] on span "Confirmed" at bounding box center [724, 538] width 41 height 13
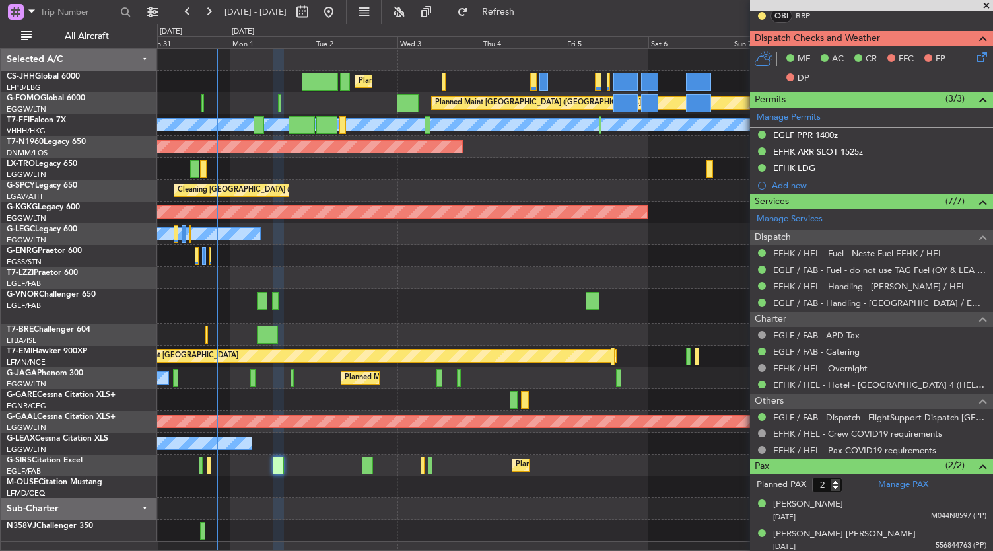
click at [611, 494] on div at bounding box center [575, 487] width 836 height 22
click at [843, 381] on link "EFHK / HEL - Hotel - [GEOGRAPHIC_DATA] 4 (HEL / EFHK)" at bounding box center [879, 384] width 213 height 11
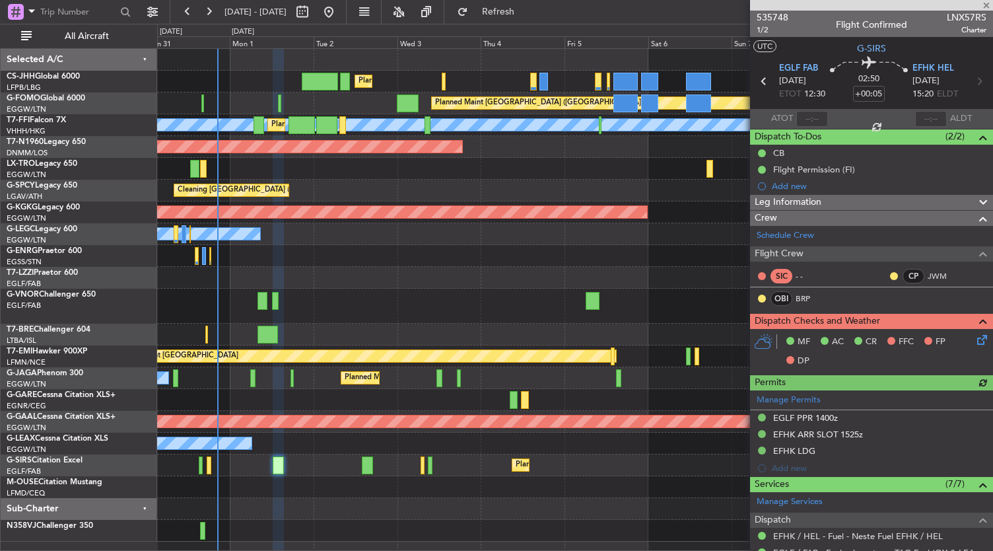
scroll to position [283, 0]
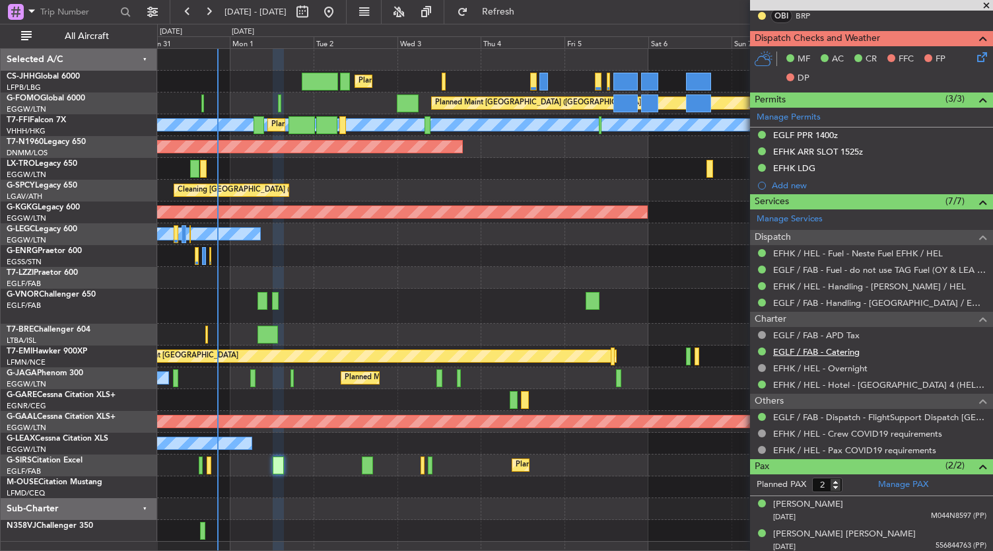
click at [849, 352] on link "EGLF / FAB - Catering" at bounding box center [816, 351] width 86 height 11
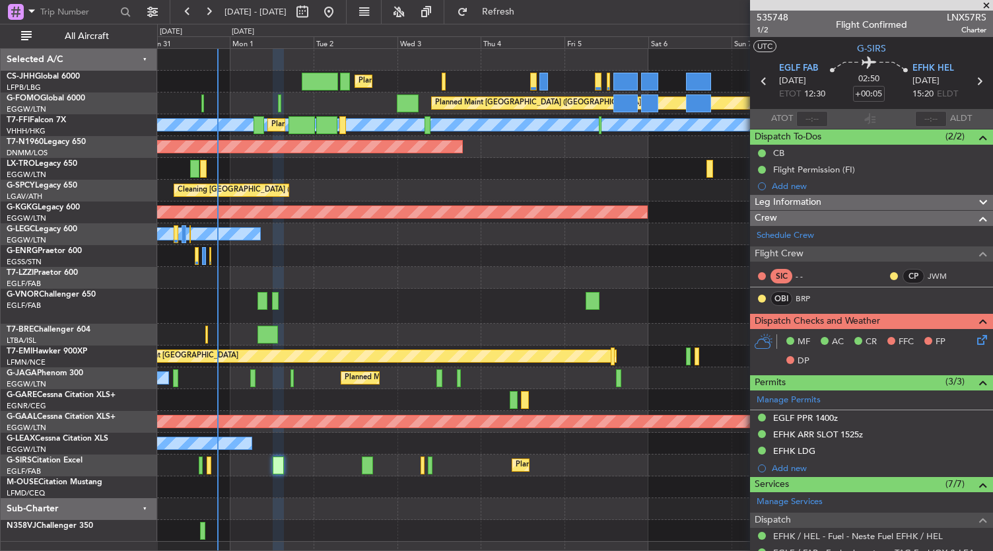
click at [413, 248] on div at bounding box center [575, 256] width 836 height 22
click at [364, 278] on div "Owner" at bounding box center [575, 278] width 836 height 22
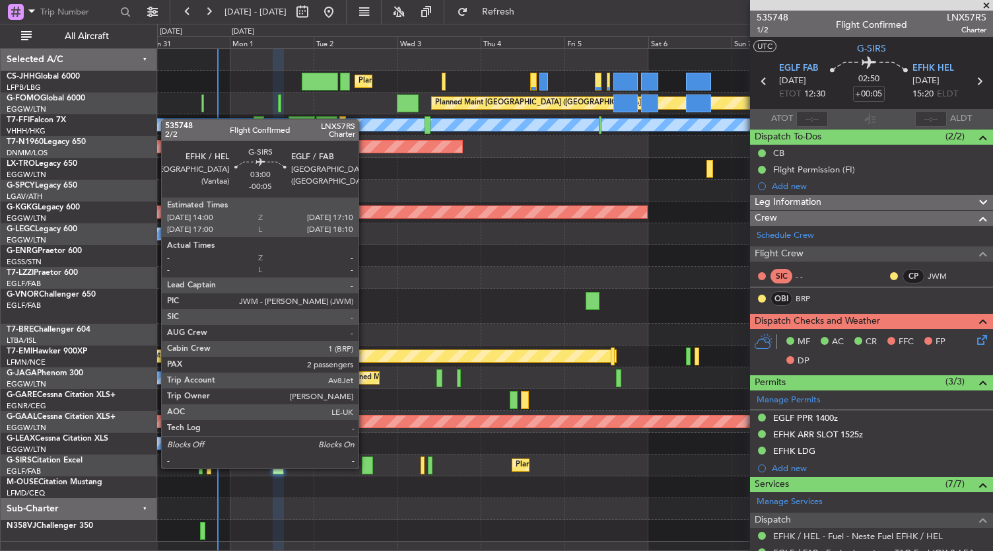
click at [365, 467] on div at bounding box center [367, 465] width 11 height 18
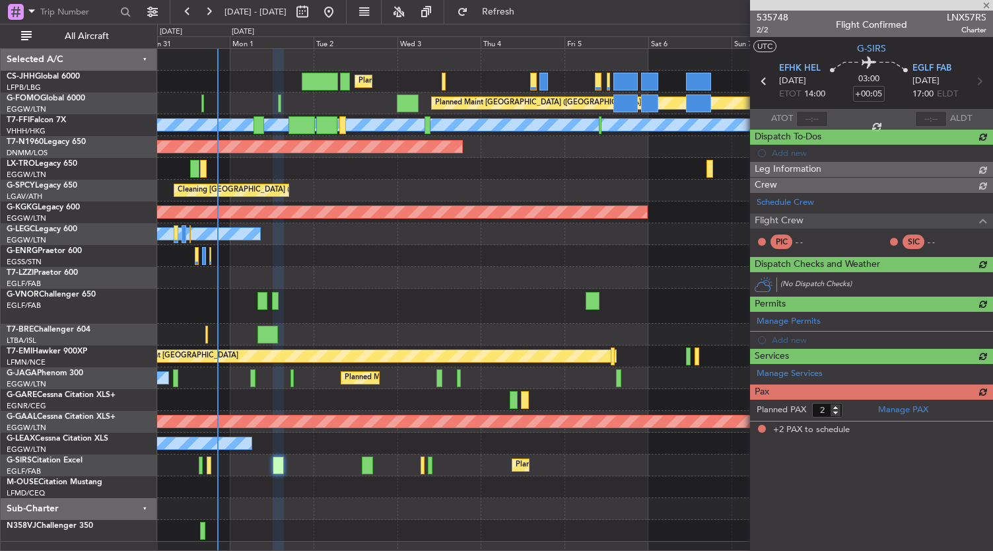
type input "-00:05"
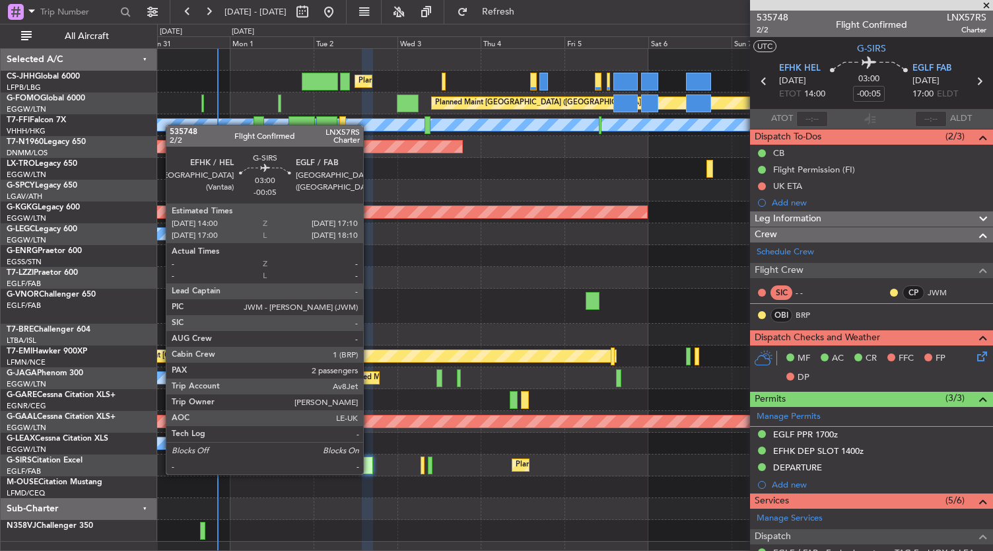
click at [370, 473] on div at bounding box center [367, 465] width 11 height 18
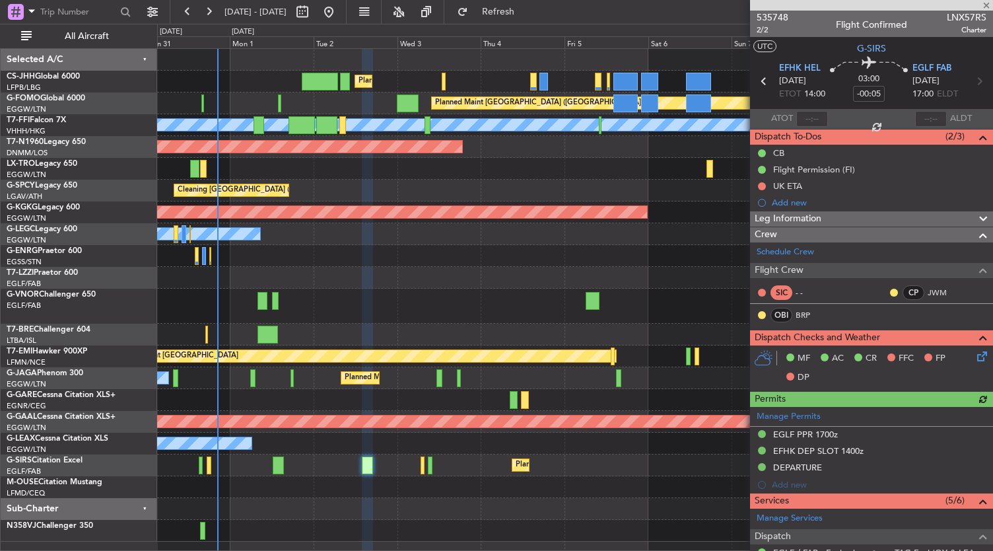
scroll to position [250, 0]
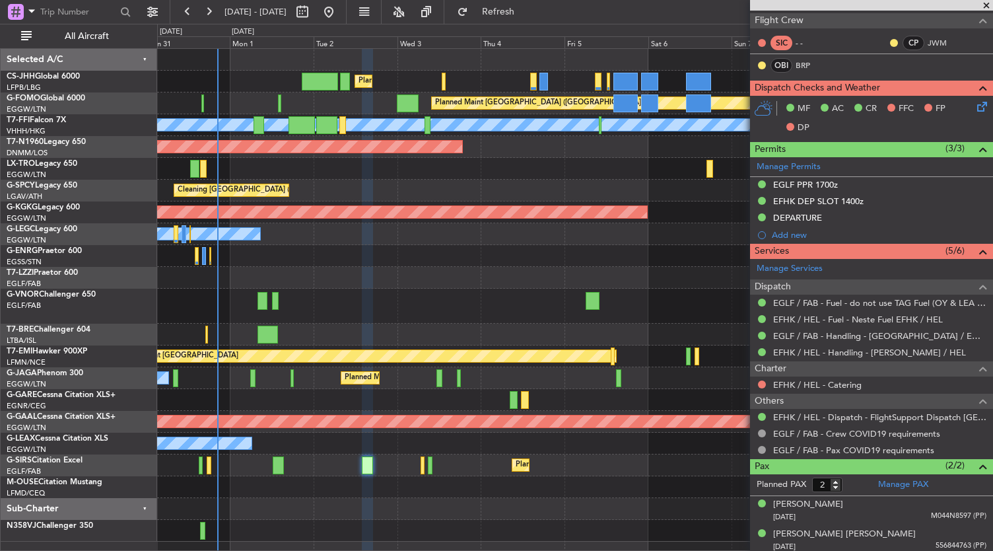
click at [878, 347] on div "EGLF / FAB - Handling - [GEOGRAPHIC_DATA] / EGLF / FAB" at bounding box center [878, 347] width 0 height 0
click at [813, 351] on link "EFHK / HEL - Handling - [PERSON_NAME] / HEL" at bounding box center [869, 352] width 193 height 11
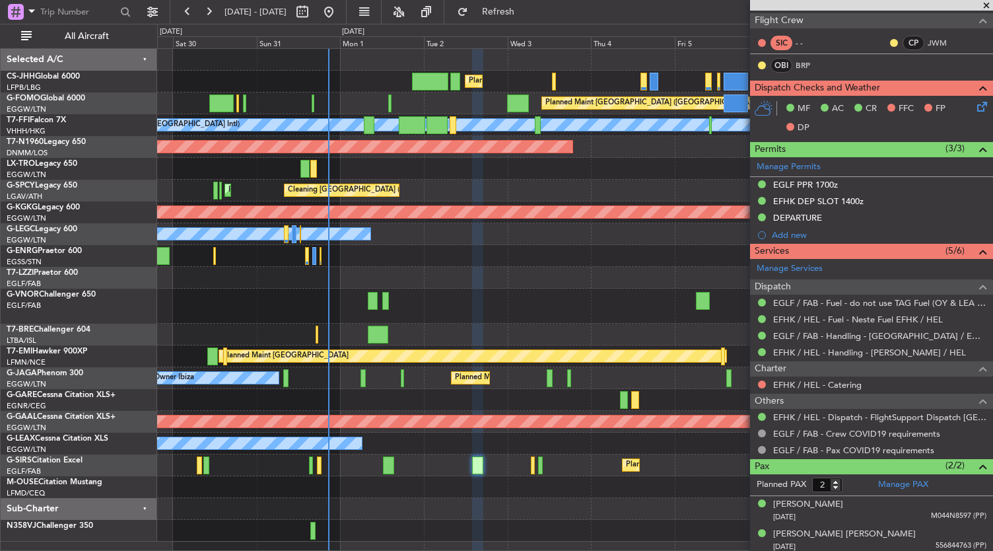
click at [457, 306] on div at bounding box center [575, 305] width 836 height 35
click at [828, 384] on link "EFHK / HEL - Catering" at bounding box center [817, 384] width 88 height 11
click at [762, 383] on button at bounding box center [762, 384] width 8 height 8
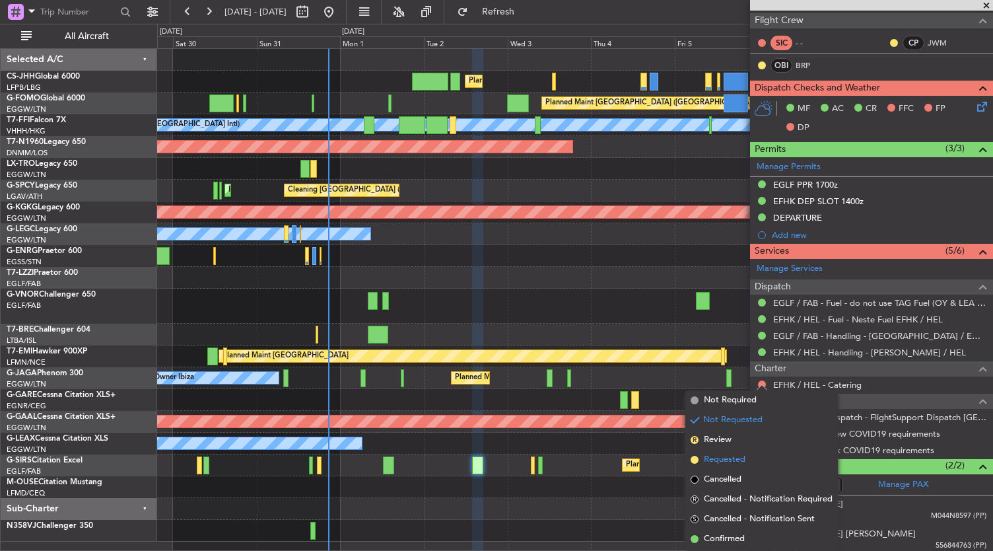
click at [710, 463] on span "Requested" at bounding box center [725, 459] width 42 height 13
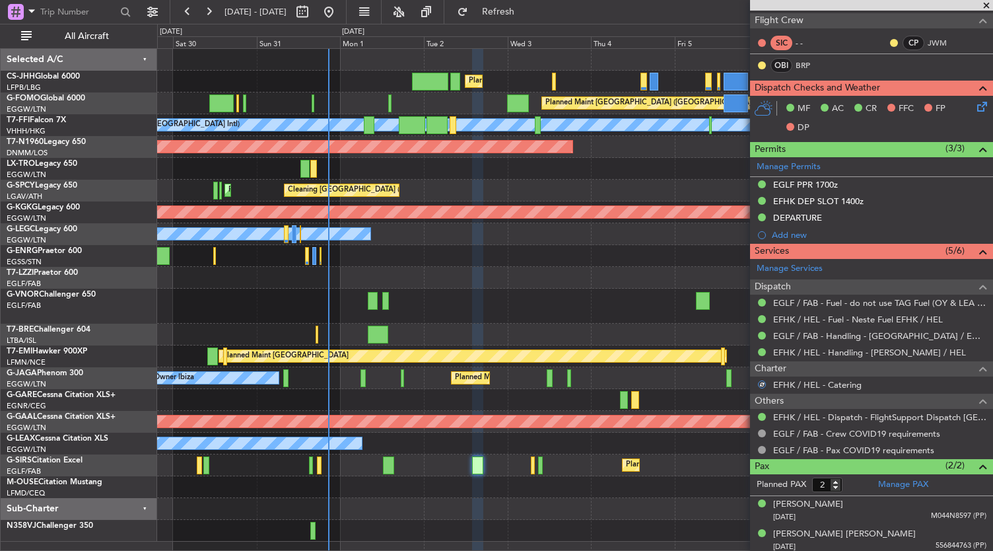
click at [613, 259] on div at bounding box center [575, 256] width 836 height 22
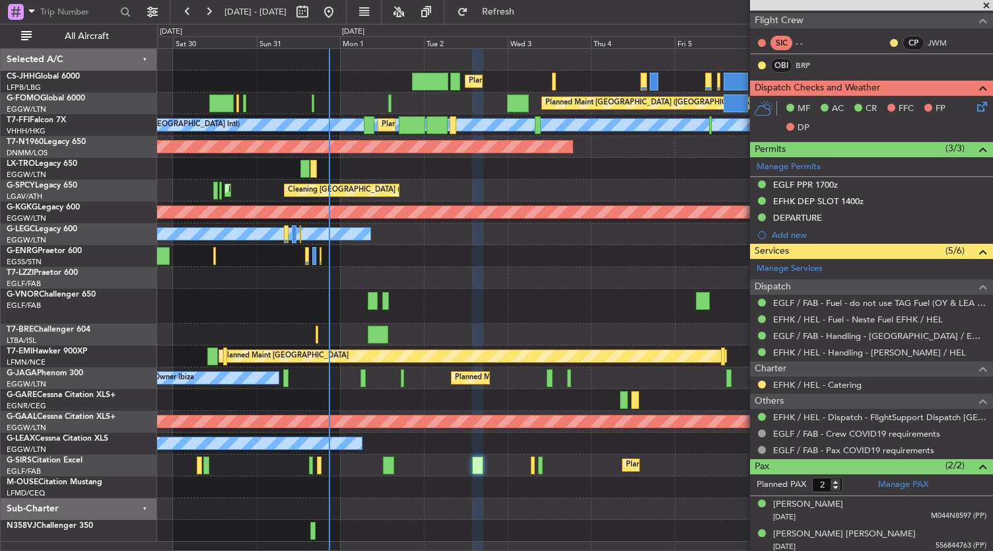
click at [601, 345] on div "Planned Maint [GEOGRAPHIC_DATA]" at bounding box center [575, 356] width 836 height 22
click at [587, 300] on div at bounding box center [575, 305] width 836 height 35
click at [504, 281] on div "Owner Unplanned Maint [GEOGRAPHIC_DATA] ([GEOGRAPHIC_DATA])" at bounding box center [575, 278] width 836 height 22
click at [432, 282] on div "Owner Unplanned Maint [GEOGRAPHIC_DATA] ([GEOGRAPHIC_DATA])" at bounding box center [575, 278] width 836 height 22
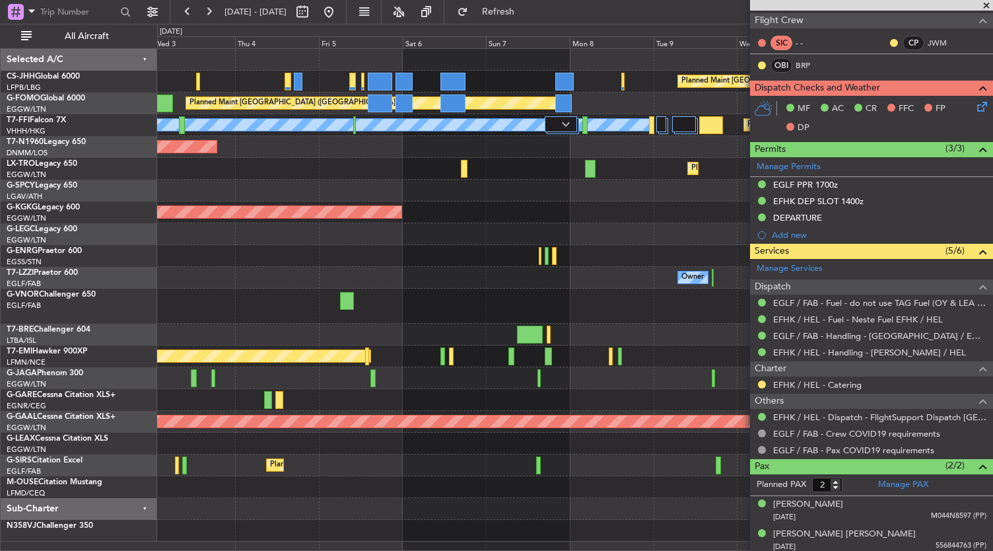
click at [129, 312] on div "Planned Maint Paris (Le Bourget) Planned Maint London (Luton) Planned Maint Lon…" at bounding box center [496, 287] width 993 height 527
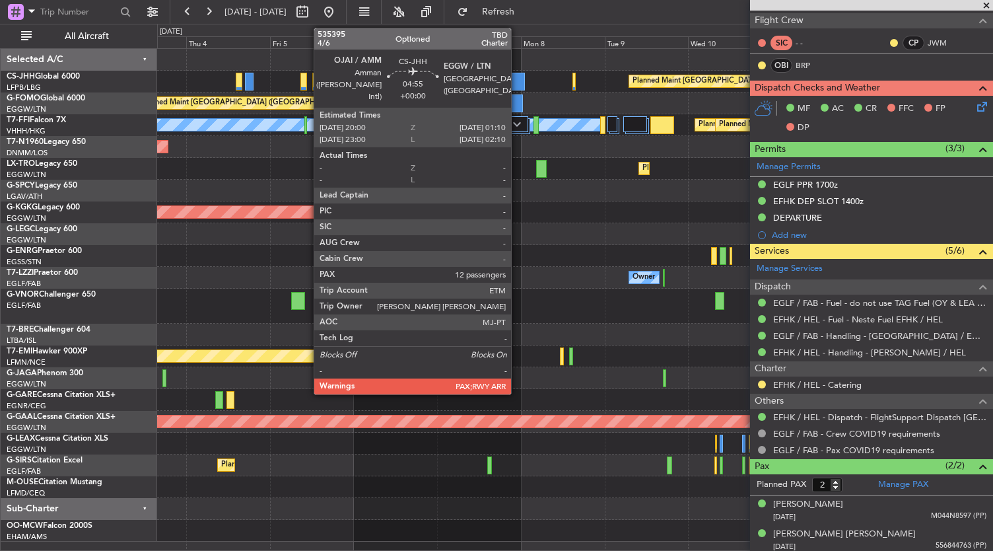
click at [518, 79] on div at bounding box center [515, 82] width 18 height 18
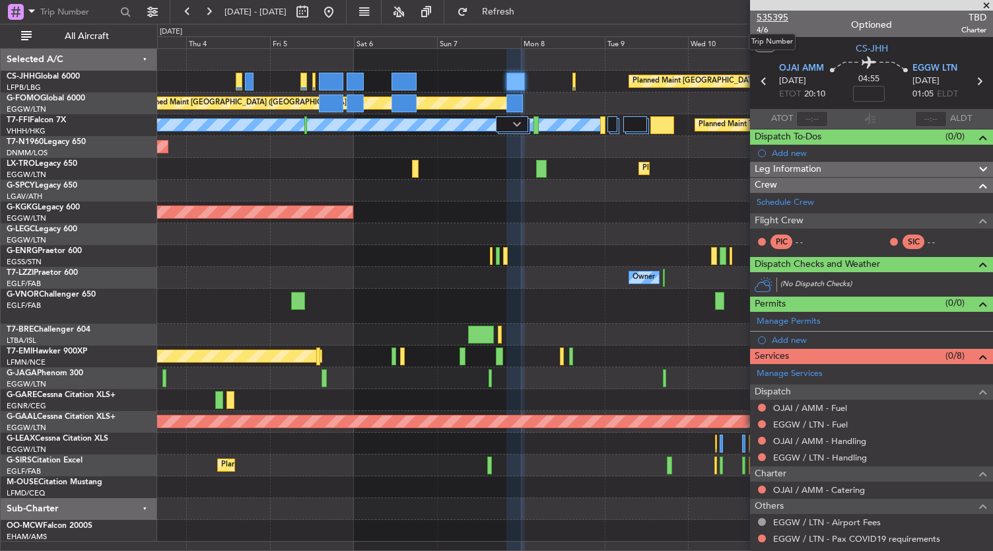
click at [780, 17] on span "535395" at bounding box center [772, 18] width 32 height 14
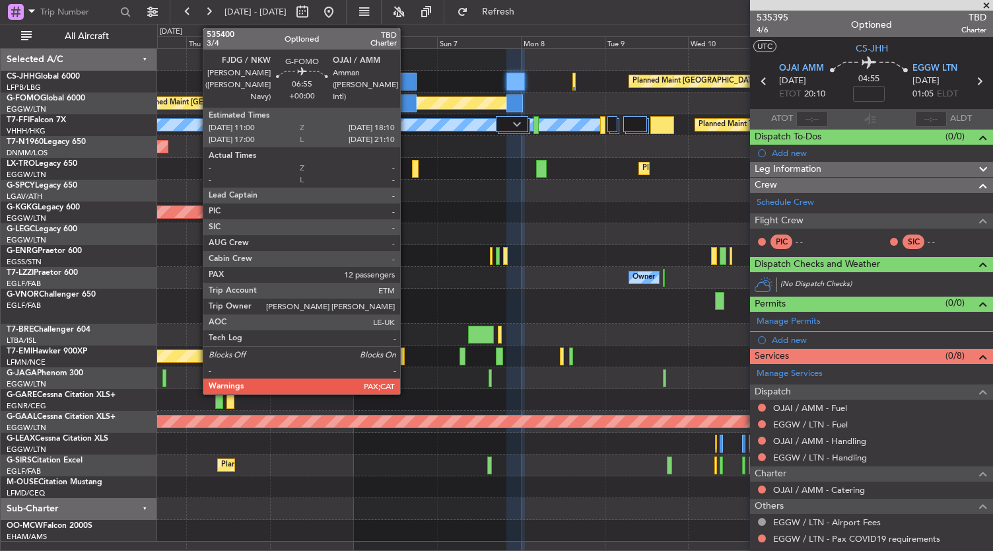
click at [407, 102] on div at bounding box center [403, 103] width 25 height 18
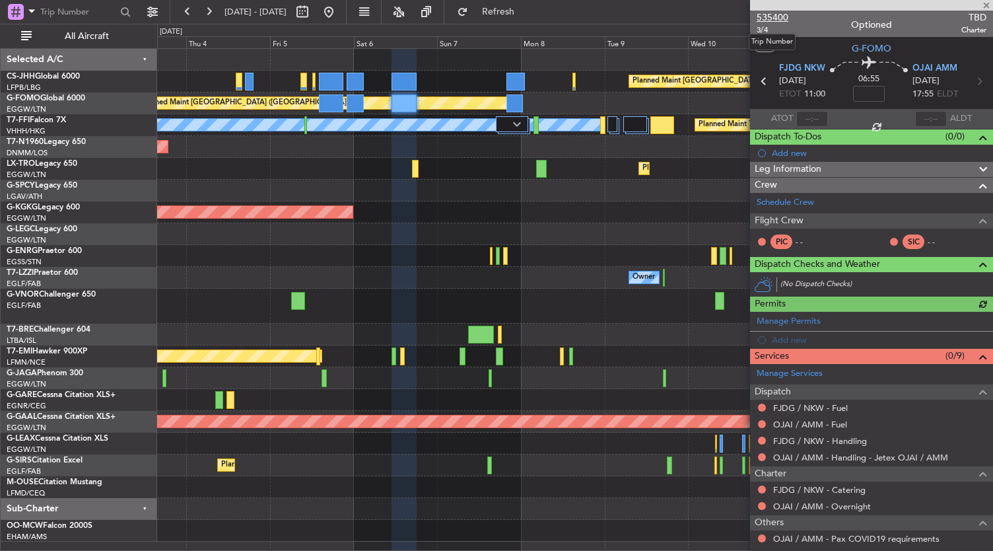
click at [771, 20] on span "535400" at bounding box center [772, 18] width 32 height 14
click at [656, 291] on div "Planned Maint Paris (Le Bourget) Planned Maint London (Luton) Planned Maint Lon…" at bounding box center [575, 295] width 836 height 492
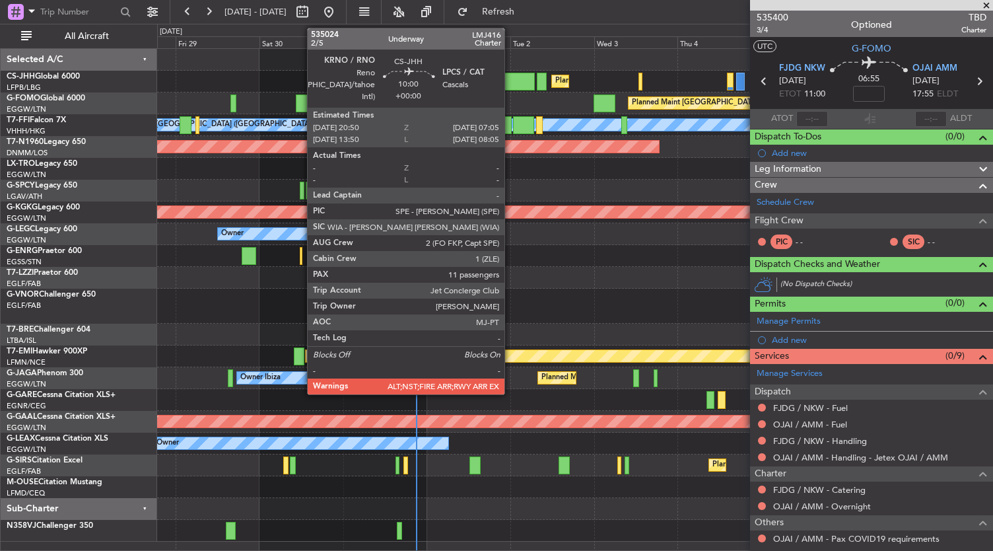
click at [511, 83] on div at bounding box center [516, 82] width 36 height 18
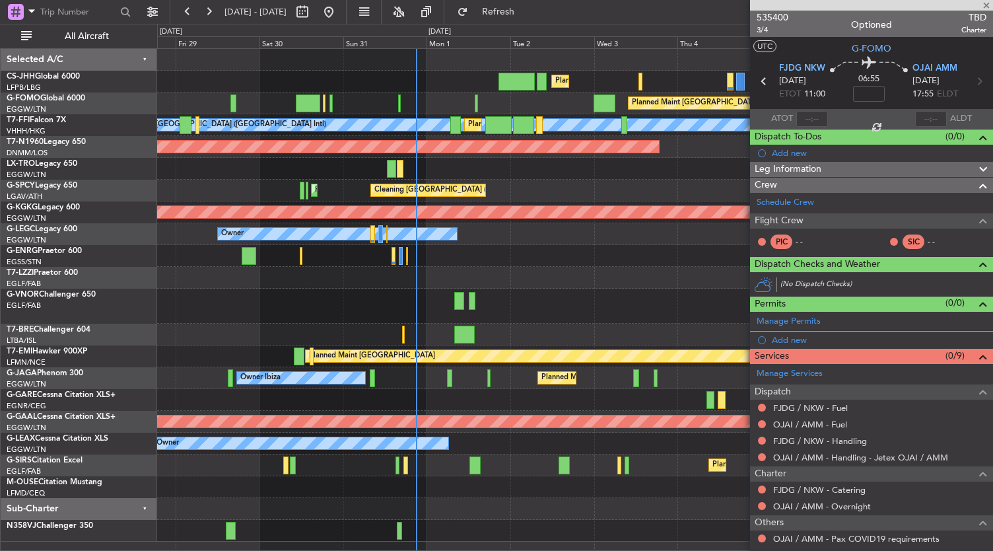
type input "11"
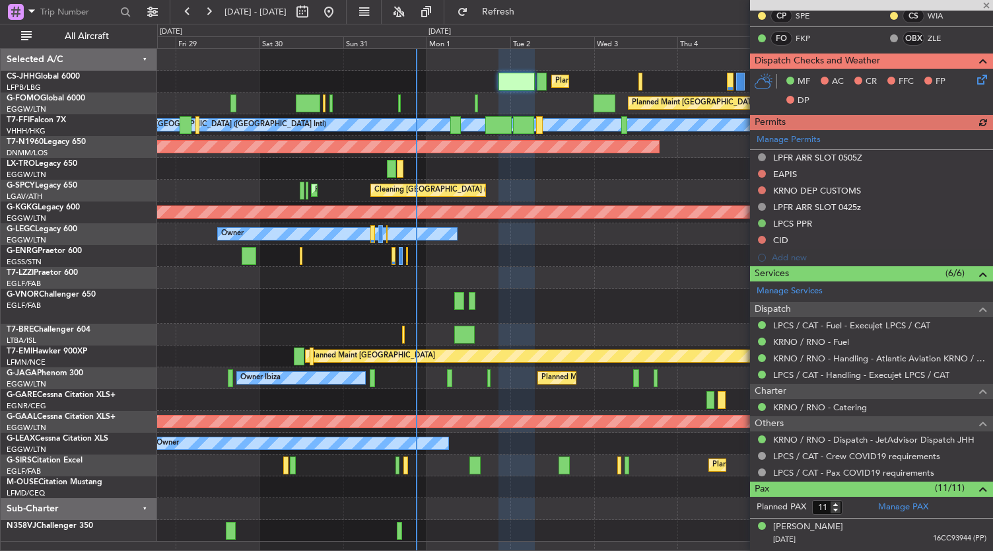
scroll to position [342, 0]
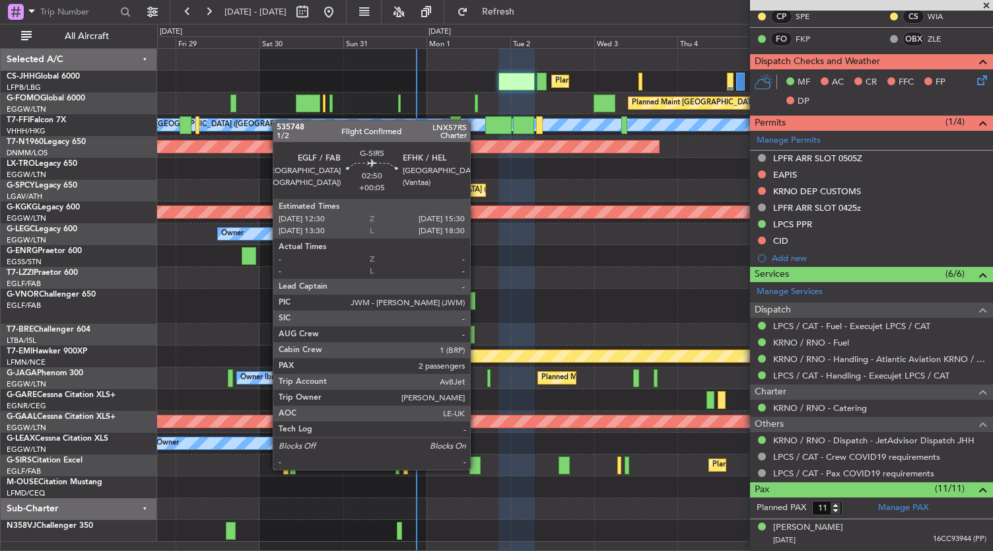
click at [477, 468] on div at bounding box center [474, 465] width 11 height 18
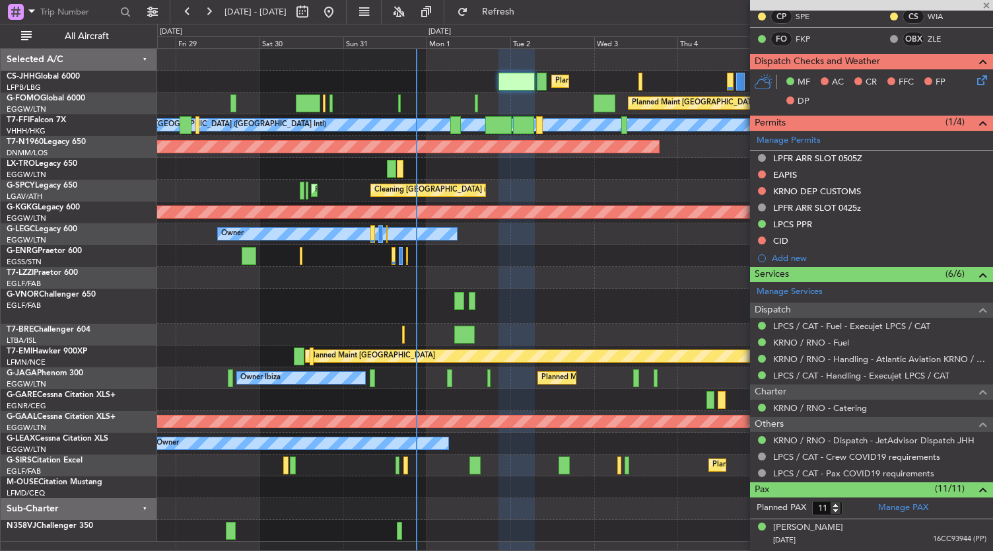
type input "+00:05"
type input "2"
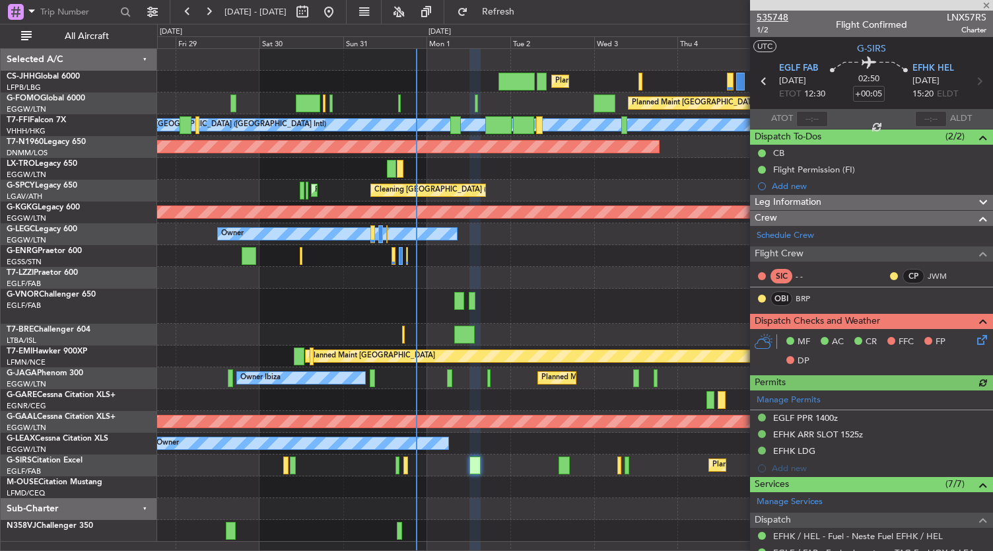
click at [772, 15] on span "535748" at bounding box center [772, 18] width 32 height 14
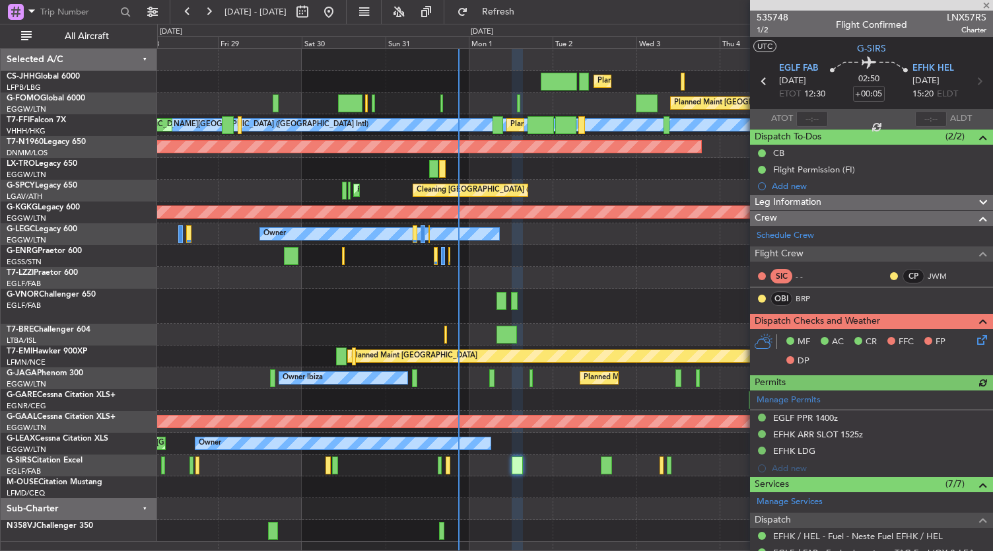
click at [534, 533] on div "Planned Maint London (Luton) Planned Maint Paris (Le Bourget) Planned Maint Lon…" at bounding box center [575, 295] width 836 height 492
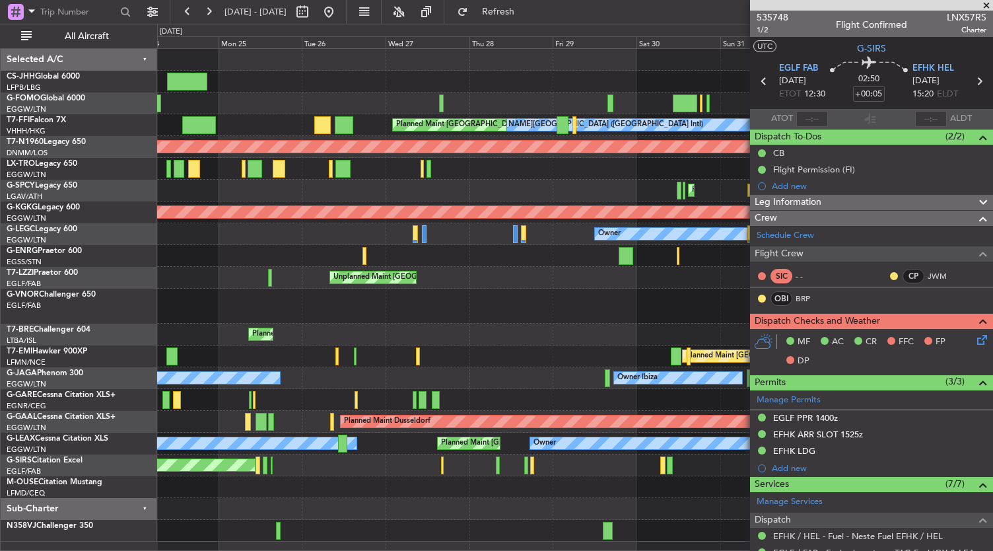
click at [661, 319] on div "Planned Maint London (Luton) Planned Maint London (Luton) Planned Maint London …" at bounding box center [575, 295] width 836 height 492
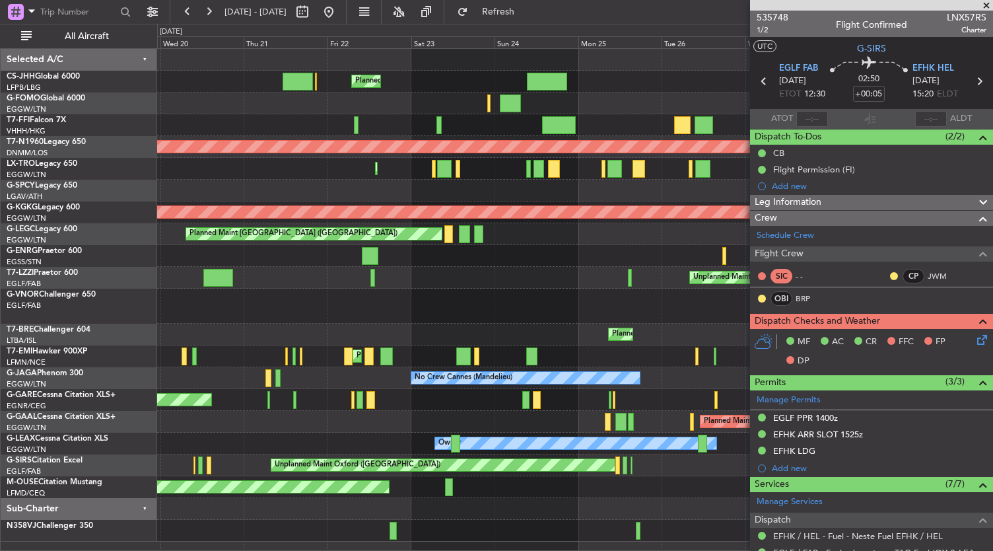
click at [569, 341] on div "Planned Maint London (Luton) MEL Hong Kong (Hong Kong Intl) Planned Maint Hong …" at bounding box center [575, 295] width 836 height 492
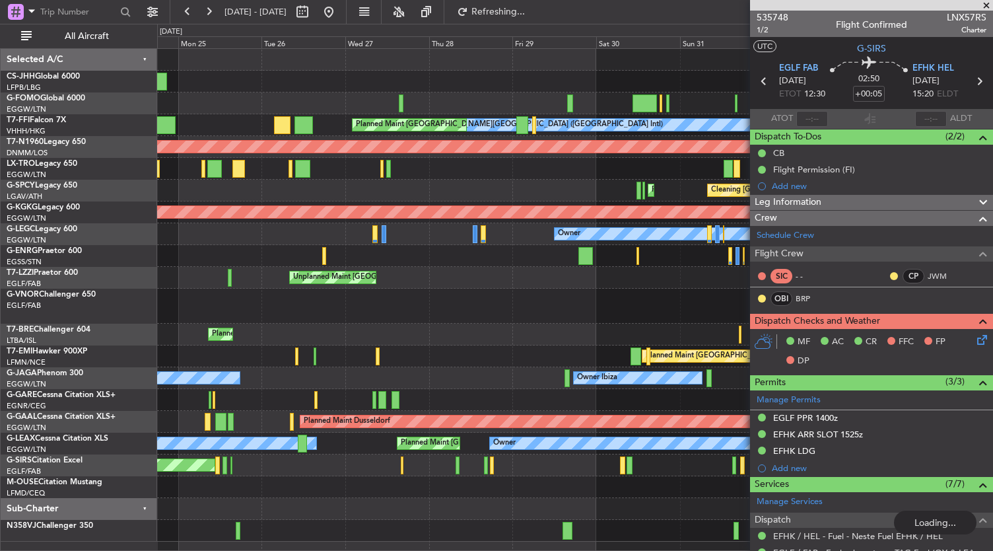
click at [356, 288] on div "Planned Maint London (Luton) Planned Maint London (Luton) Planned Maint London …" at bounding box center [575, 295] width 836 height 492
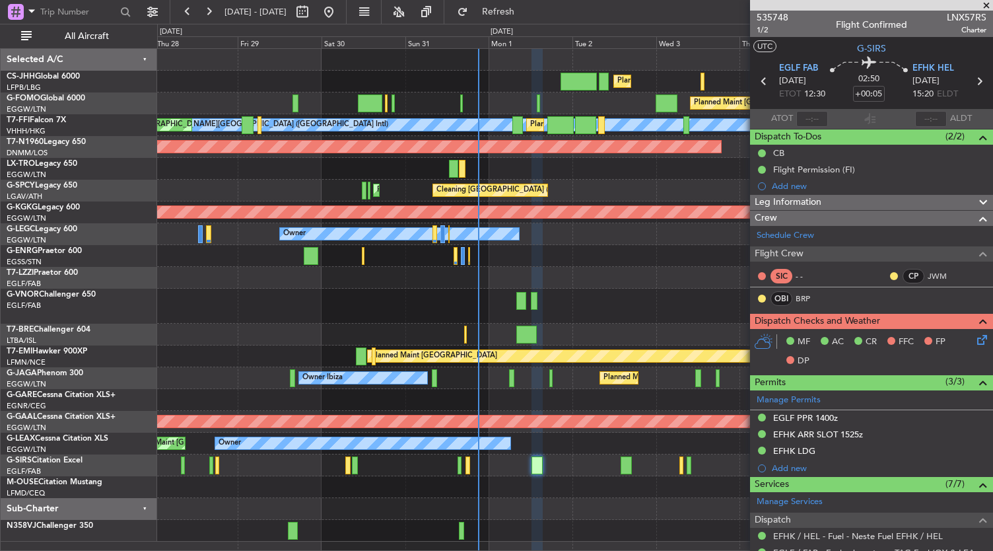
click at [330, 352] on div "Planned Maint [GEOGRAPHIC_DATA]" at bounding box center [575, 356] width 836 height 22
click at [267, 327] on div "Planned Maint London (Luton) Planned Maint Paris (Le Bourget) Planned Maint Lon…" at bounding box center [575, 295] width 836 height 492
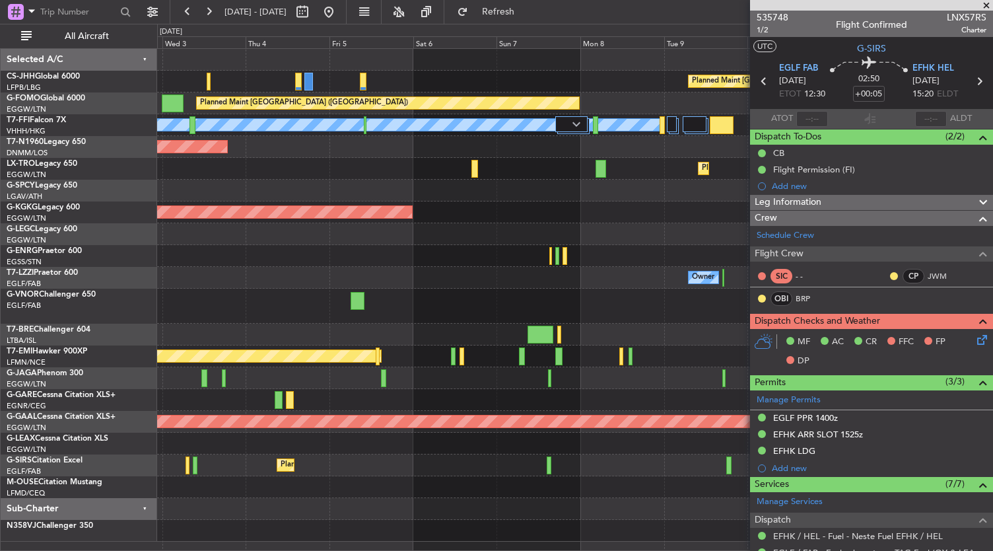
click at [349, 267] on div "Owner" at bounding box center [575, 278] width 836 height 22
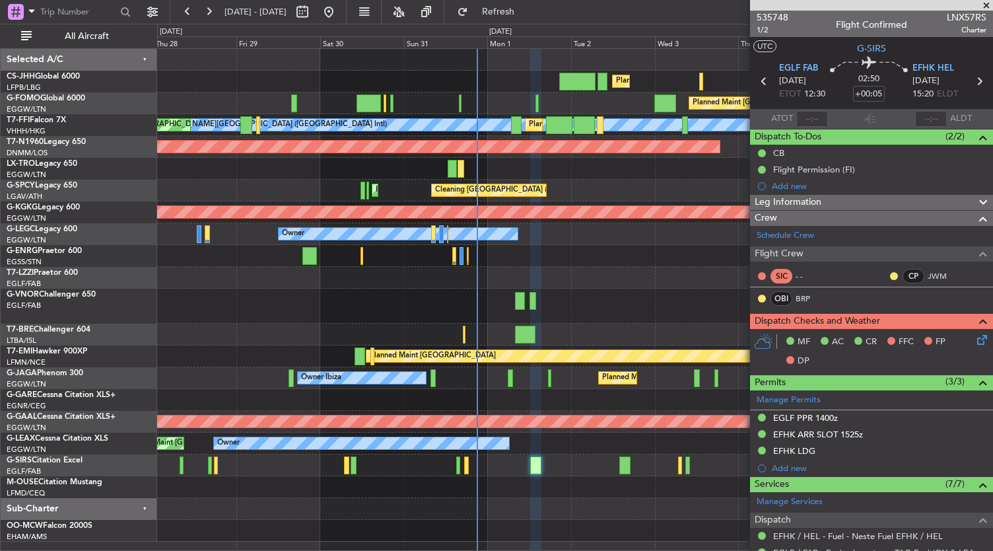
click at [772, 394] on fb-app "03 Sep 2025 - 13 Sep 2025 Refresh Quick Links All Aircraft Planned Maint London…" at bounding box center [496, 280] width 993 height 541
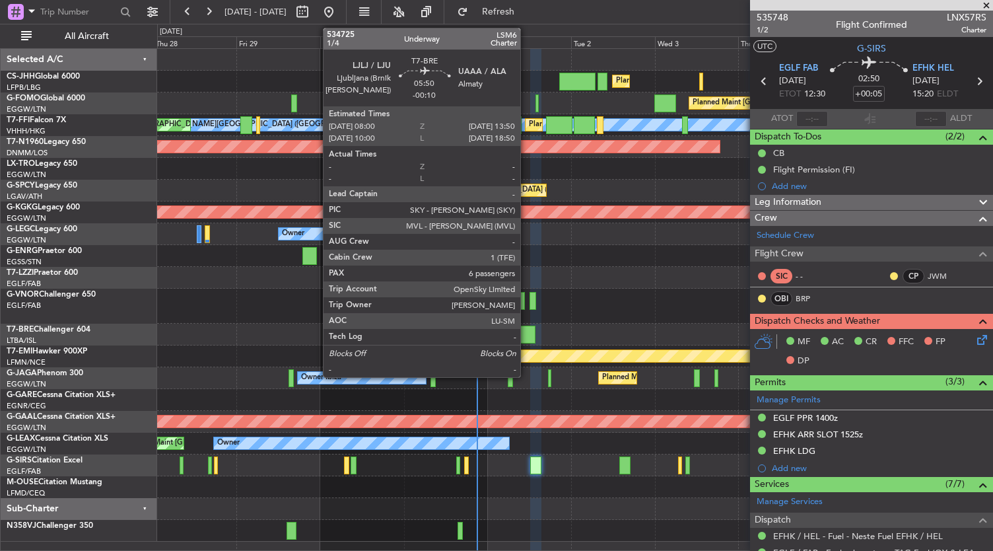
click at [527, 331] on div at bounding box center [525, 334] width 20 height 18
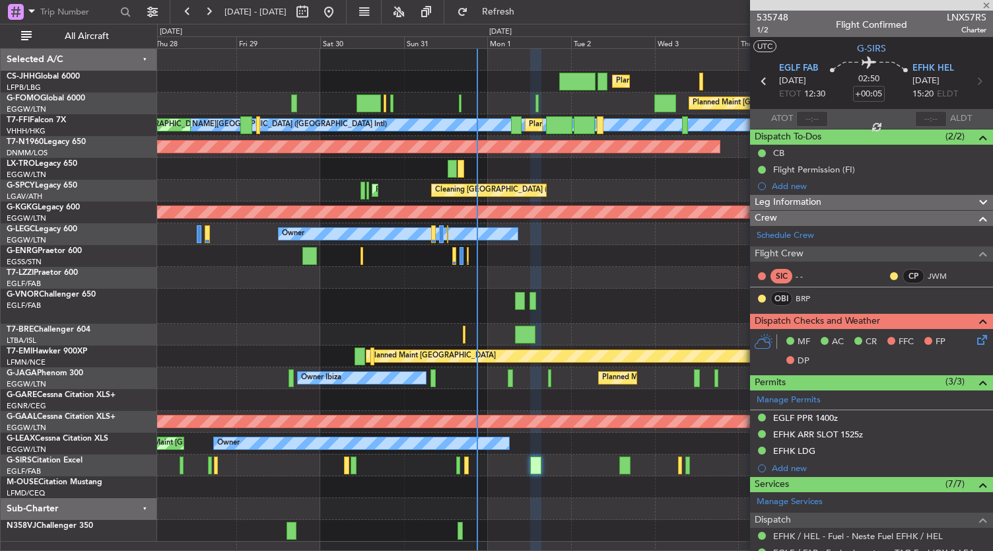
type input "-00:10"
type input "6"
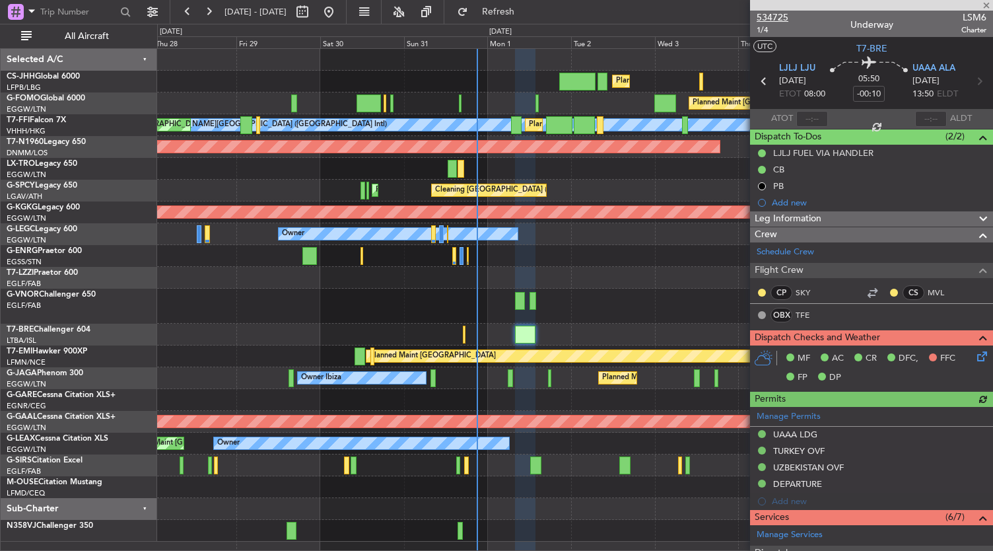
click at [774, 18] on span "534725" at bounding box center [772, 18] width 32 height 14
click at [782, 15] on span "534725" at bounding box center [772, 18] width 32 height 14
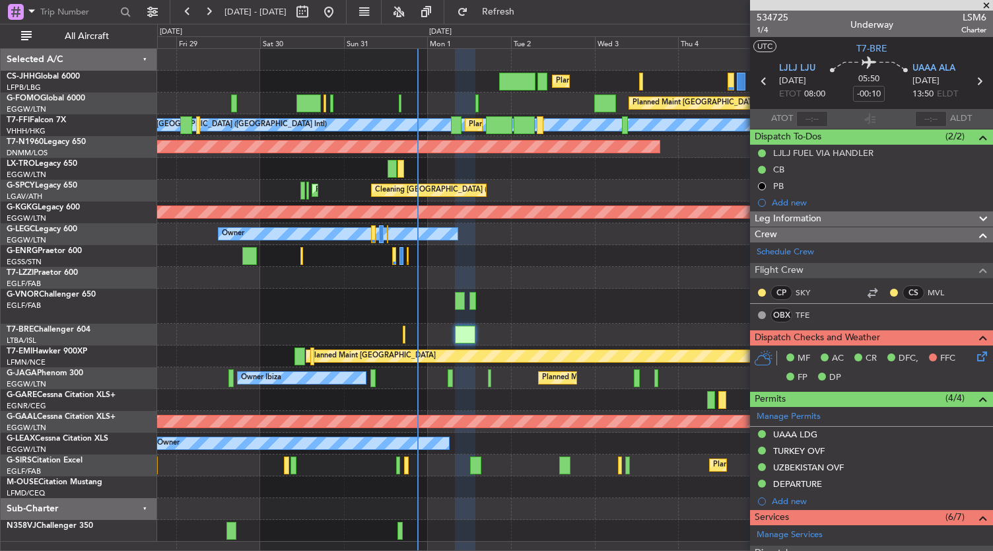
click at [527, 301] on div at bounding box center [575, 305] width 836 height 35
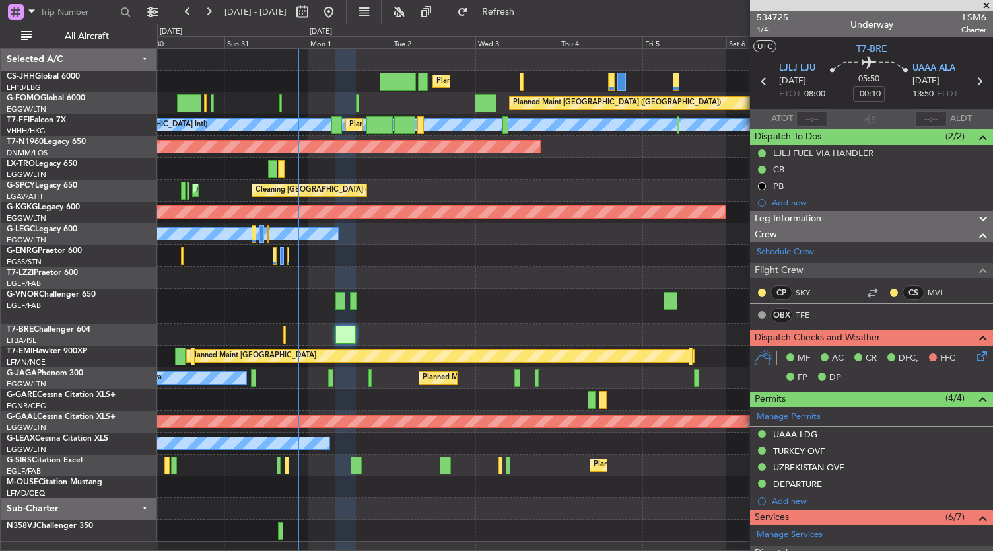
click at [413, 273] on div "Planned Maint London (Luton) Planned Maint Paris (Le Bourget) Planned Maint Lon…" at bounding box center [575, 295] width 836 height 492
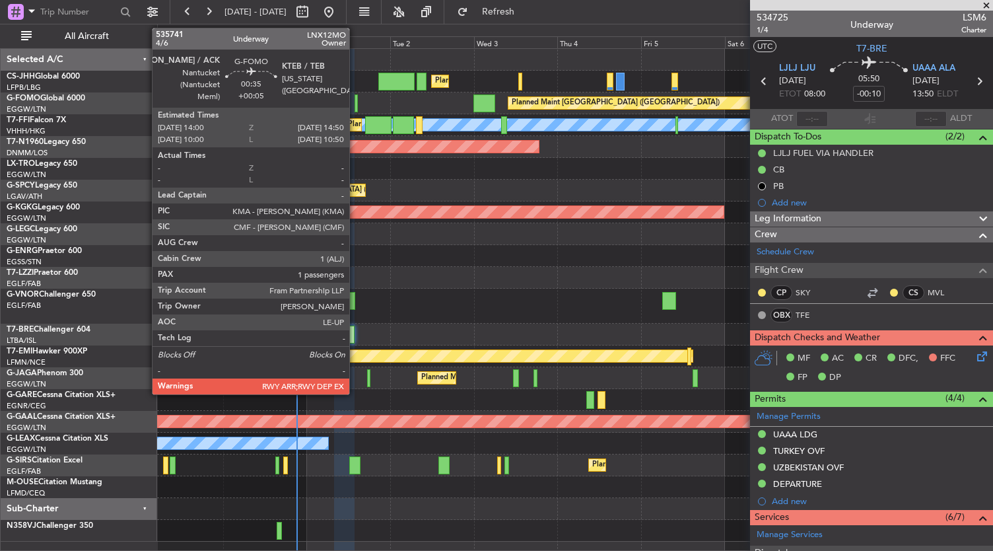
click at [356, 104] on div at bounding box center [355, 103] width 3 height 18
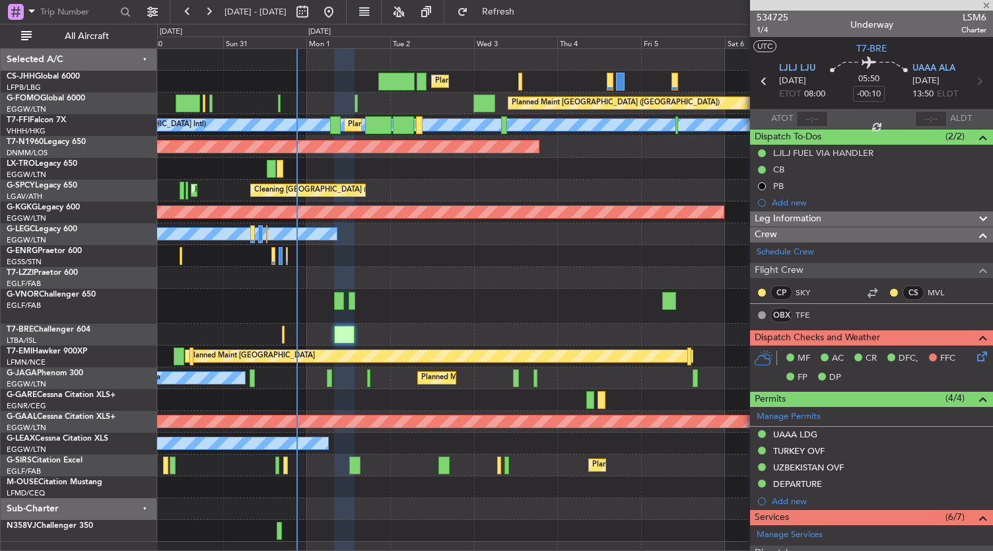
type input "+00:05"
type input "1"
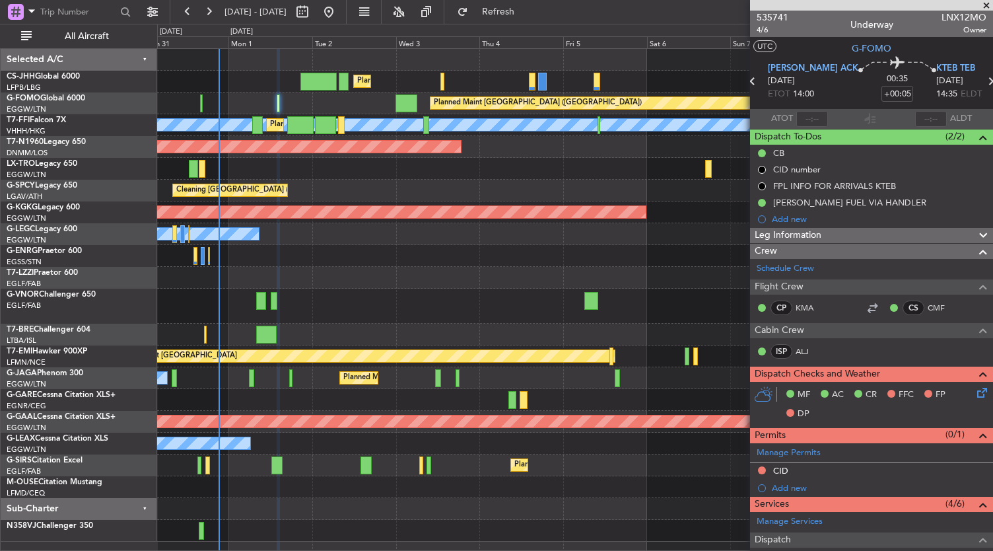
click at [366, 246] on div at bounding box center [575, 256] width 836 height 22
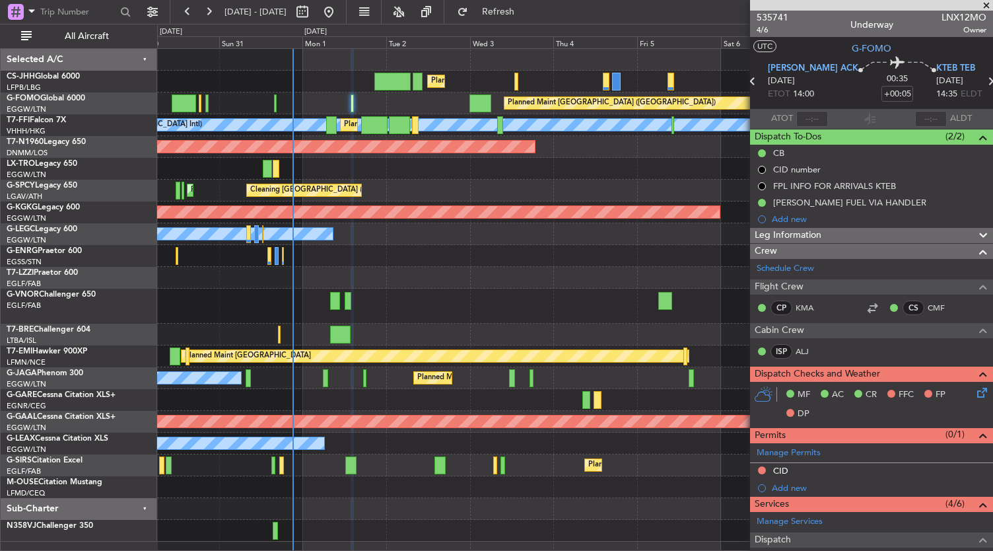
click at [501, 250] on div at bounding box center [575, 256] width 836 height 22
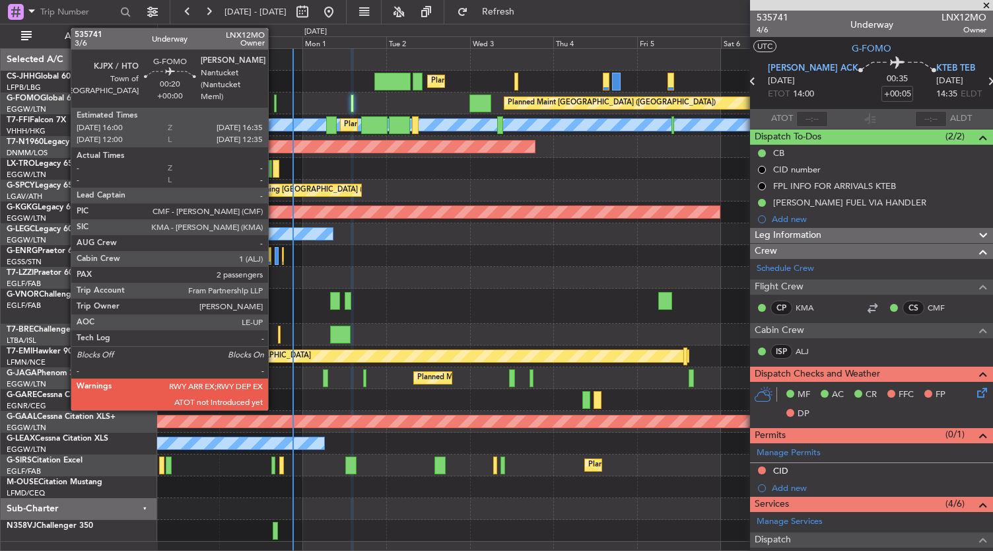
click at [275, 105] on div at bounding box center [275, 103] width 3 height 18
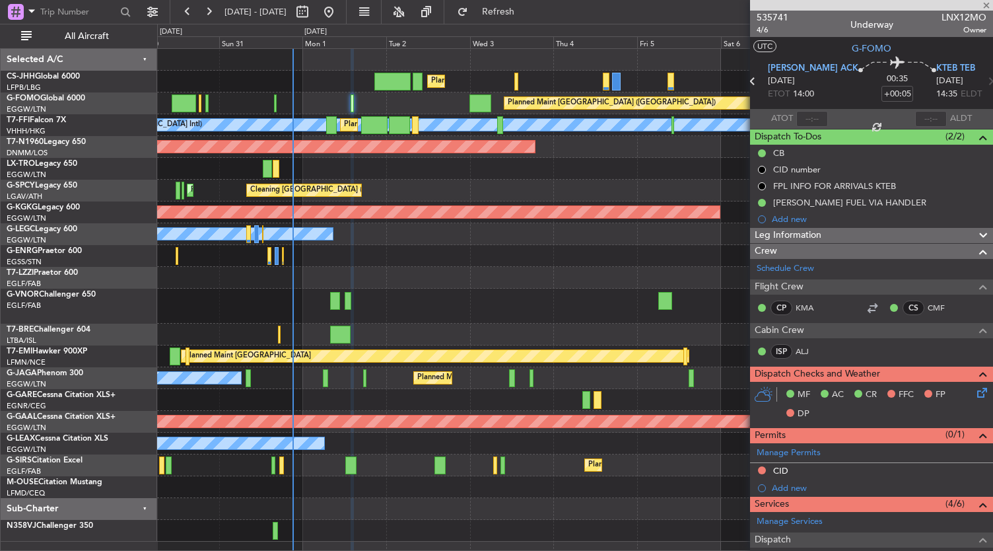
type input "2"
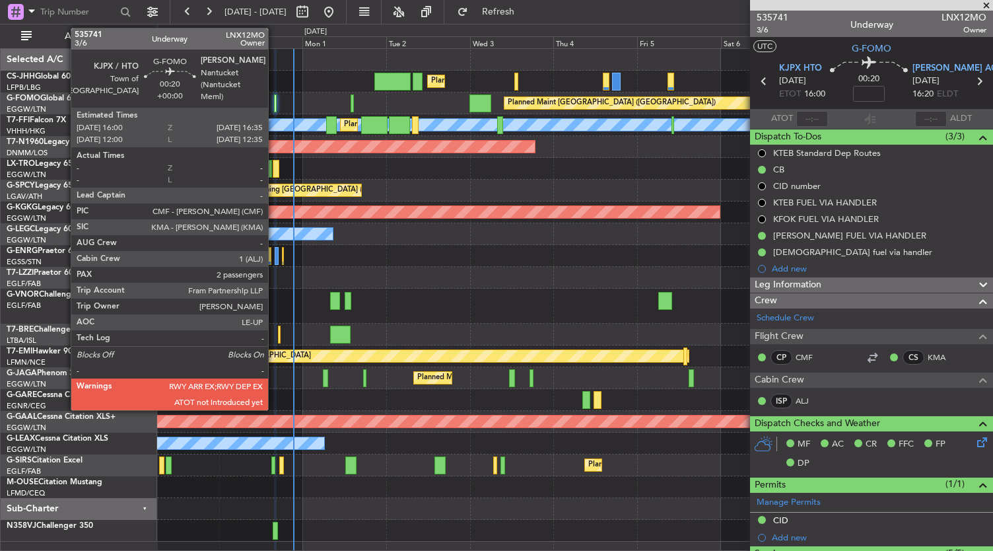
click at [275, 101] on div at bounding box center [275, 103] width 3 height 18
click at [274, 106] on div at bounding box center [275, 103] width 3 height 18
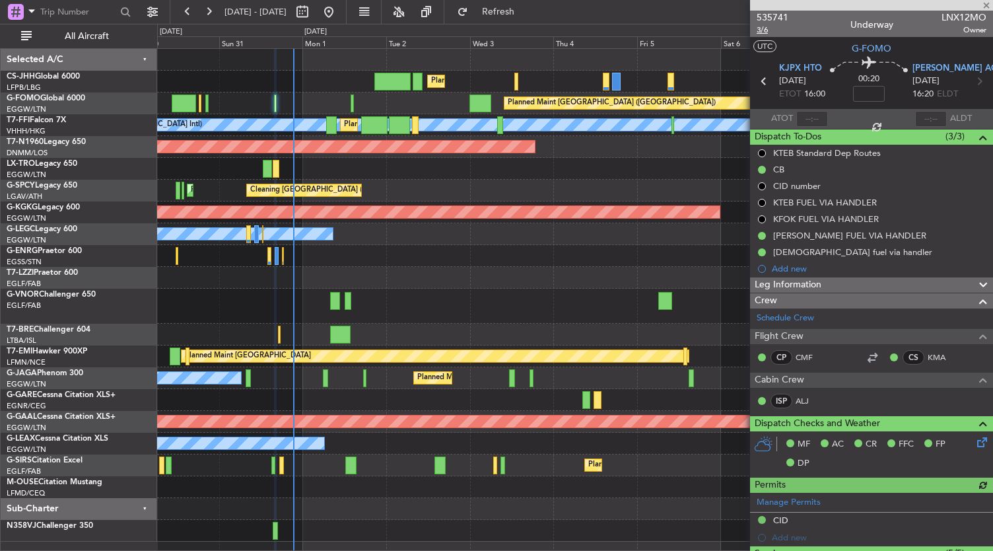
click at [764, 29] on span "3/6" at bounding box center [772, 29] width 32 height 11
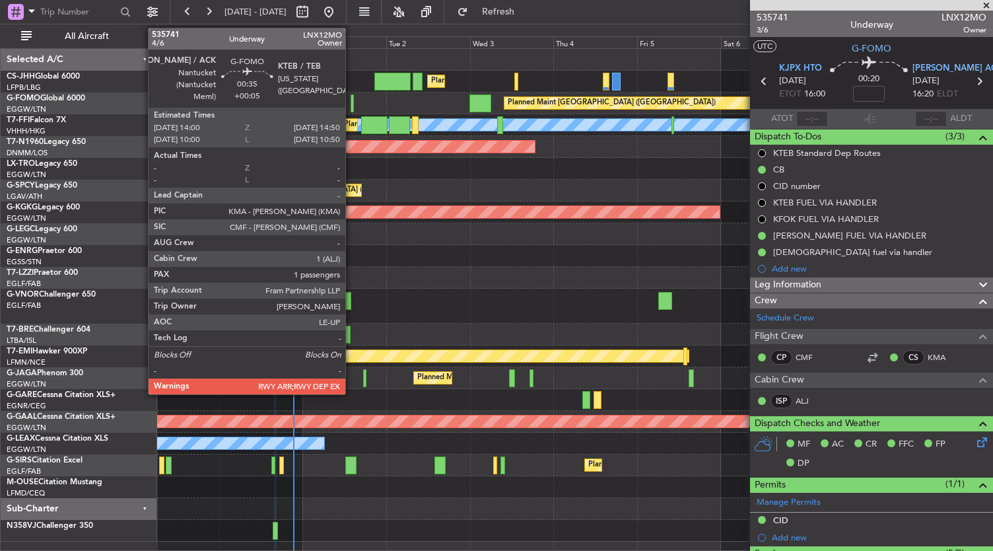
click at [352, 108] on div at bounding box center [352, 103] width 3 height 18
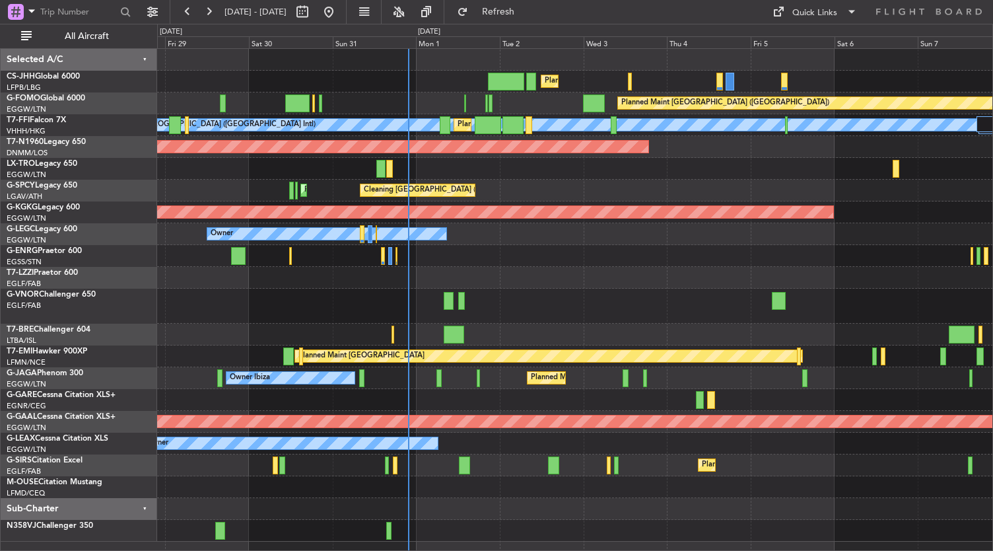
click at [535, 291] on div "Planned Maint [GEOGRAPHIC_DATA] ([GEOGRAPHIC_DATA]) Planned Maint [GEOGRAPHIC_D…" at bounding box center [575, 295] width 836 height 492
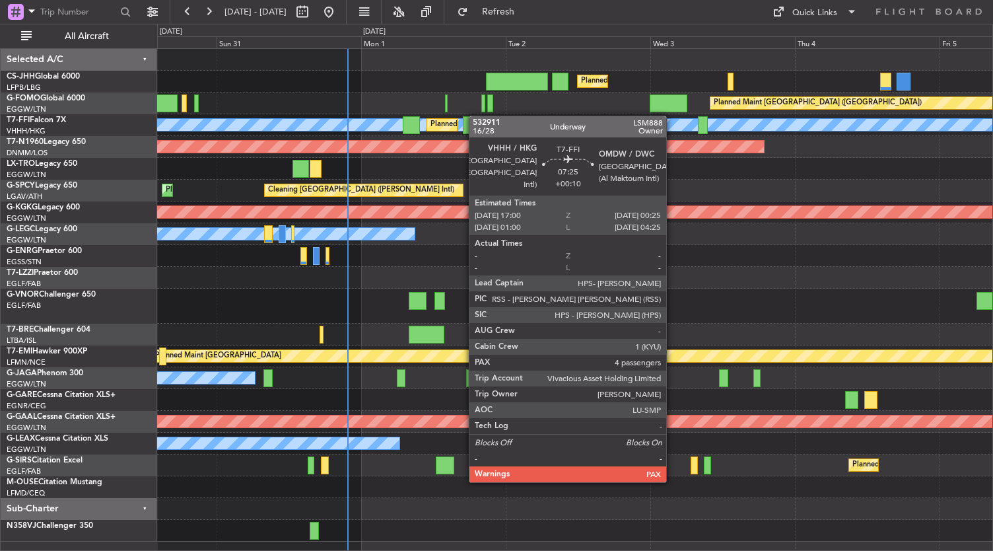
click at [473, 121] on div "Planned Maint London (Luton) Planned Maint London (Luton) MEL Hong Kong (Hong K…" at bounding box center [575, 295] width 836 height 492
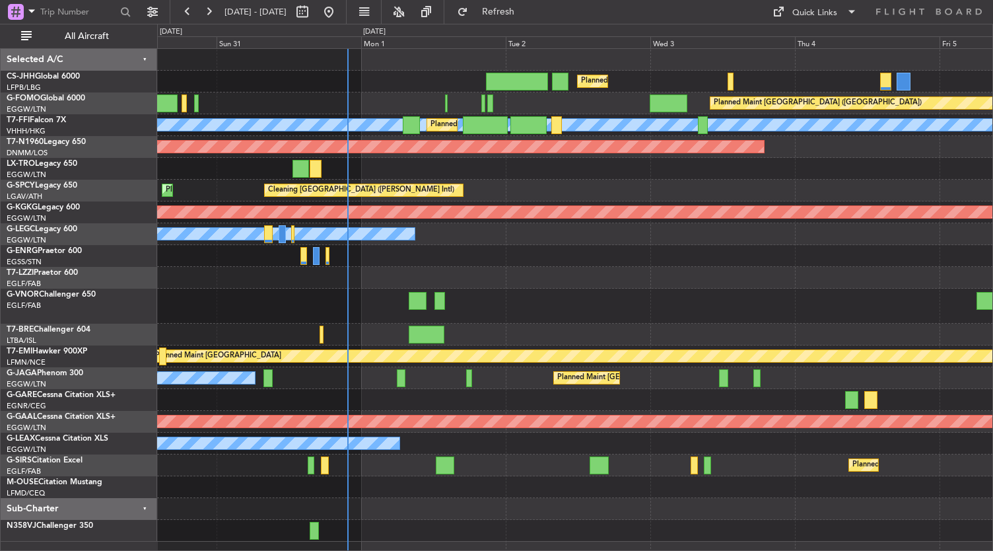
click at [495, 104] on div "Planned Maint [GEOGRAPHIC_DATA] ([GEOGRAPHIC_DATA])" at bounding box center [575, 103] width 836 height 22
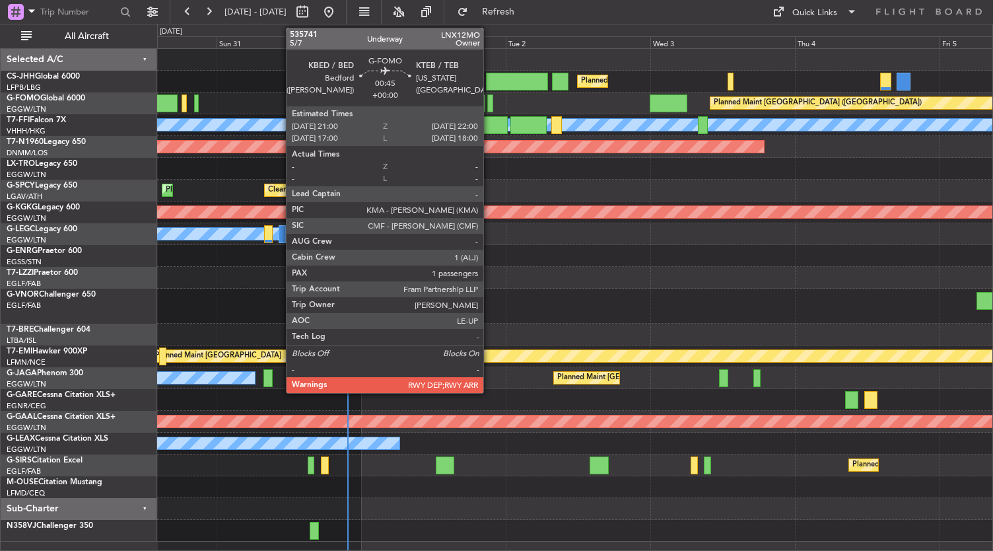
click at [490, 104] on div at bounding box center [490, 103] width 7 height 18
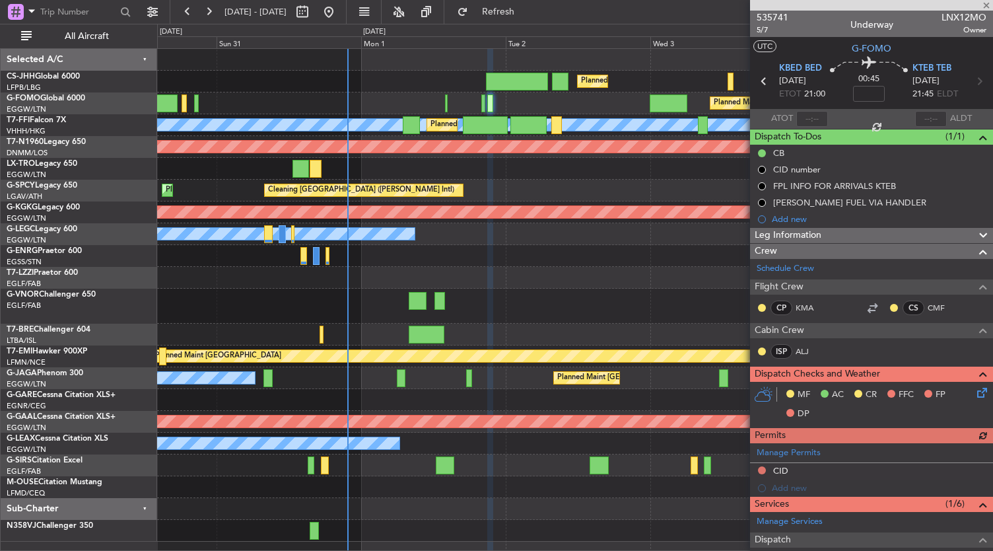
scroll to position [273, 0]
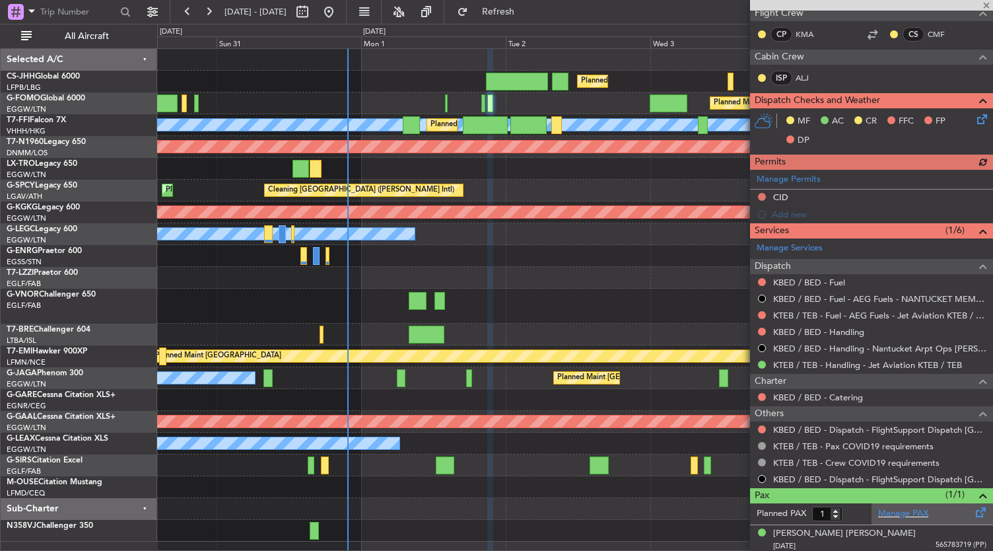
click at [904, 517] on div "Manage PAX" at bounding box center [931, 513] width 121 height 21
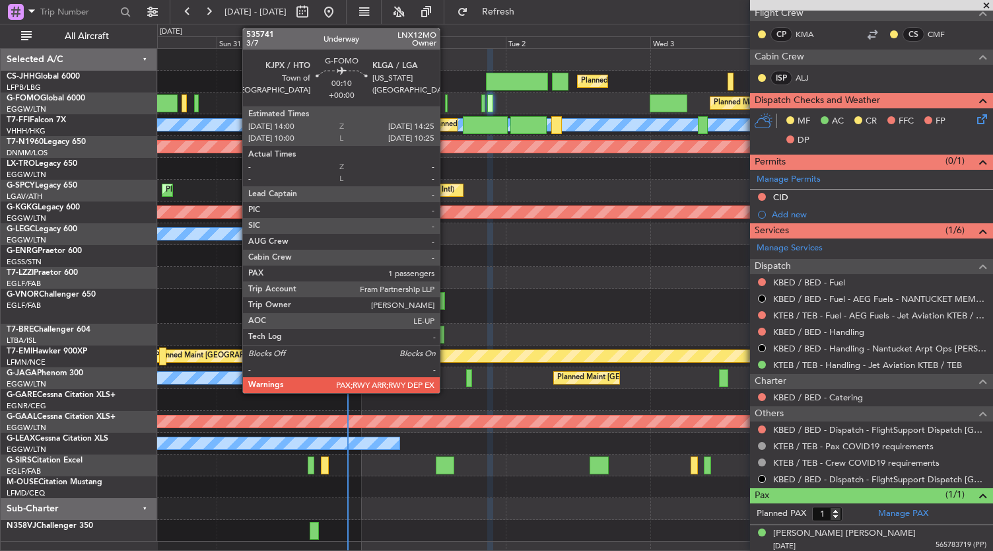
click at [447, 108] on div at bounding box center [446, 103] width 3 height 18
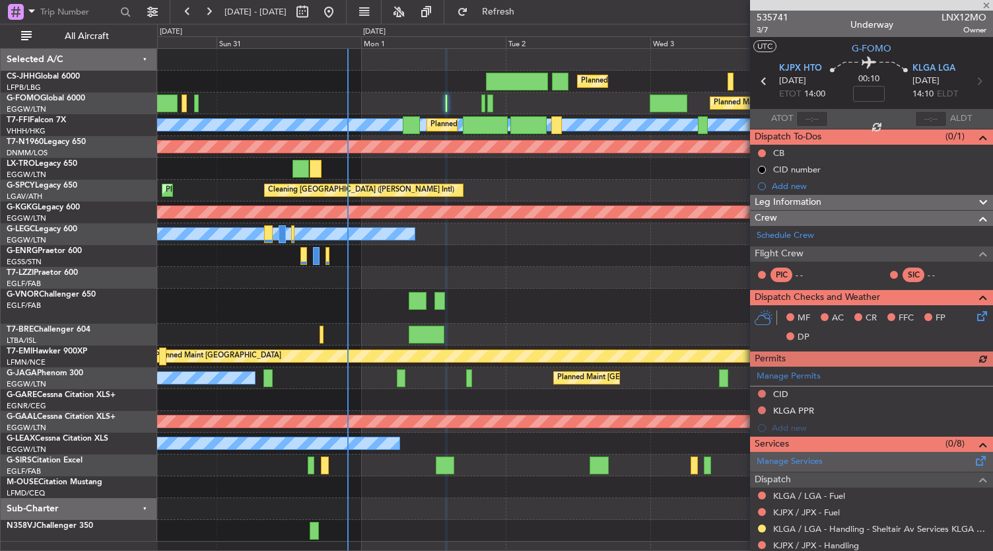
scroll to position [151, 0]
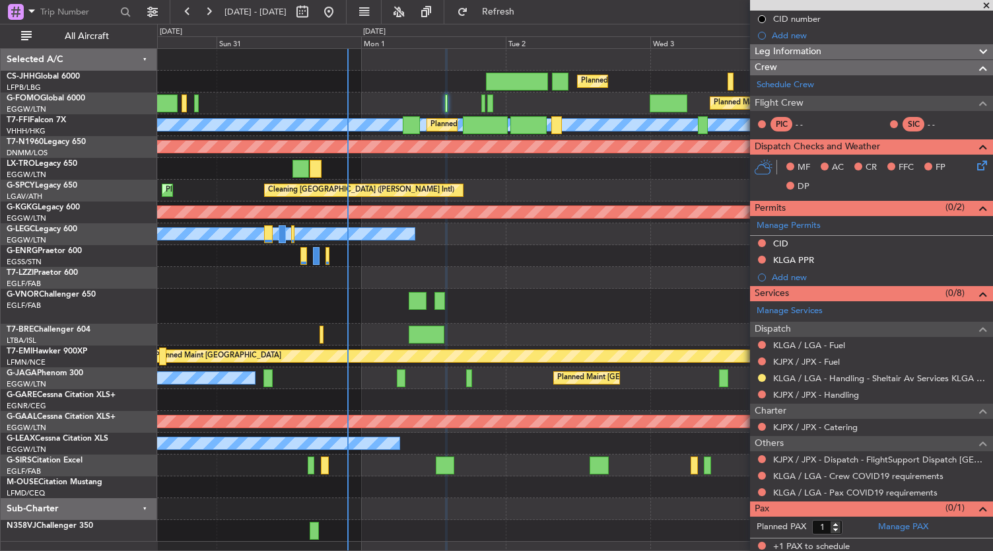
click at [593, 302] on div at bounding box center [575, 305] width 836 height 35
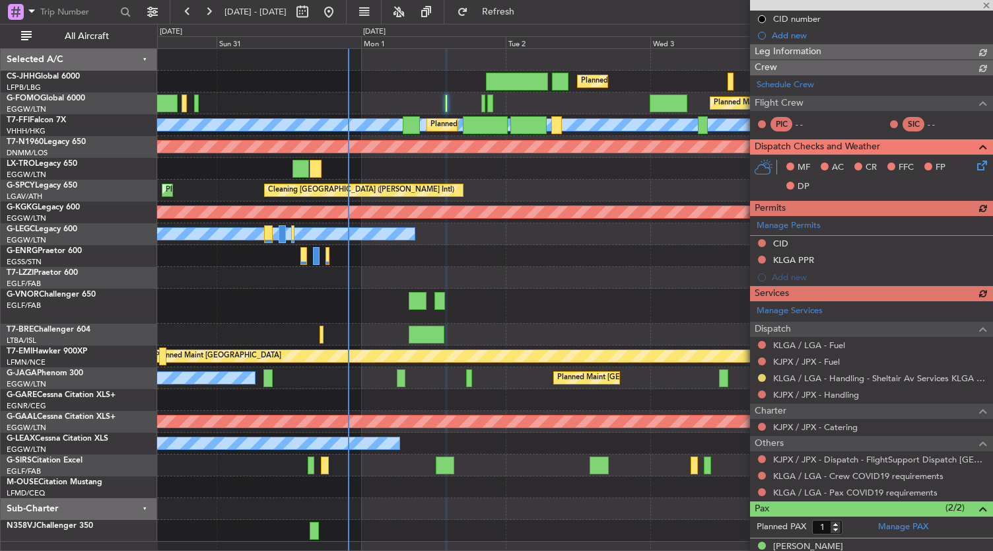
type input "+00:05"
type input "2"
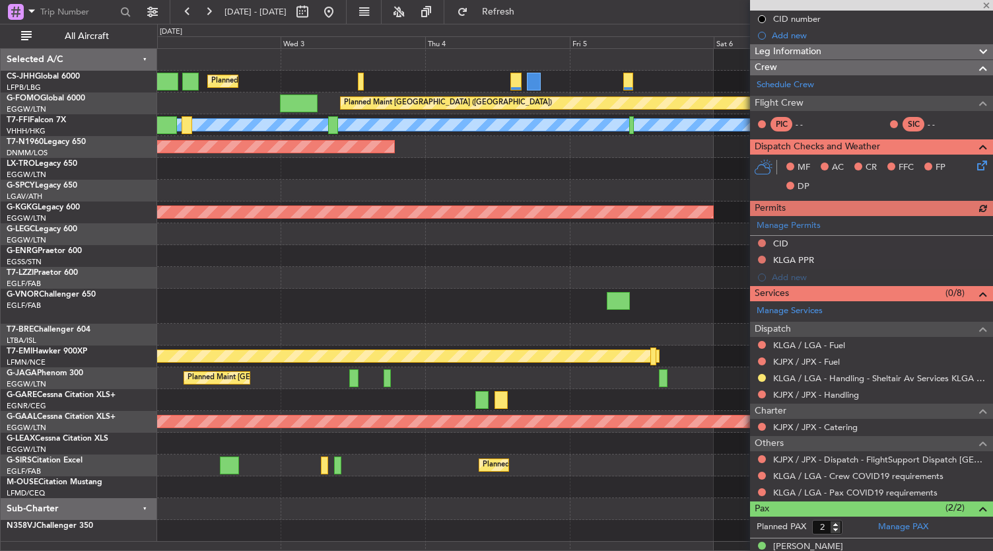
click at [174, 298] on div at bounding box center [575, 305] width 836 height 35
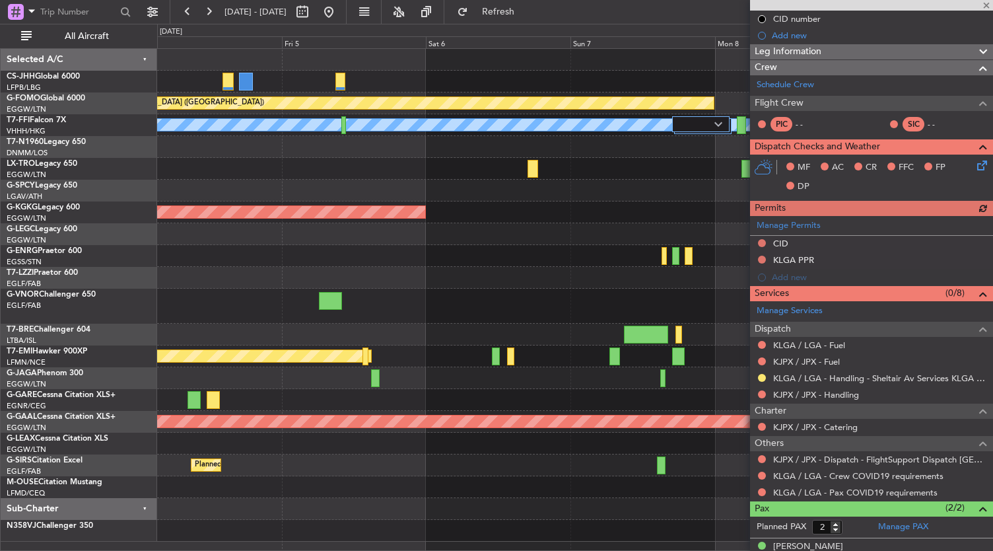
click at [255, 265] on div "Planned Maint Paris (Le Bourget) Planned Maint London (Luton) Planned Maint Lon…" at bounding box center [575, 295] width 836 height 492
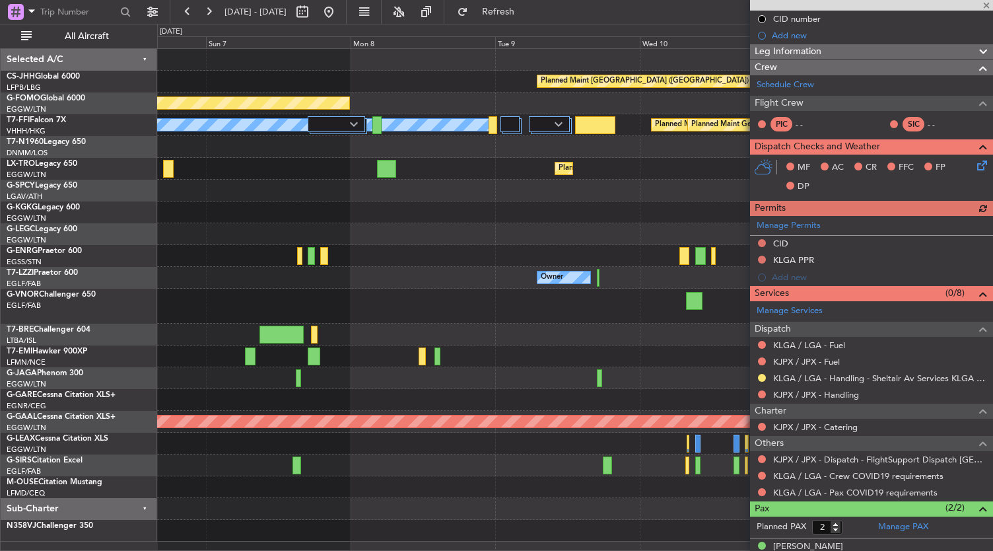
click at [222, 315] on div at bounding box center [575, 305] width 836 height 35
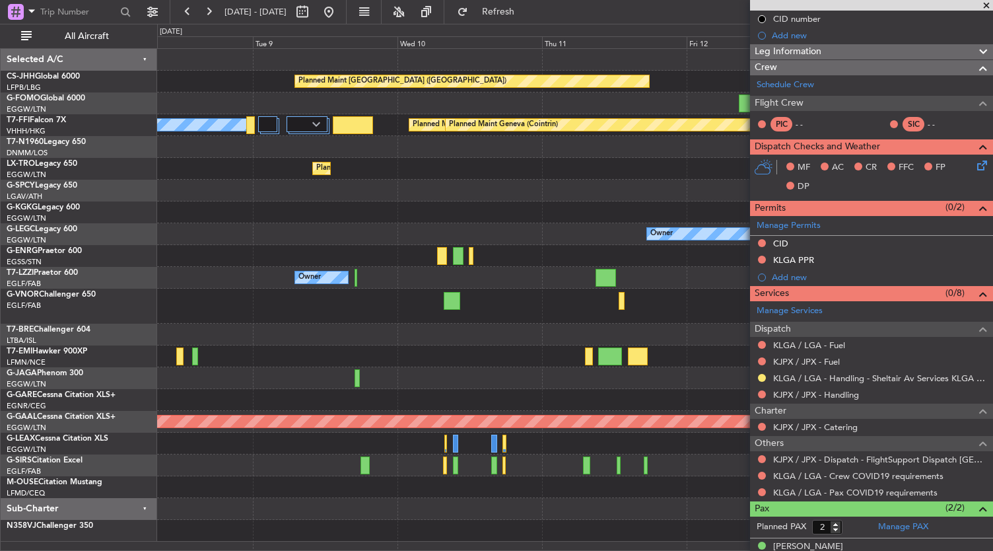
click at [182, 321] on div at bounding box center [575, 305] width 836 height 35
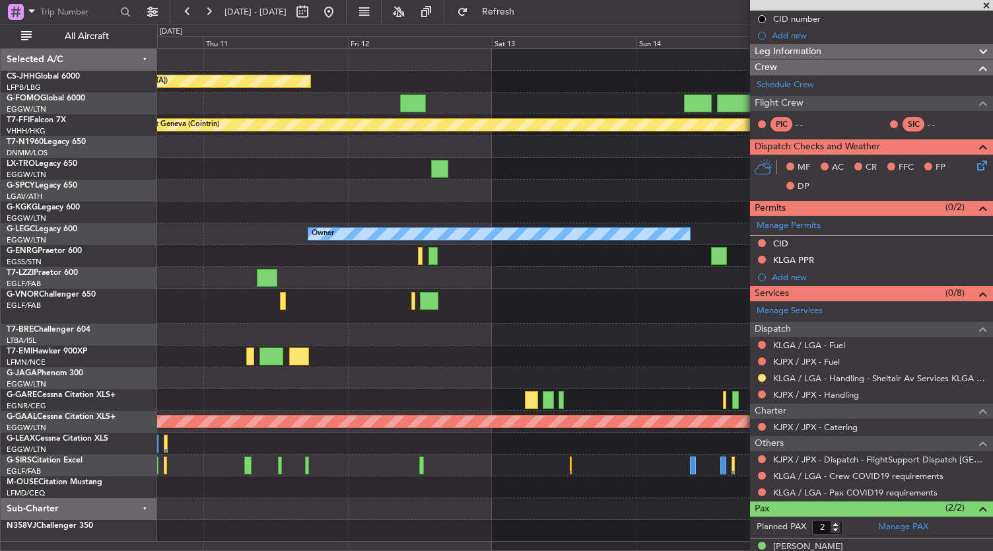
click at [302, 319] on div "Planned Maint Paris (Le Bourget) Planned Maint Tianjin (Binhai) Planned Maint G…" at bounding box center [575, 295] width 836 height 492
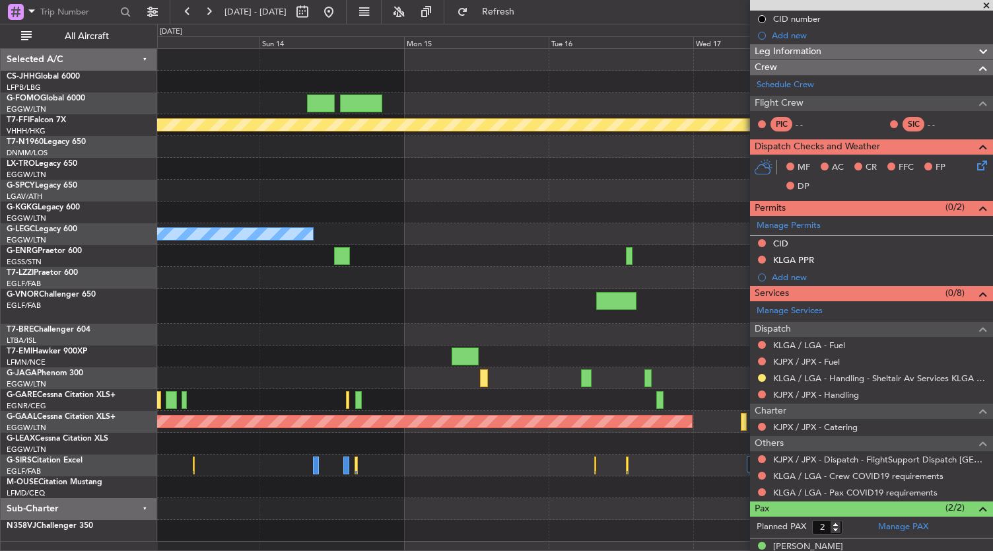
click at [273, 343] on div "Planned Maint Tianjin (Binhai) Planned Maint Geneva (Cointrin) Owner Planned Ma…" at bounding box center [575, 295] width 836 height 492
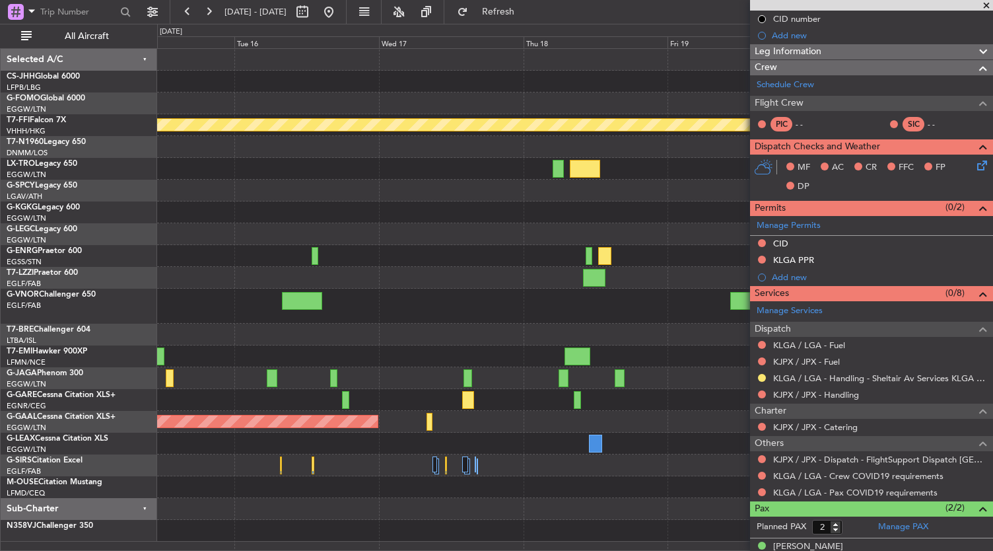
click at [256, 339] on div at bounding box center [575, 334] width 836 height 22
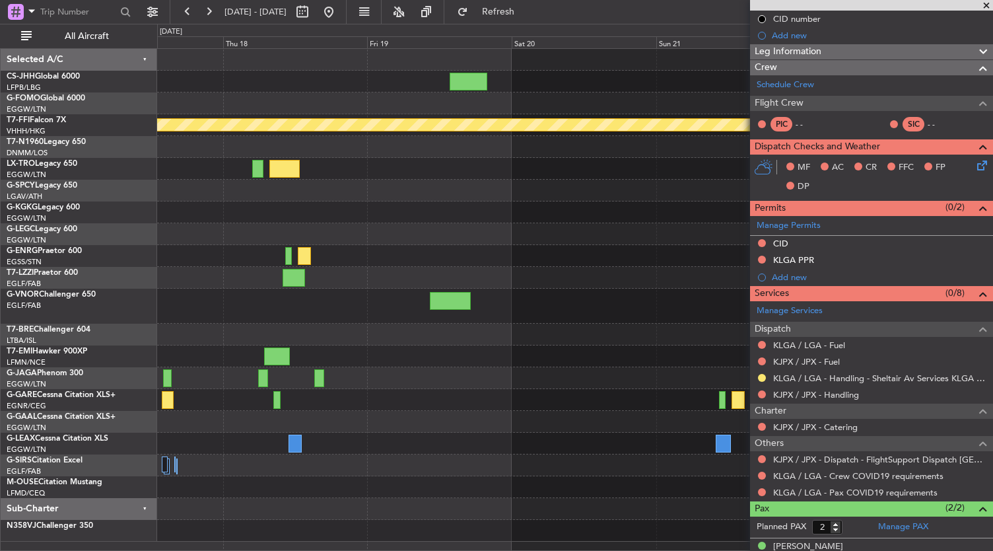
click at [395, 336] on div "Planned Maint Geneva (Cointrin) A/C Unavailable London (Luton) Planned Maint Du…" at bounding box center [575, 295] width 836 height 492
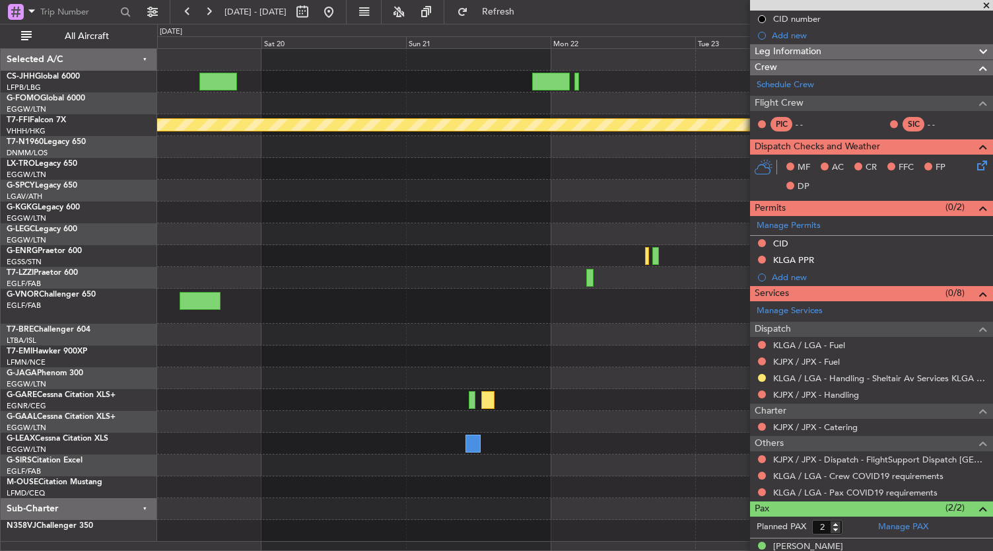
click at [291, 349] on div "Planned Maint Geneva (Cointrin) A/C Unavailable London (Luton)" at bounding box center [575, 295] width 836 height 492
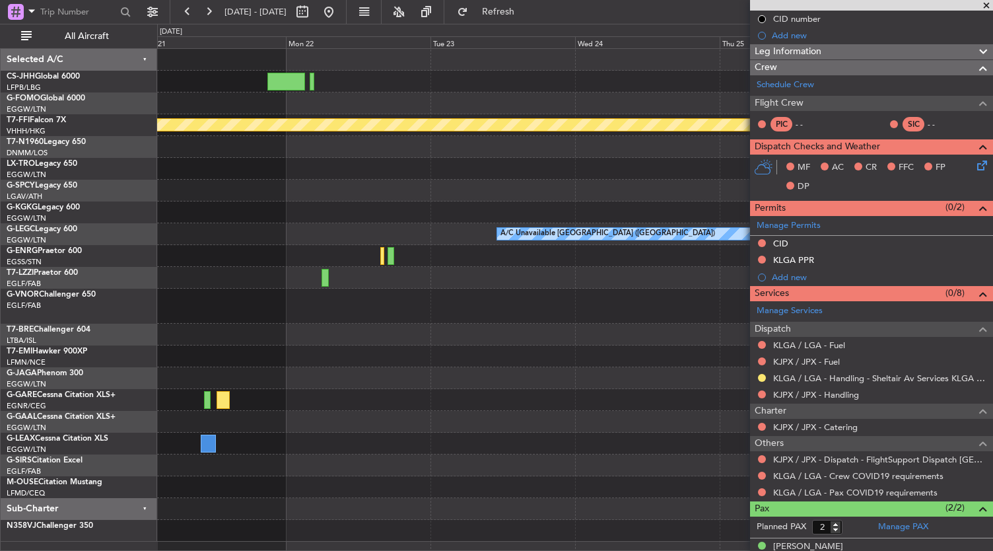
click at [288, 367] on div at bounding box center [575, 378] width 836 height 22
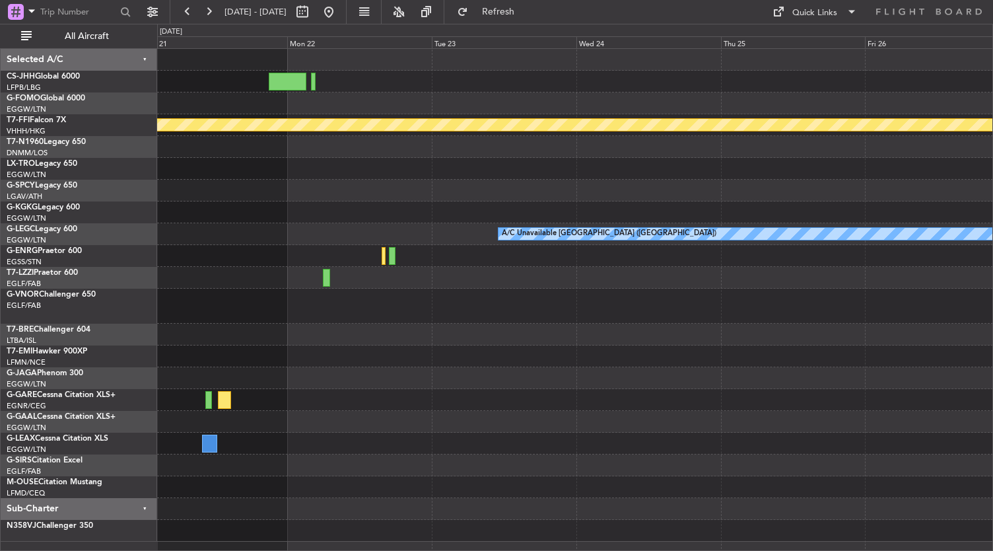
scroll to position [0, 0]
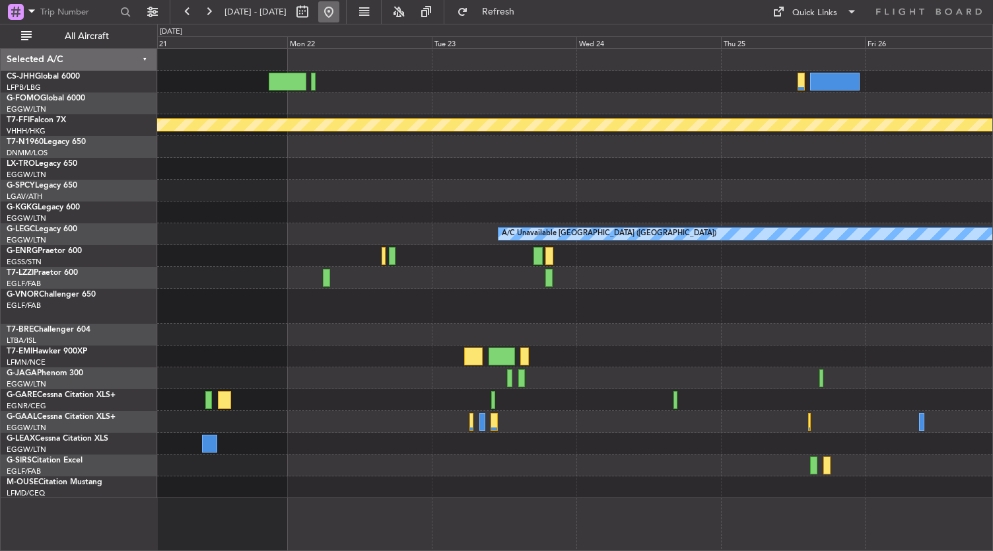
click at [339, 13] on button at bounding box center [328, 11] width 21 height 21
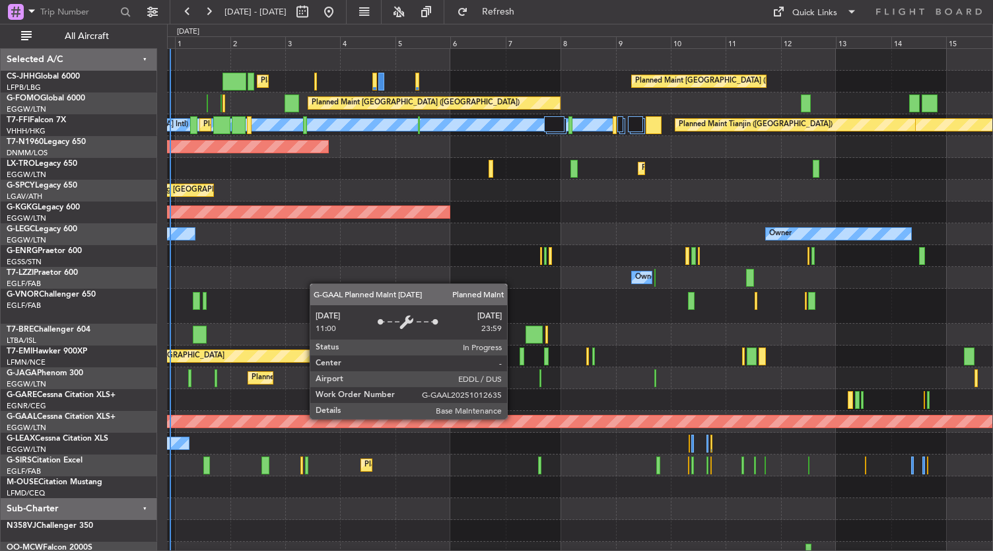
click at [514, 418] on div "Planned Maint Paris (Le Bourget) Planned Maint London (Luton) Planned Maint Lon…" at bounding box center [580, 306] width 826 height 514
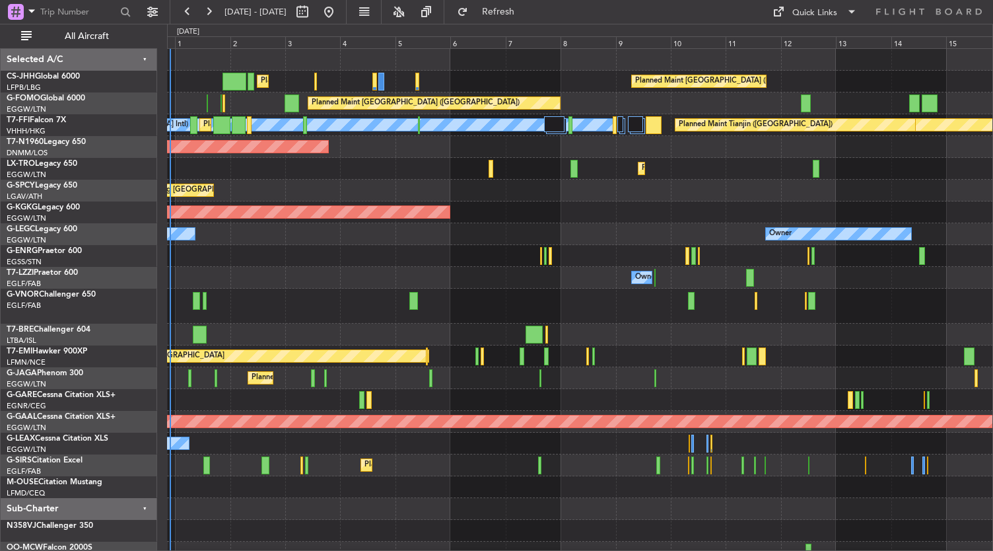
click at [561, 292] on div "Planned Maint Paris (Le Bourget) Planned Maint London (Luton) Planned Maint Lon…" at bounding box center [580, 306] width 826 height 514
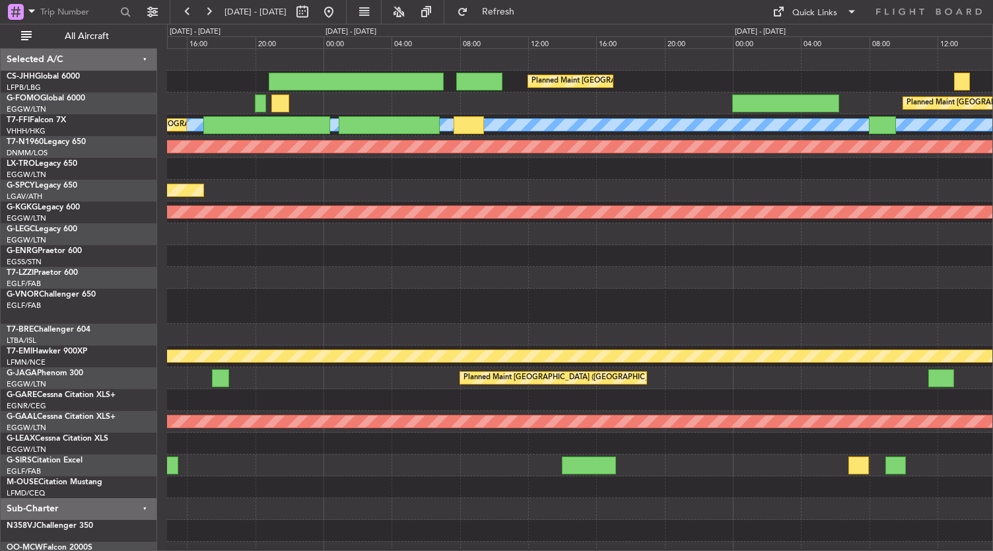
click at [979, 500] on div "Planned Maint London (Luton) Planned Maint London (Luton) MEL Hong Kong (Hong K…" at bounding box center [580, 306] width 826 height 514
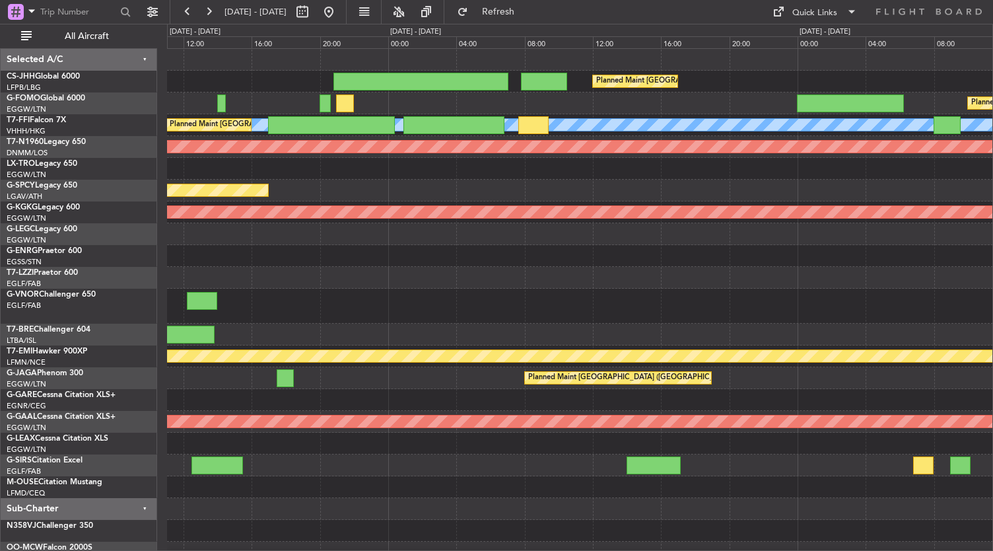
click at [725, 356] on div "Planned Maint London (Luton) Planned Maint London (Luton) MEL Hong Kong (Hong K…" at bounding box center [580, 306] width 826 height 514
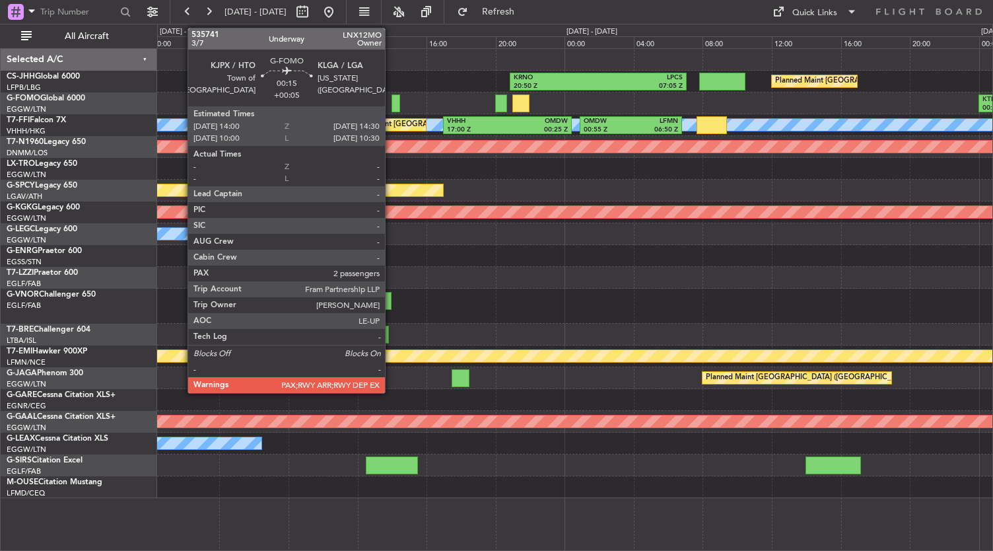
click at [391, 102] on div at bounding box center [395, 103] width 9 height 18
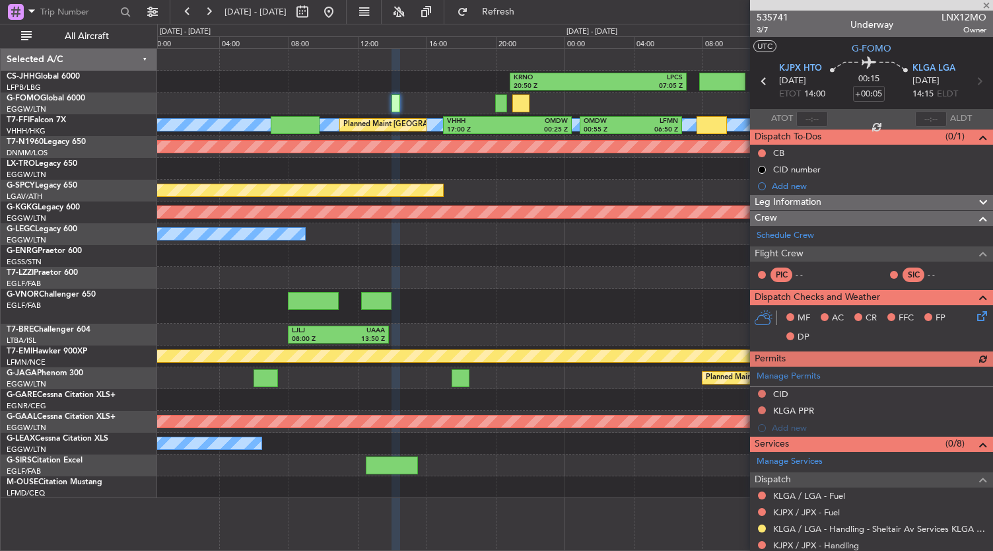
scroll to position [193, 0]
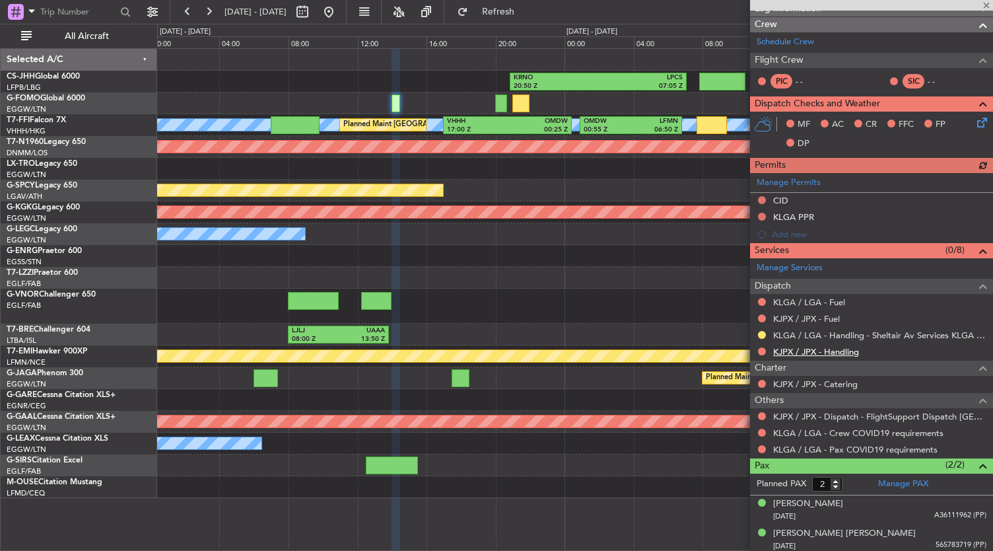
click at [821, 348] on link "KJPX / JPX - Handling" at bounding box center [816, 351] width 86 height 11
click at [815, 318] on link "KJPX / JPX - Fuel" at bounding box center [806, 318] width 67 height 11
click at [805, 300] on link "KLGA / LGA - Fuel" at bounding box center [809, 301] width 72 height 11
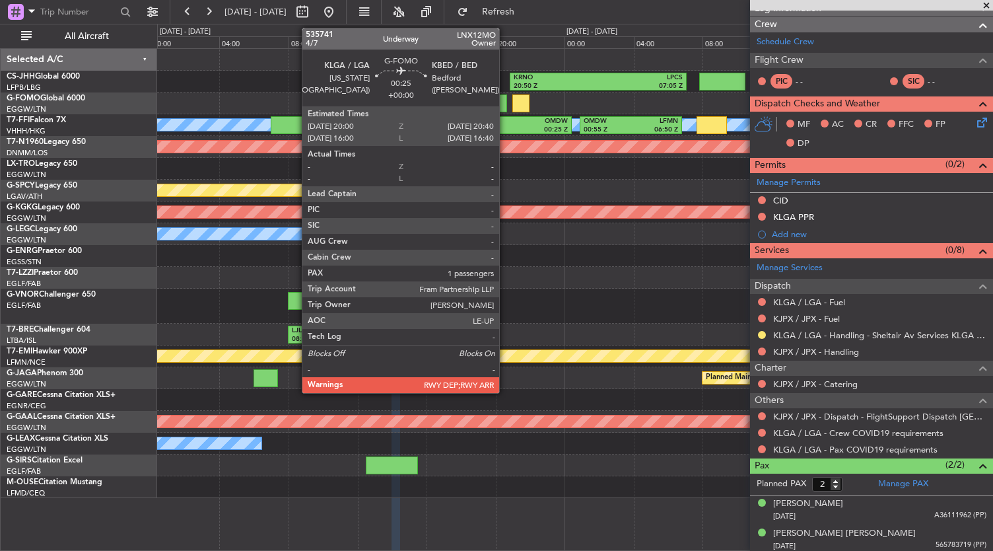
click at [502, 103] on div at bounding box center [501, 103] width 12 height 18
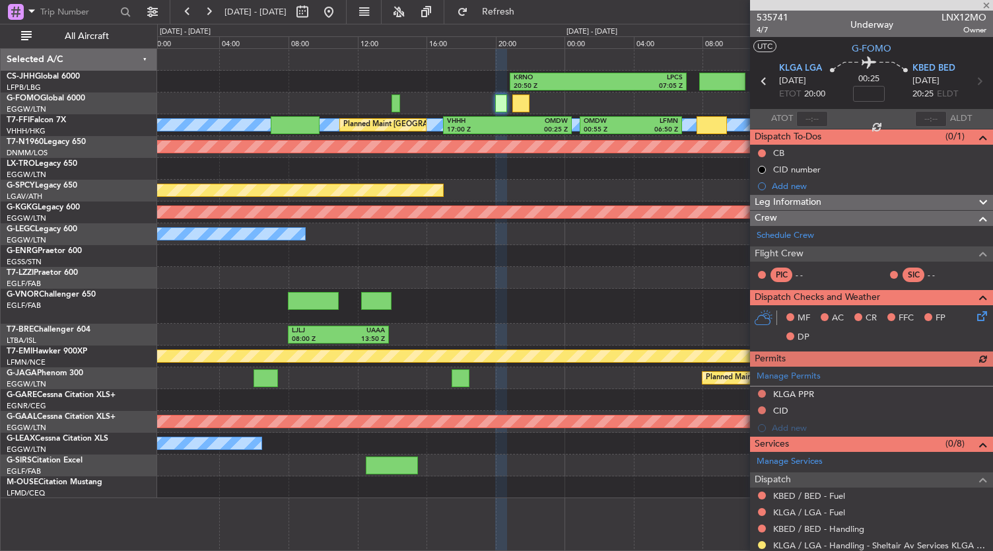
scroll to position [164, 0]
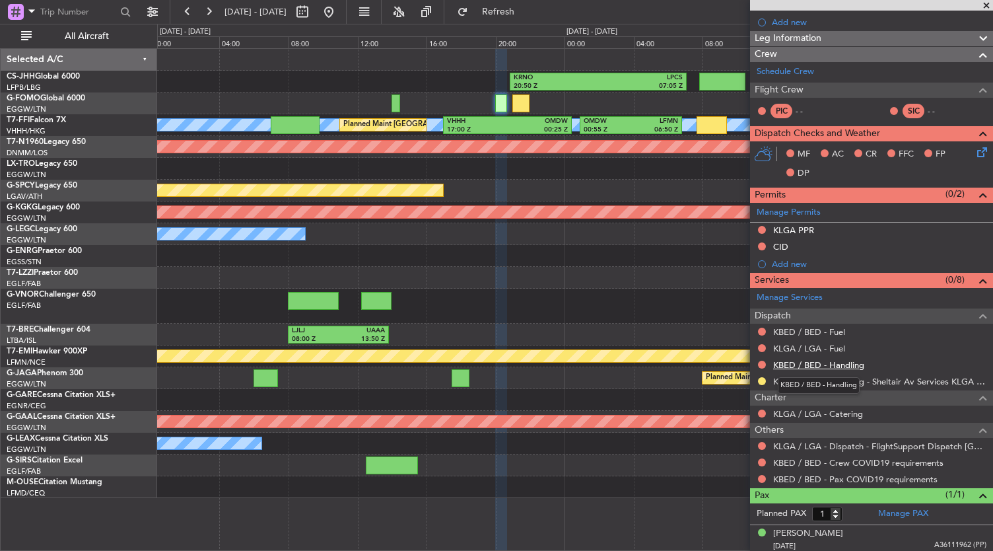
click at [809, 363] on link "KBED / BED - Handling" at bounding box center [818, 364] width 91 height 11
click at [807, 331] on link "KBED / BED - Fuel" at bounding box center [809, 331] width 72 height 11
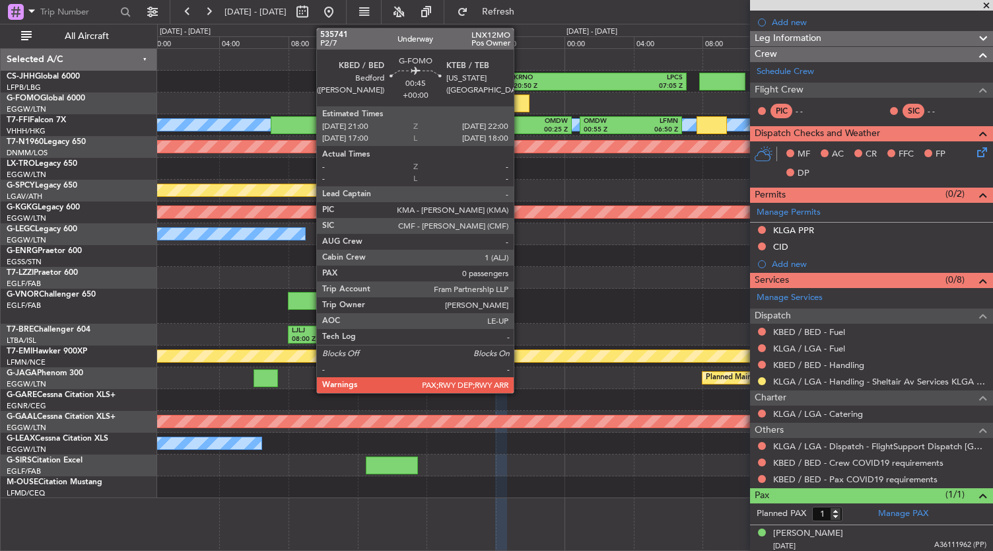
click at [520, 103] on div at bounding box center [521, 103] width 18 height 18
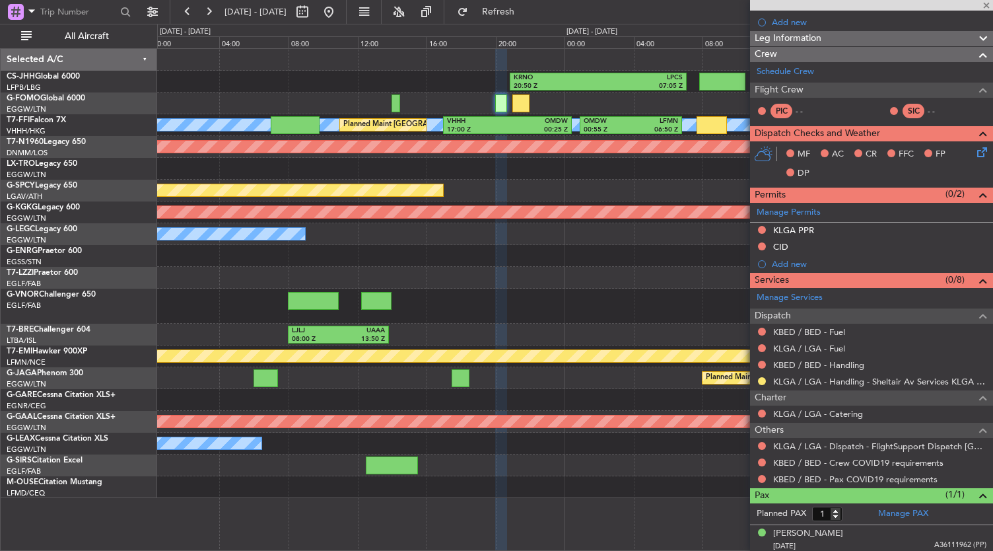
type input "0"
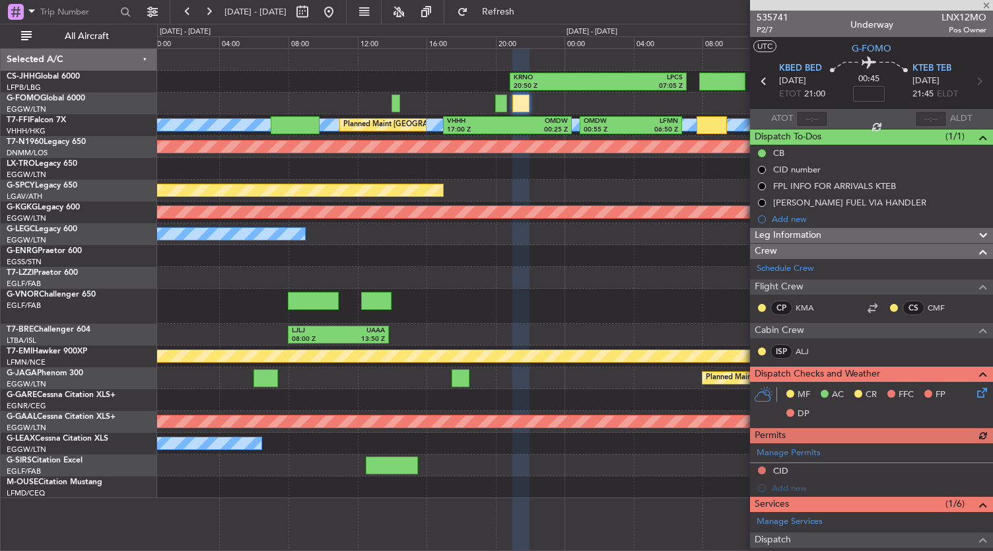
scroll to position [243, 0]
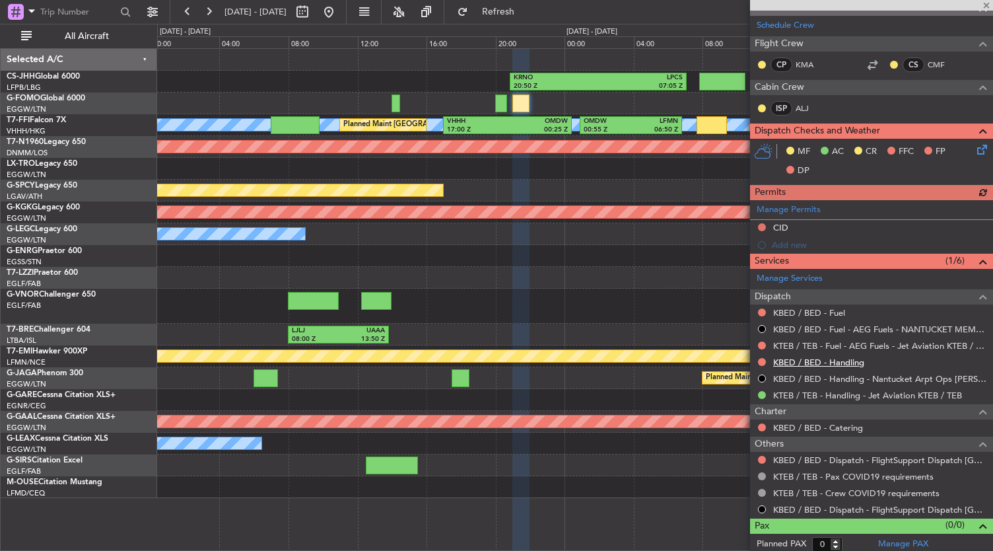
click at [824, 361] on link "KBED / BED - Handling" at bounding box center [818, 361] width 91 height 11
click at [815, 307] on link "KBED / BED - Fuel" at bounding box center [809, 312] width 72 height 11
click at [526, 9] on span "Refresh" at bounding box center [498, 11] width 55 height 9
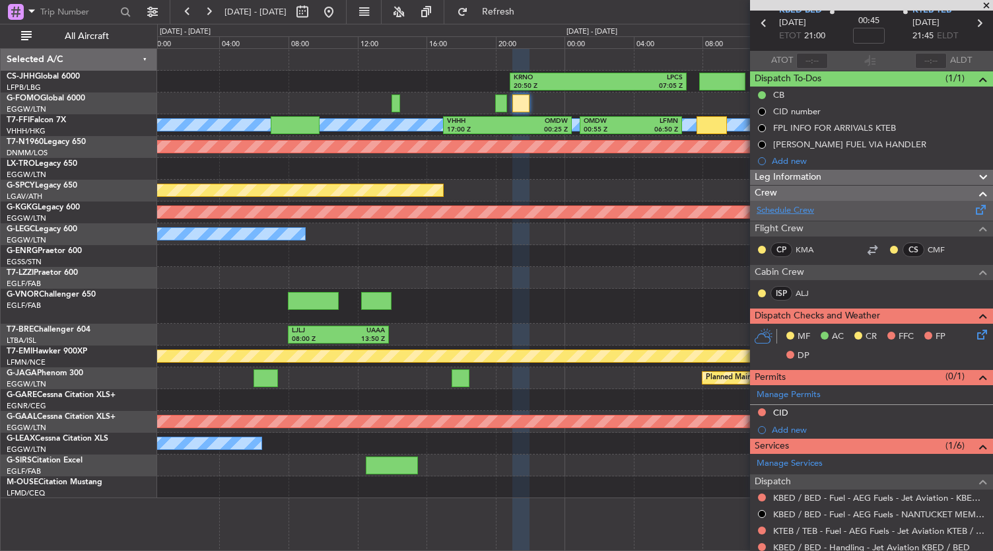
click at [801, 207] on link "Schedule Crew" at bounding box center [784, 210] width 57 height 13
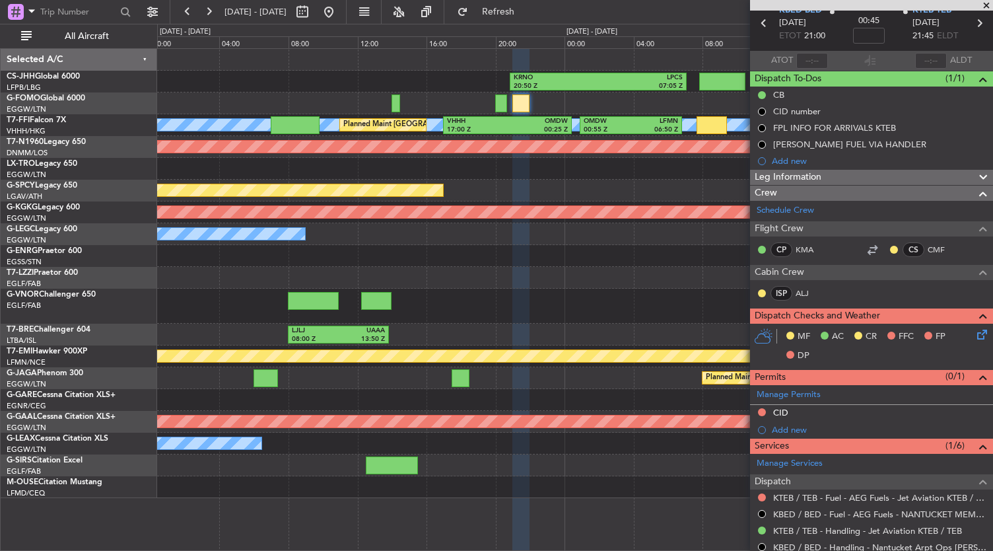
click at [510, 286] on div at bounding box center [575, 278] width 836 height 22
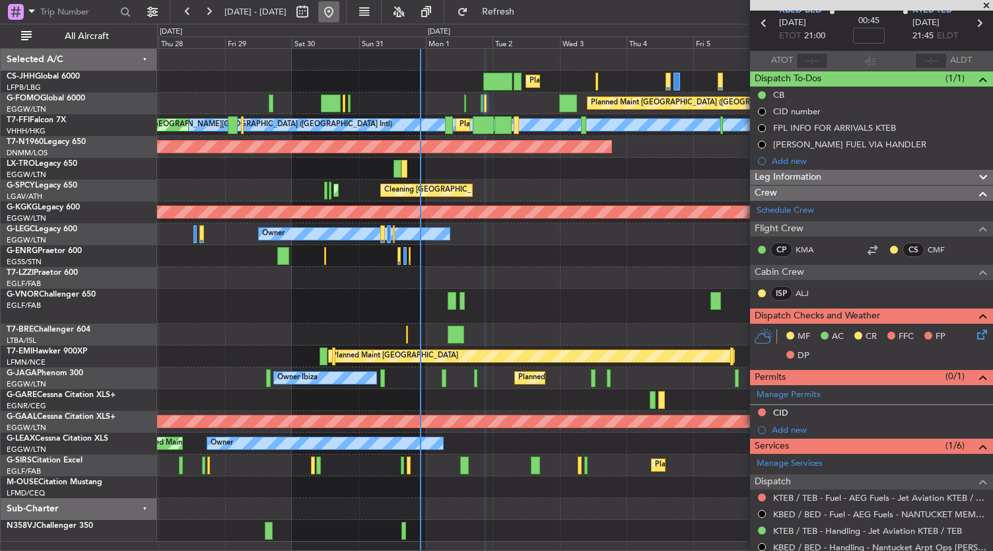
click at [339, 15] on button at bounding box center [328, 11] width 21 height 21
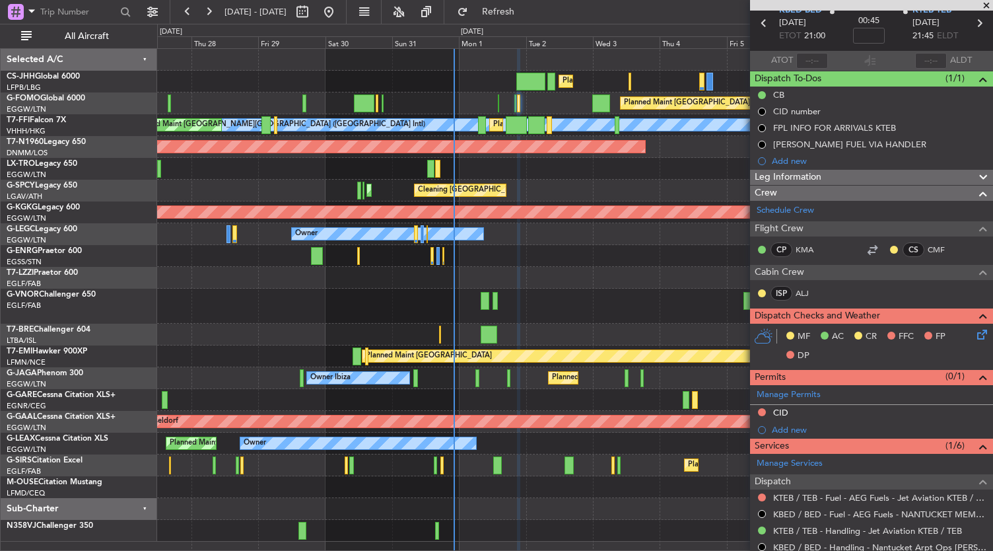
click at [506, 242] on div "Planned Maint London (Luton) Planned Maint Paris (Le Bourget) Planned Maint Lon…" at bounding box center [575, 295] width 836 height 492
click at [444, 283] on div "Unplanned Maint London (Farnborough) Owner" at bounding box center [575, 278] width 836 height 22
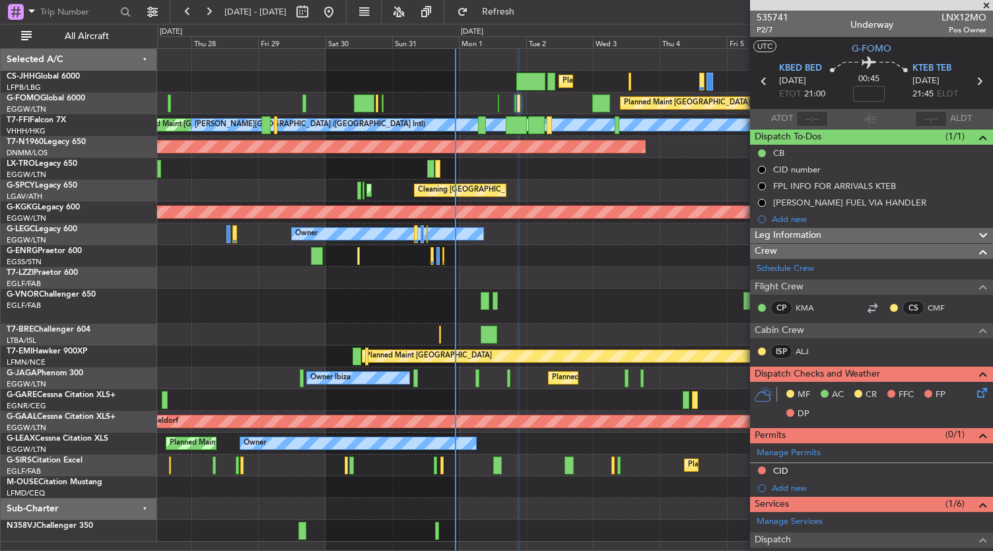
scroll to position [58, 0]
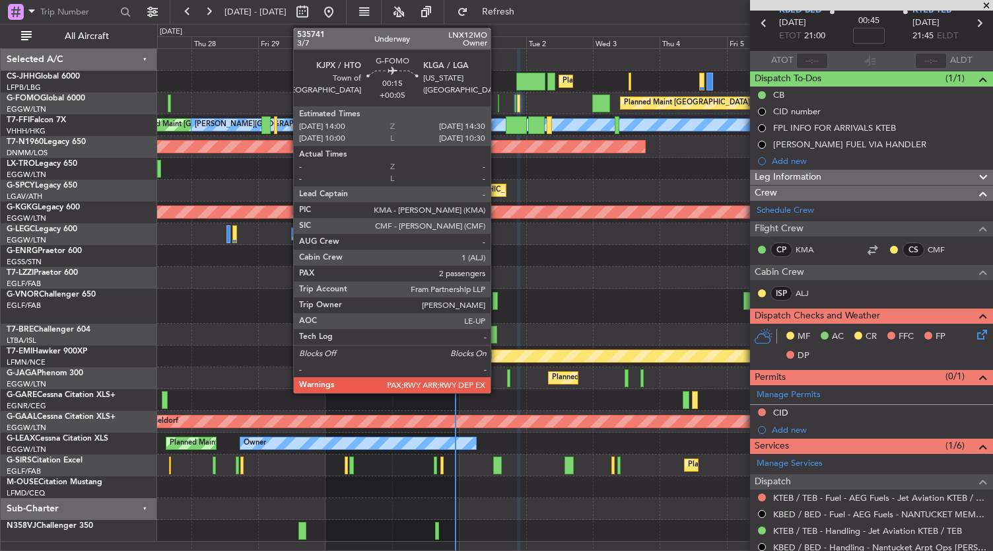
click at [498, 105] on div at bounding box center [499, 103] width 2 height 18
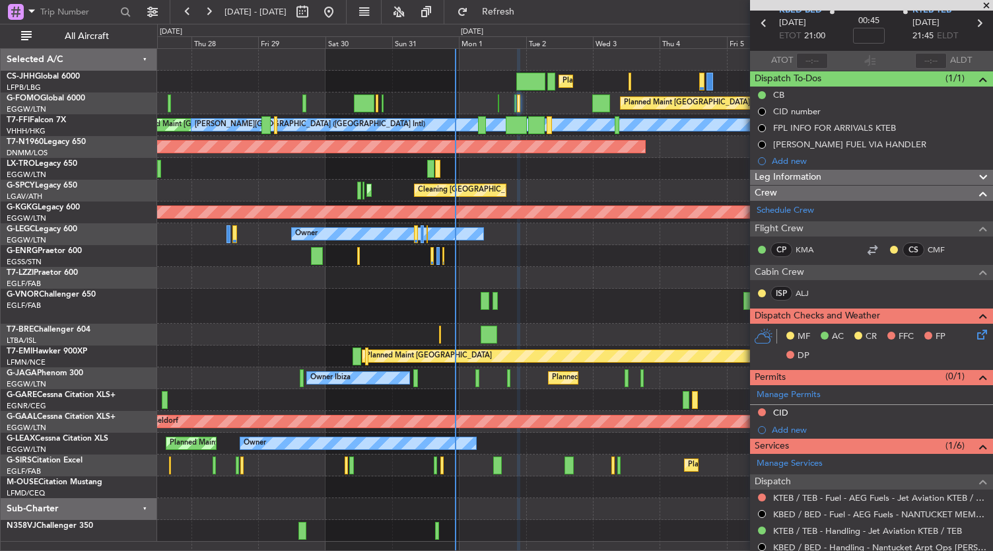
click at [499, 104] on div "Planned Maint [GEOGRAPHIC_DATA] ([GEOGRAPHIC_DATA])" at bounding box center [575, 103] width 836 height 22
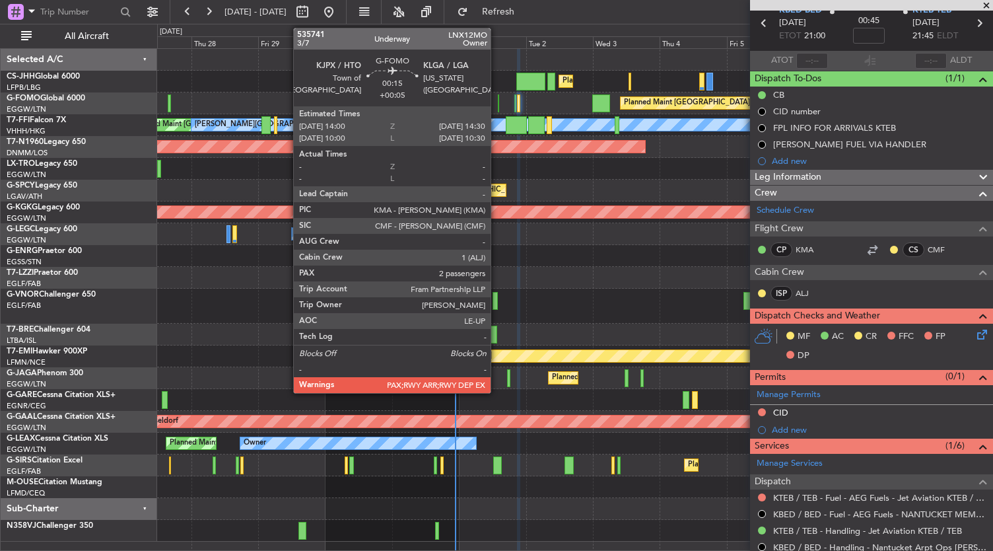
click at [498, 106] on div at bounding box center [499, 103] width 2 height 18
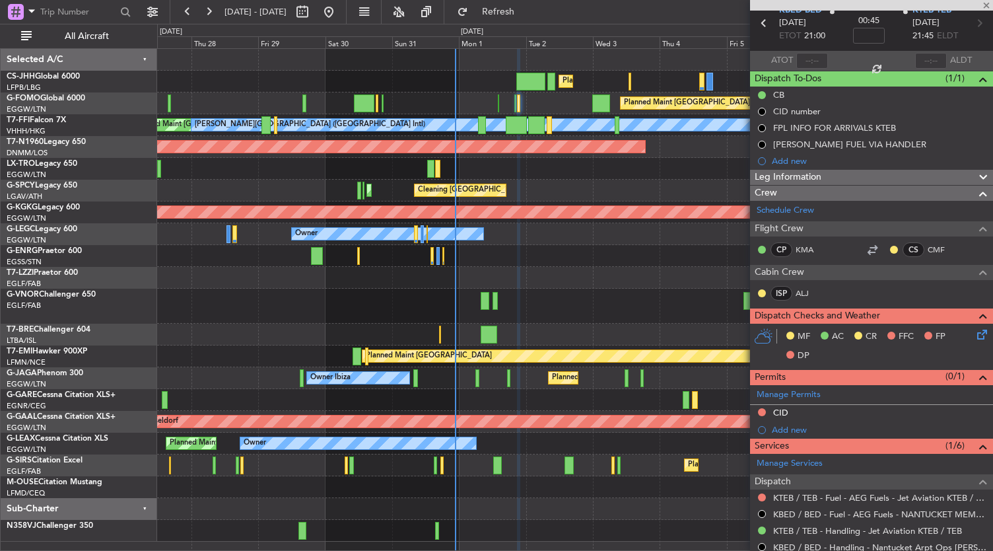
type input "+00:05"
type input "2"
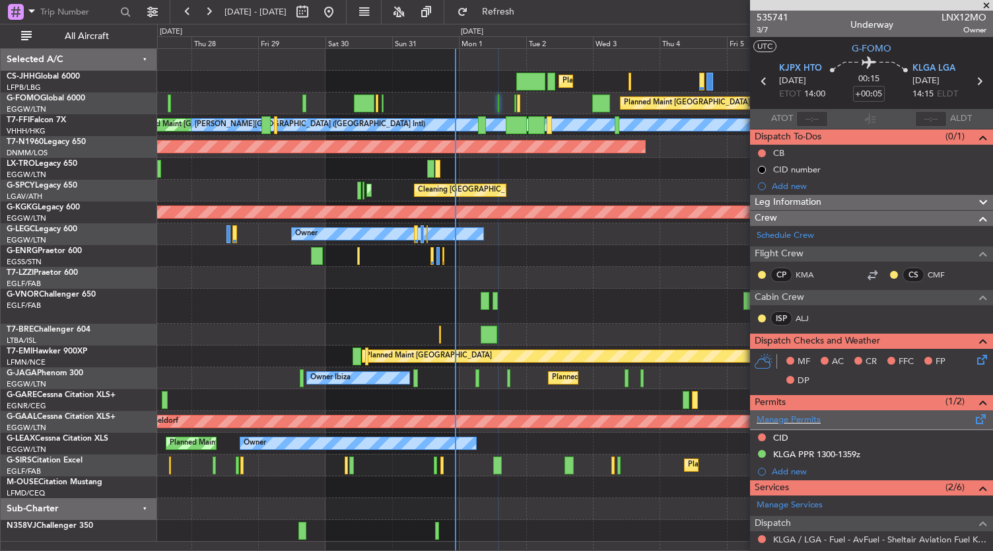
scroll to position [236, 0]
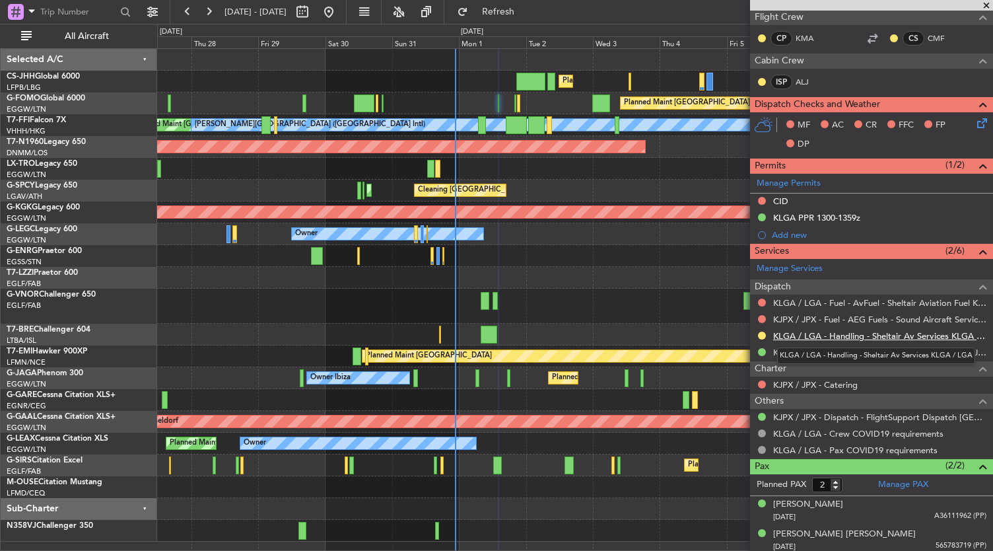
click at [828, 333] on link "KLGA / LGA - Handling - Sheltair Av Services KLGA / LGA" at bounding box center [879, 335] width 213 height 11
click at [822, 303] on link "KLGA / LGA - Fuel - AvFuel - Sheltair Aviation Fuel KLGA / LGA" at bounding box center [879, 302] width 213 height 11
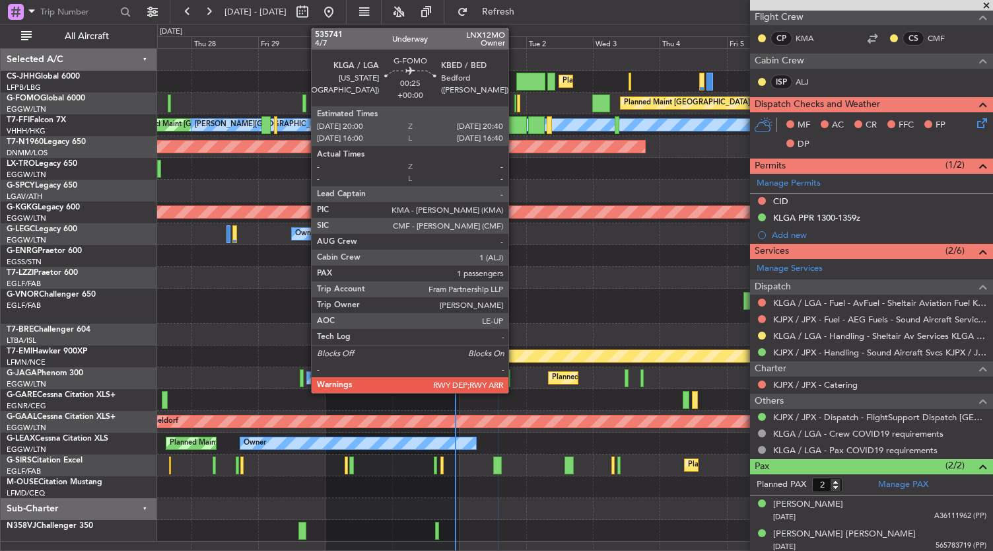
click at [515, 102] on div at bounding box center [515, 103] width 2 height 18
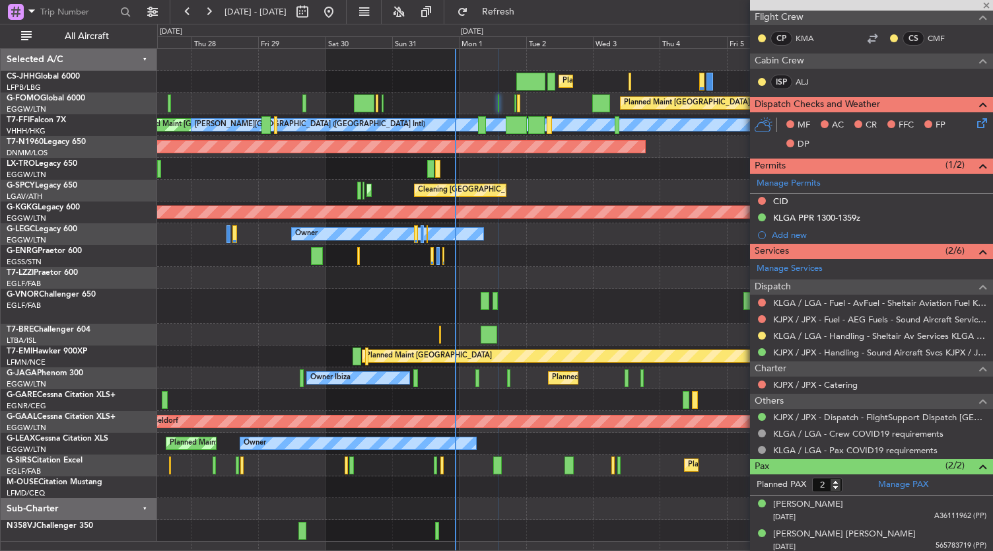
type input "1"
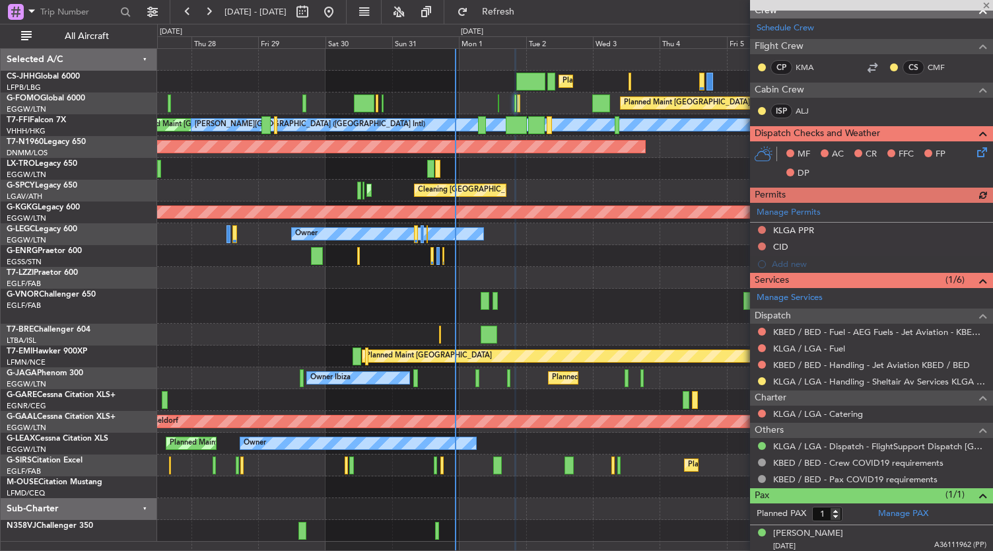
scroll to position [207, 0]
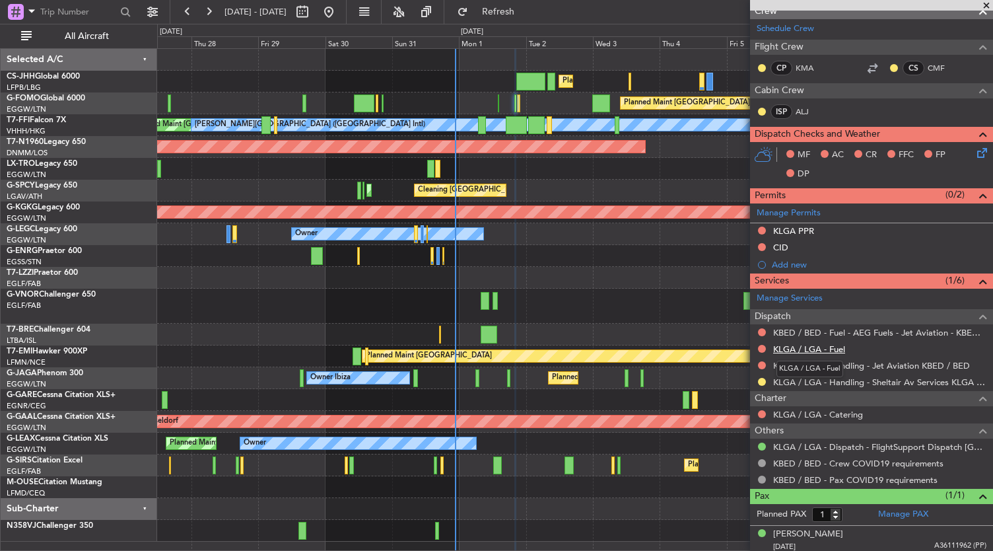
click at [807, 345] on link "KLGA / LGA - Fuel" at bounding box center [809, 348] width 72 height 11
click at [836, 383] on link "KLGA / LGA - Handling - Sheltair Av Services KLGA / LGA" at bounding box center [879, 381] width 213 height 11
click at [613, 247] on div at bounding box center [575, 256] width 836 height 22
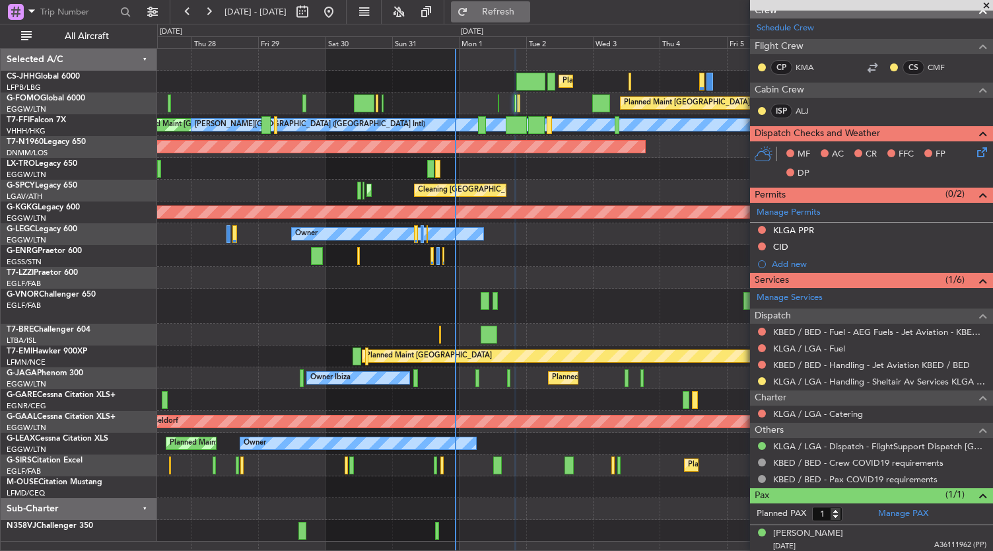
click at [530, 20] on button "Refresh" at bounding box center [490, 11] width 79 height 21
click at [523, 4] on button "Refresh" at bounding box center [490, 11] width 79 height 21
